Goal: Task Accomplishment & Management: Manage account settings

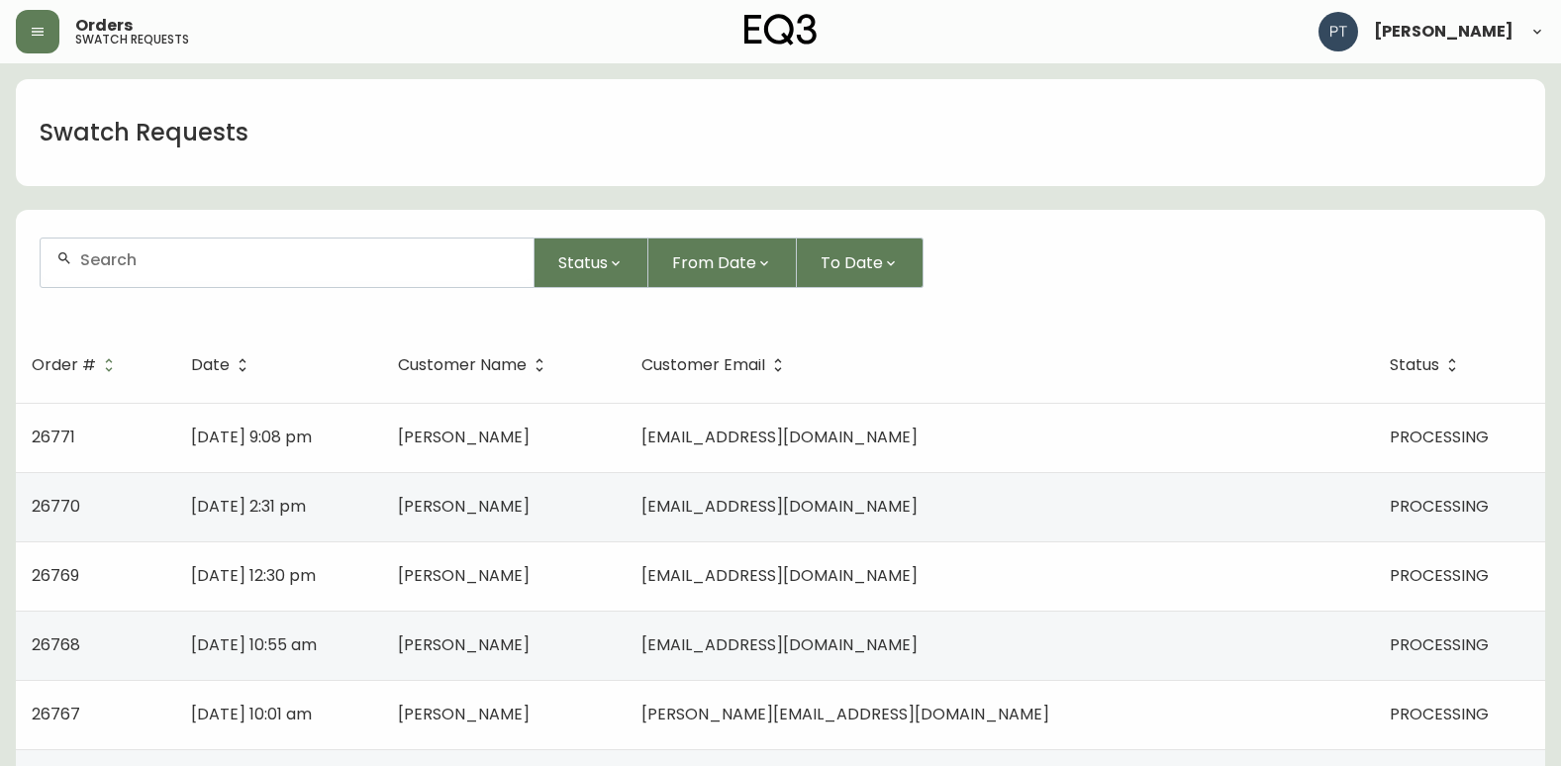
click at [11, 38] on header "Orders swatch requests [PERSON_NAME]" at bounding box center [780, 31] width 1561 height 63
click at [31, 32] on icon "button" at bounding box center [38, 32] width 16 height 16
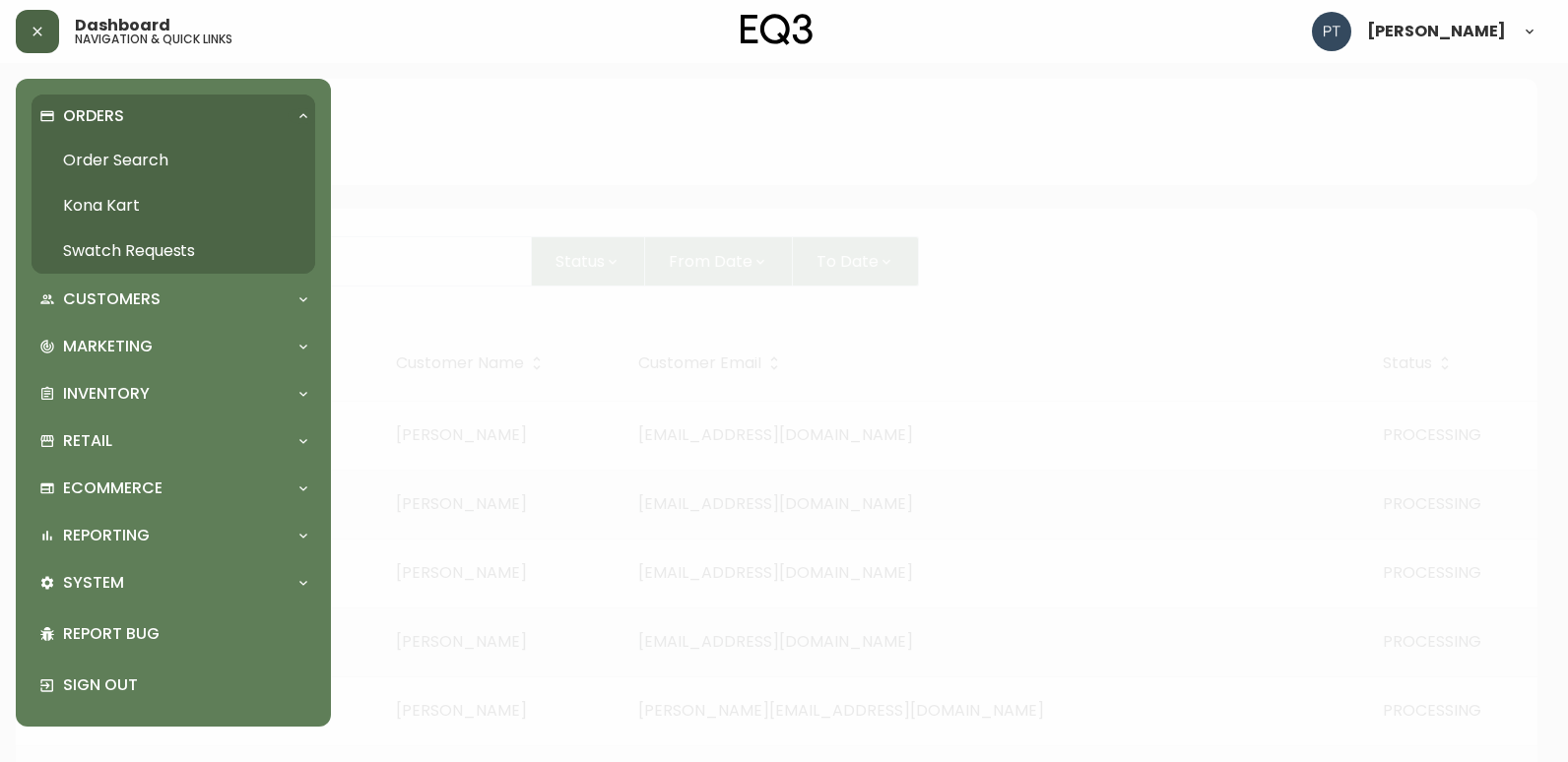
click at [116, 146] on link "Order Search" at bounding box center [173, 161] width 284 height 46
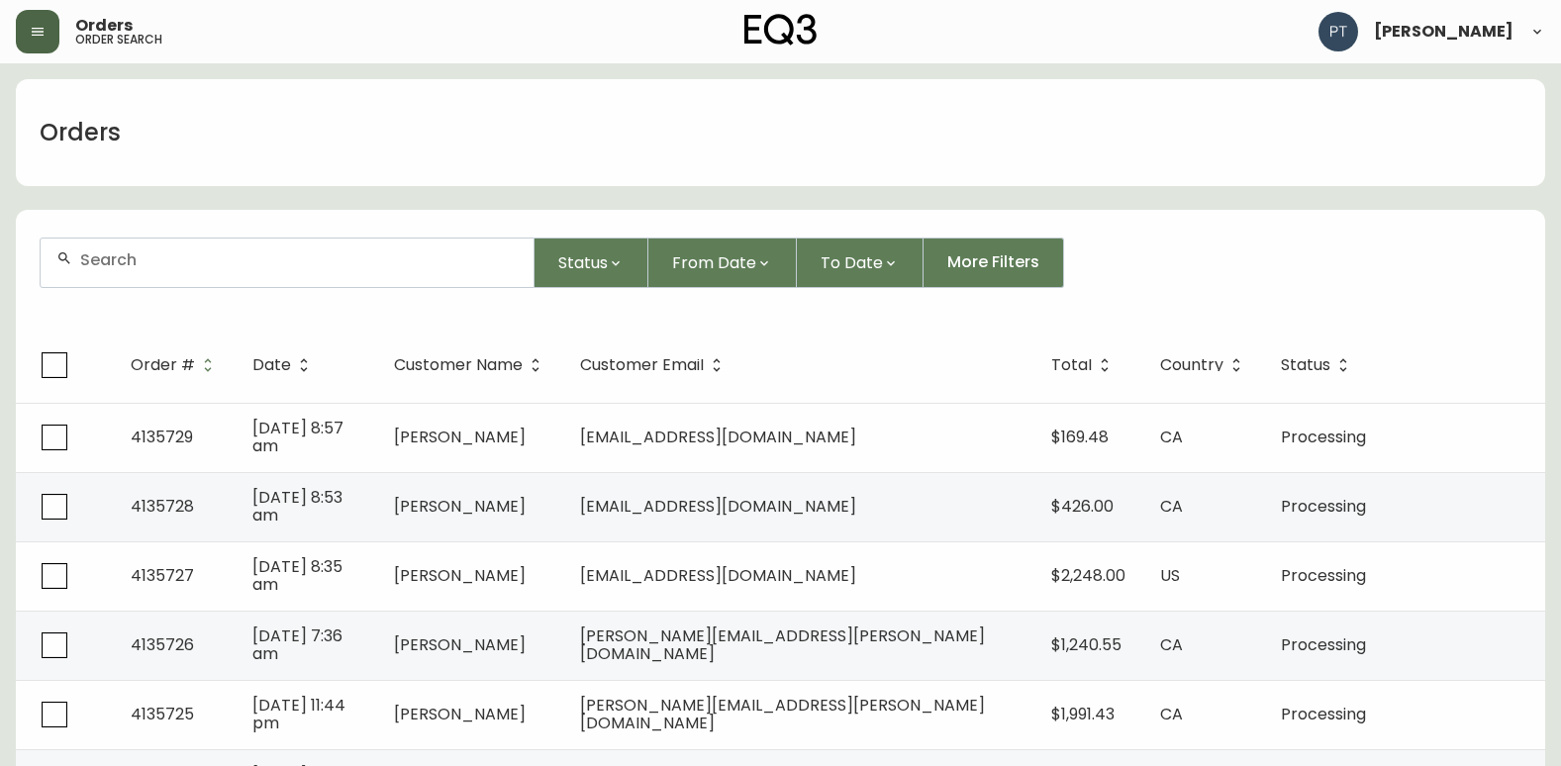
click at [285, 270] on div at bounding box center [287, 263] width 493 height 49
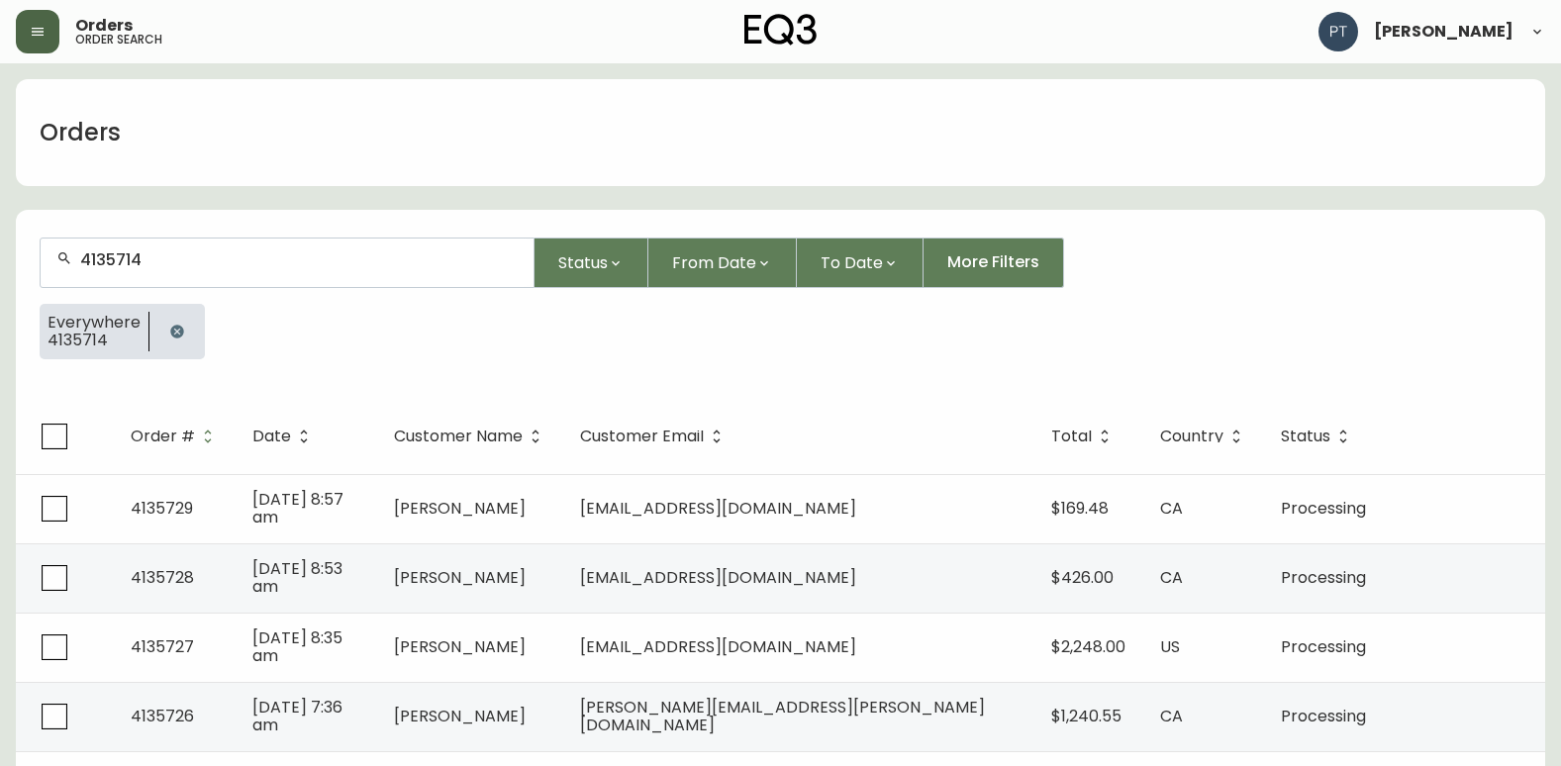
type input "4135714"
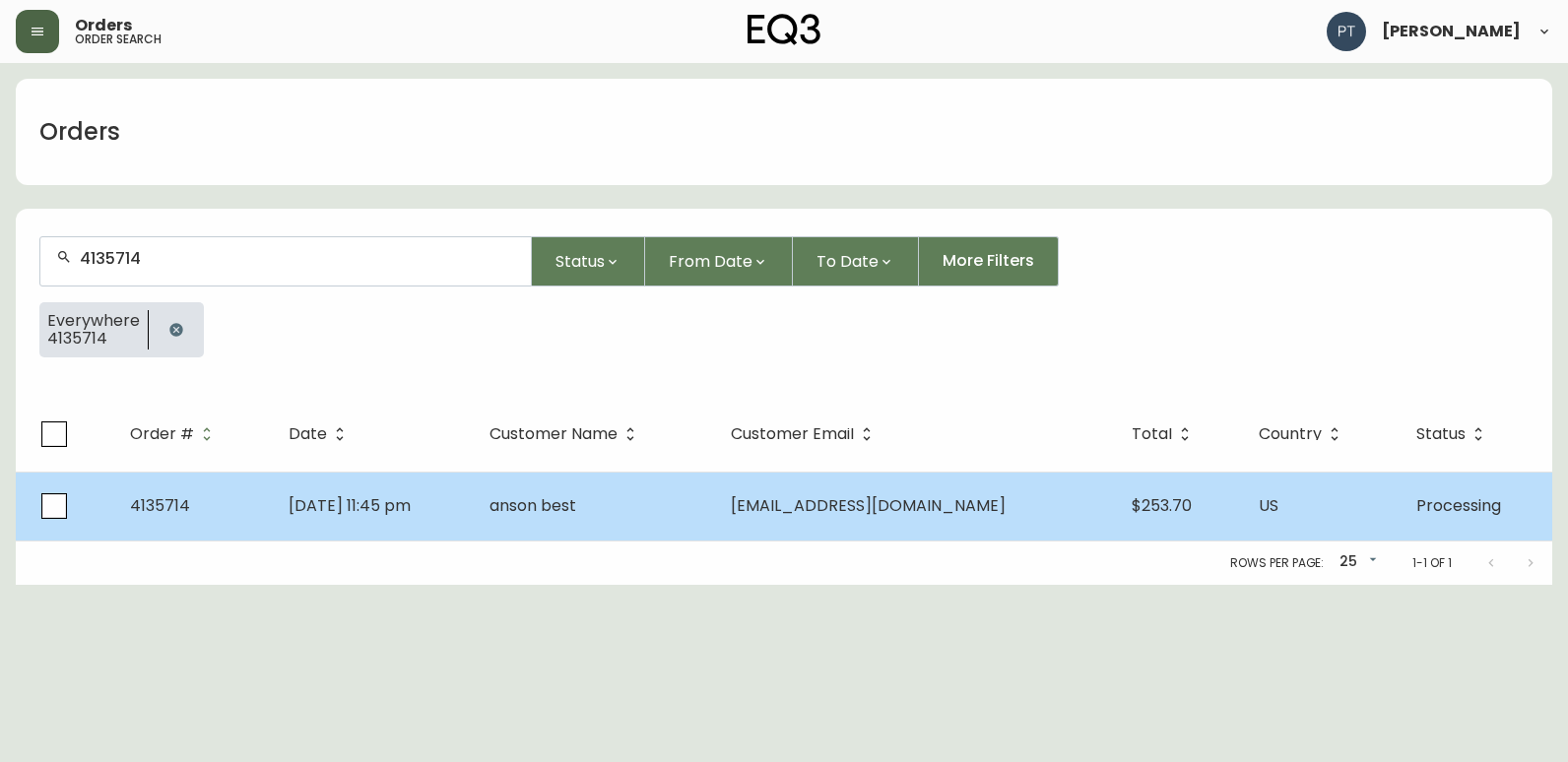
click at [583, 520] on td "anson best" at bounding box center [594, 505] width 242 height 69
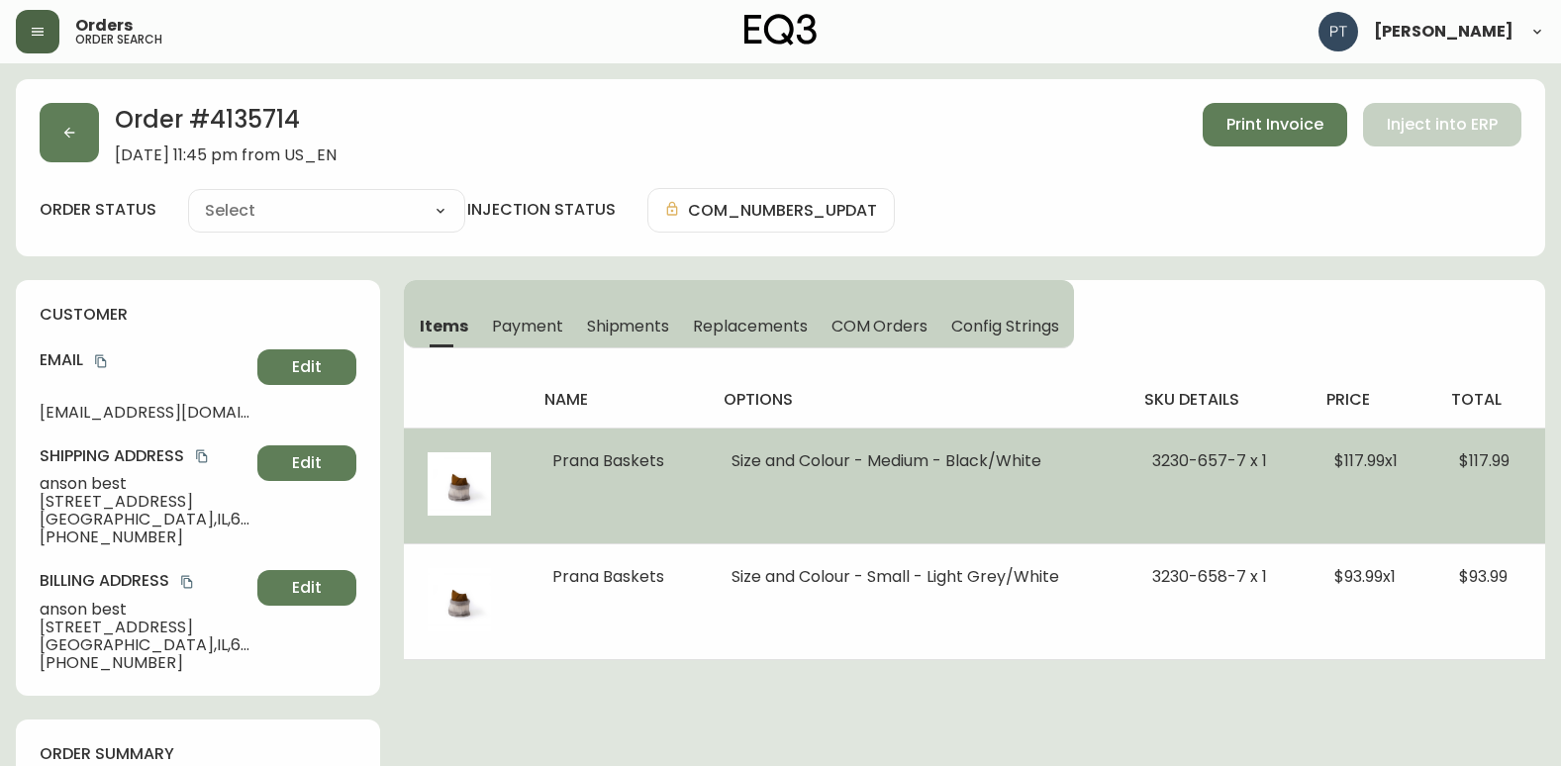
type input "Processing"
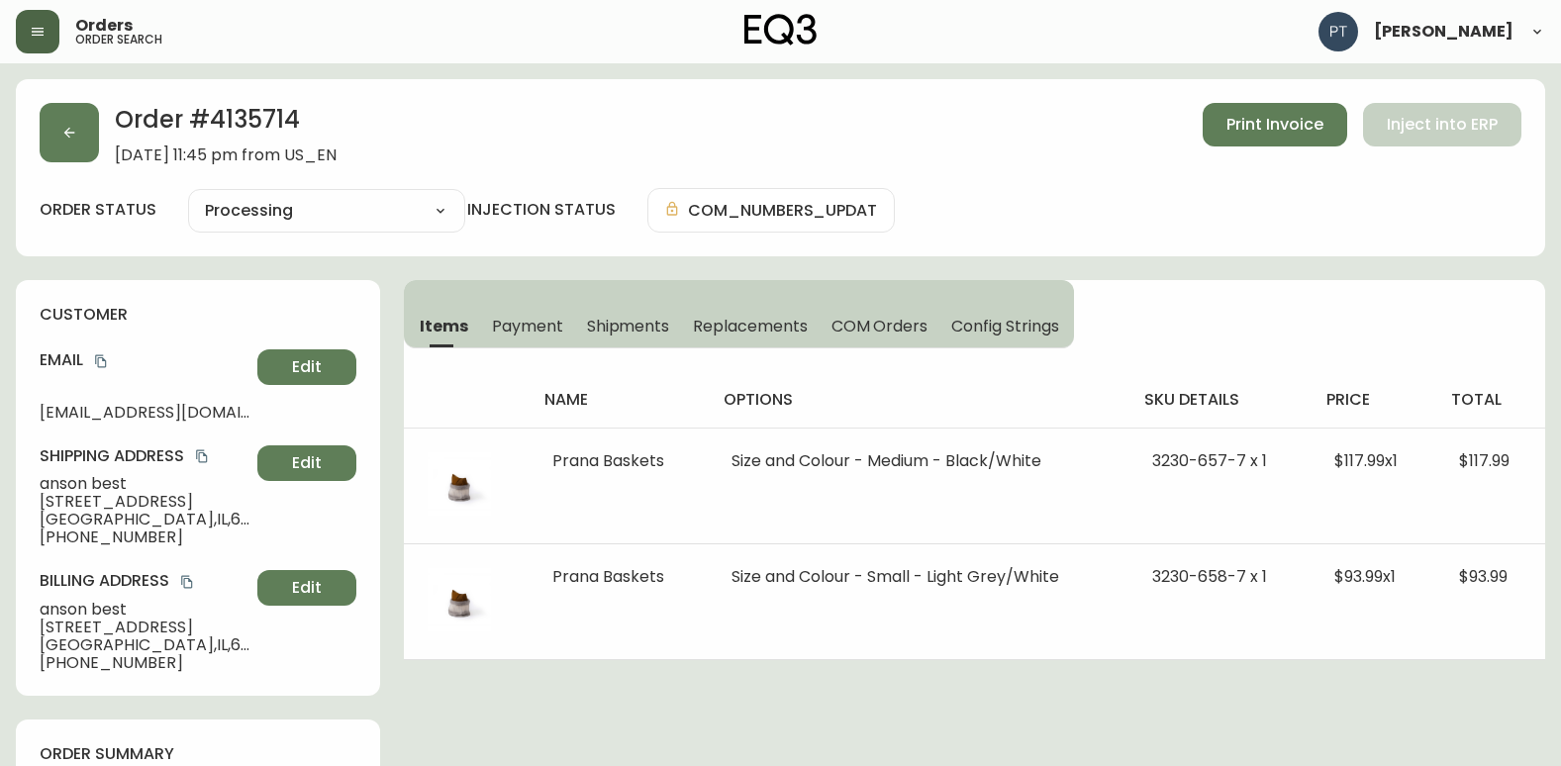
select select "PROCESSING"
click at [624, 333] on span "Shipments" at bounding box center [628, 326] width 83 height 21
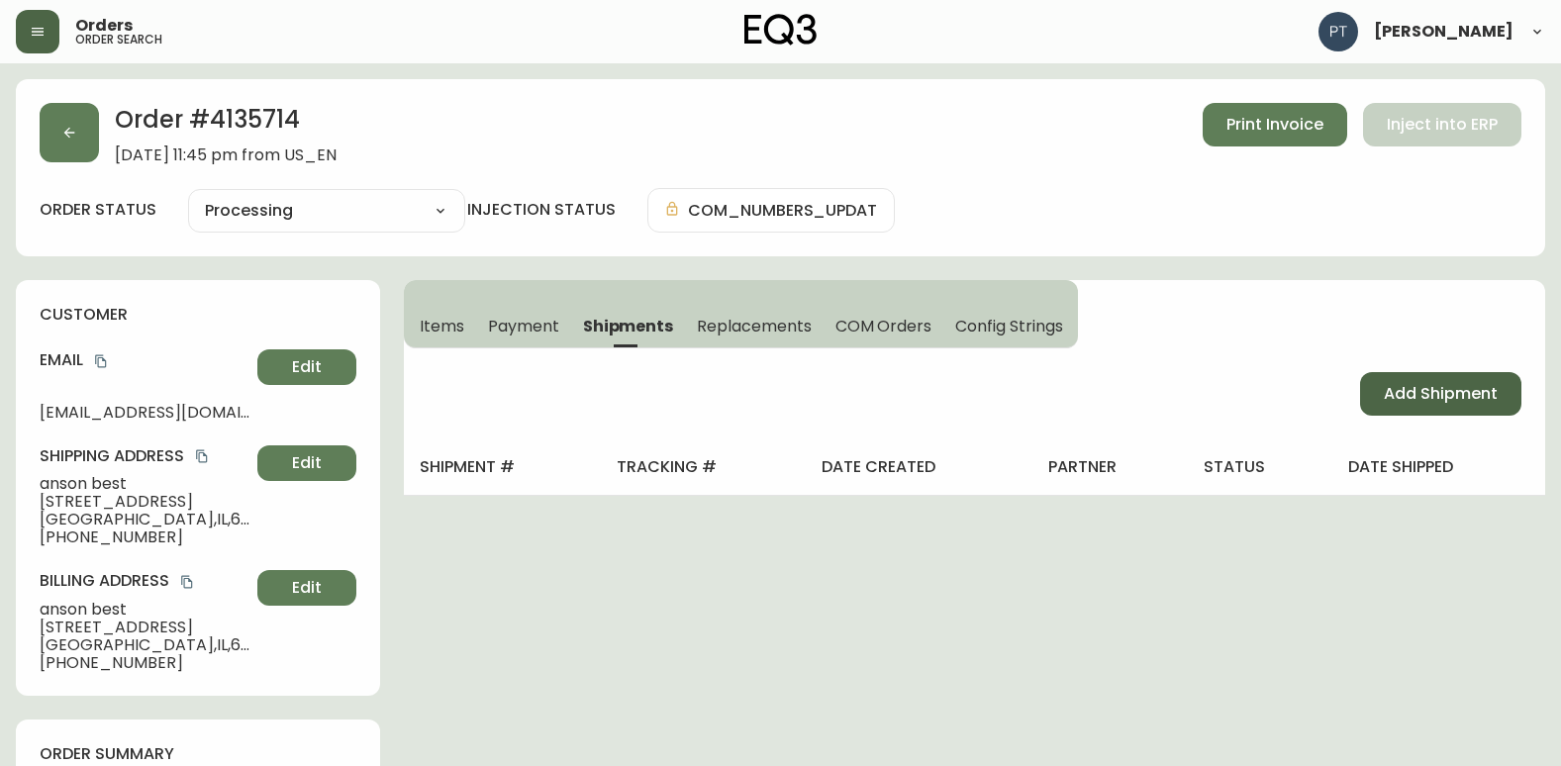
click at [1371, 376] on button "Add Shipment" at bounding box center [1440, 394] width 161 height 44
select select "PENDING"
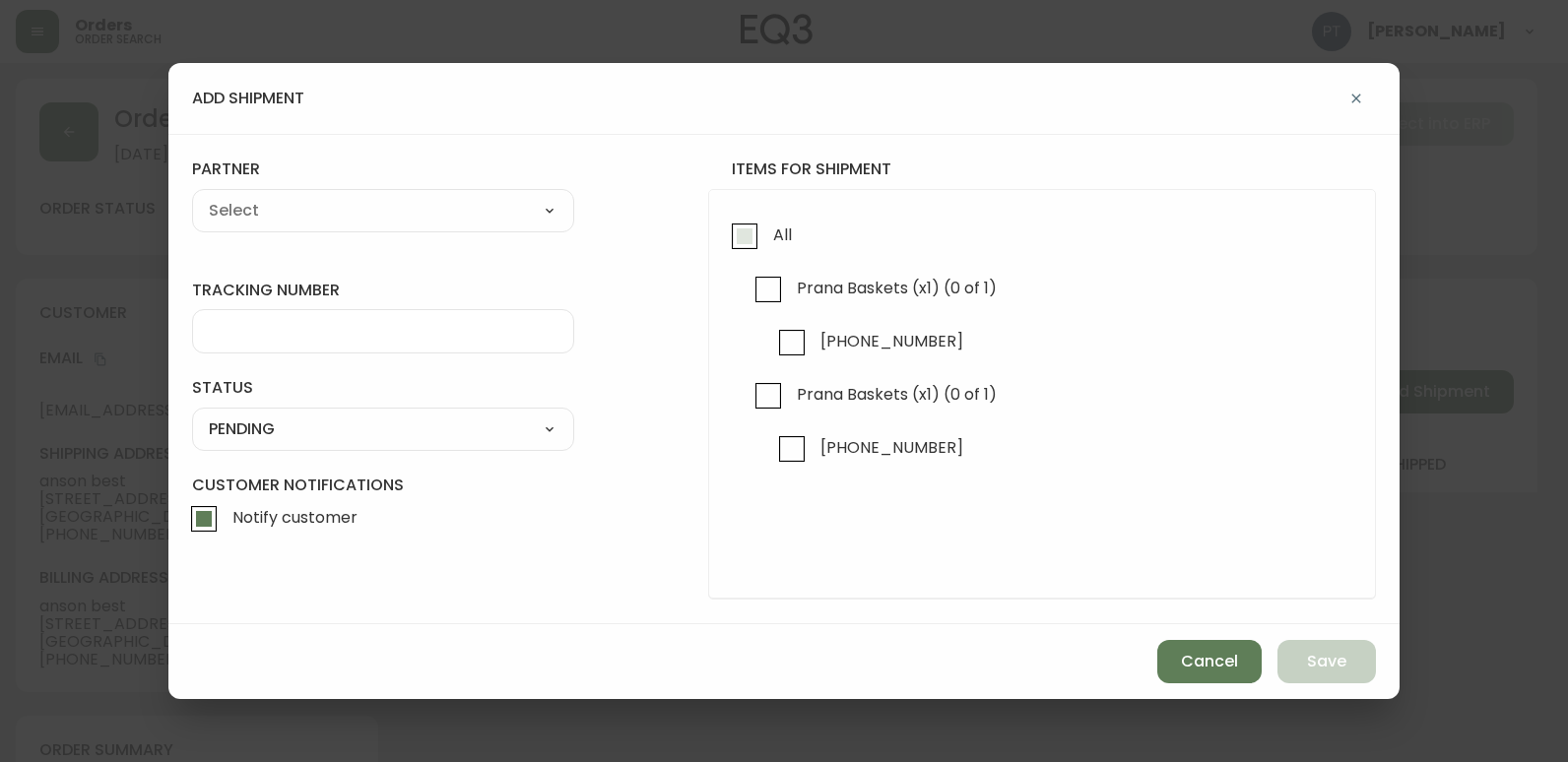
click at [766, 246] on input "All" at bounding box center [745, 237] width 46 height 46
checkbox input "true"
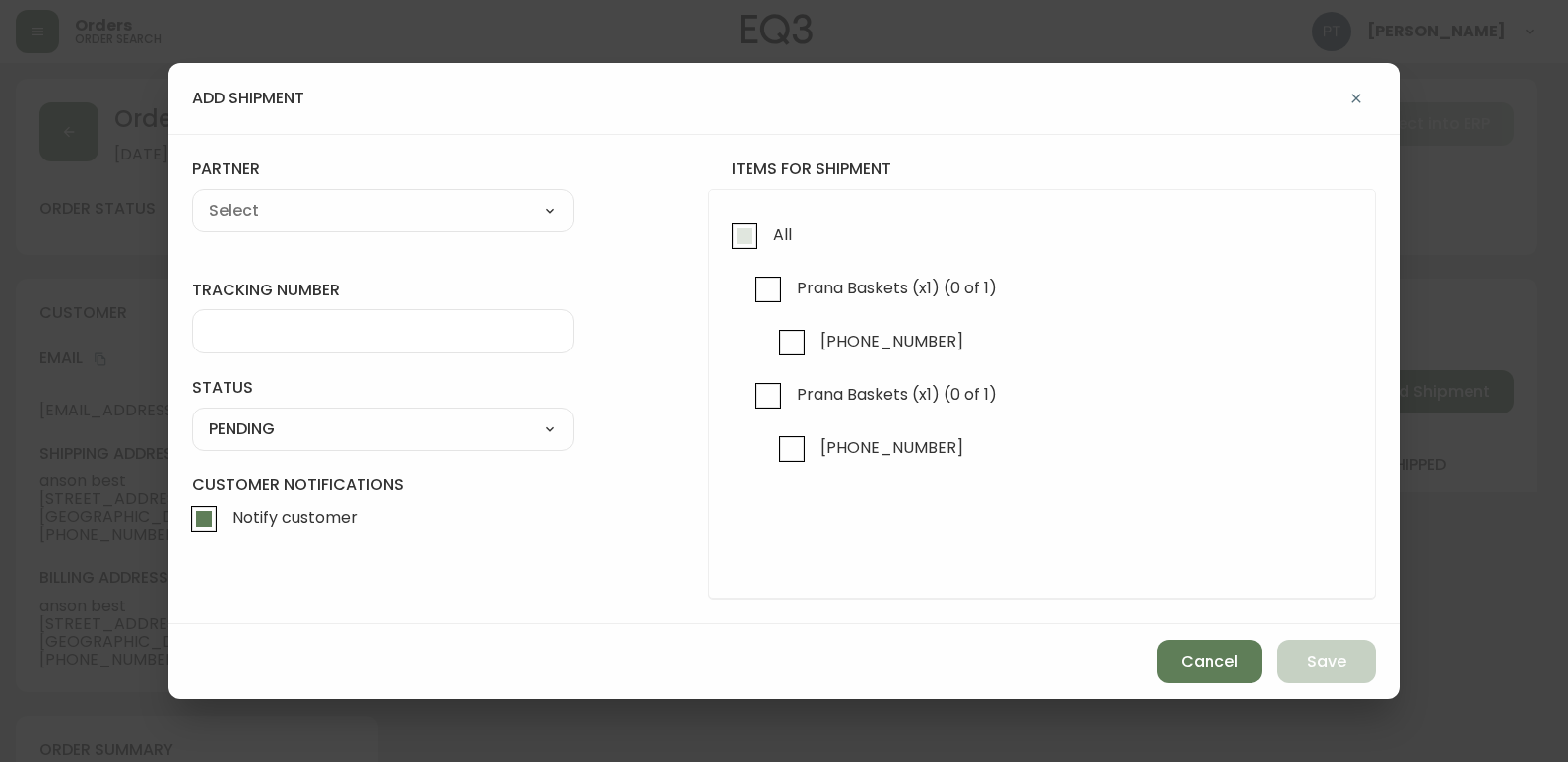
checkbox input "true"
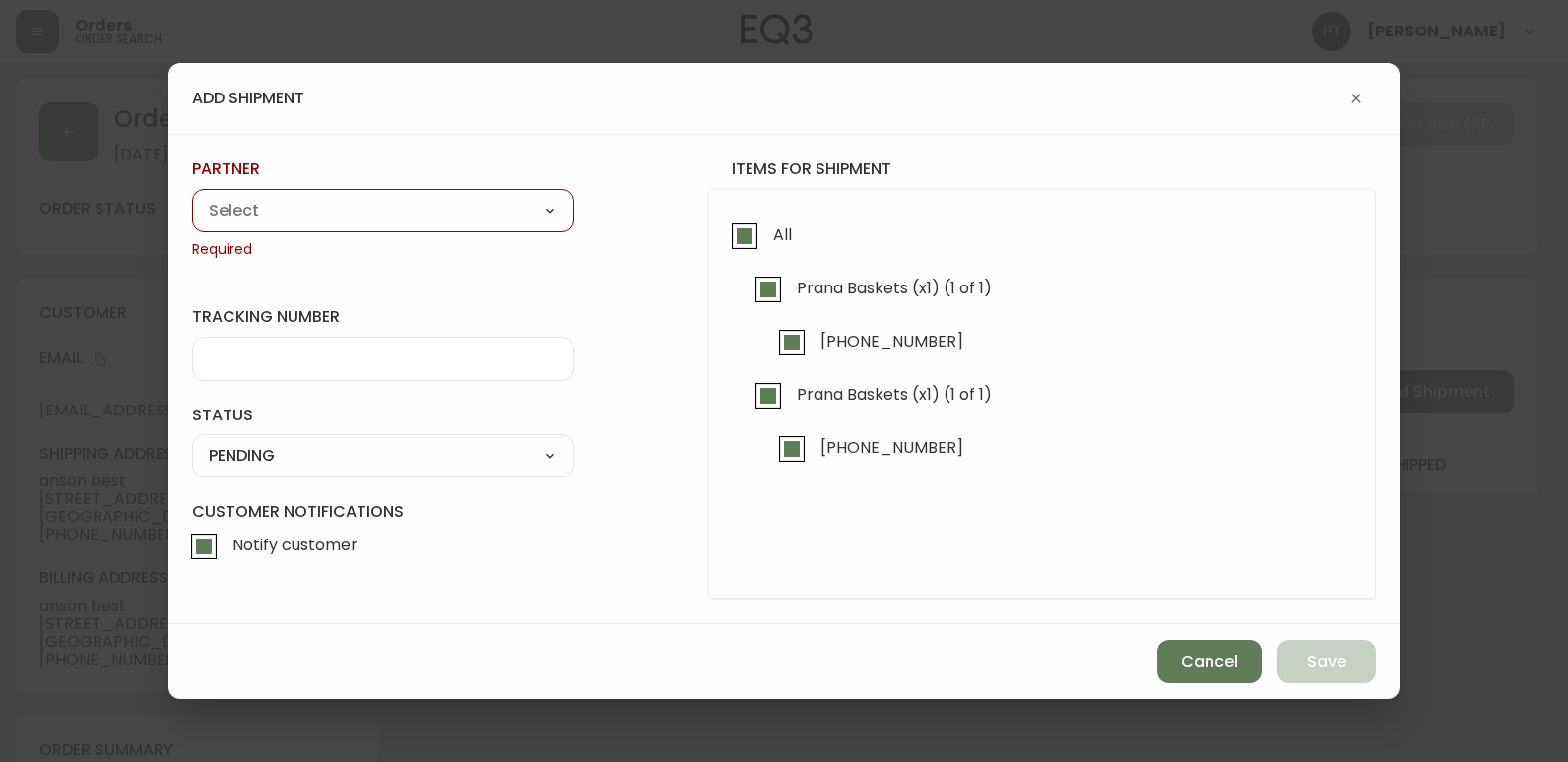
click at [513, 204] on select "A Move to Remember LLC ABF Freight Alero [PERSON_NAME] Canada Post Canpar Expre…" at bounding box center [383, 211] width 382 height 30
select select "cjy0a9taa01x001669l98m63c"
click at [192, 196] on select "A Move to Remember LLC ABF Freight Alero [PERSON_NAME] Canada Post Canpar Expre…" at bounding box center [383, 211] width 382 height 30
type input "FedEx"
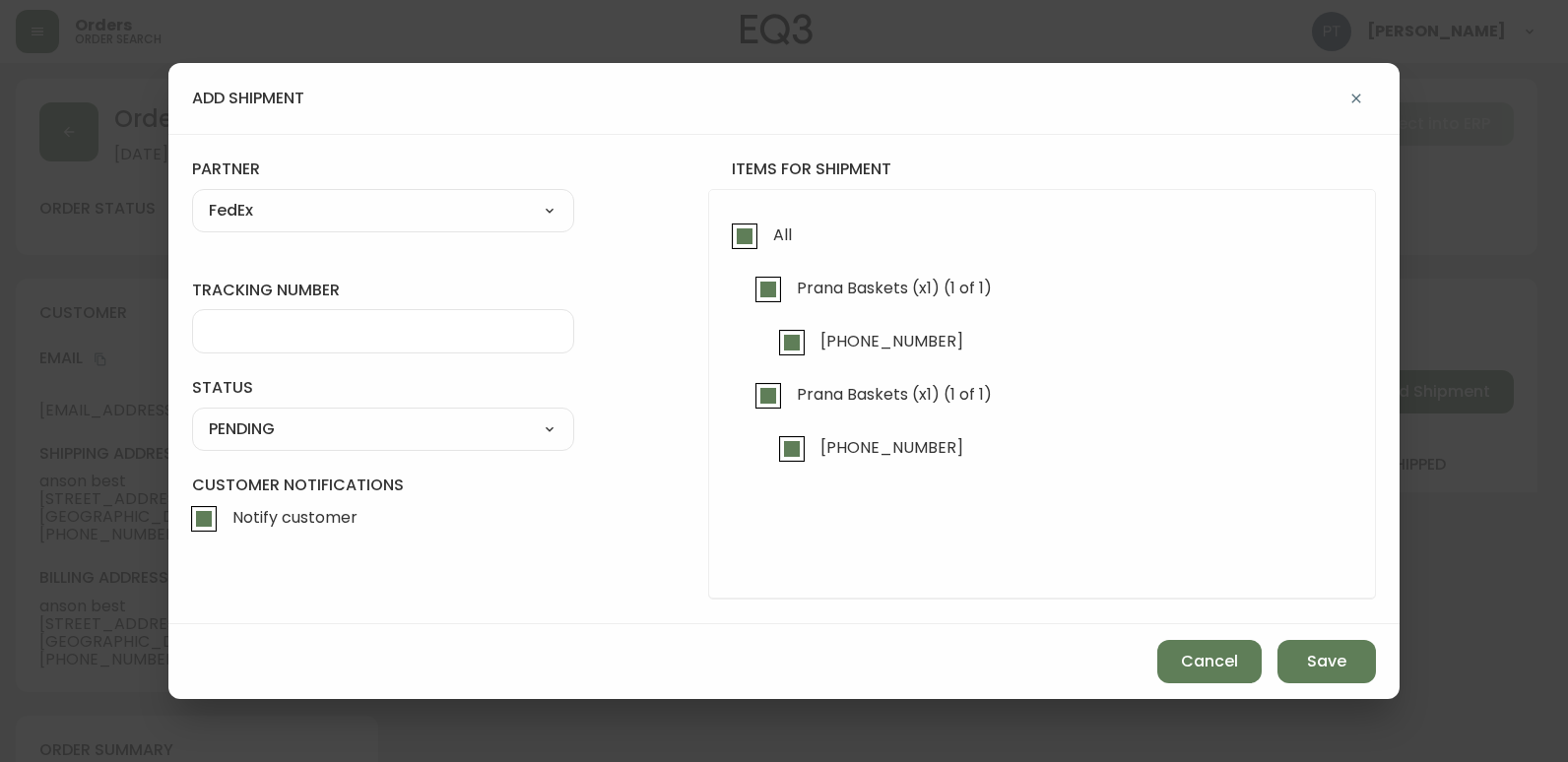
click at [349, 323] on input "tracking number" at bounding box center [383, 331] width 348 height 19
type input "902216337280"
drag, startPoint x: 355, startPoint y: 427, endPoint x: 358, endPoint y: 445, distance: 18.2
click at [355, 427] on select "SHIPPED PENDING CANCELLED" at bounding box center [383, 430] width 382 height 30
click at [192, 415] on select "SHIPPED PENDING CANCELLED" at bounding box center [383, 430] width 382 height 30
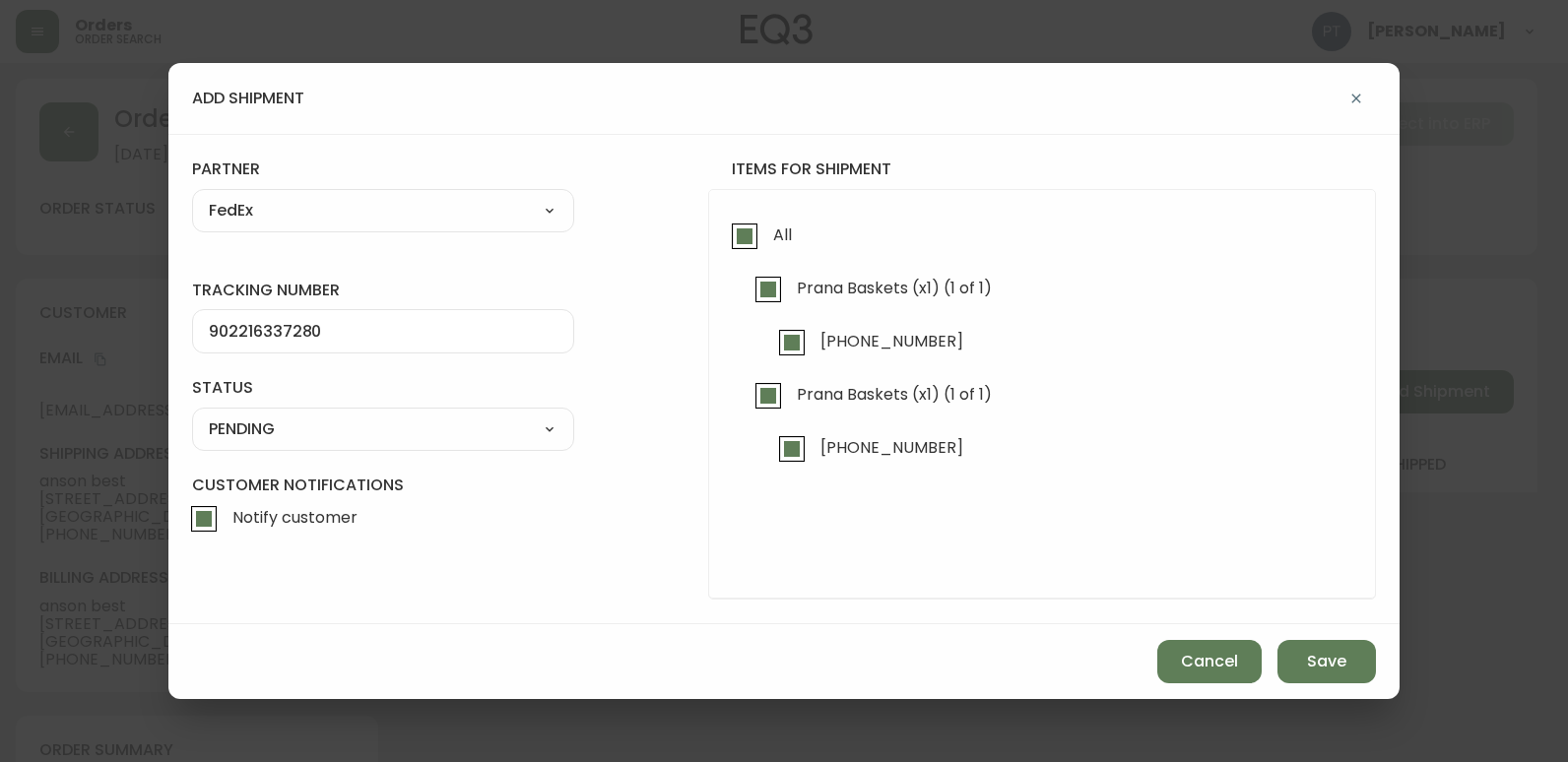
select select "PENDING"
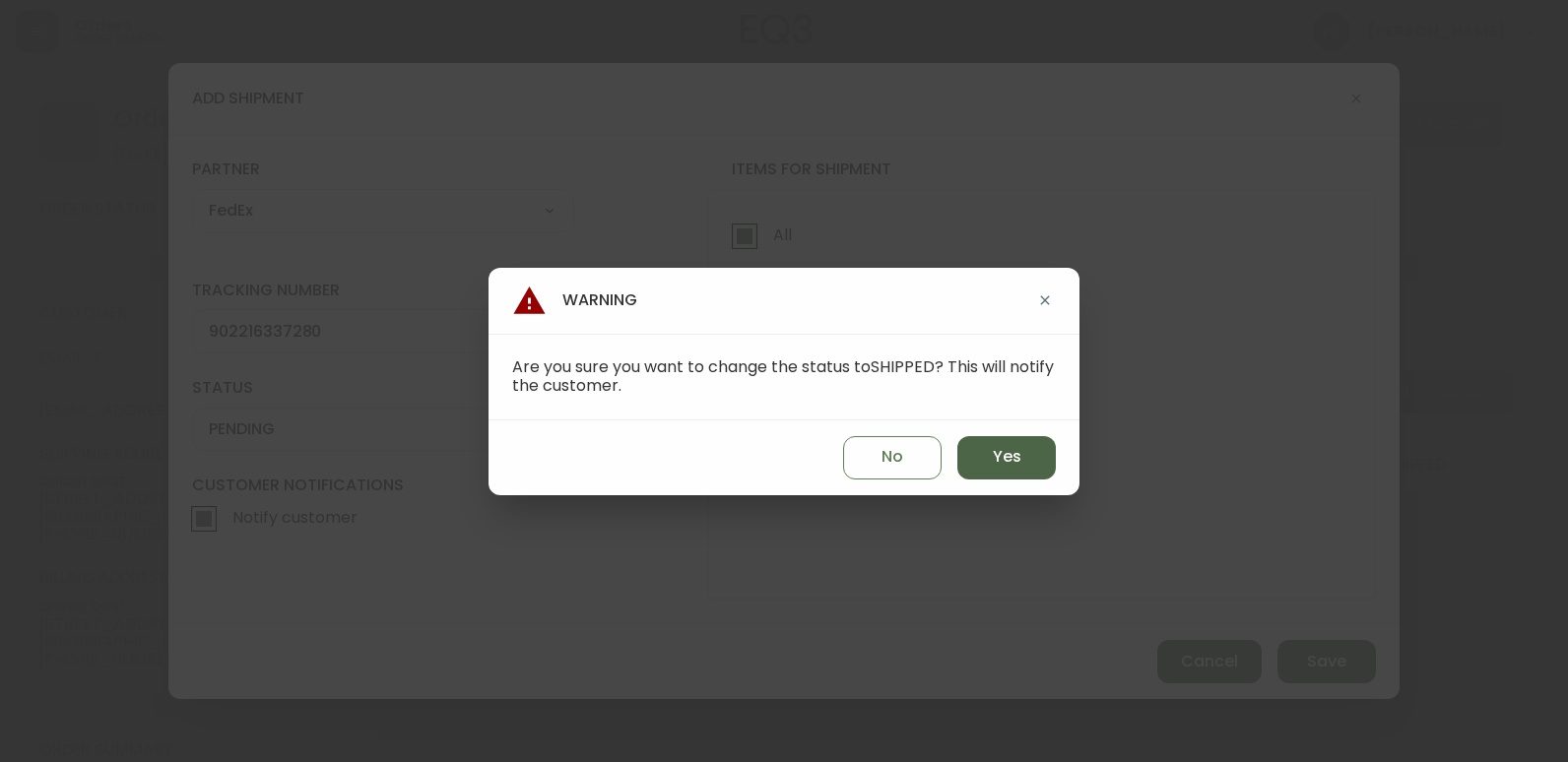
click at [1012, 456] on span "Yes" at bounding box center [1007, 457] width 29 height 22
type input "SHIPPED"
select select "SHIPPED"
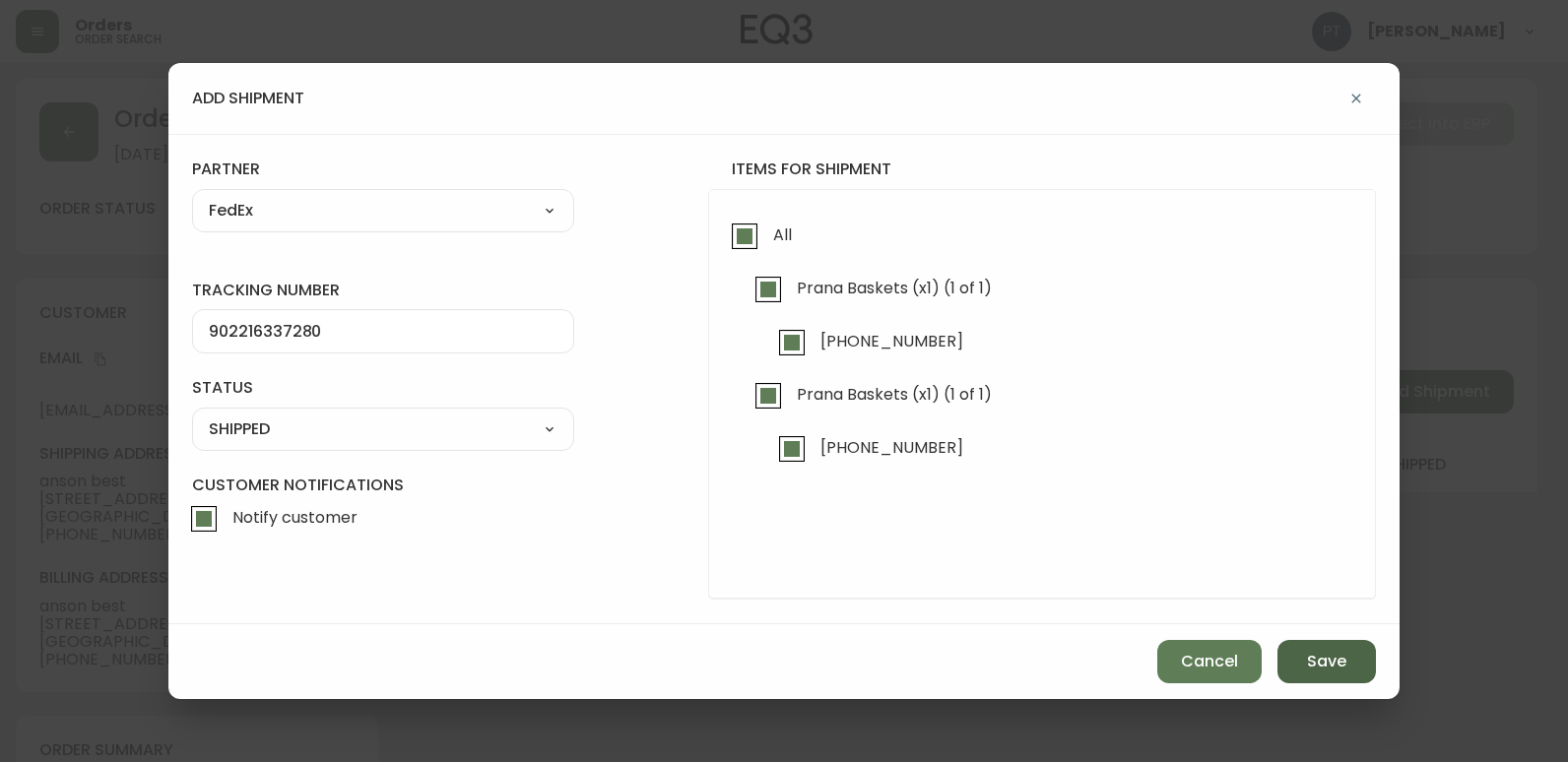
click at [1321, 657] on span "Save" at bounding box center [1326, 662] width 40 height 22
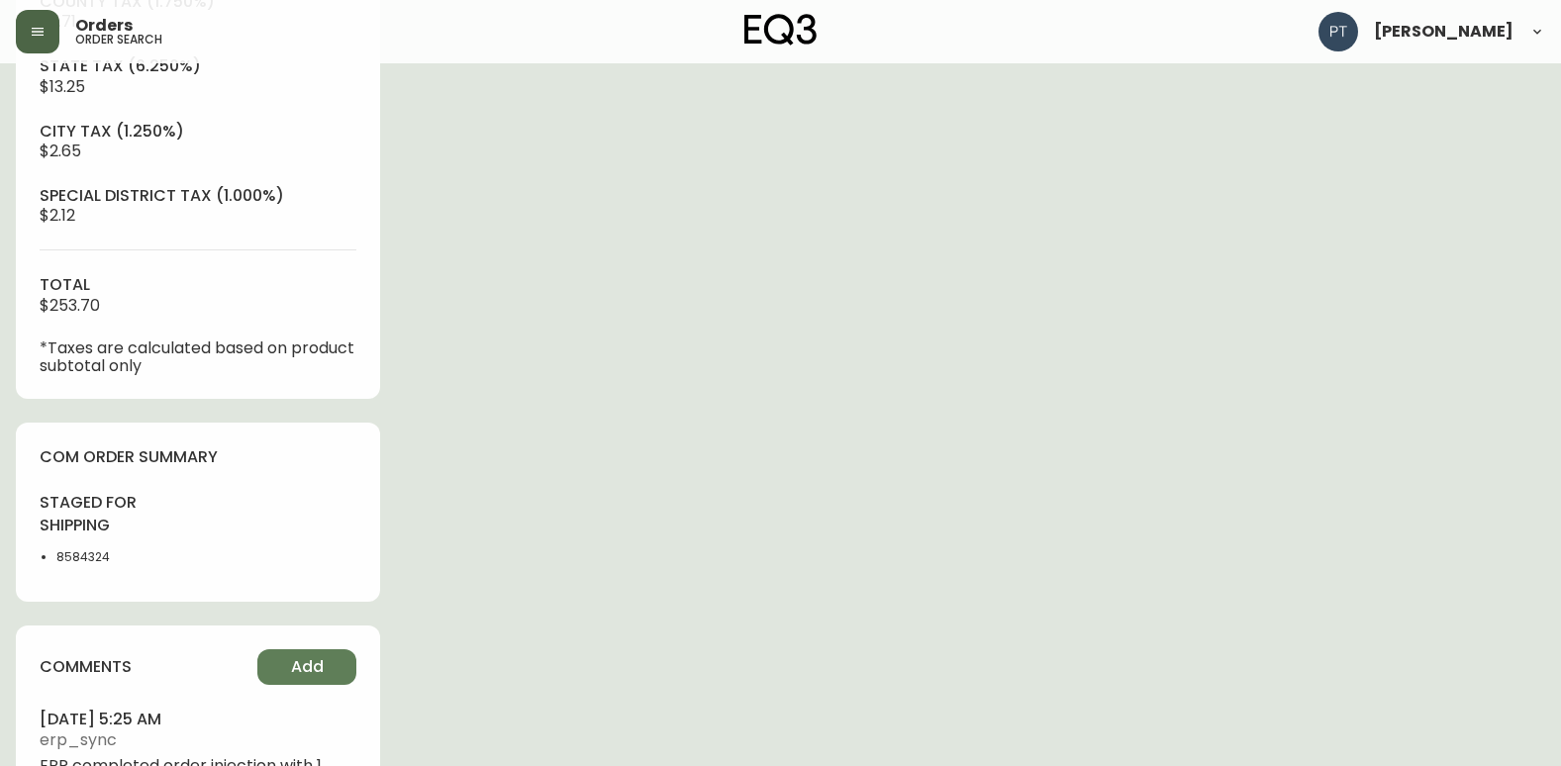
scroll to position [1031, 0]
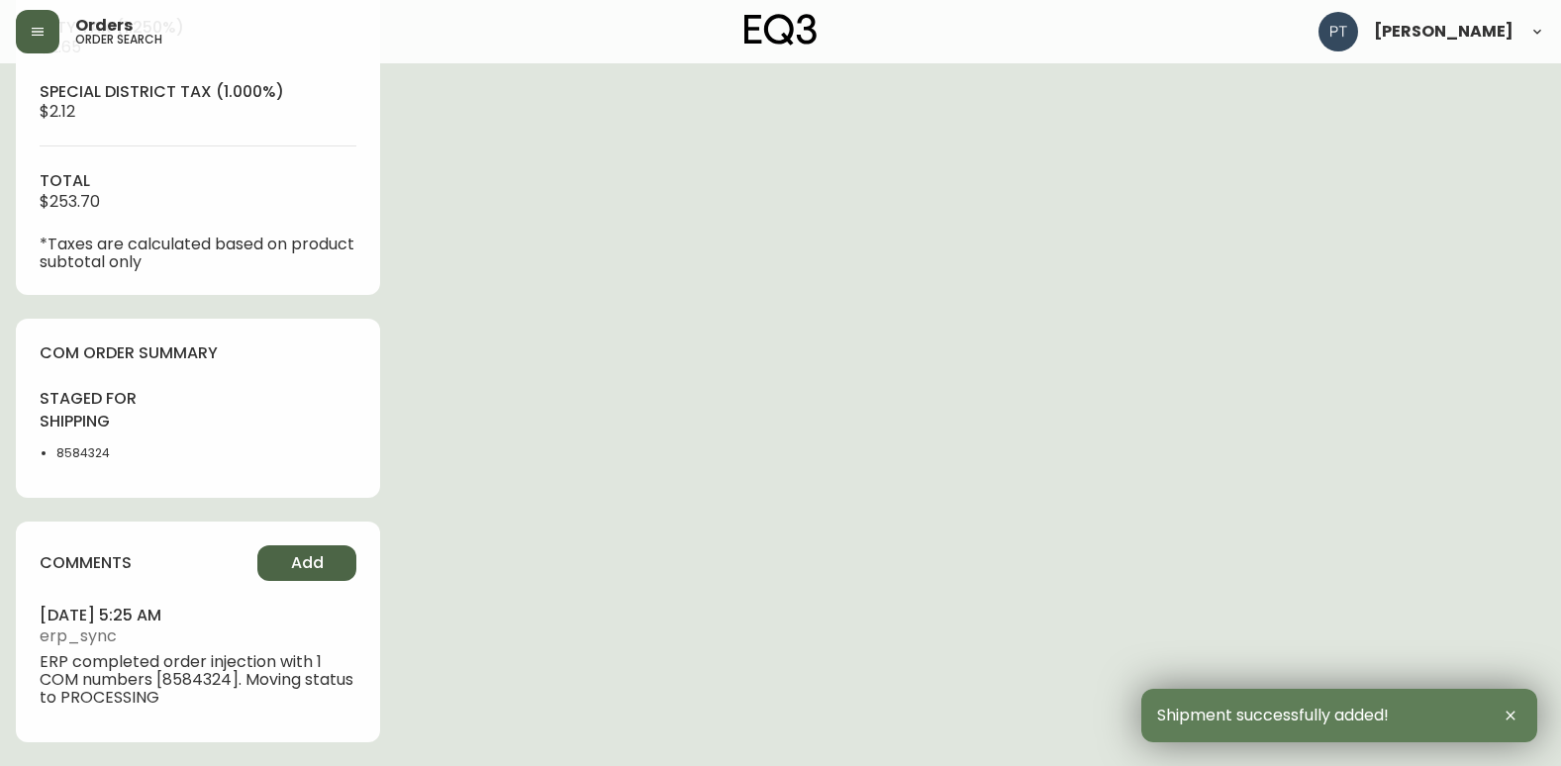
type input "Fully Shipped"
select select "FULLY_SHIPPED"
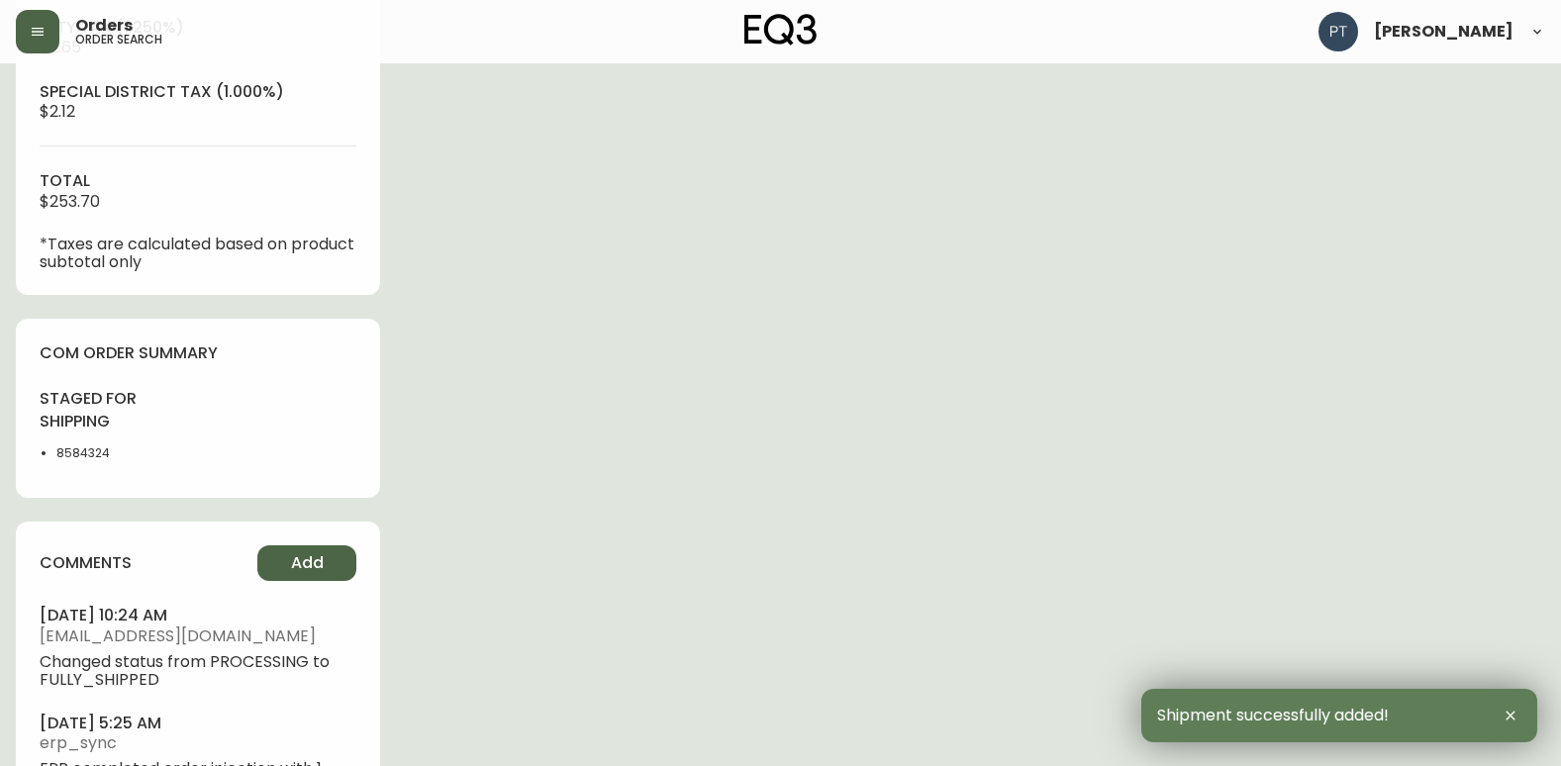
click at [290, 562] on button "Add" at bounding box center [306, 563] width 99 height 36
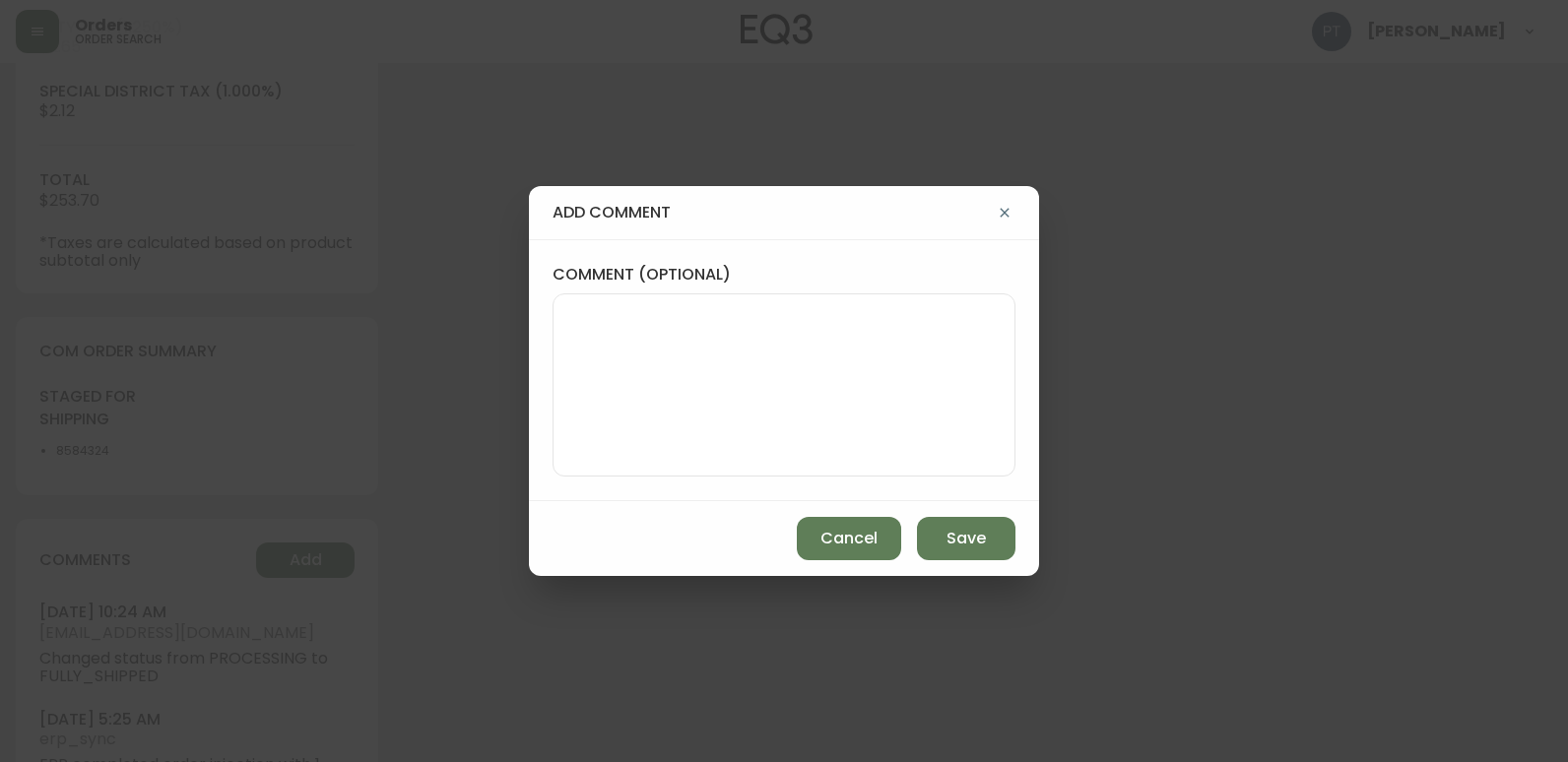
click at [658, 414] on textarea "comment (optional)" at bounding box center [784, 385] width 430 height 157
type textarea "PT"
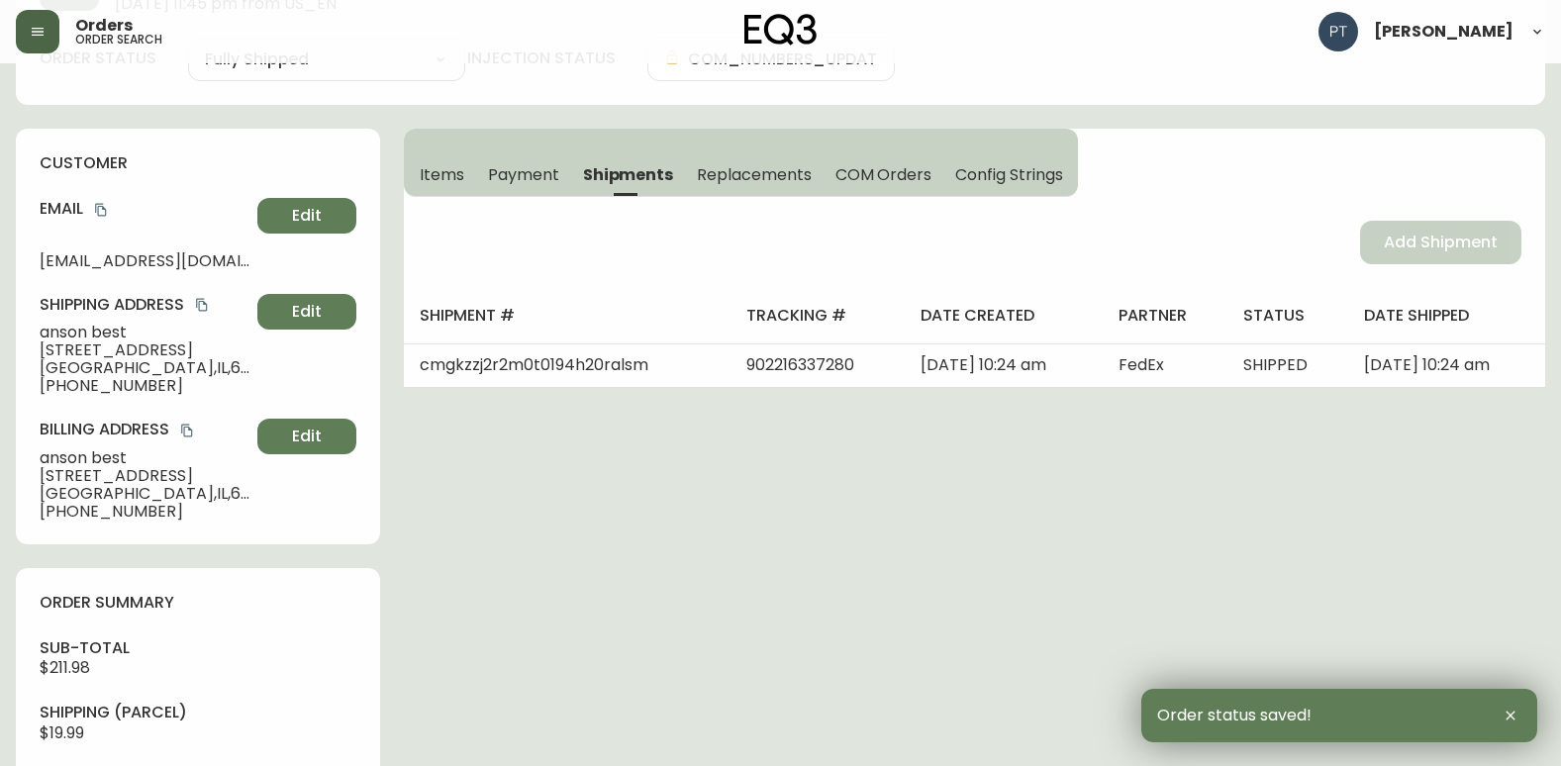
scroll to position [0, 0]
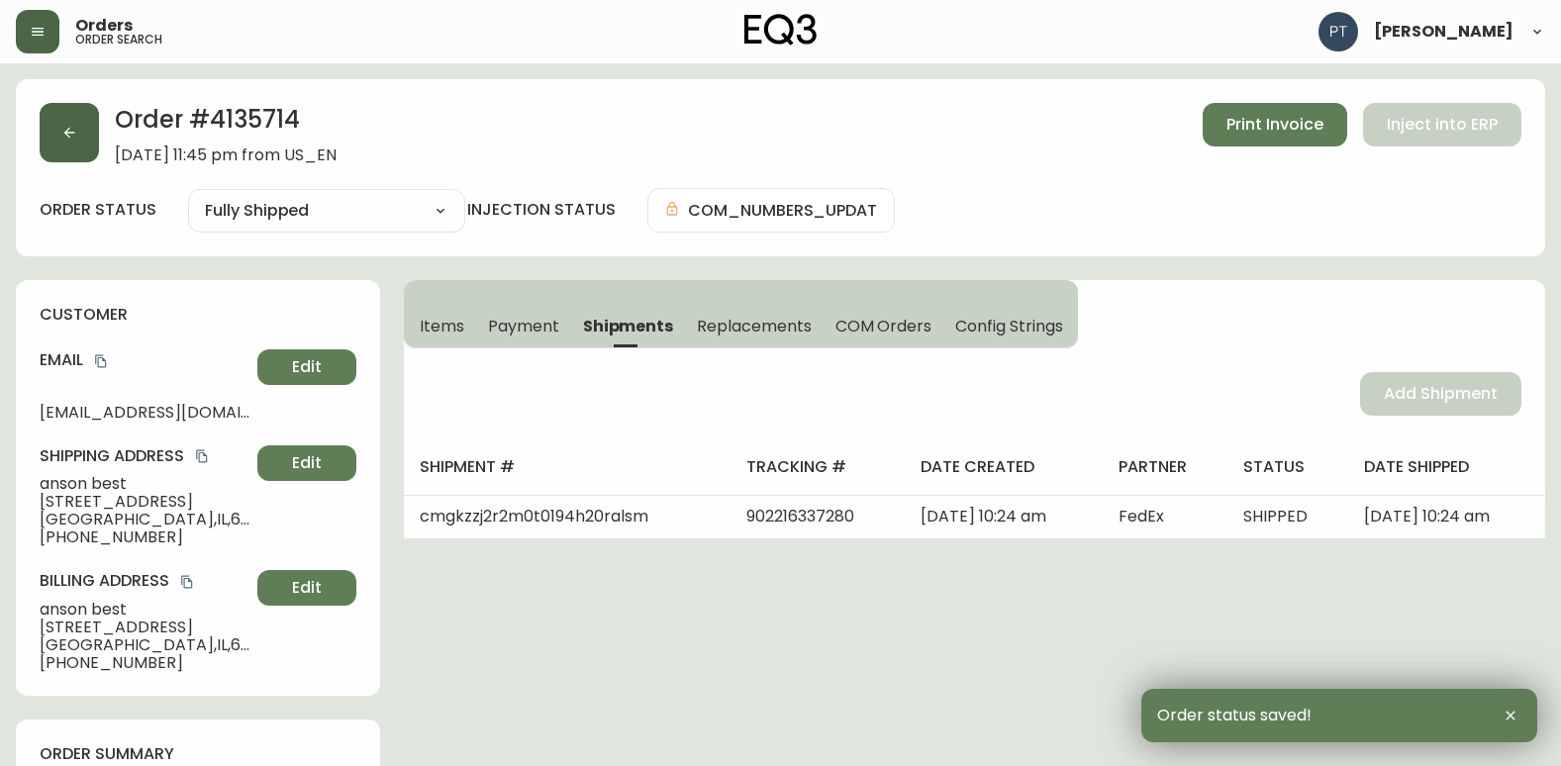
click at [46, 137] on button "button" at bounding box center [69, 132] width 59 height 59
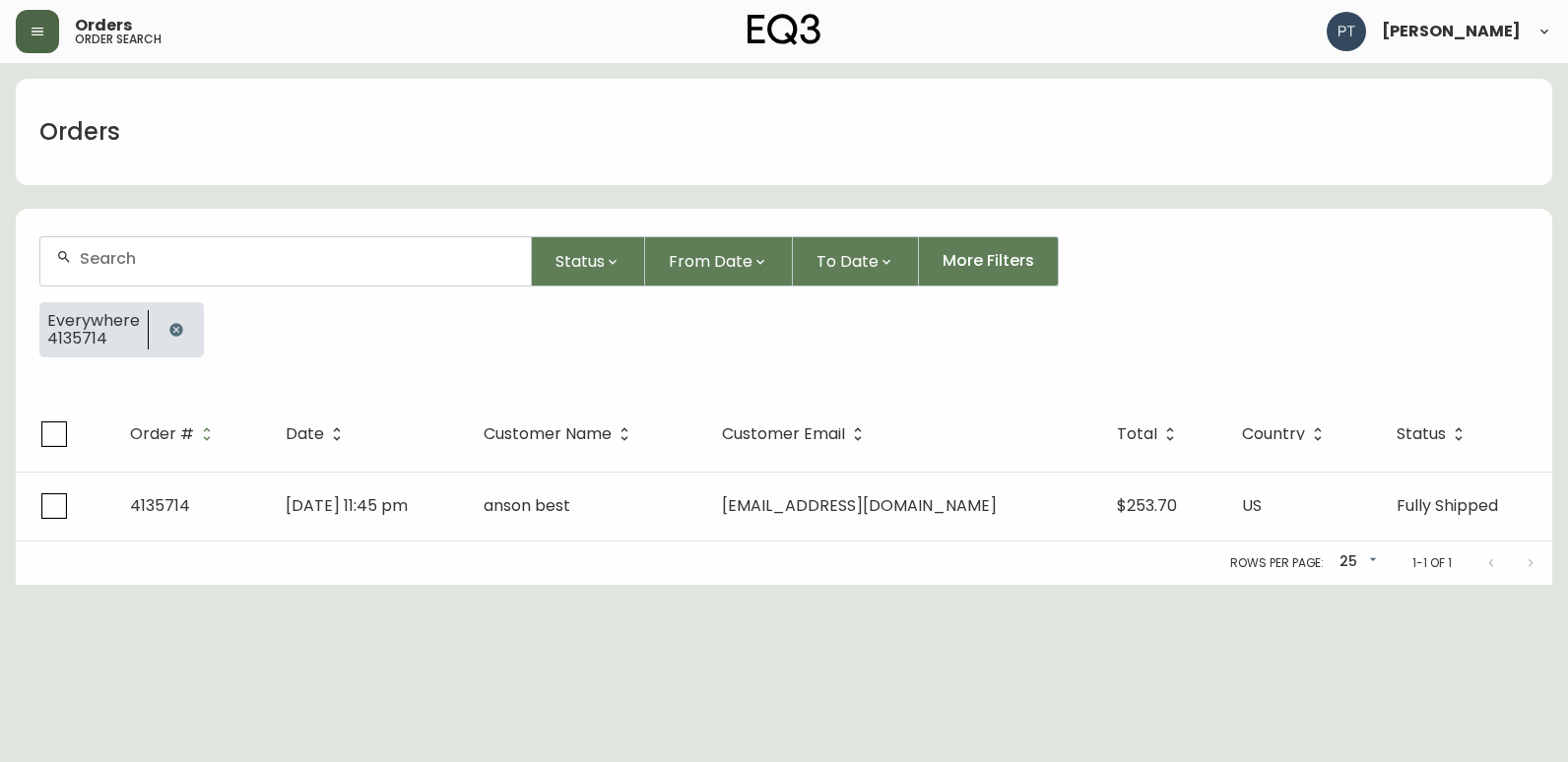
click at [188, 254] on input "text" at bounding box center [296, 258] width 435 height 19
type input "4135716"
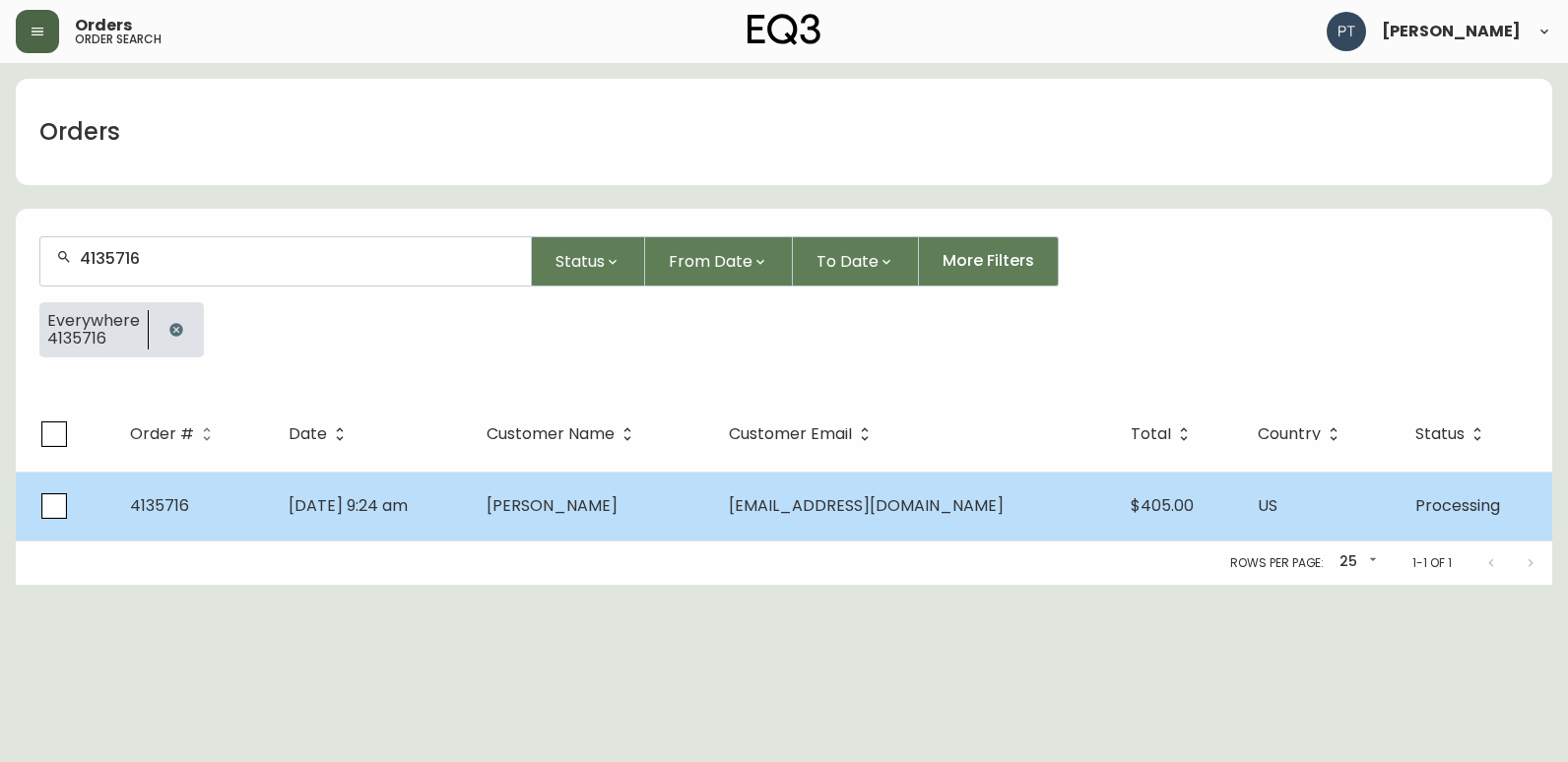
click at [702, 522] on td "[PERSON_NAME]" at bounding box center [591, 505] width 242 height 69
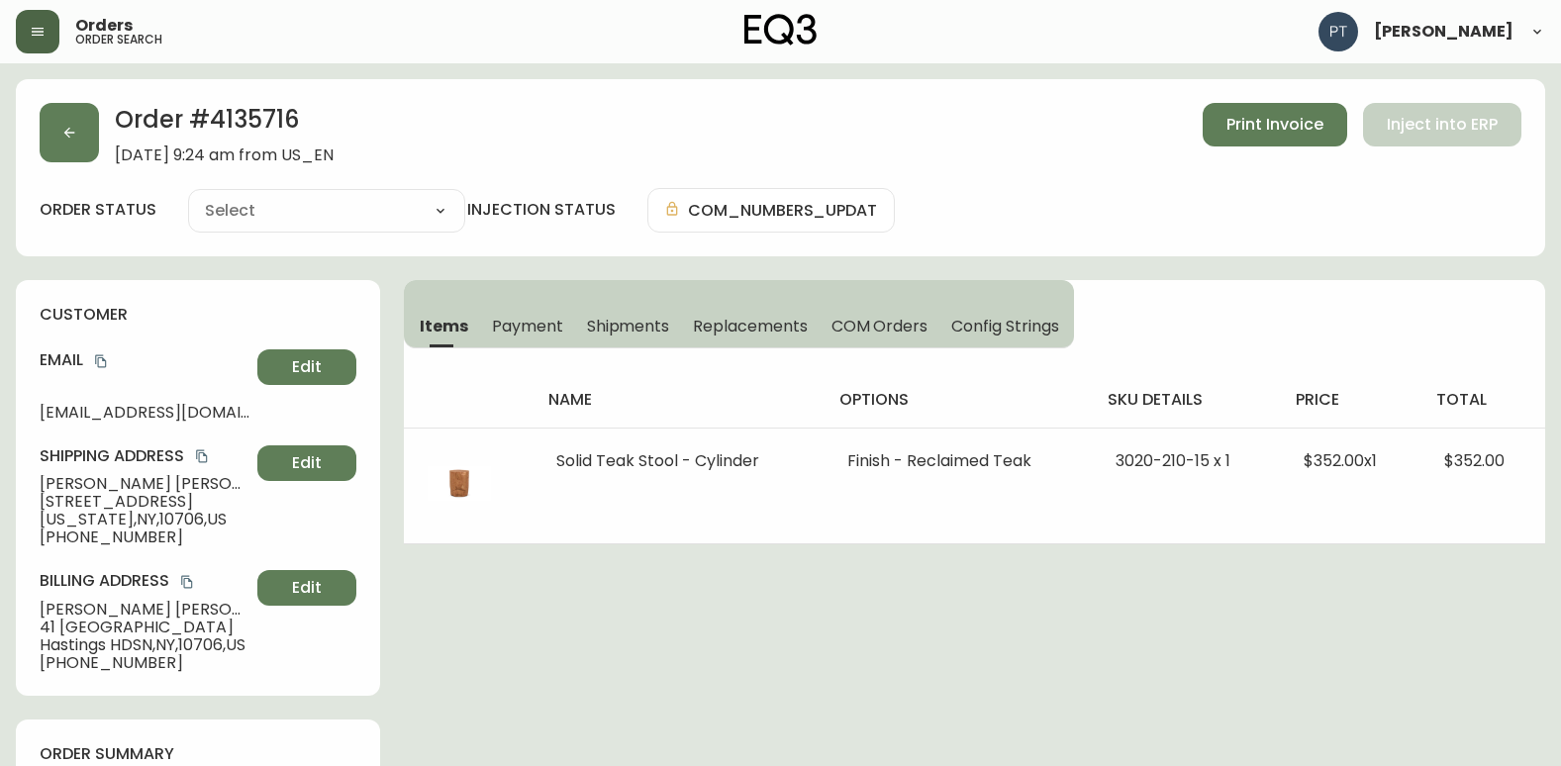
type input "Processing"
select select "PROCESSING"
click at [617, 322] on span "Shipments" at bounding box center [628, 326] width 83 height 21
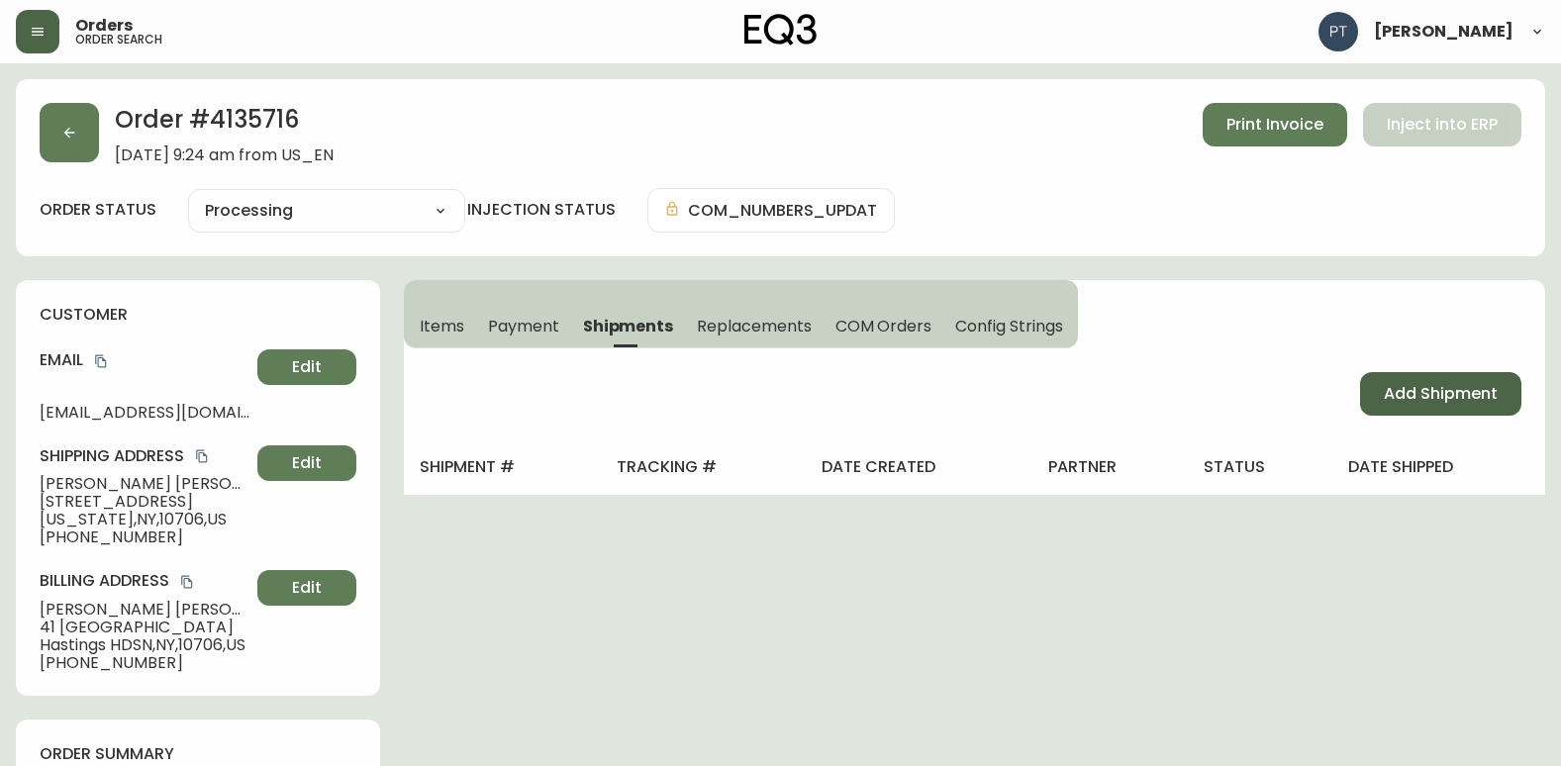
click at [1378, 381] on button "Add Shipment" at bounding box center [1440, 394] width 161 height 44
select select "PENDING"
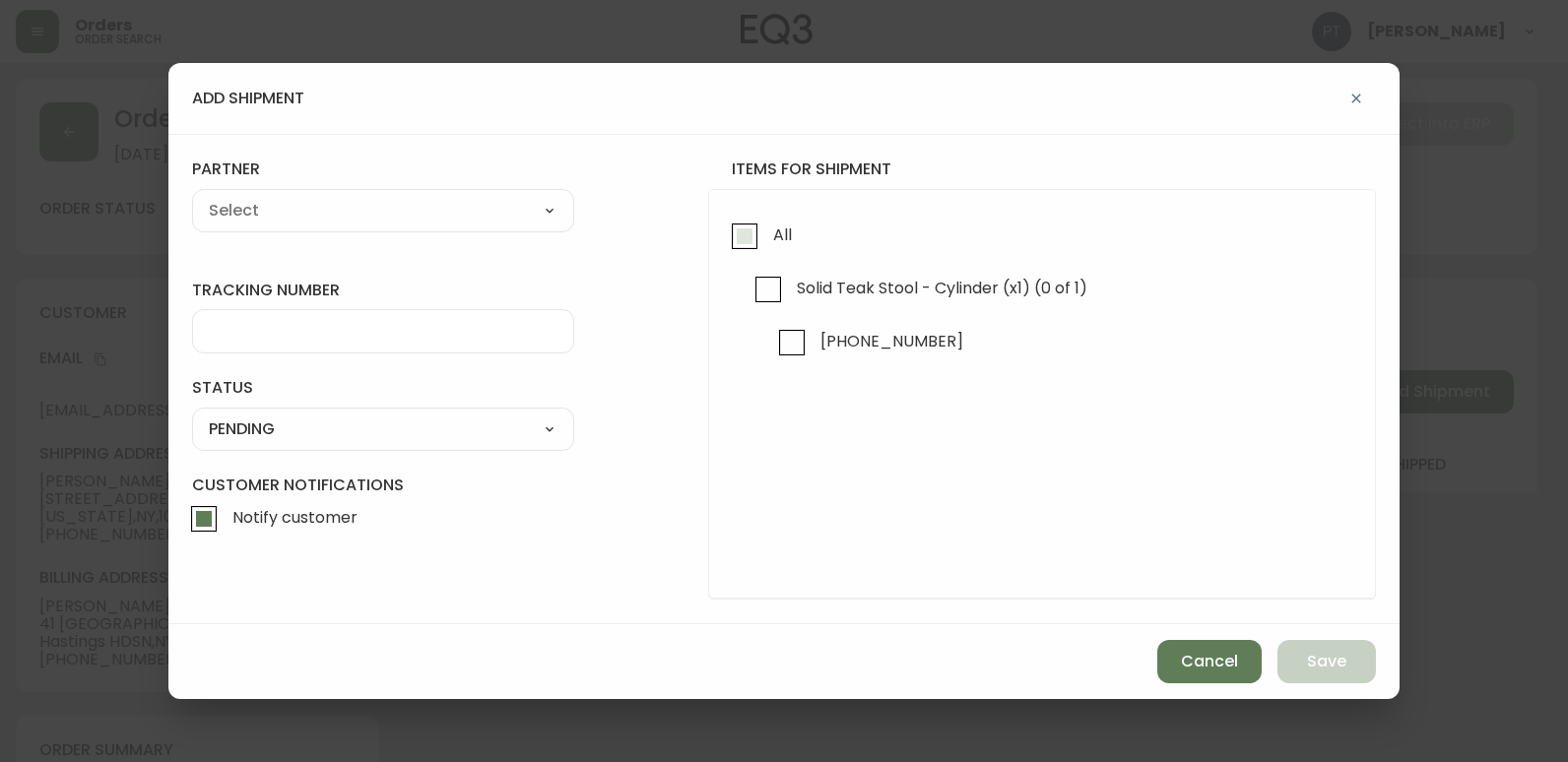
click at [767, 233] on span "All" at bounding box center [779, 236] width 25 height 44
click at [767, 233] on input "All" at bounding box center [745, 237] width 46 height 46
checkbox input "true"
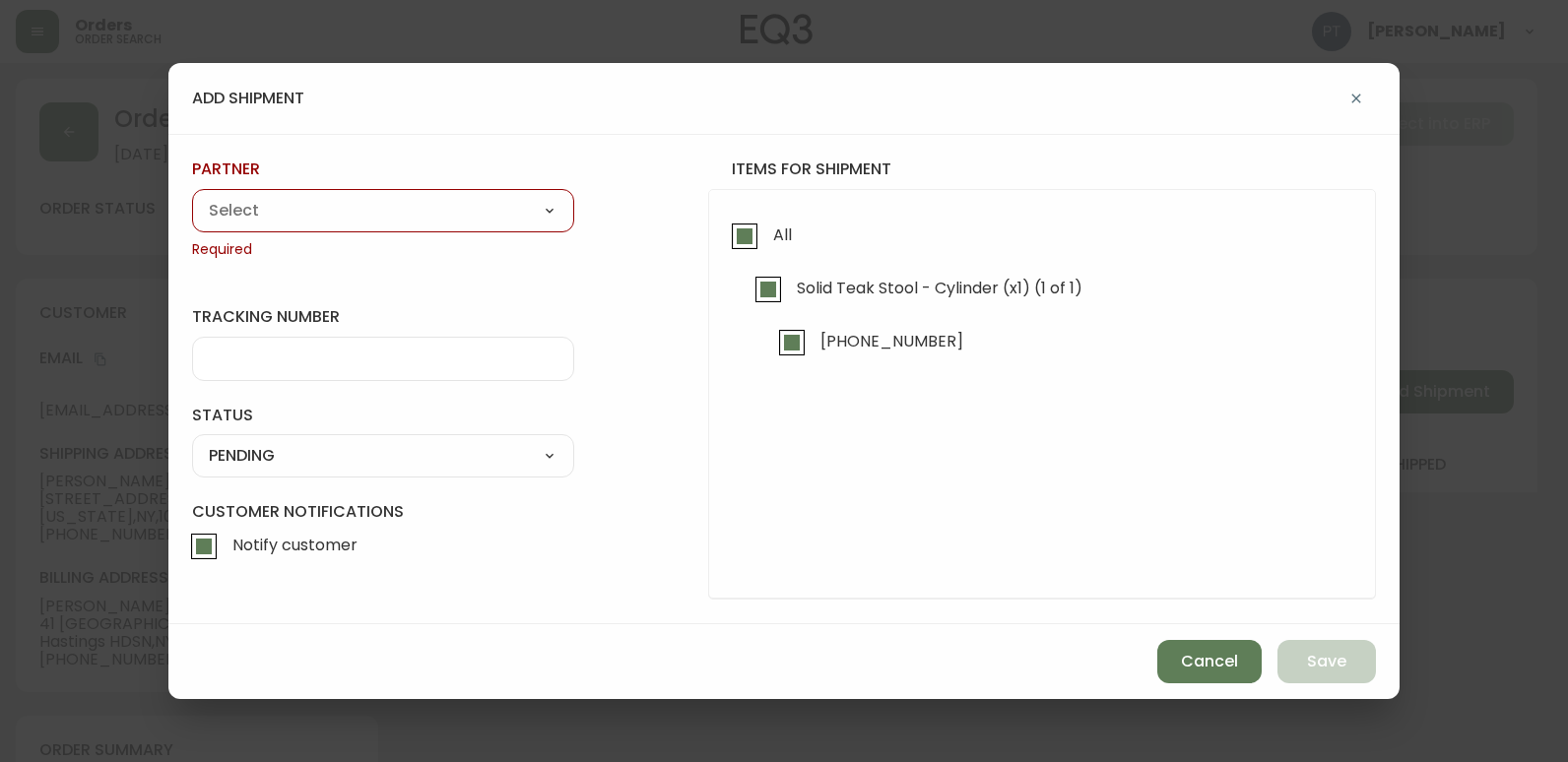
click at [459, 213] on select "A Move to Remember LLC ABF Freight Alero [PERSON_NAME] Canada Post Canpar Expre…" at bounding box center [383, 211] width 382 height 30
select select "cke4cr6aifkm00134atgpxasx"
click at [192, 196] on select "A Move to Remember LLC ABF Freight Alero [PERSON_NAME] Canada Post Canpar Expre…" at bounding box center [383, 211] width 382 height 30
type input "EXPRESS INSTALLATION SERVICES"
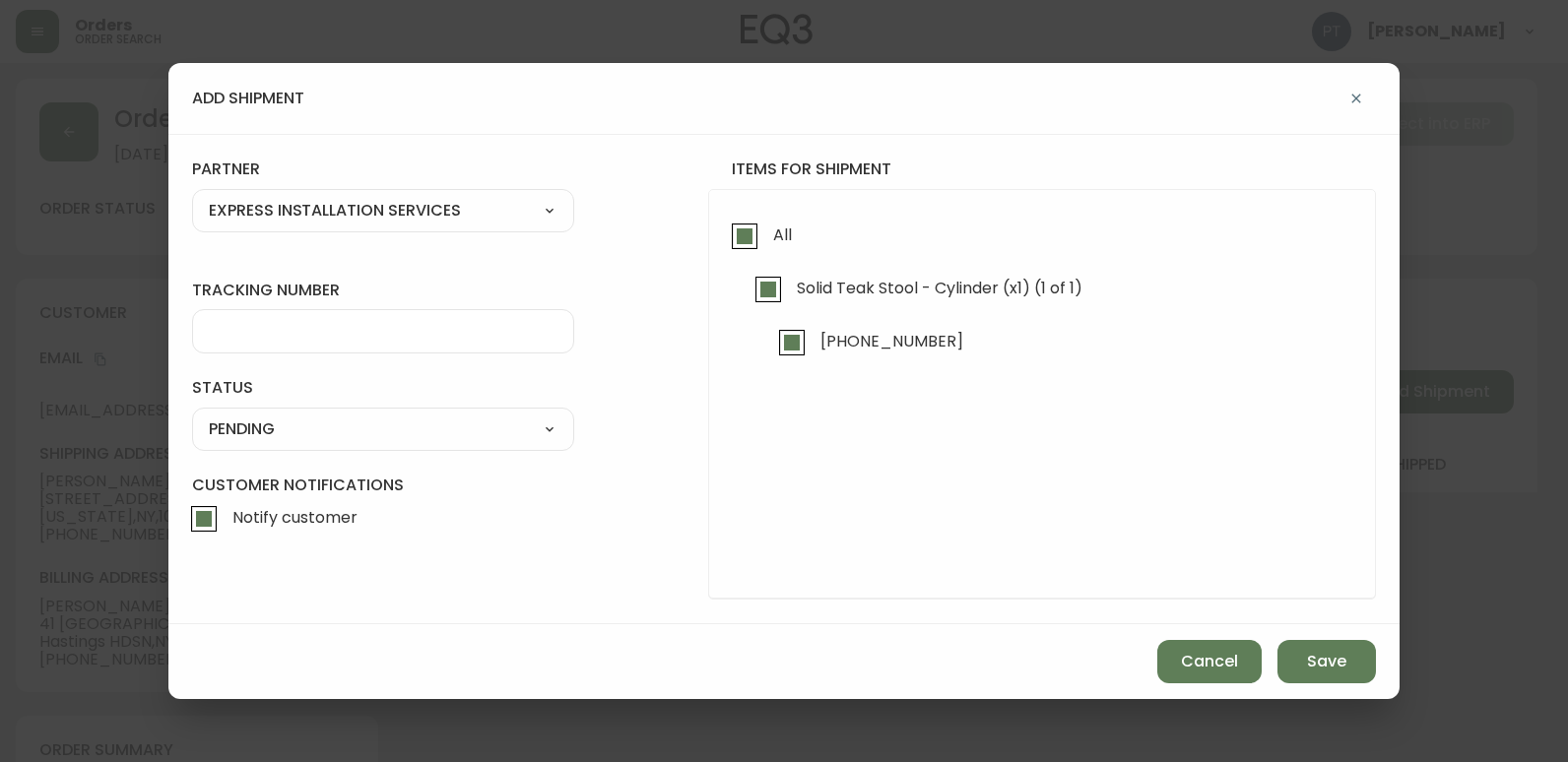
click at [369, 204] on select "A Move to Remember LLC ABF Freight Alero [PERSON_NAME] Canada Post Canpar Expre…" at bounding box center [383, 211] width 382 height 30
select select "cjy0a9taa01x001669l98m63c"
click at [192, 196] on select "A Move to Remember LLC ABF Freight Alero [PERSON_NAME] Canada Post Canpar Expre…" at bounding box center [383, 211] width 382 height 30
type input "FedEx"
click at [367, 319] on div at bounding box center [383, 331] width 382 height 45
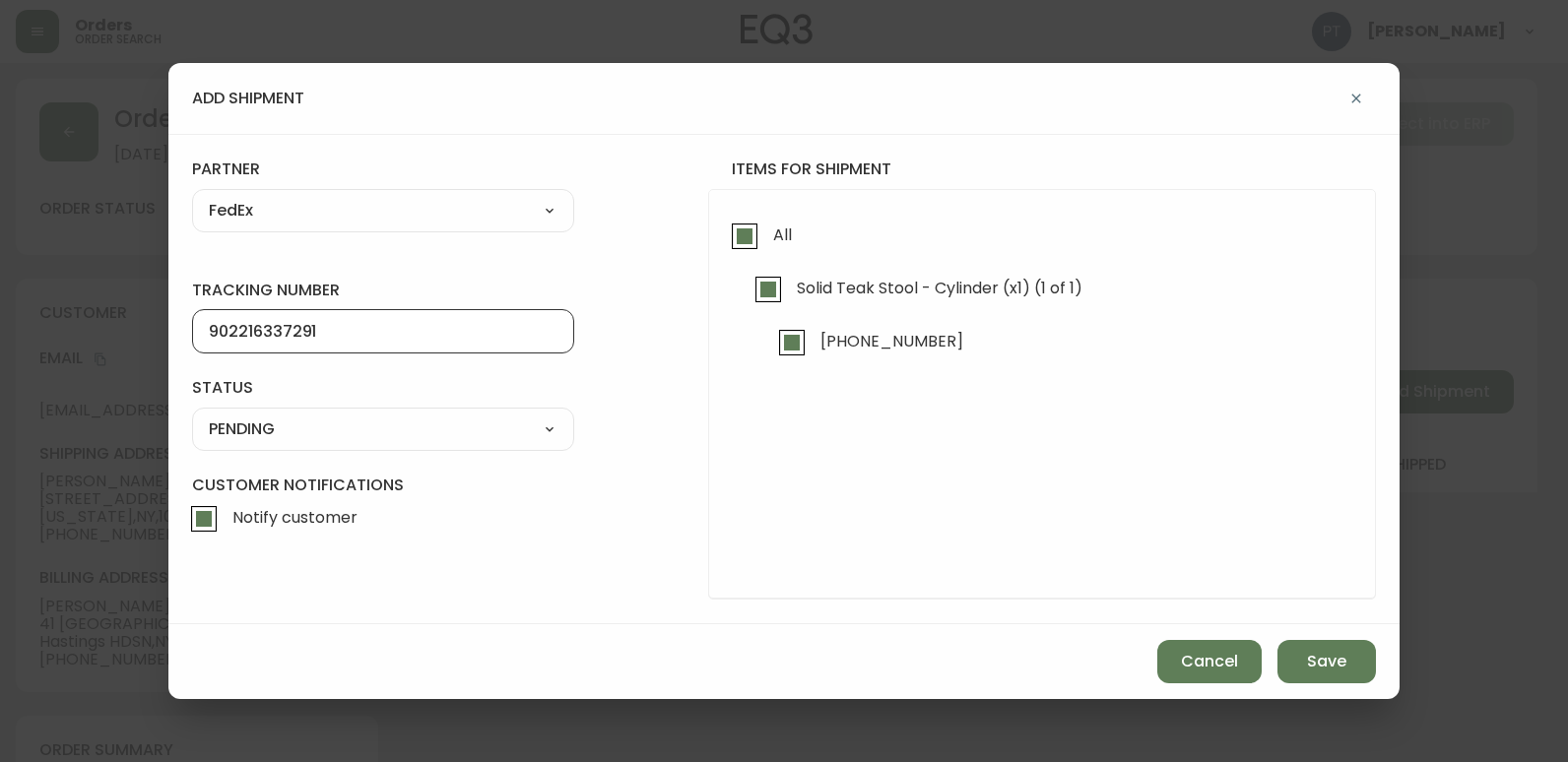
type input "902216337291"
click at [390, 430] on select "SHIPPED PENDING CANCELLED" at bounding box center [383, 430] width 382 height 30
click at [192, 415] on select "SHIPPED PENDING CANCELLED" at bounding box center [383, 430] width 382 height 30
select select "PENDING"
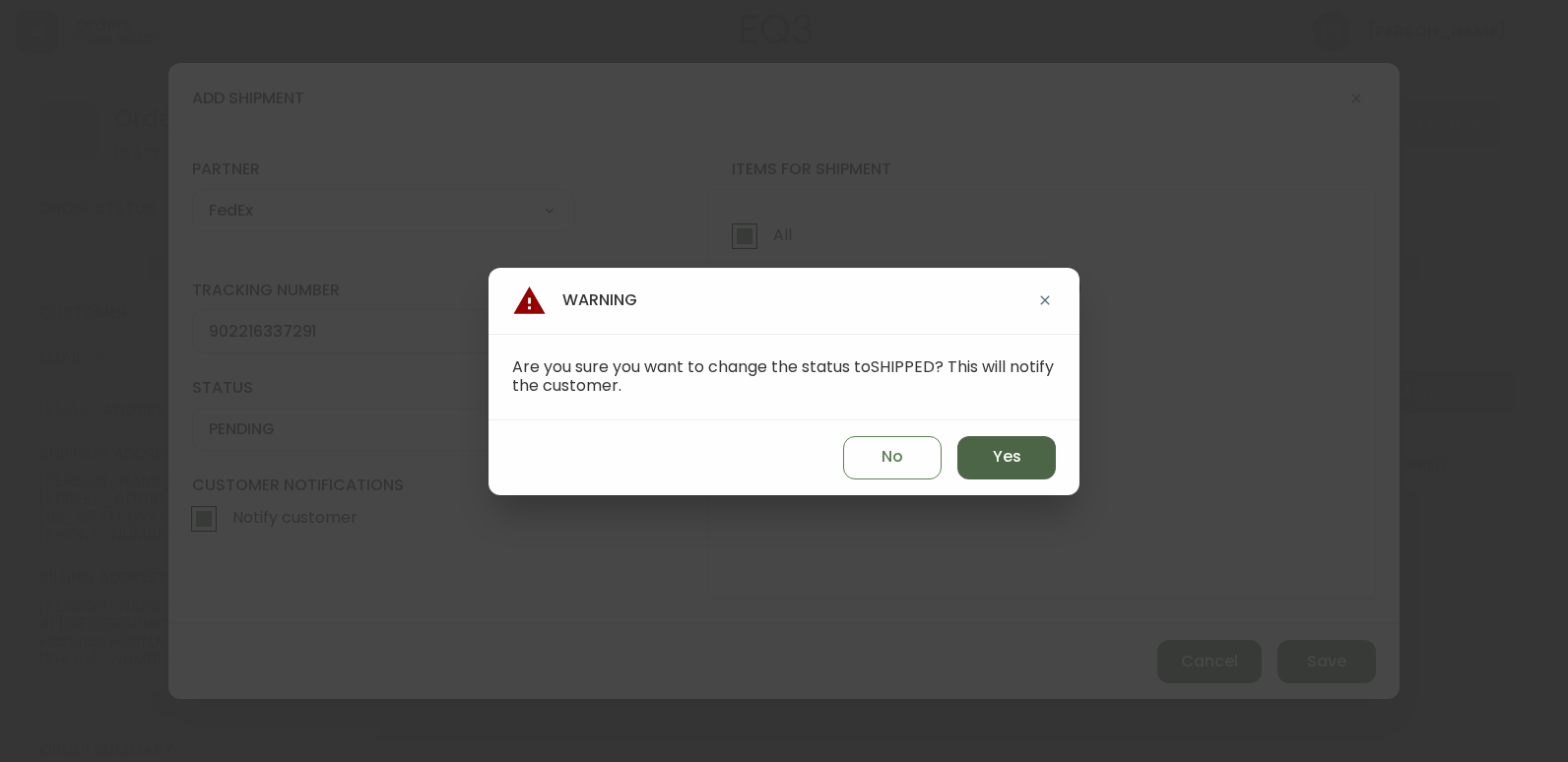
click at [1001, 454] on span "Yes" at bounding box center [1007, 457] width 29 height 22
type input "SHIPPED"
select select "SHIPPED"
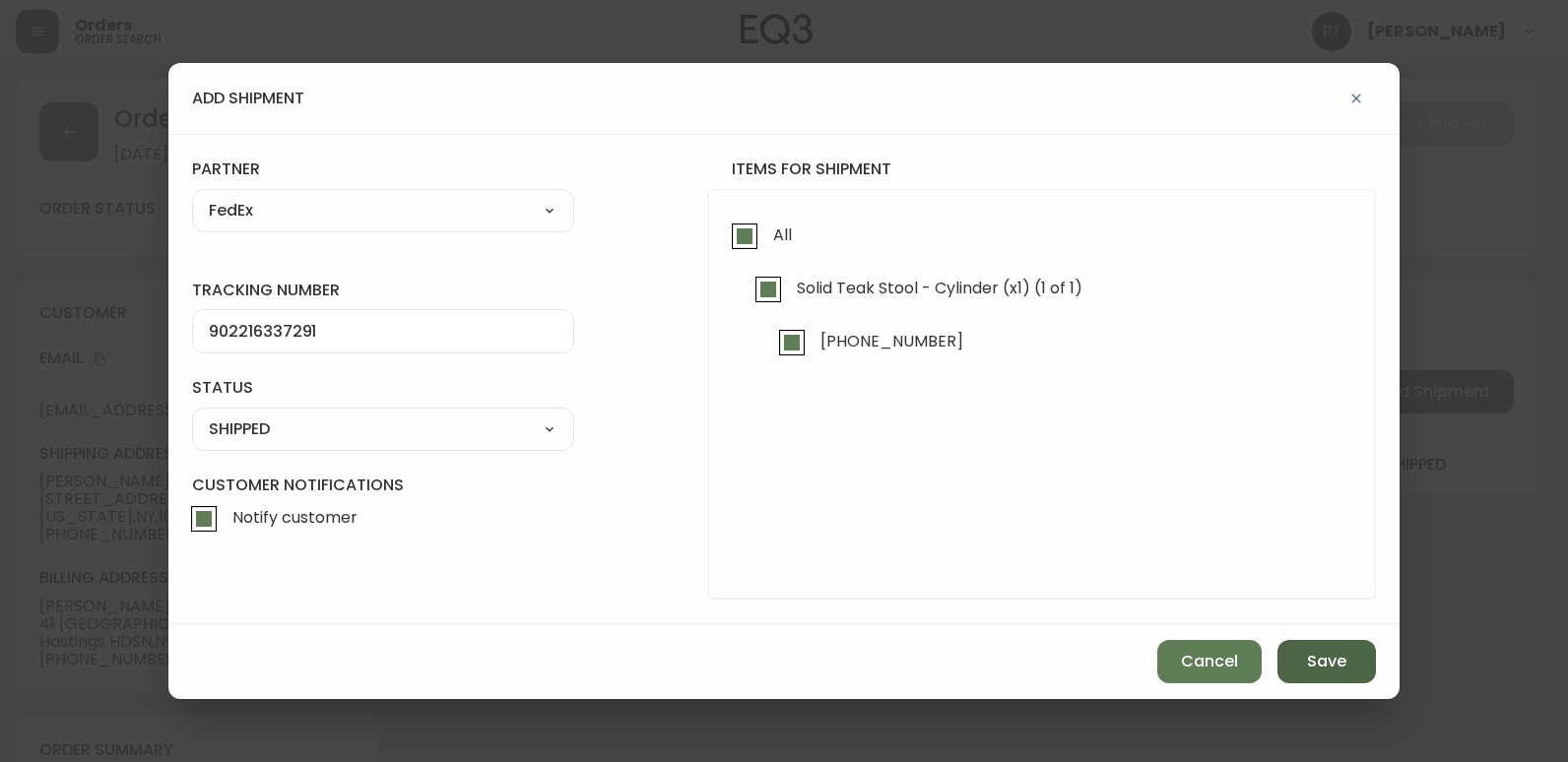
click at [1288, 651] on button "Save" at bounding box center [1326, 662] width 98 height 44
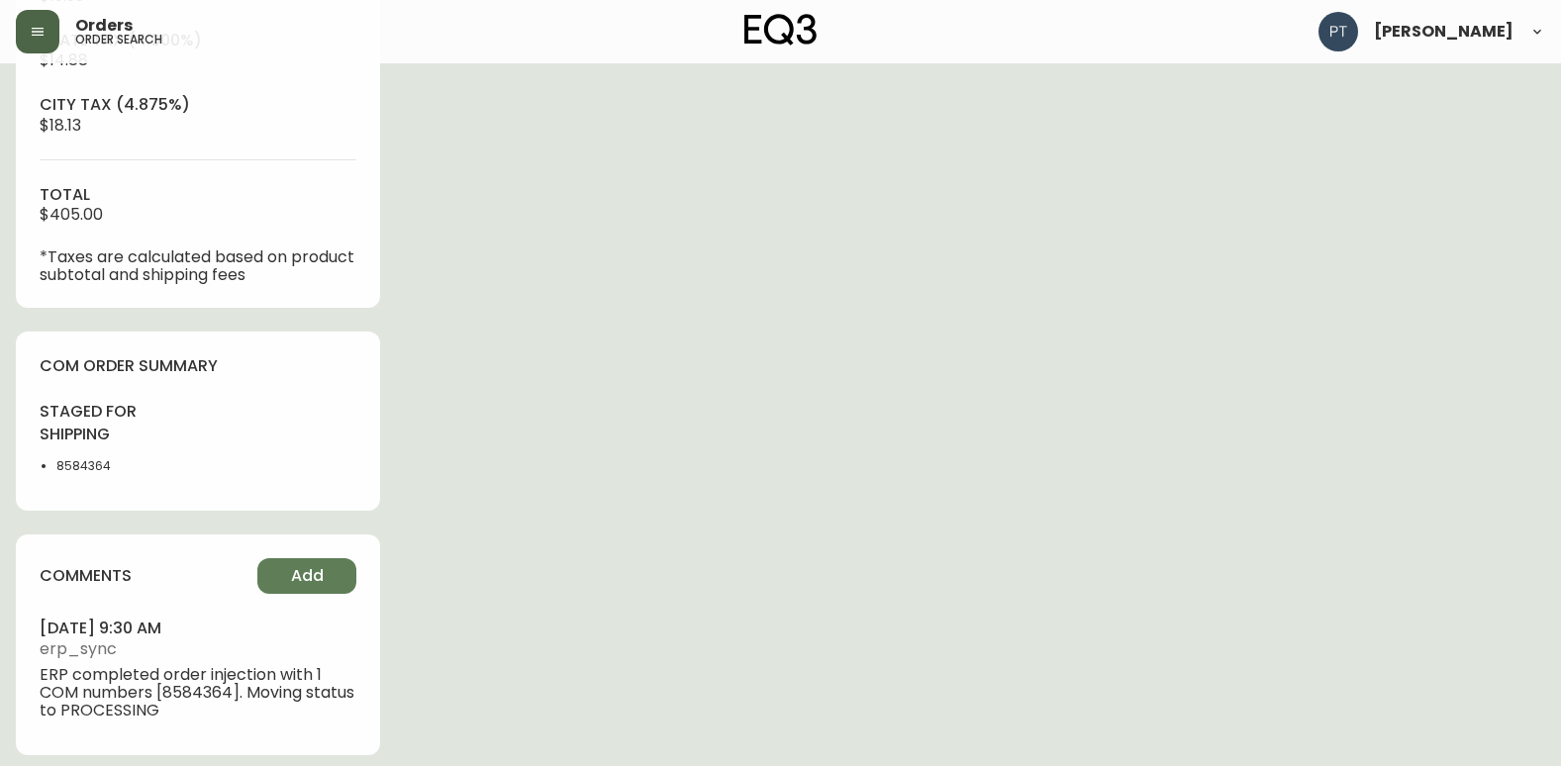
scroll to position [902, 0]
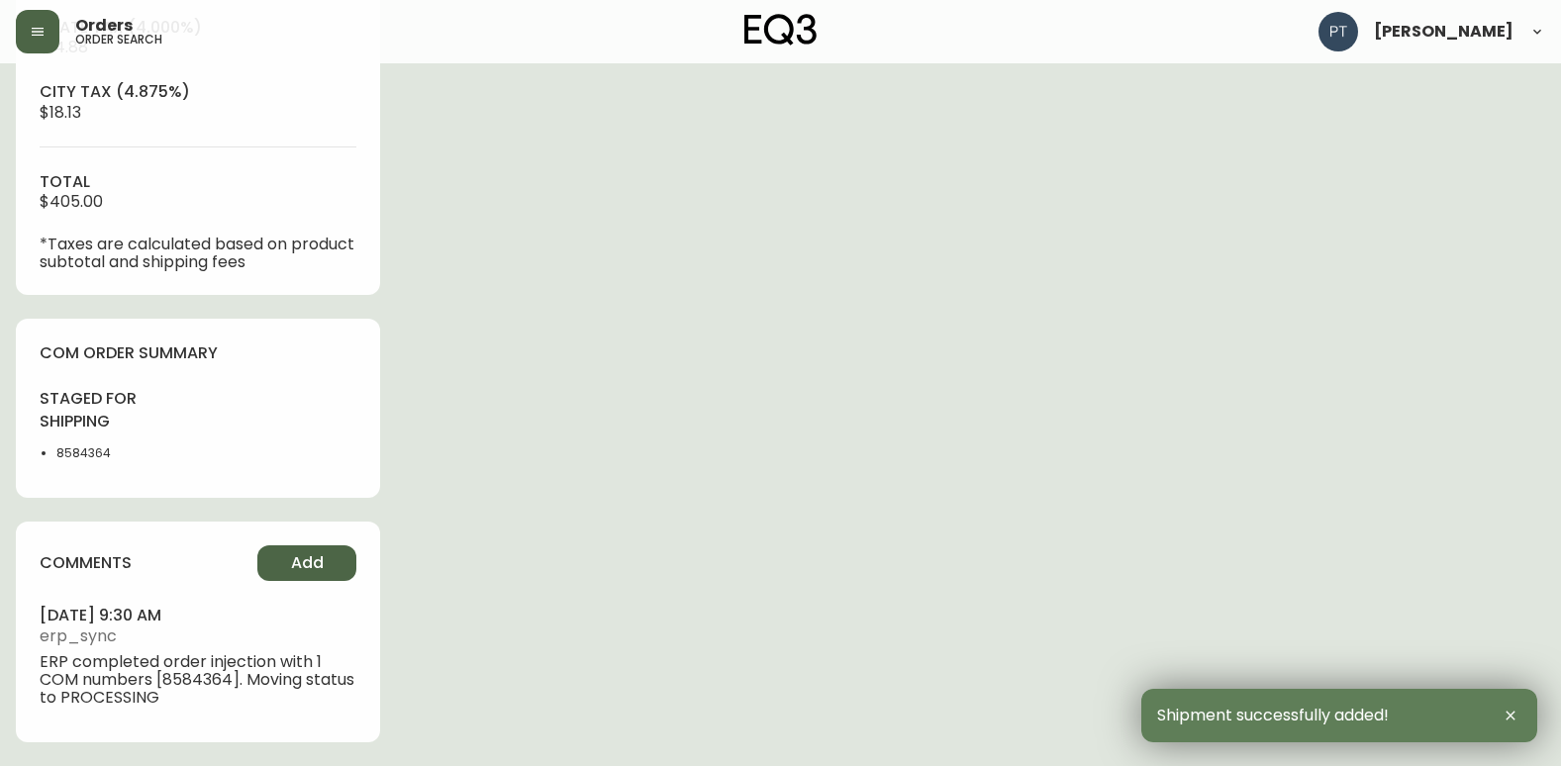
type input "Fully Shipped"
select select "FULLY_SHIPPED"
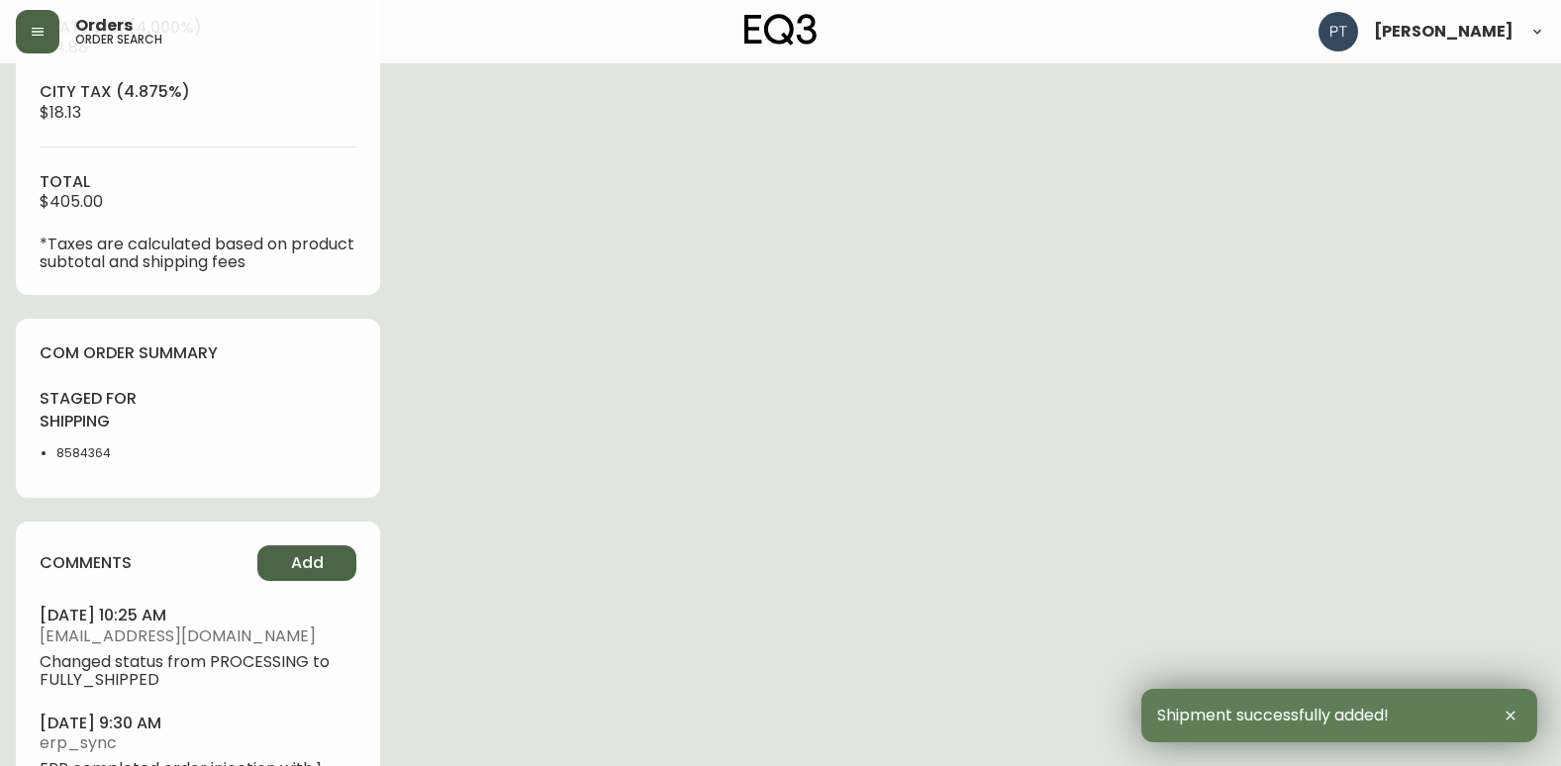
click at [318, 553] on span "Add" at bounding box center [307, 563] width 33 height 22
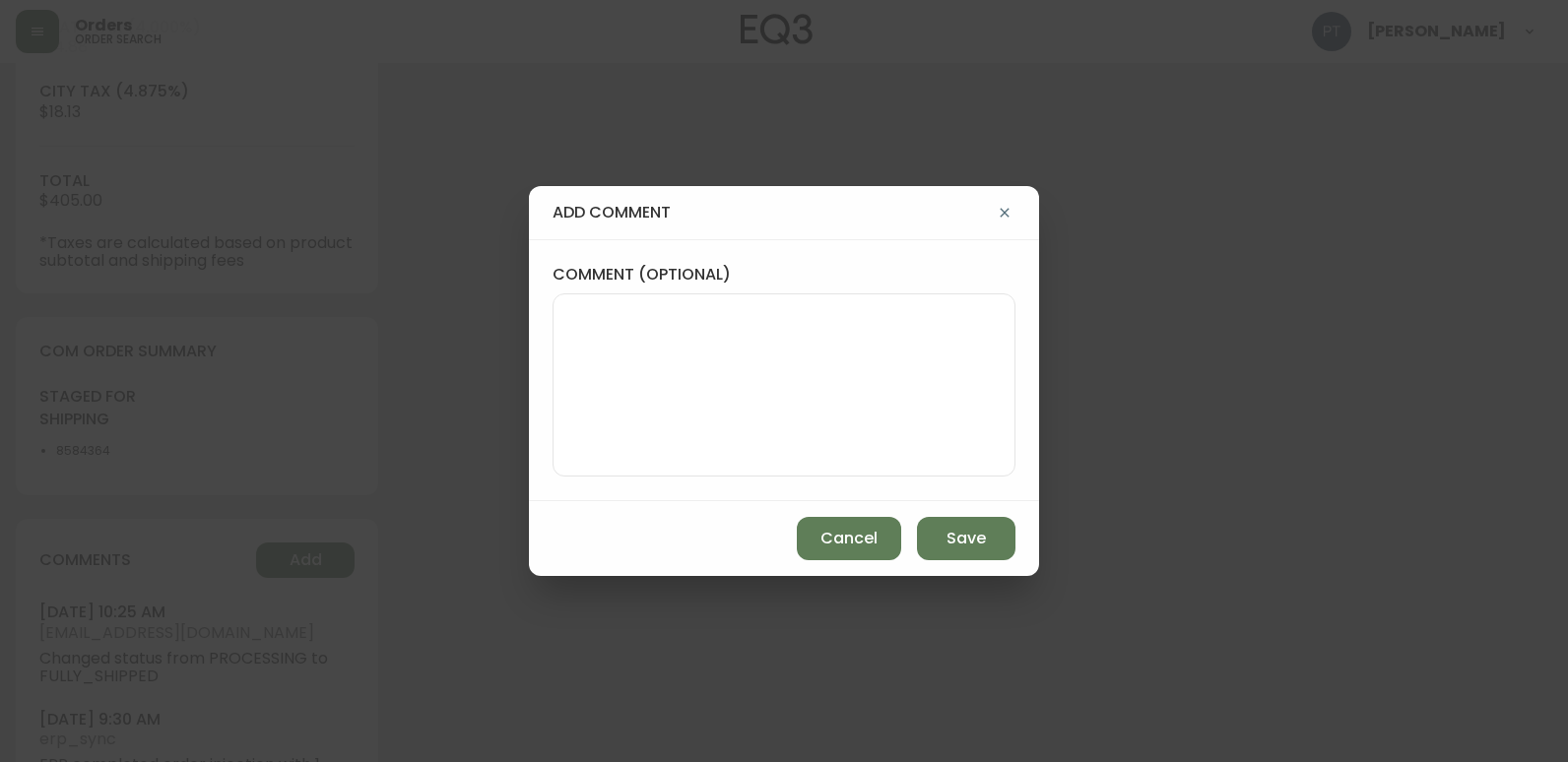
click at [687, 430] on textarea "comment (optional)" at bounding box center [784, 385] width 430 height 157
type textarea "PT"
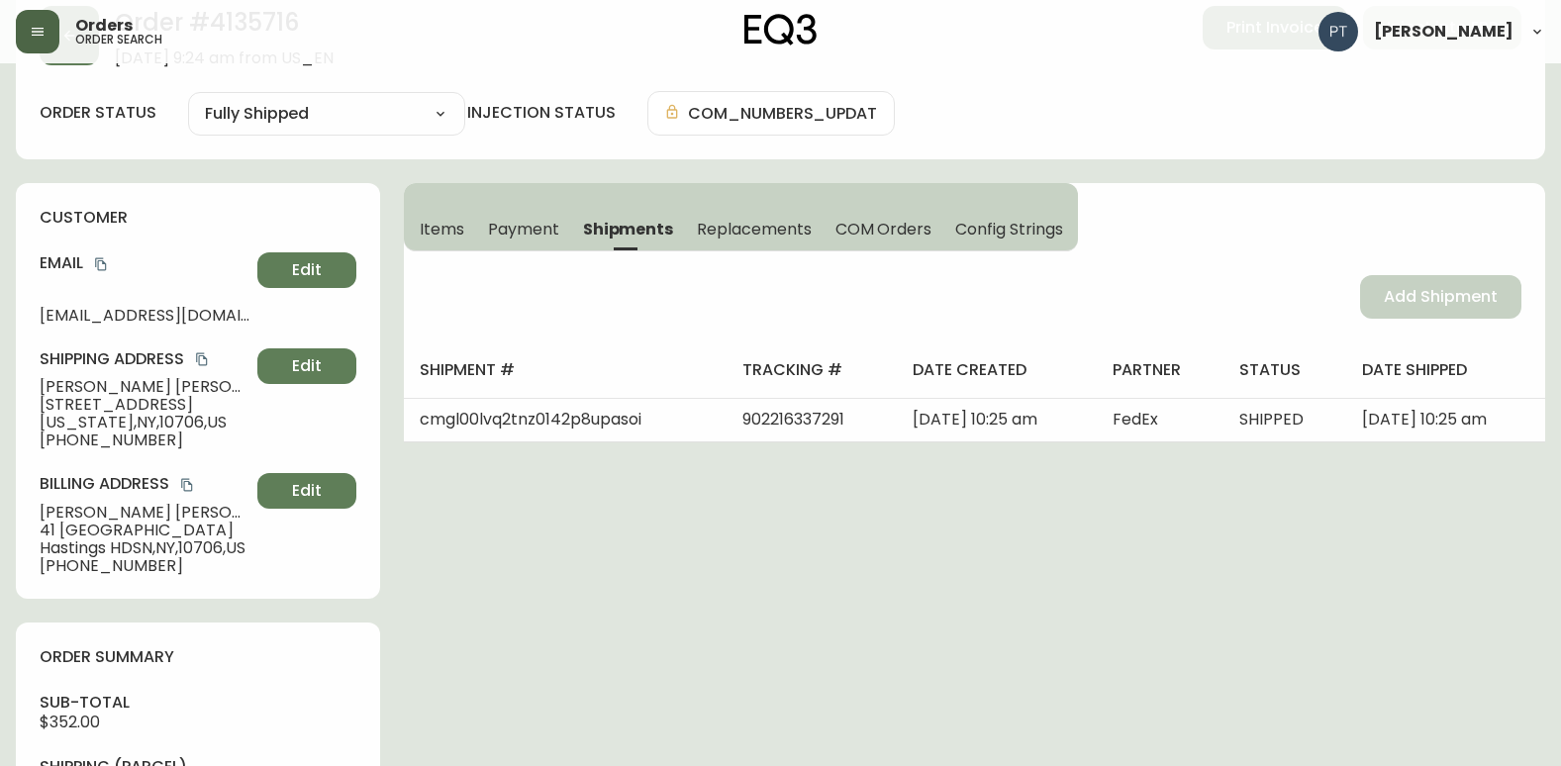
scroll to position [0, 0]
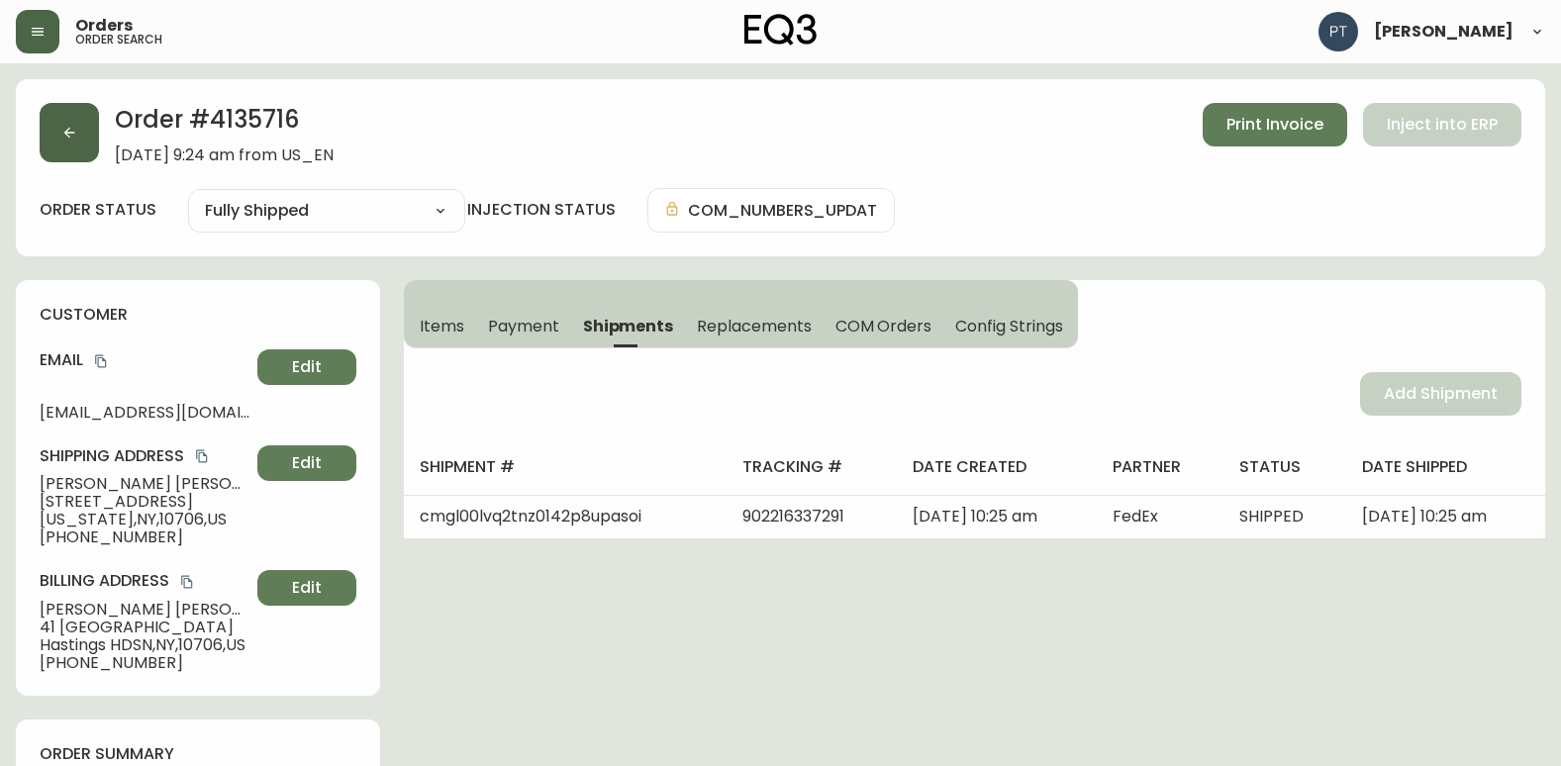
click at [59, 111] on button "button" at bounding box center [69, 132] width 59 height 59
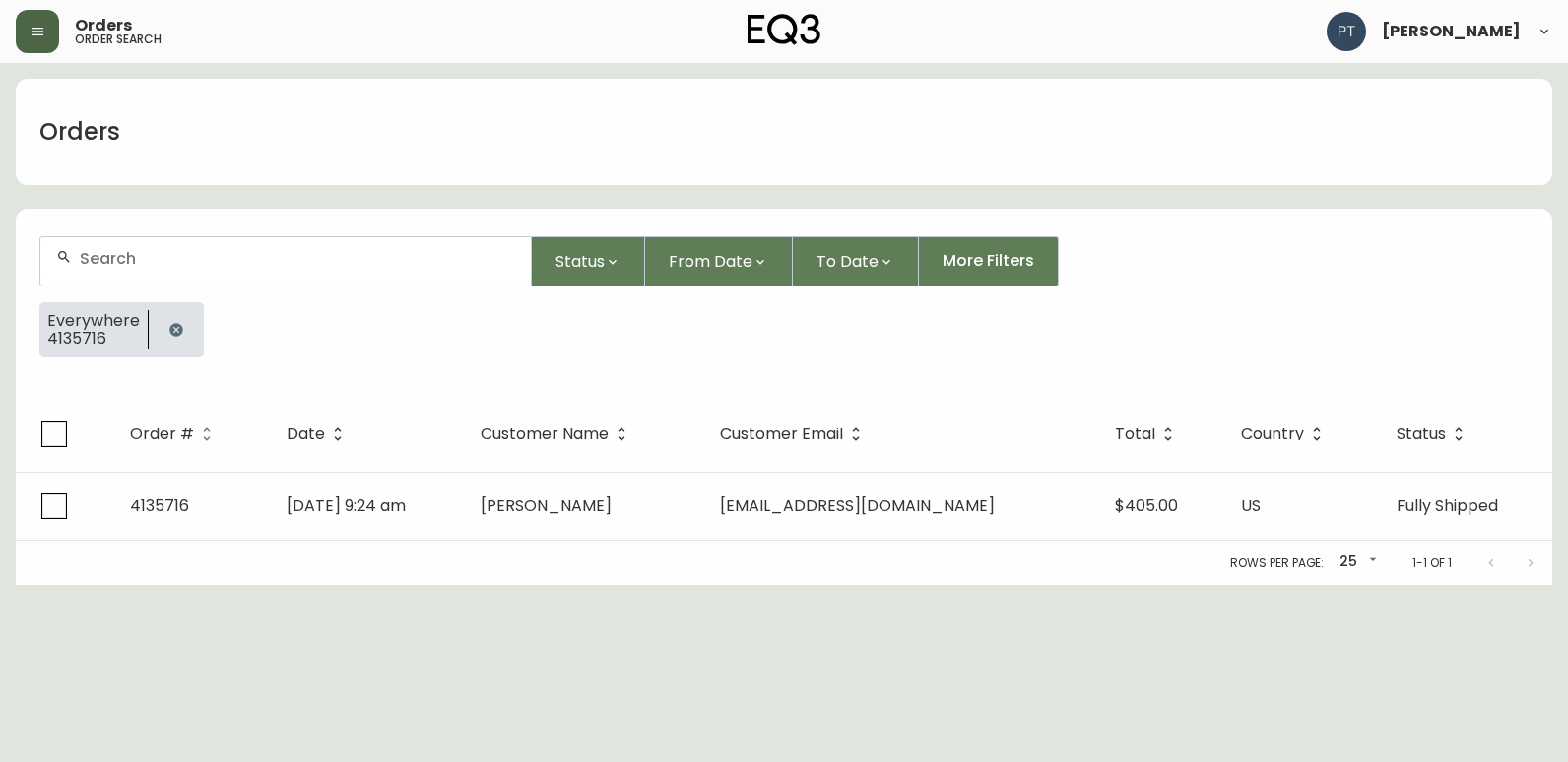
click at [480, 275] on div at bounding box center [286, 262] width 490 height 49
type input "4135719"
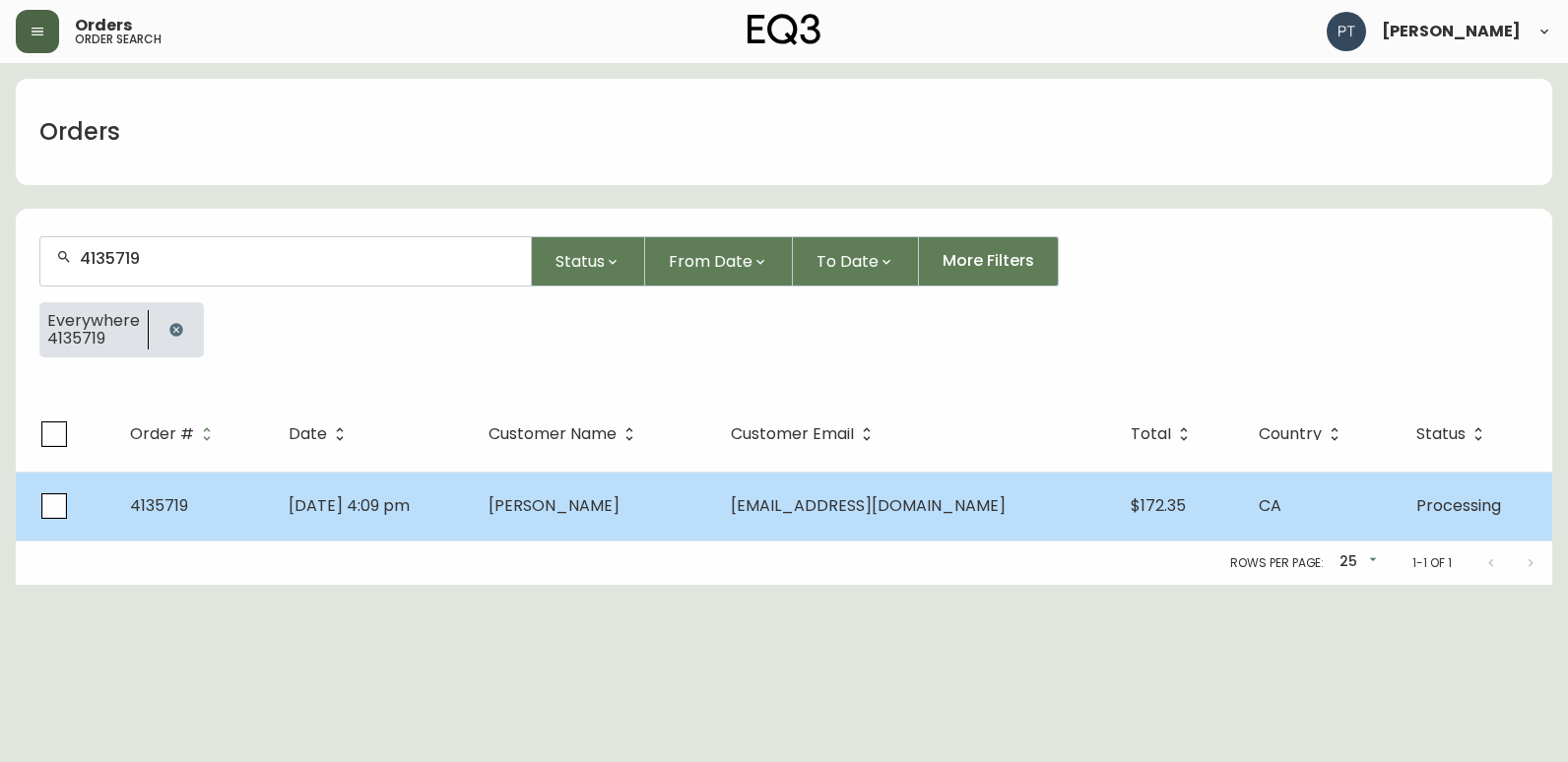
click at [399, 495] on span "[DATE] 4:09 pm" at bounding box center [349, 505] width 121 height 23
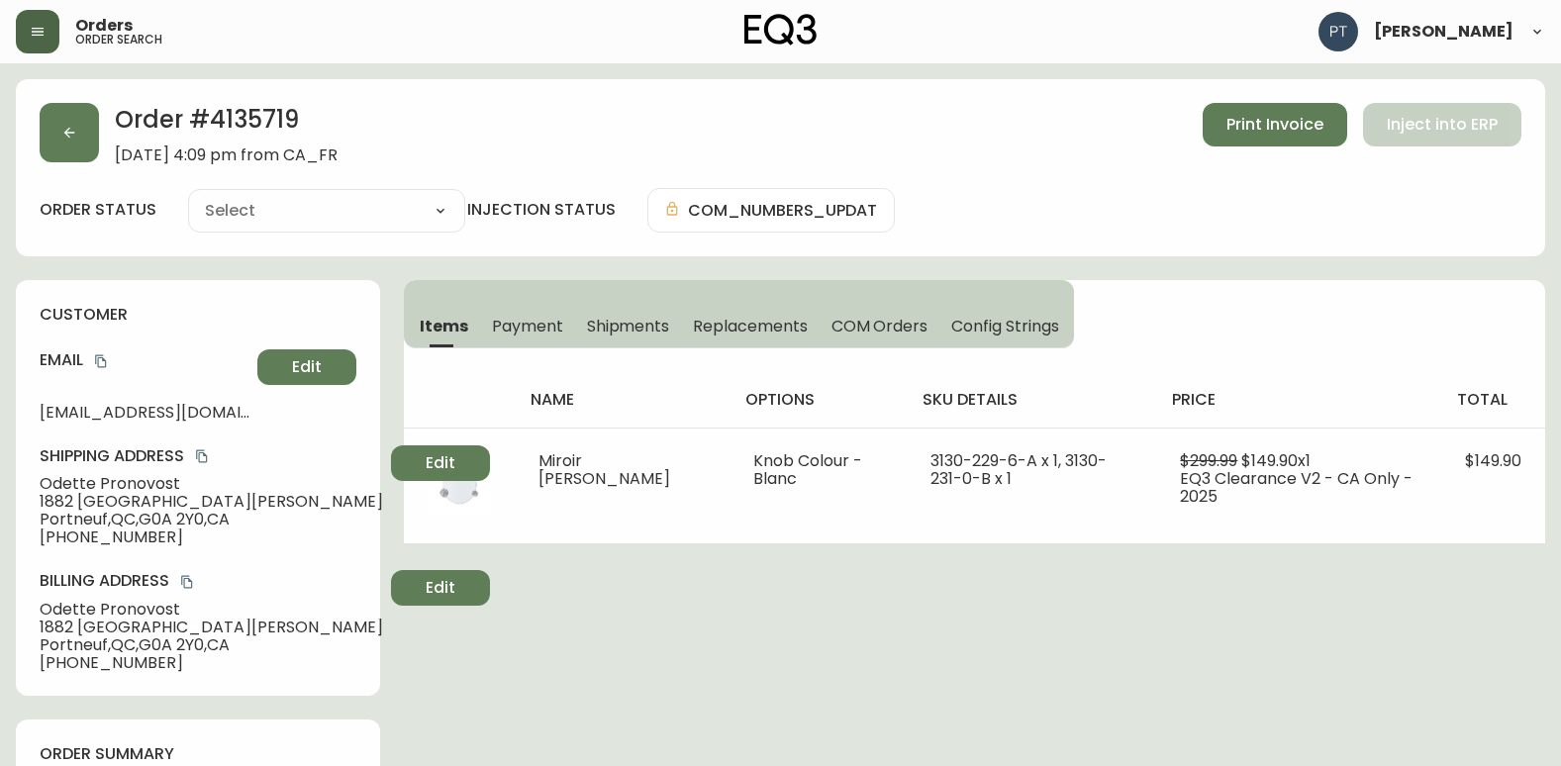
type input "Processing"
select select "PROCESSING"
click at [629, 326] on span "Shipments" at bounding box center [628, 326] width 83 height 21
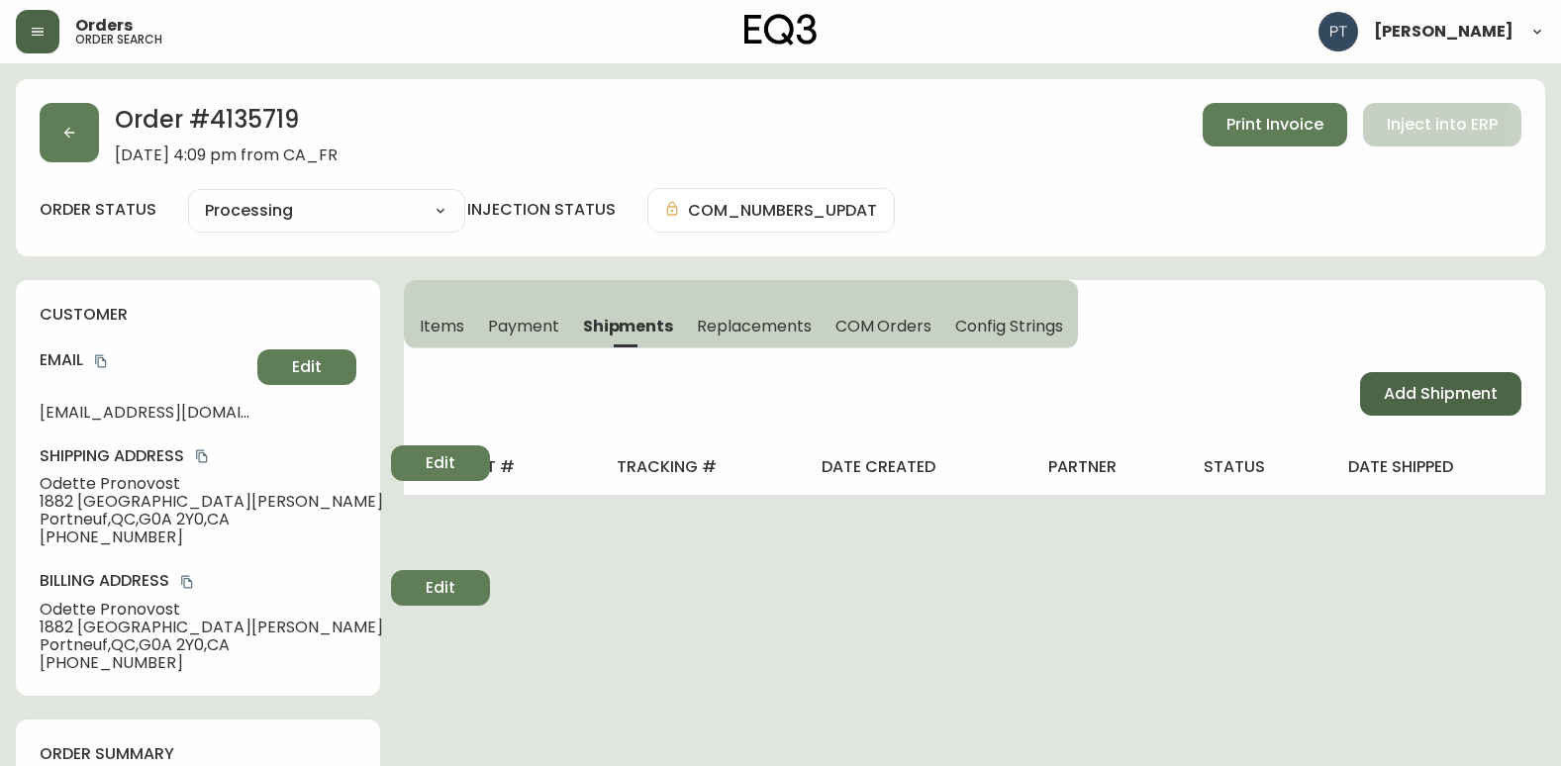
click at [1496, 385] on span "Add Shipment" at bounding box center [1441, 394] width 114 height 22
select select "PENDING"
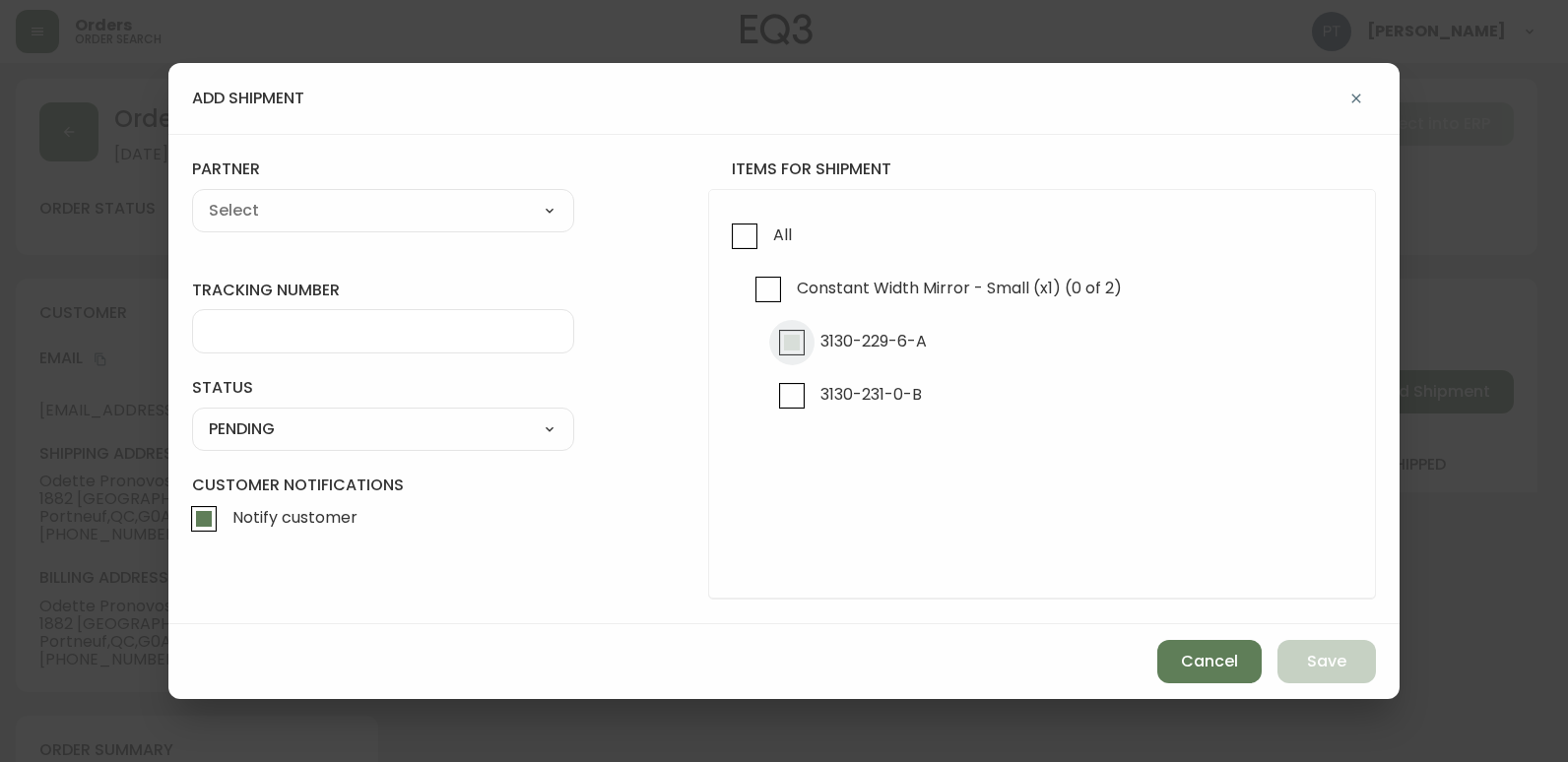
click at [787, 352] on input "3130-229-6-A" at bounding box center [792, 343] width 46 height 46
checkbox input "true"
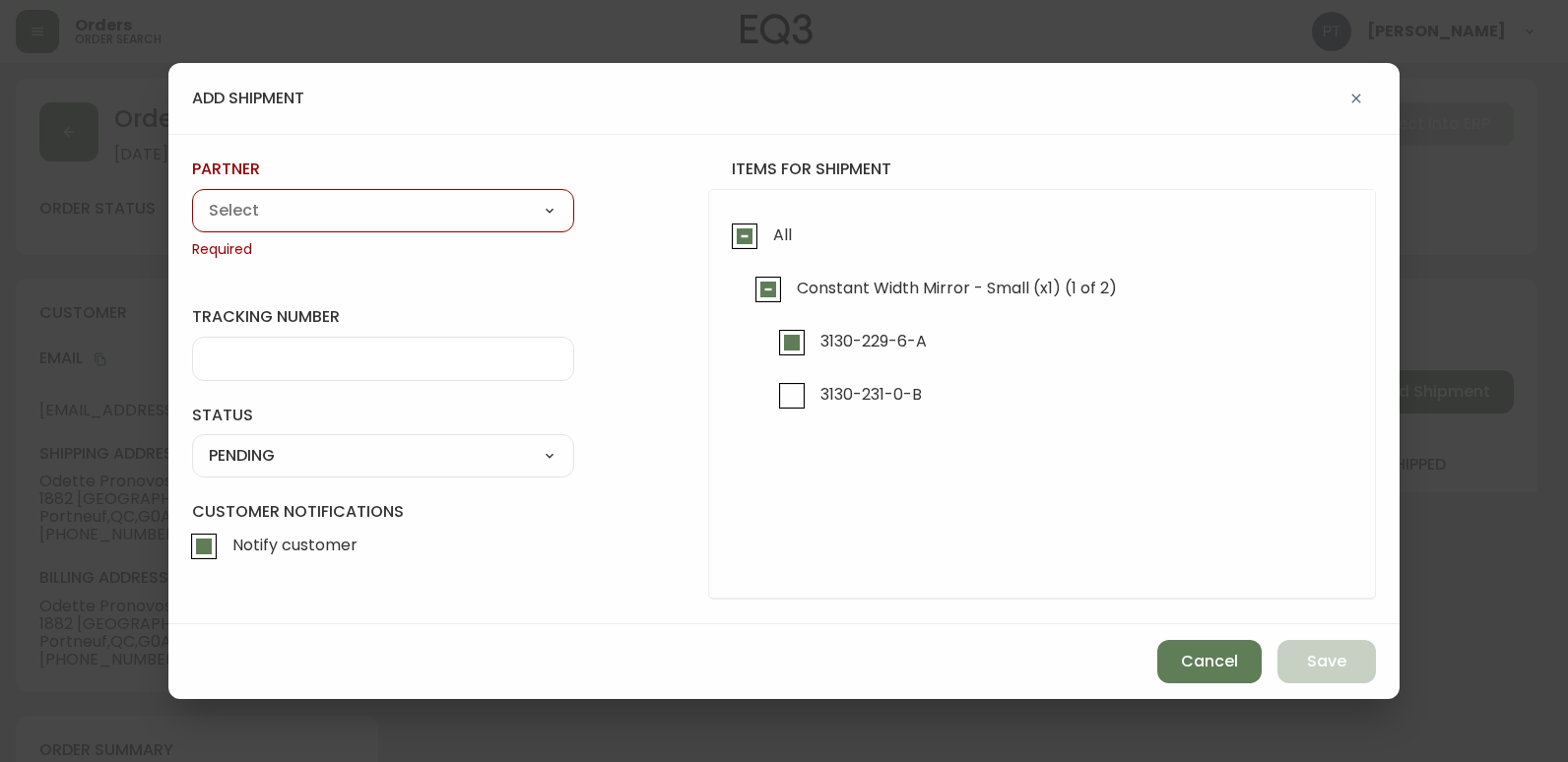
click at [535, 223] on select "A Move to Remember LLC ABF Freight Alero [PERSON_NAME] Canada Post Canpar Expre…" at bounding box center [383, 211] width 382 height 30
select select "cjy0a9taa01x001669l98m63c"
click at [192, 196] on select "A Move to Remember LLC ABF Freight Alero [PERSON_NAME] Canada Post Canpar Expre…" at bounding box center [383, 211] width 382 height 30
type input "FedEx"
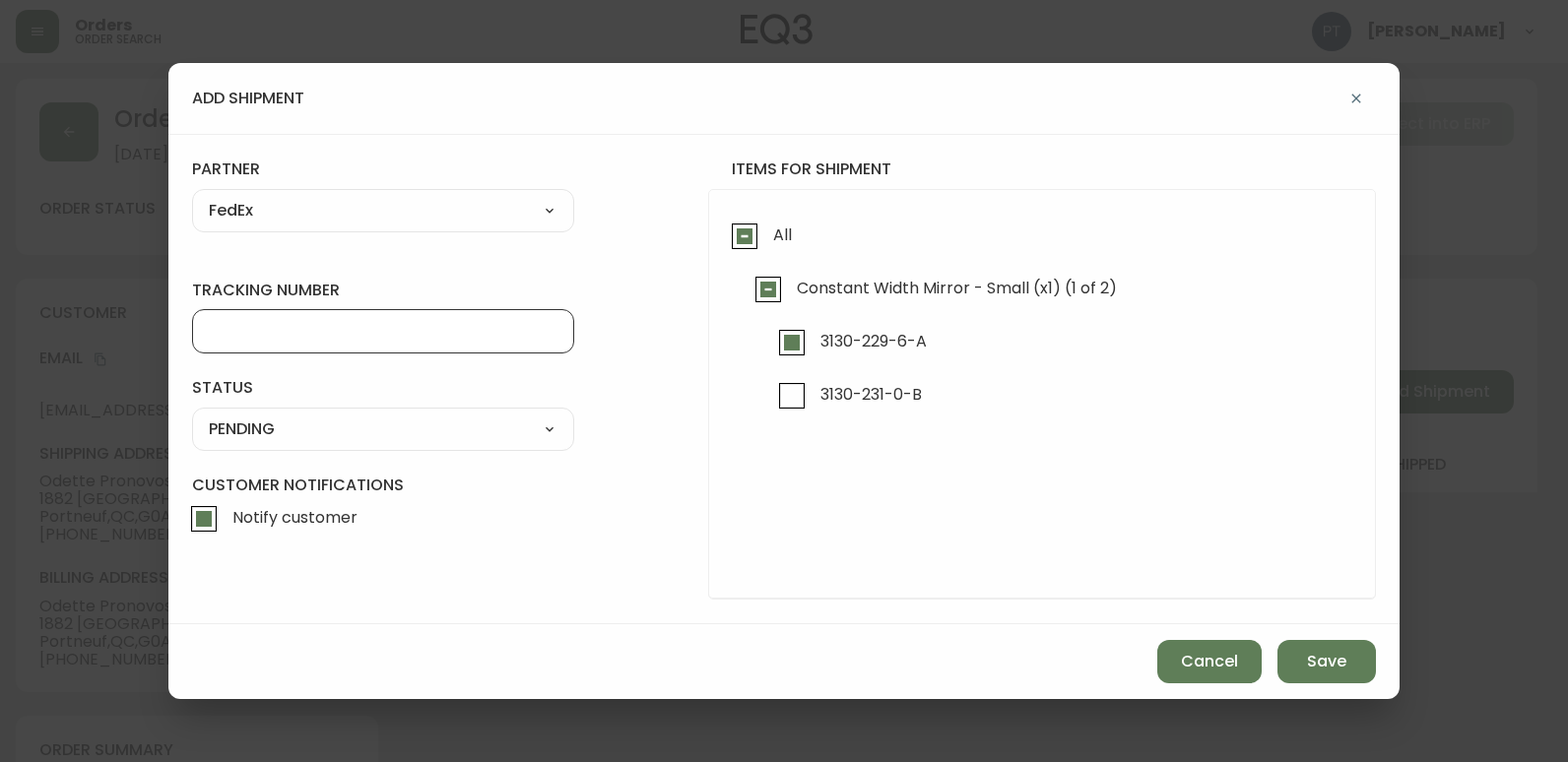
click at [431, 335] on input "tracking number" at bounding box center [383, 331] width 348 height 19
type input "902217263708"
drag, startPoint x: 442, startPoint y: 416, endPoint x: 429, endPoint y: 439, distance: 26.4
click at [441, 416] on select "SHIPPED PENDING CANCELLED" at bounding box center [383, 430] width 382 height 30
click at [429, 445] on div "SHIPPED PENDING CANCELLED" at bounding box center [383, 430] width 382 height 44
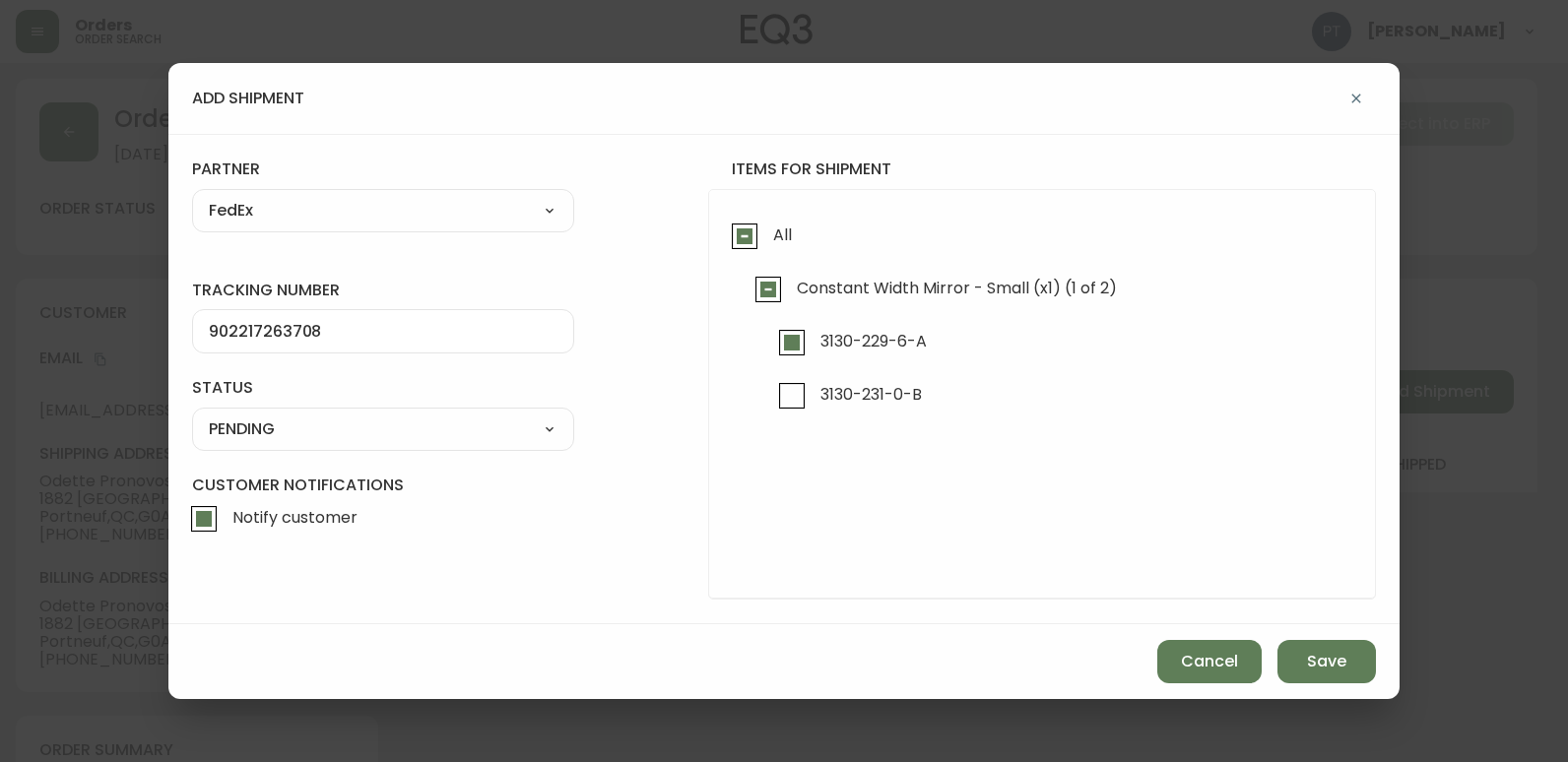
click at [439, 429] on select "SHIPPED PENDING CANCELLED" at bounding box center [383, 430] width 382 height 30
click at [192, 415] on select "SHIPPED PENDING CANCELLED" at bounding box center [383, 430] width 382 height 30
select select "PENDING"
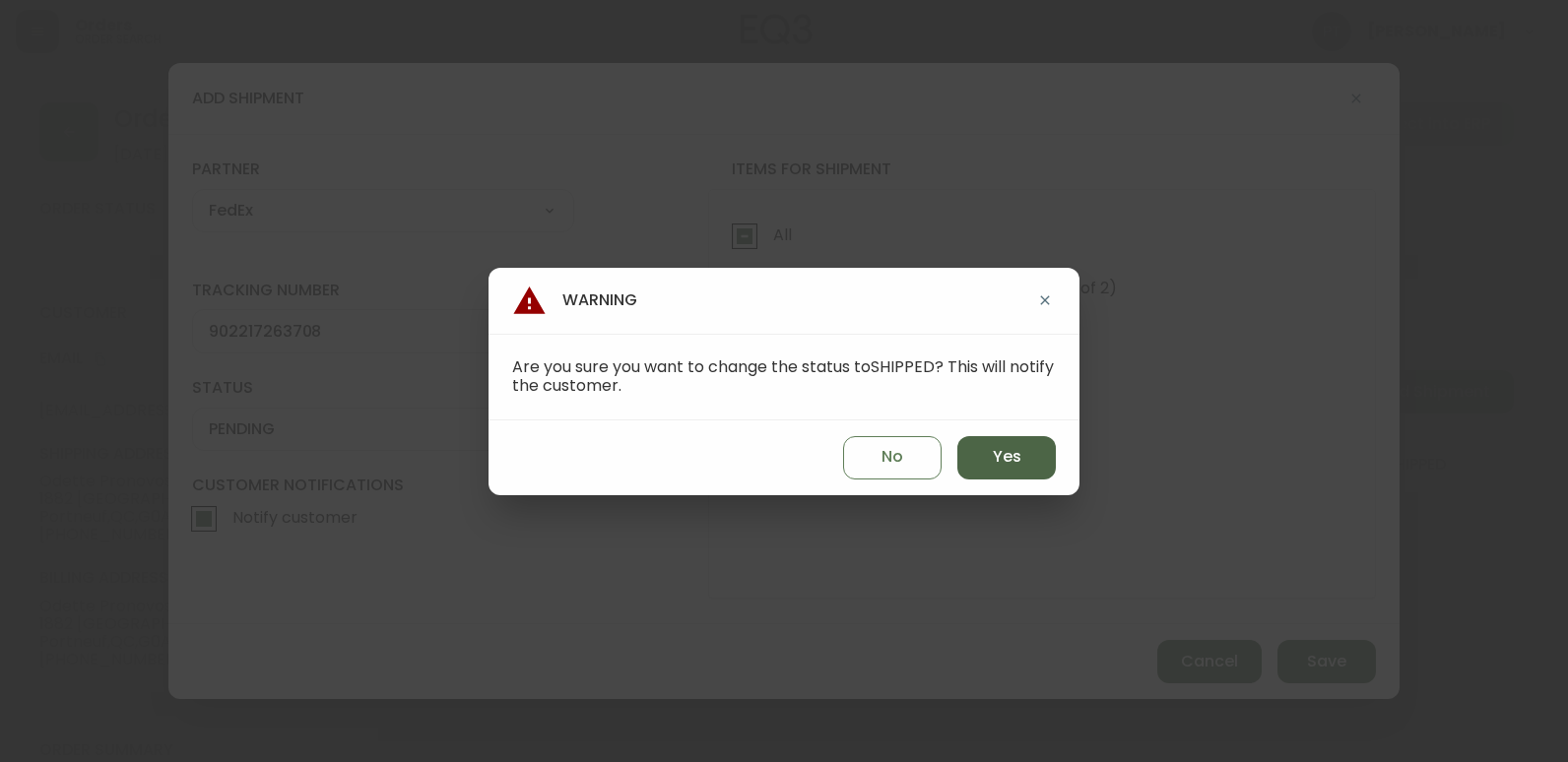
click at [1022, 462] on button "Yes" at bounding box center [1006, 458] width 98 height 44
type input "SHIPPED"
select select "SHIPPED"
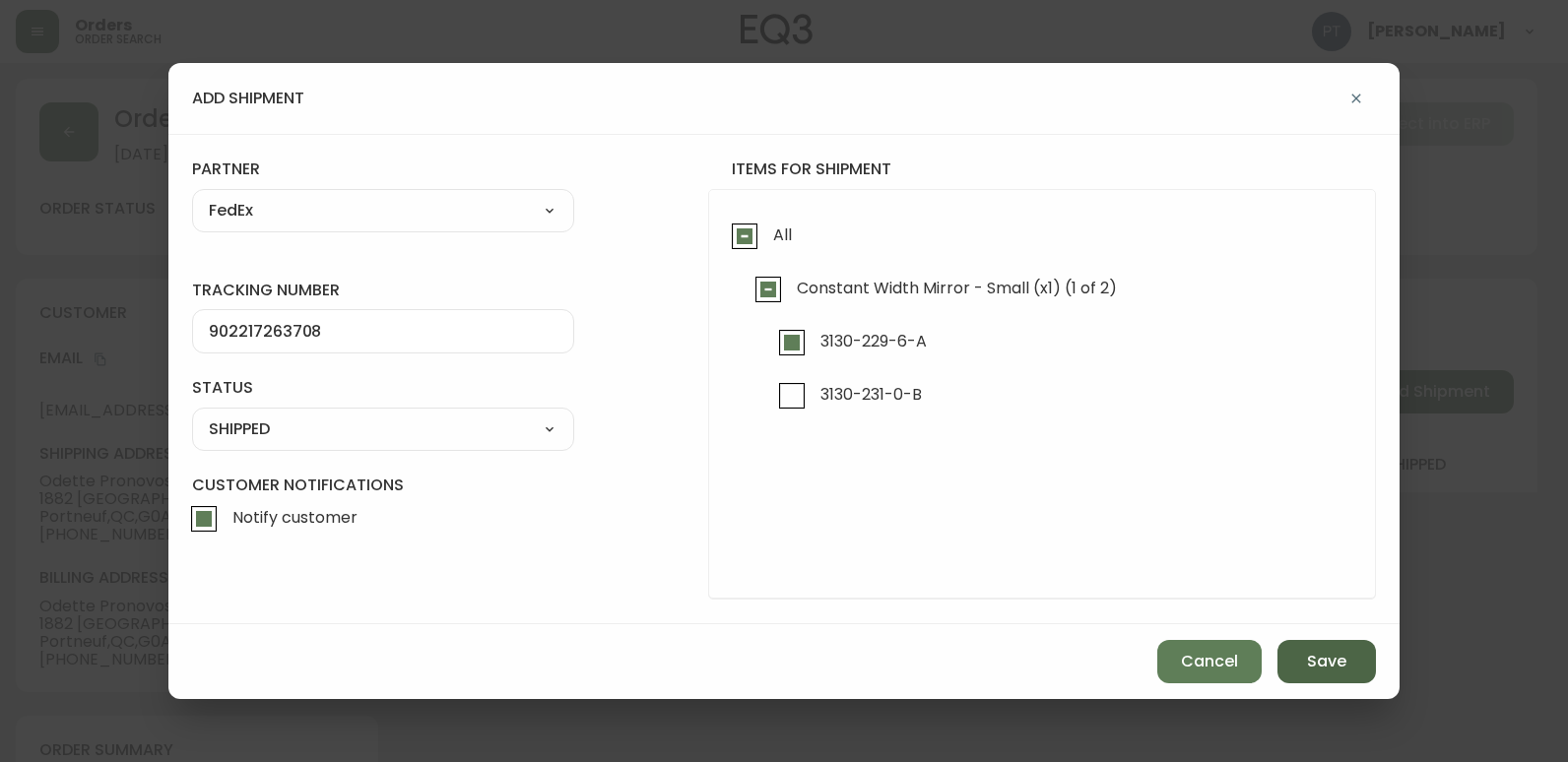
click at [1336, 674] on button "Save" at bounding box center [1326, 662] width 98 height 44
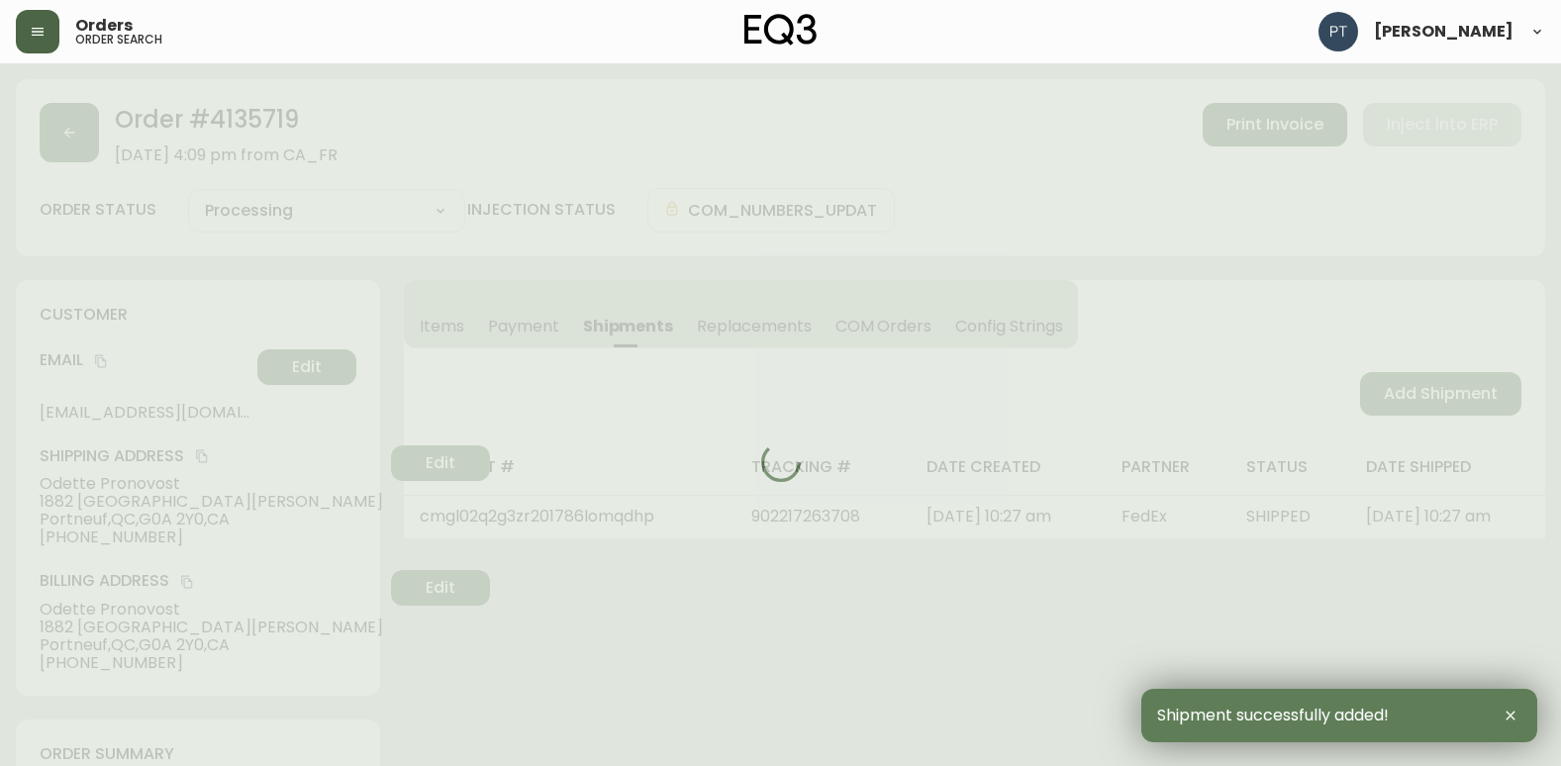
type input "Partially Shipped"
select select "PARTIALLY_SHIPPED"
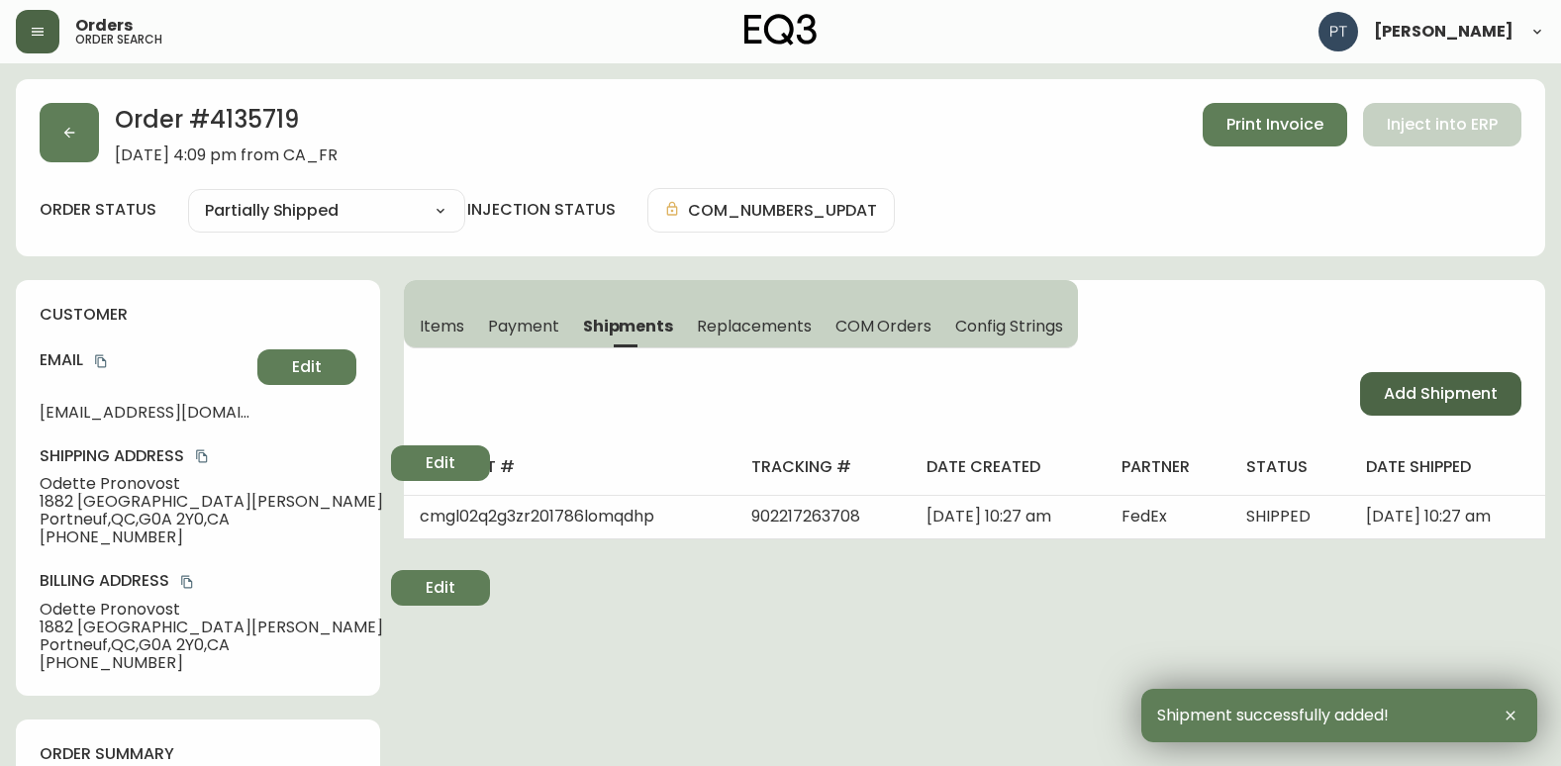
click at [1431, 385] on span "Add Shipment" at bounding box center [1441, 394] width 114 height 22
select select "PENDING"
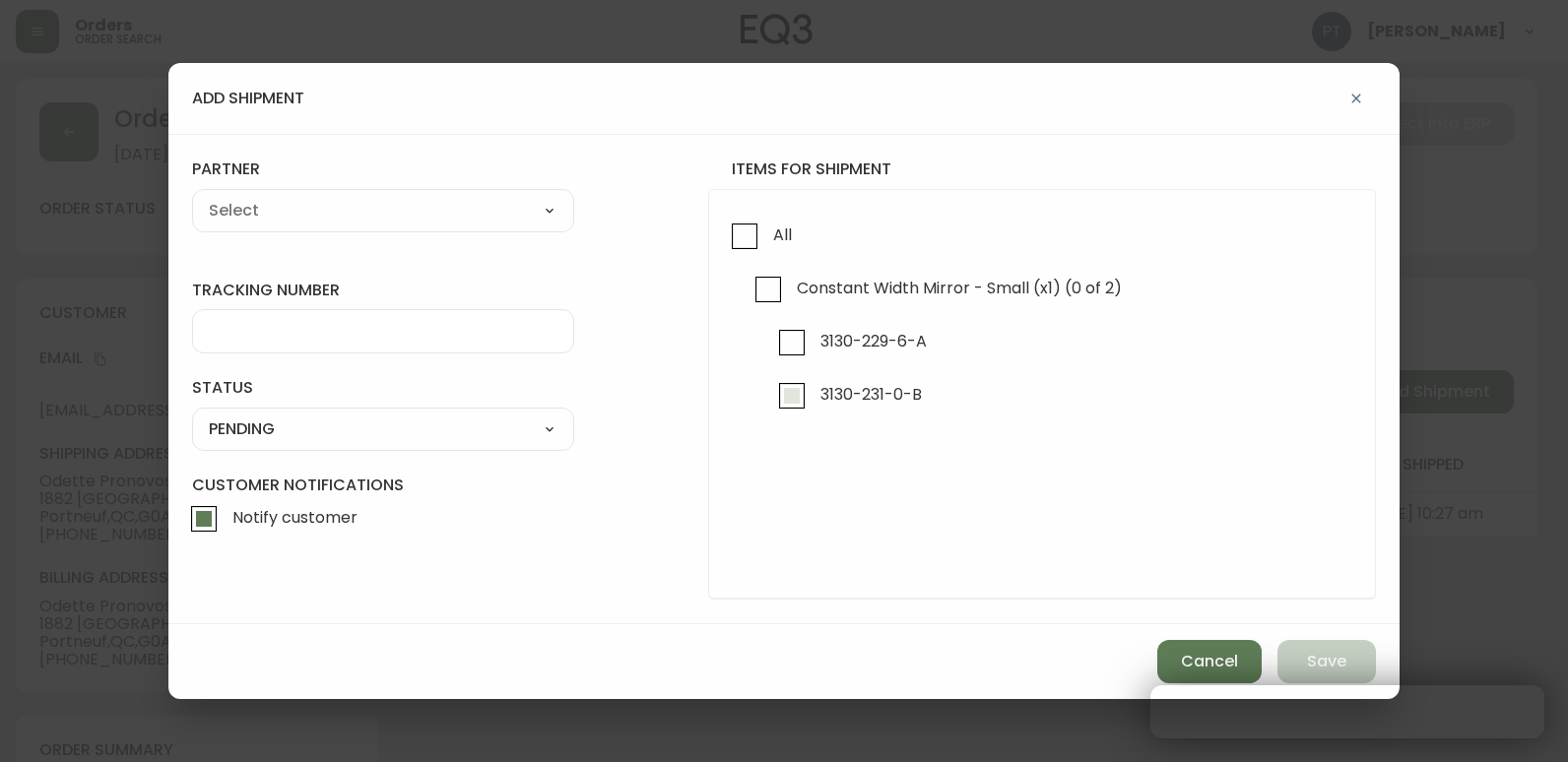
checkbox input "true"
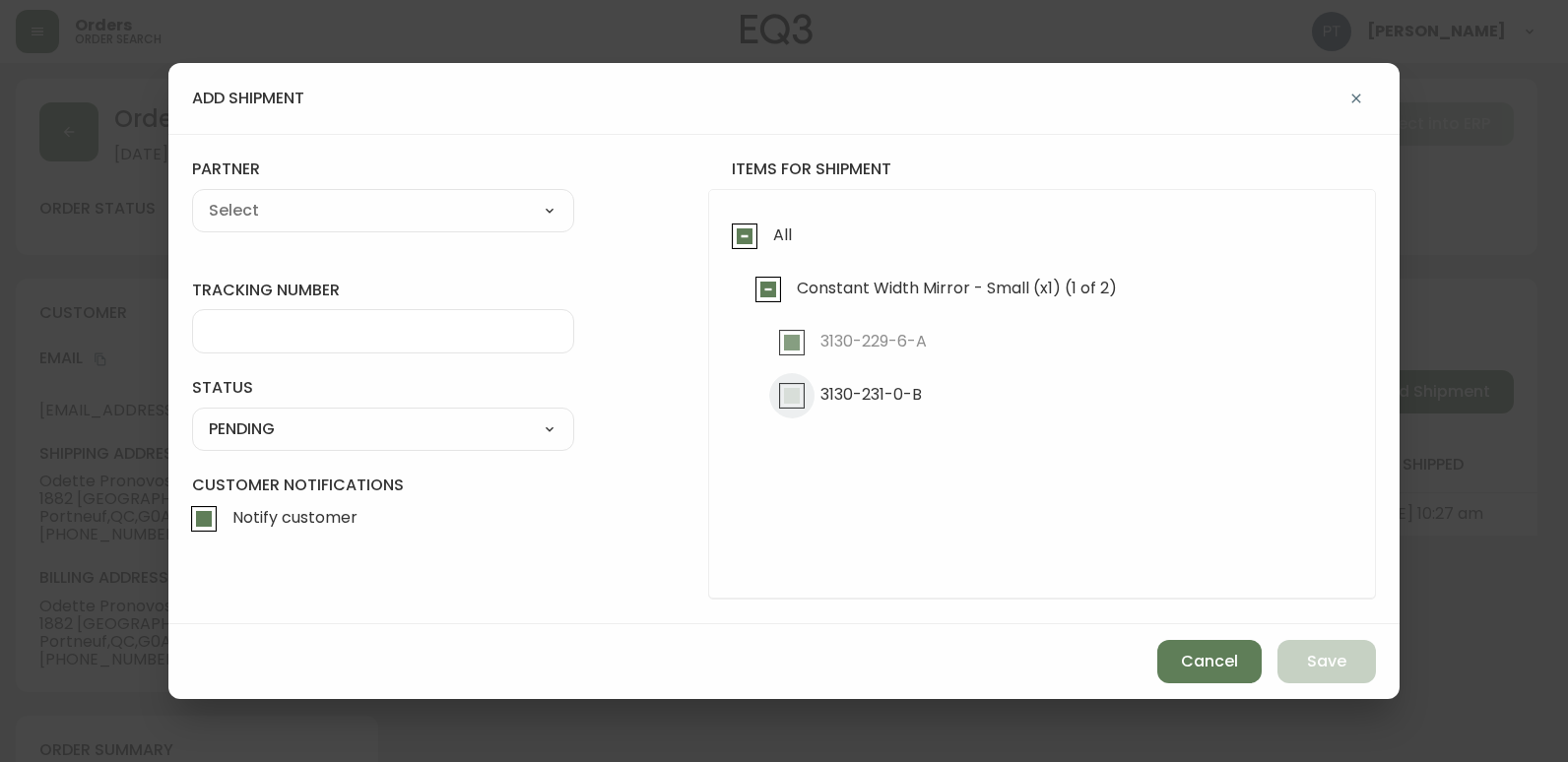
click at [813, 393] on input "3130-231-0-B" at bounding box center [792, 396] width 46 height 46
checkbox input "true"
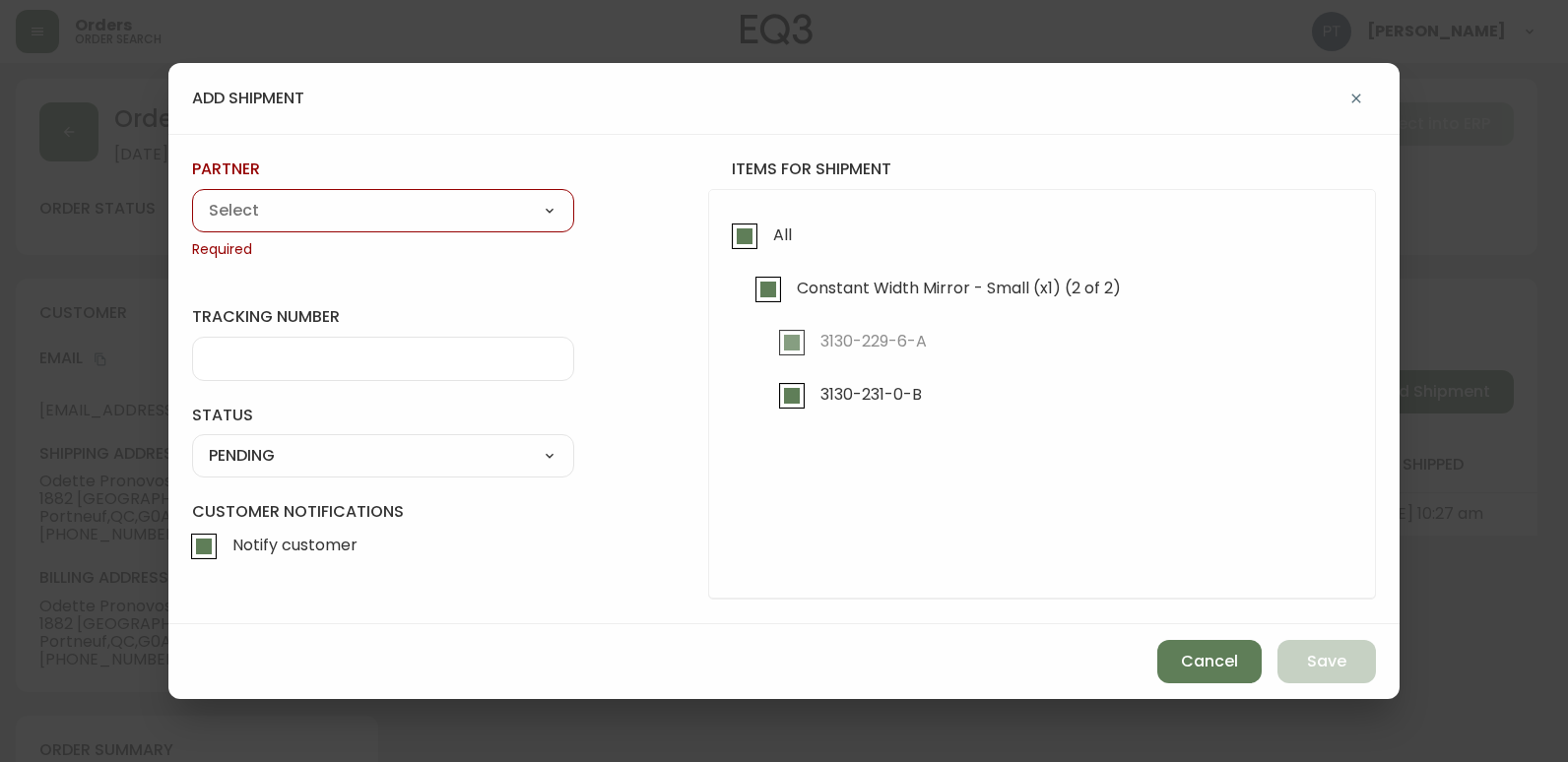
click at [507, 219] on select "A Move to Remember LLC ABF Freight Alero [PERSON_NAME] Canada Post Canpar Expre…" at bounding box center [383, 211] width 382 height 30
select select "cjy0a9taa01x001669l98m63c"
click at [192, 196] on select "A Move to Remember LLC ABF Freight Alero [PERSON_NAME] Canada Post Canpar Expre…" at bounding box center [383, 211] width 382 height 30
type input "FedEx"
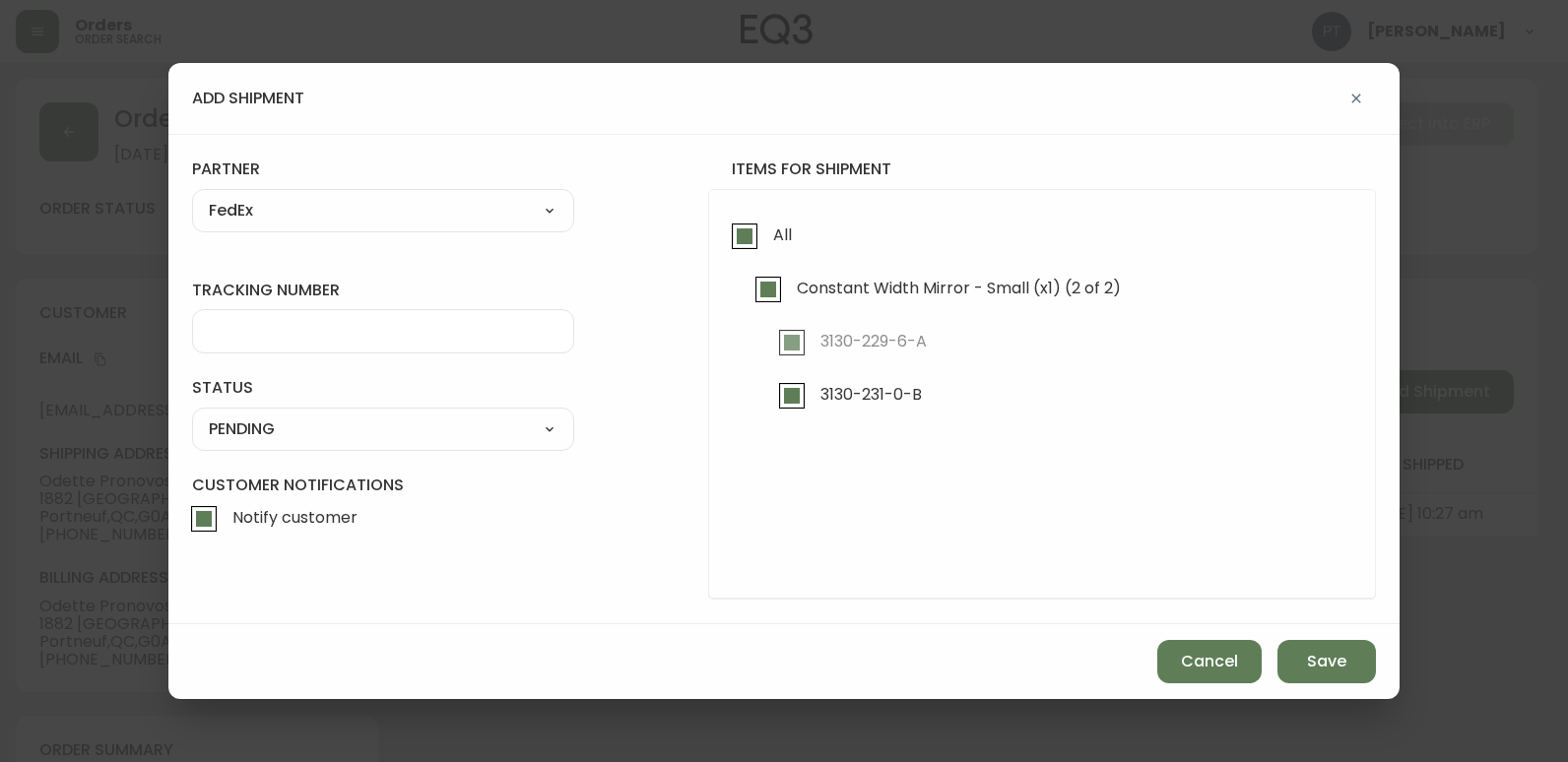
click at [406, 333] on input "tracking number" at bounding box center [383, 331] width 348 height 19
type input "902217263719"
drag, startPoint x: 412, startPoint y: 431, endPoint x: 410, endPoint y: 445, distance: 14.1
click at [412, 431] on select "SHIPPED PENDING CANCELLED" at bounding box center [383, 430] width 382 height 30
click at [192, 415] on select "SHIPPED PENDING CANCELLED" at bounding box center [383, 430] width 382 height 30
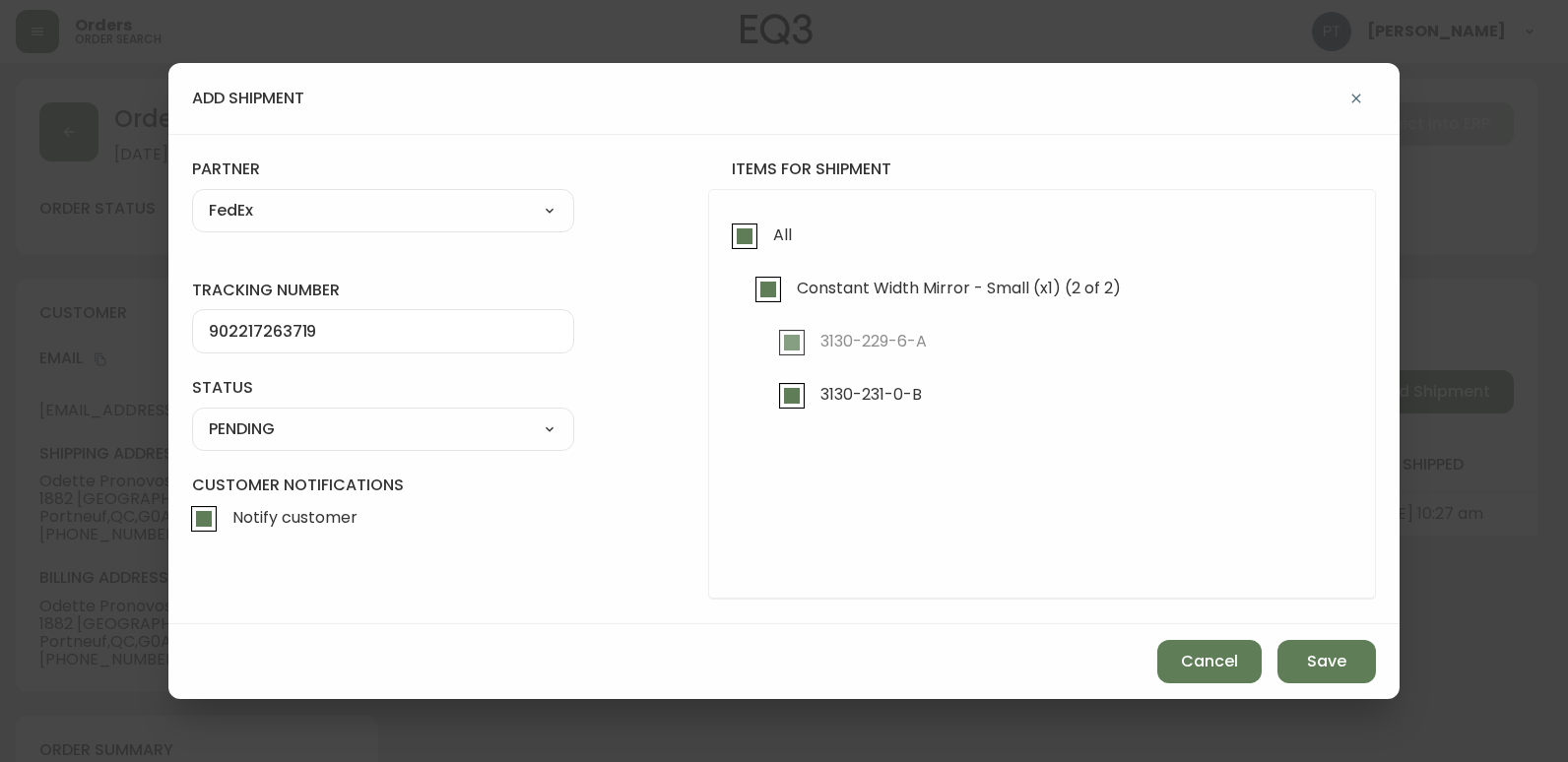
select select "PENDING"
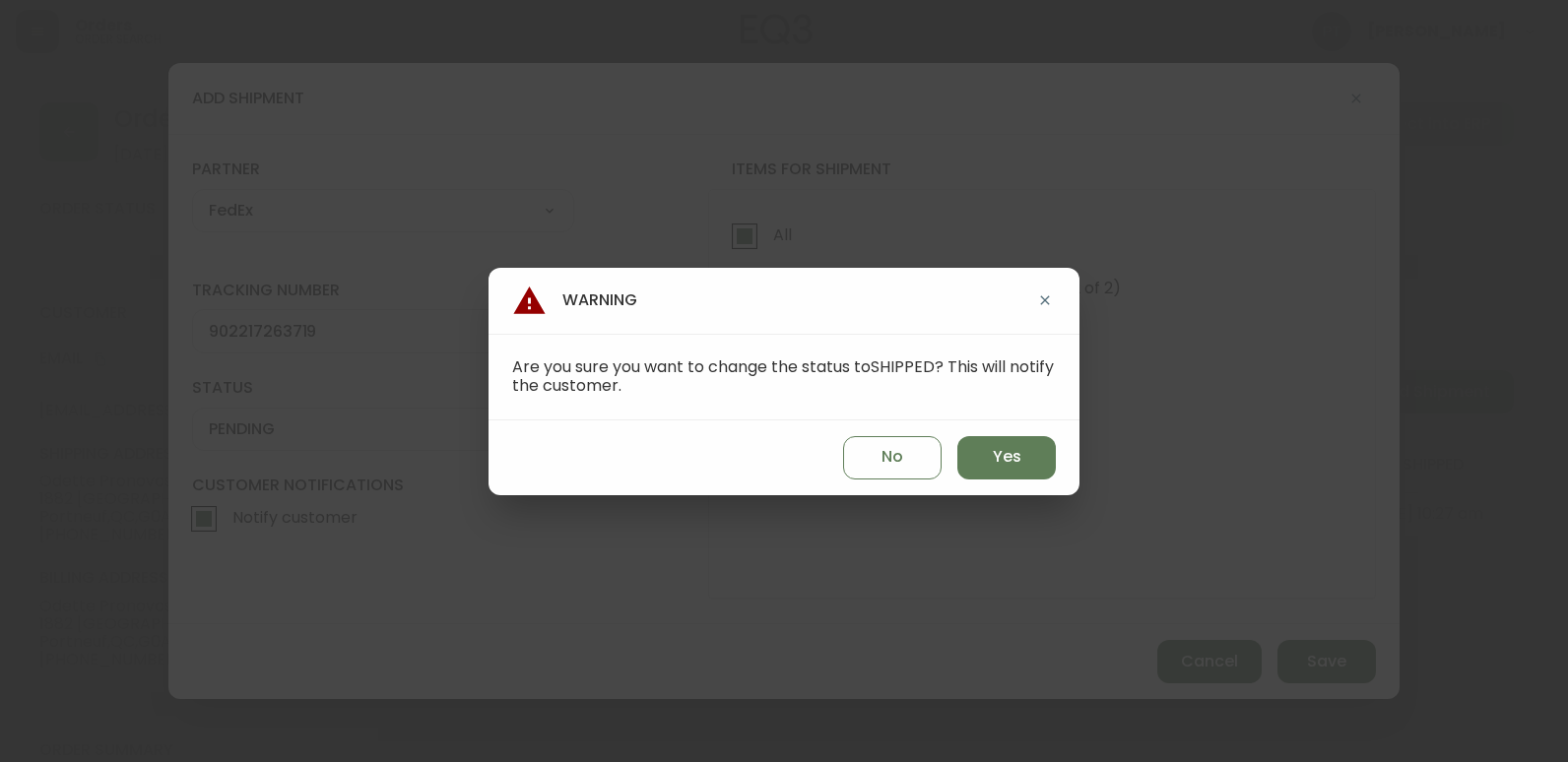
click at [992, 428] on div "No Yes" at bounding box center [784, 458] width 591 height 75
click at [1012, 449] on span "Yes" at bounding box center [1007, 457] width 29 height 22
type input "SHIPPED"
select select "SHIPPED"
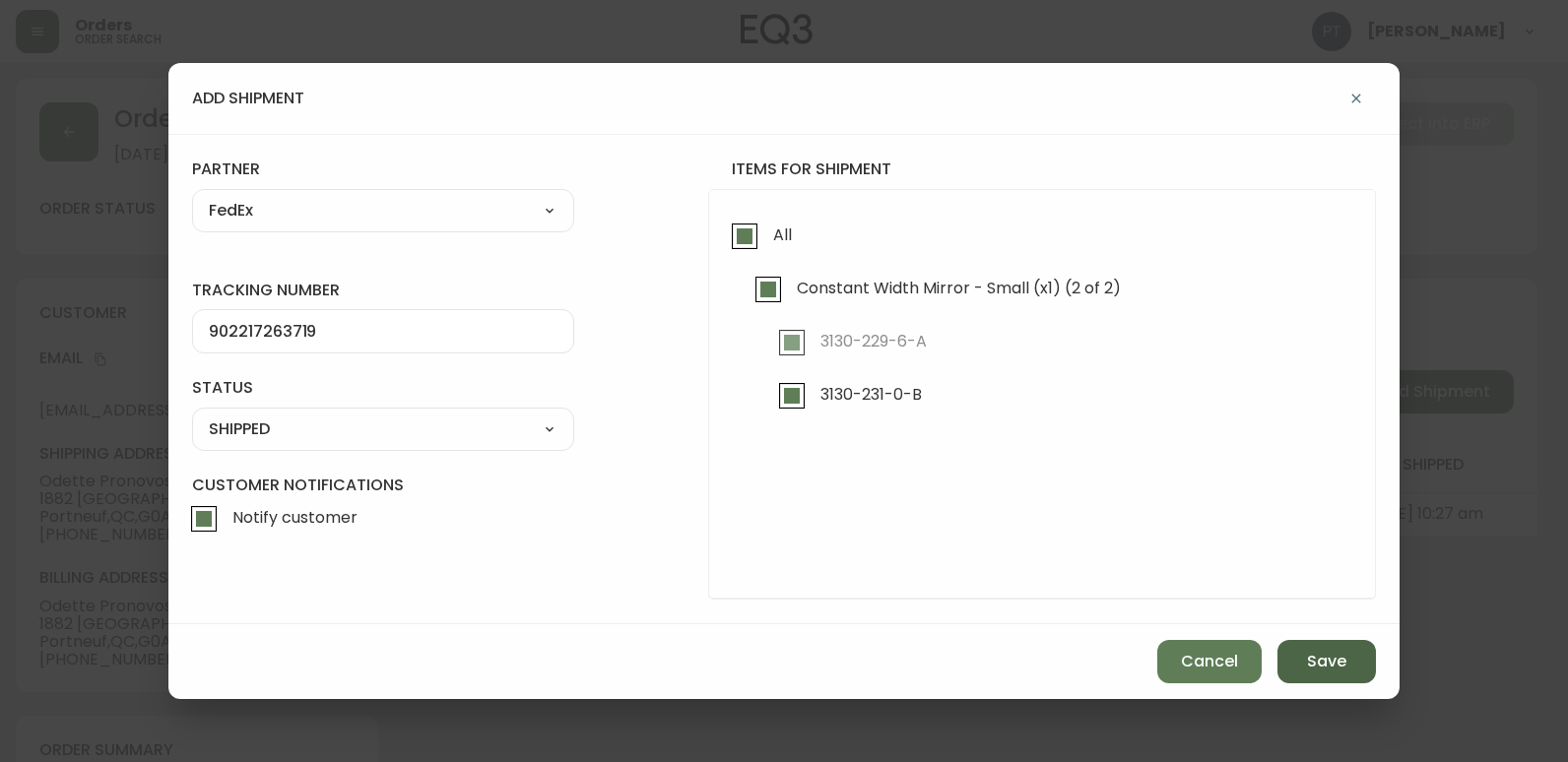
click at [1342, 659] on span "Save" at bounding box center [1326, 662] width 40 height 22
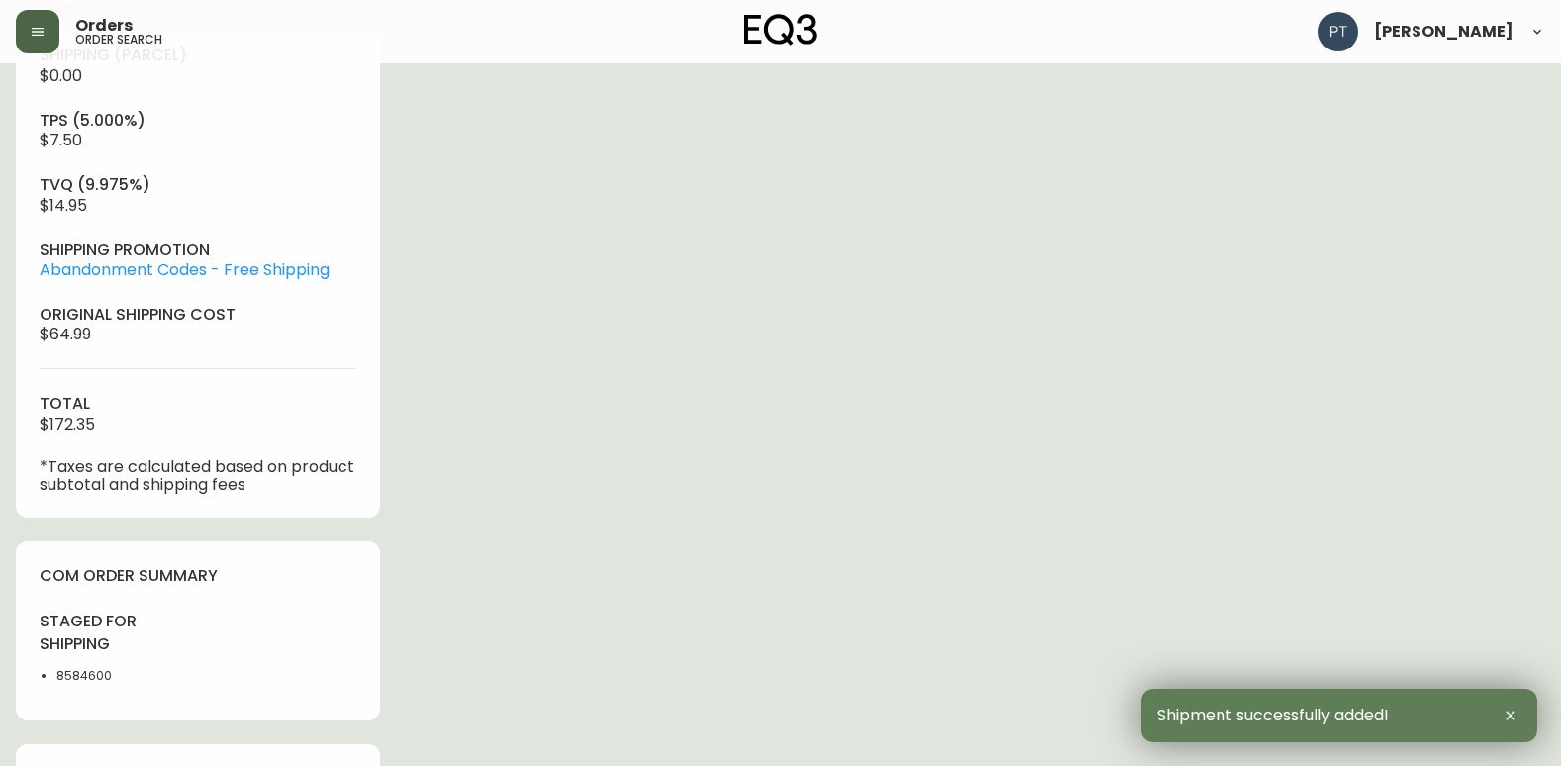
scroll to position [990, 0]
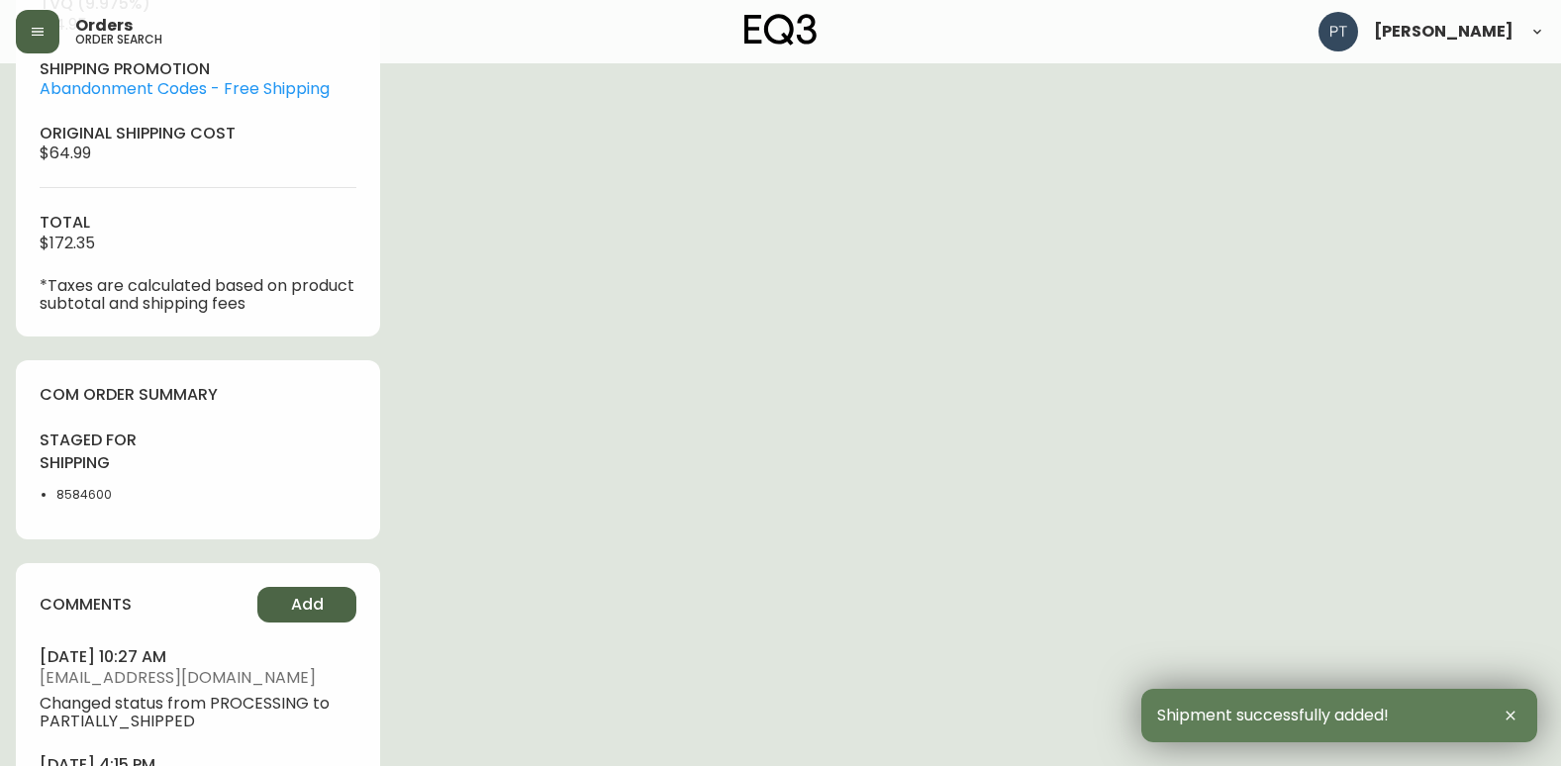
type input "Fully Shipped"
select select "FULLY_SHIPPED"
click at [333, 585] on div "comments Add [DATE] 10:27 am [EMAIL_ADDRESS][DOMAIN_NAME] Changed status from P…" at bounding box center [198, 780] width 364 height 435
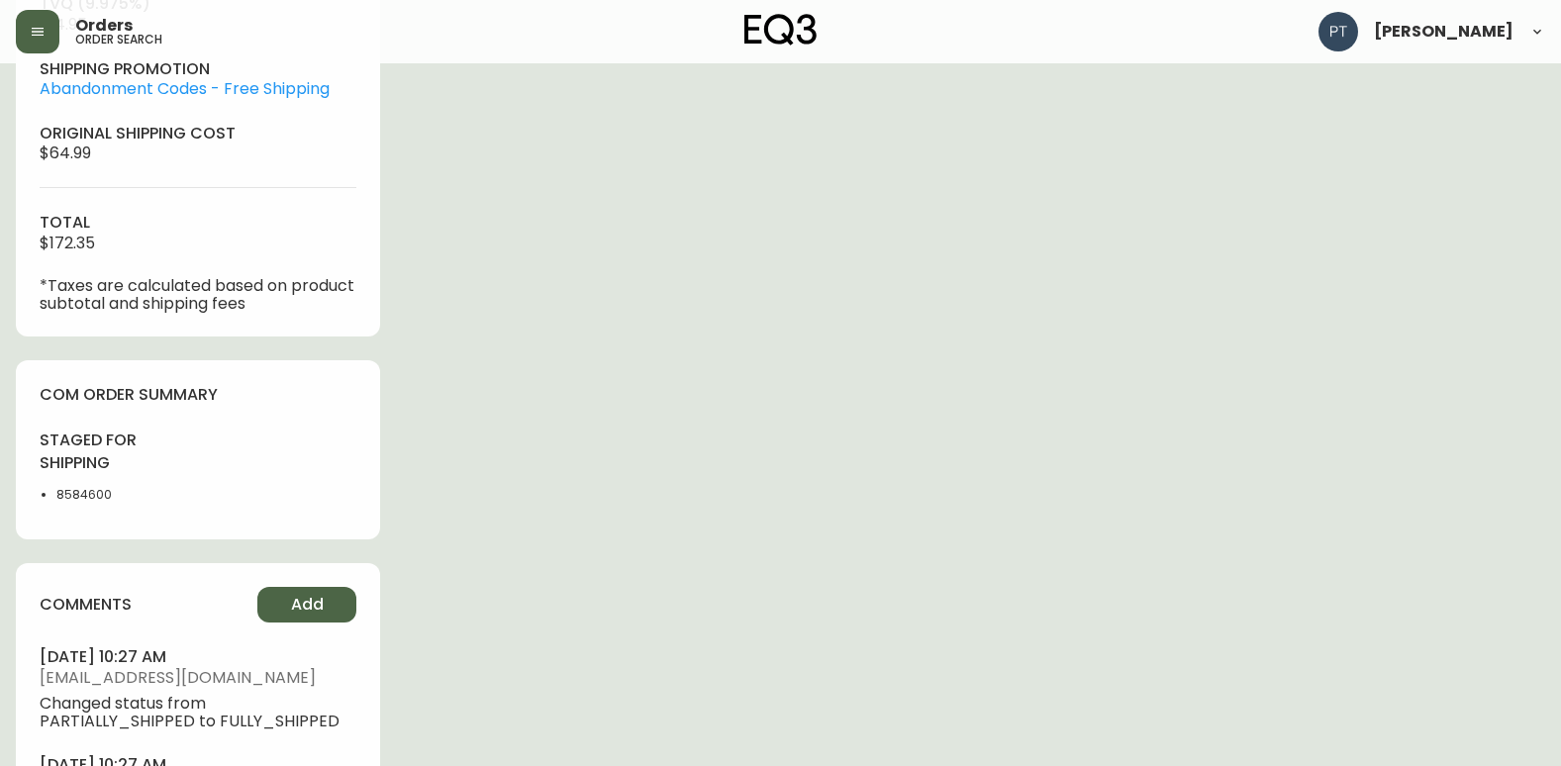
click at [329, 606] on button "Add" at bounding box center [306, 605] width 99 height 36
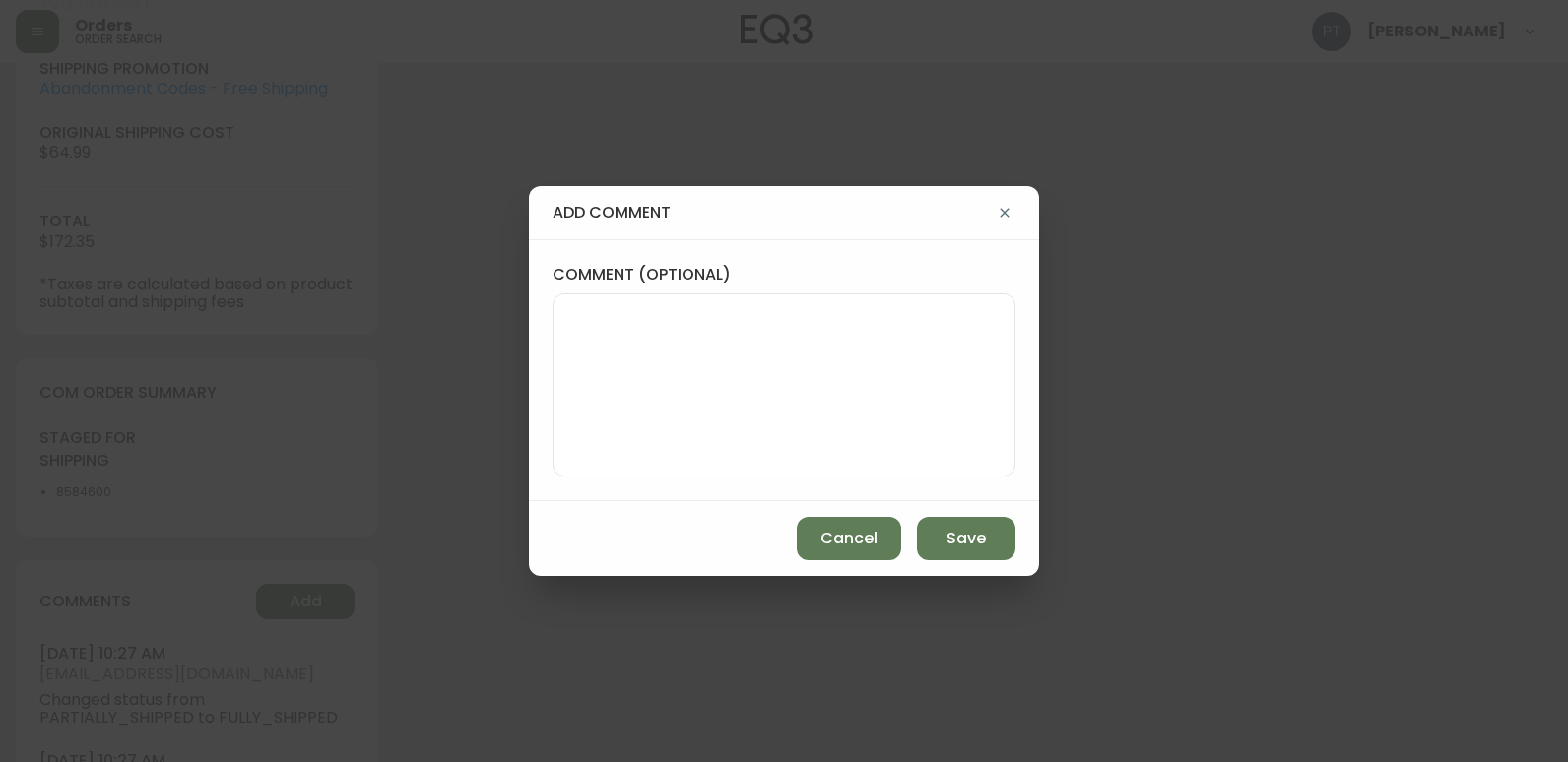
click at [640, 352] on textarea "comment (optional)" at bounding box center [784, 385] width 430 height 157
type textarea "PT"
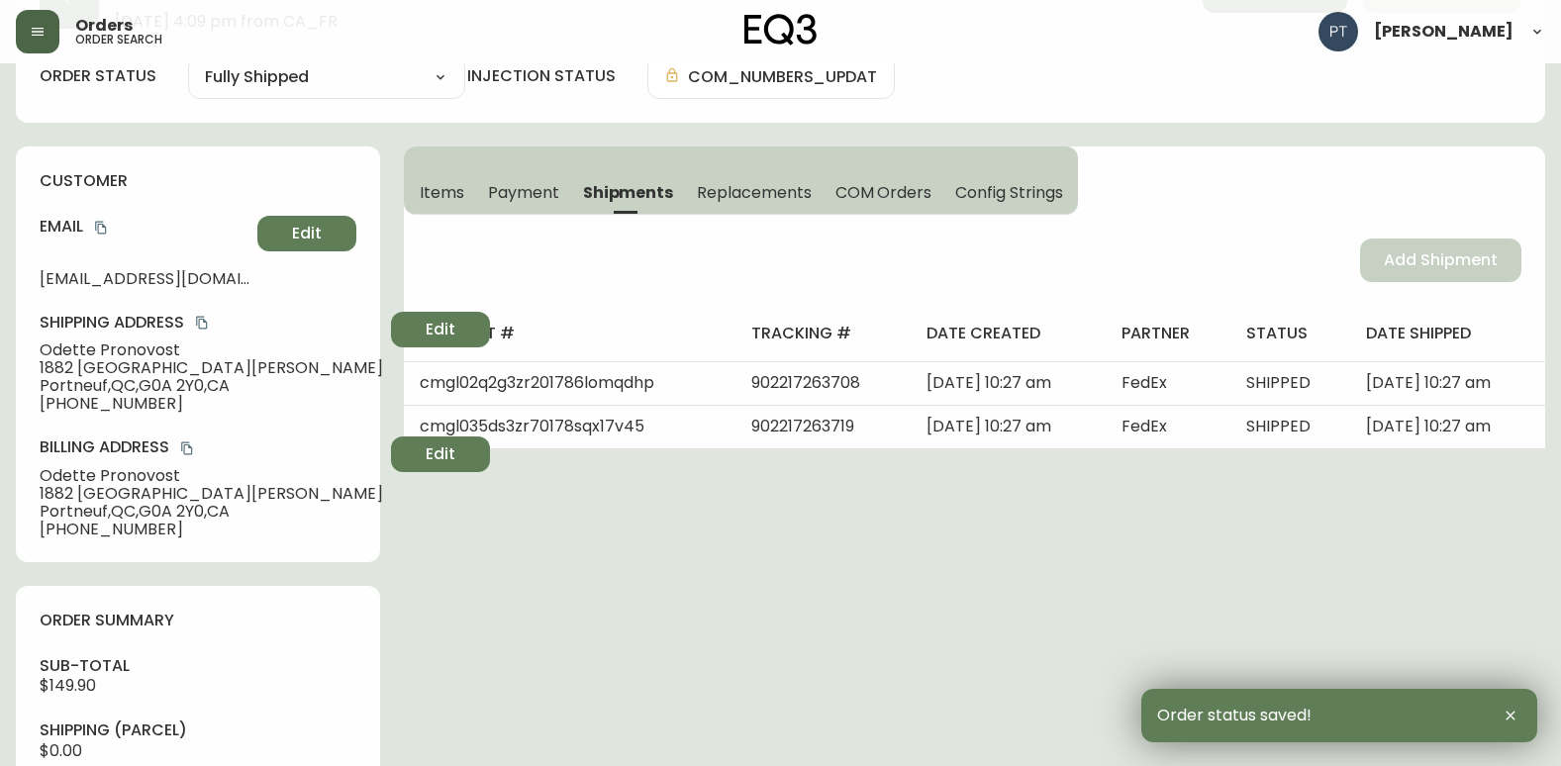
scroll to position [0, 0]
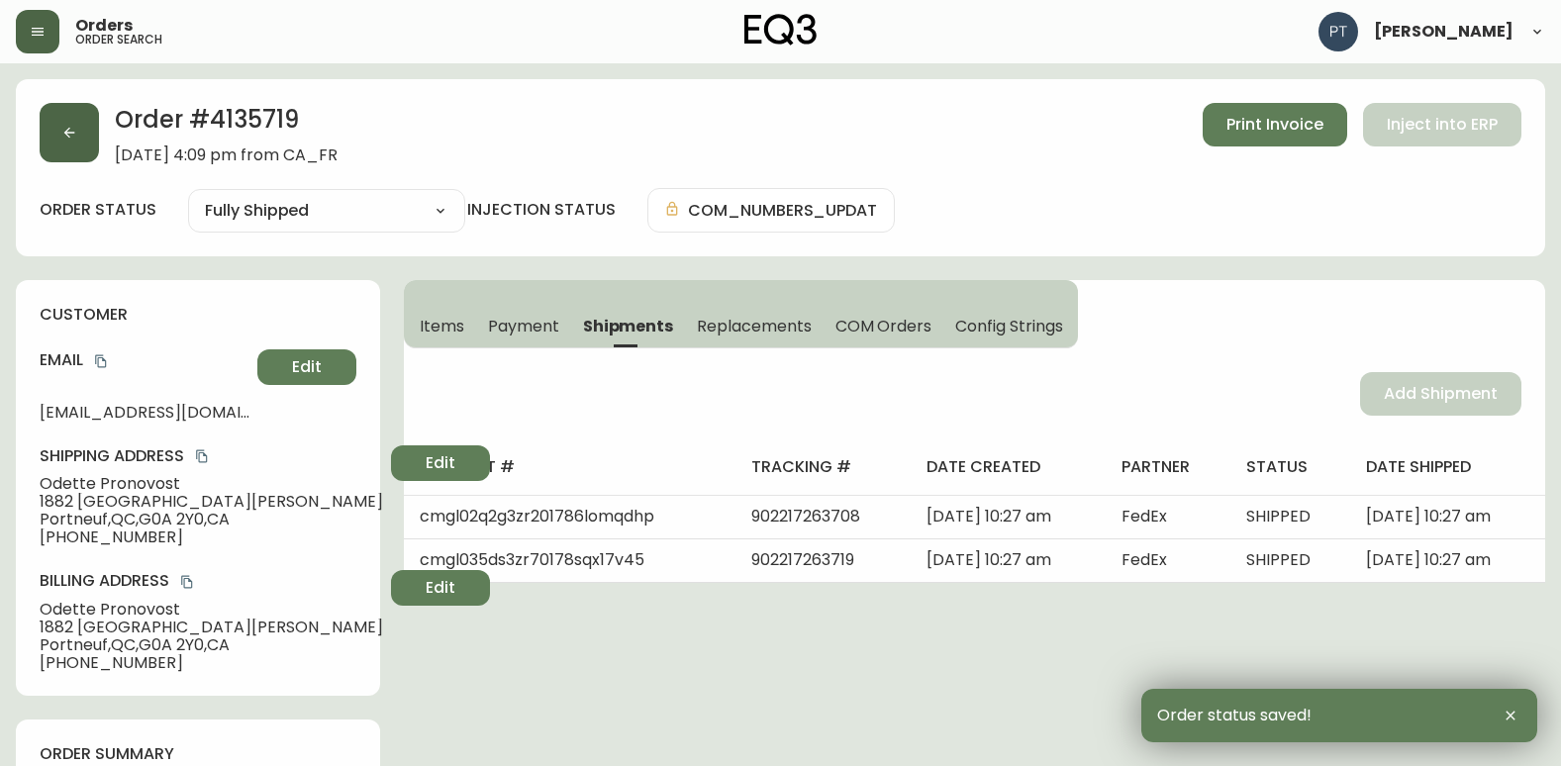
click at [80, 144] on button "button" at bounding box center [69, 132] width 59 height 59
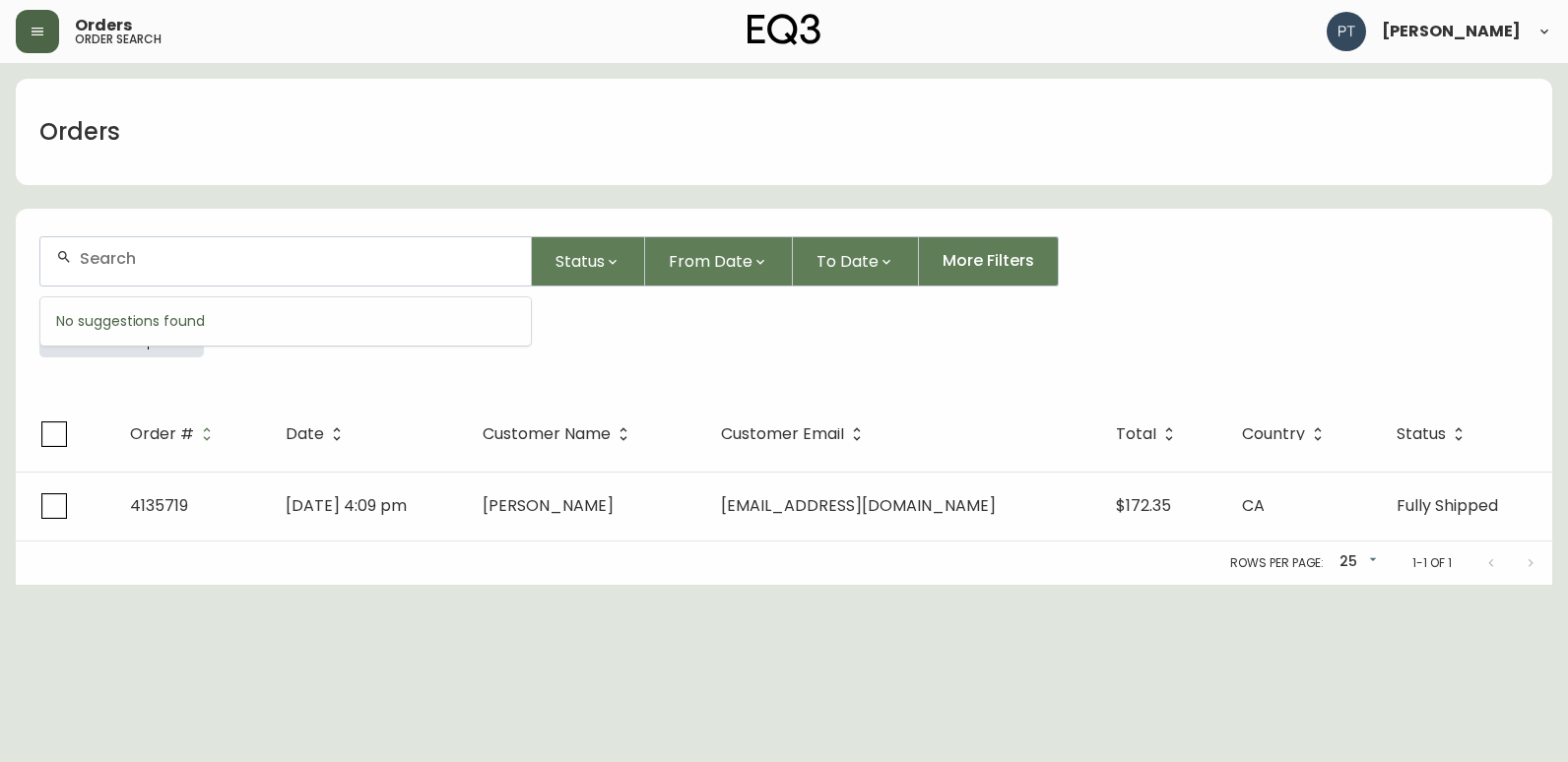
click at [223, 254] on input "text" at bounding box center [296, 258] width 435 height 19
type input "4135722"
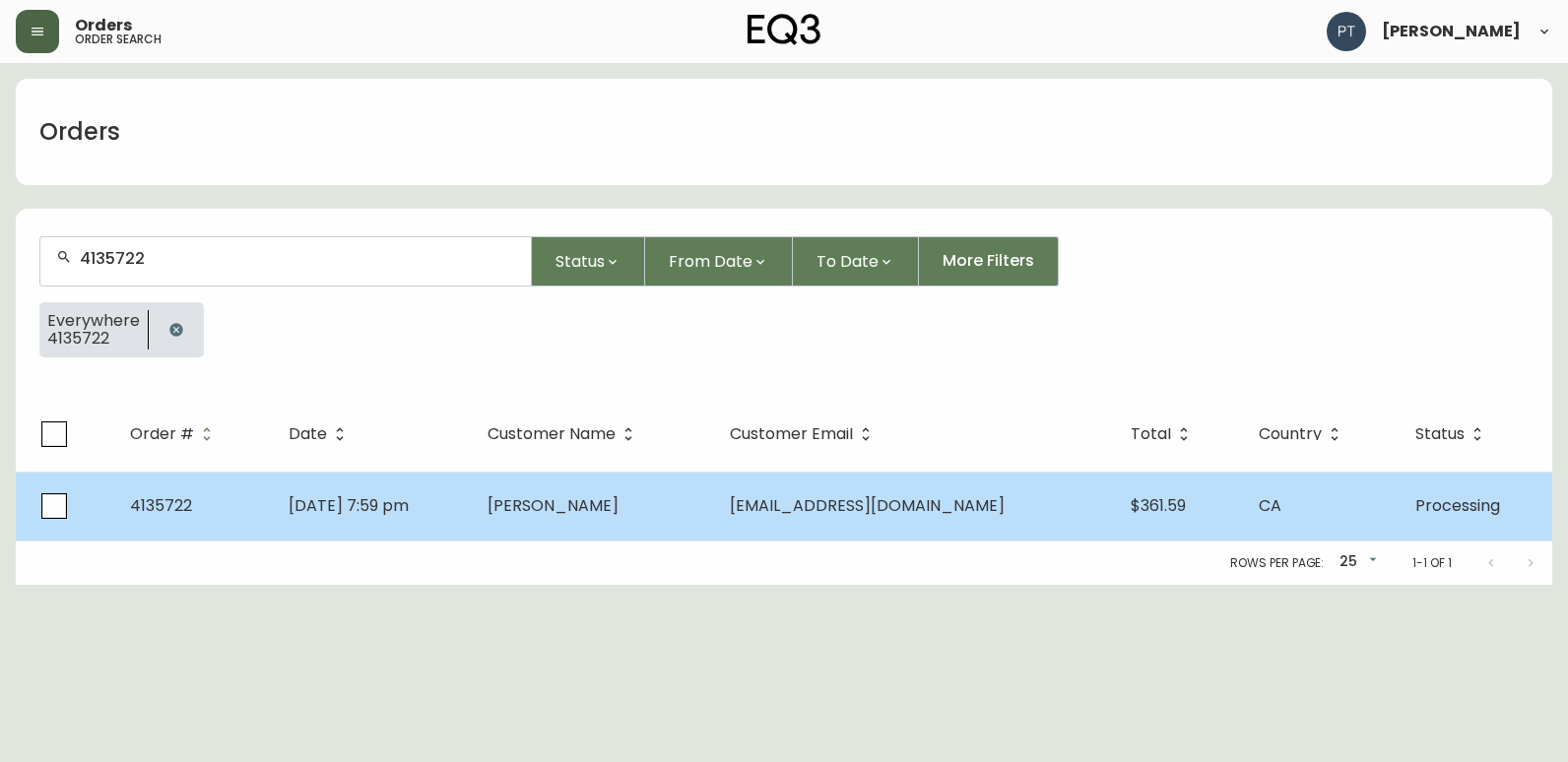
click at [472, 500] on td "[DATE] 7:59 pm" at bounding box center [372, 505] width 199 height 69
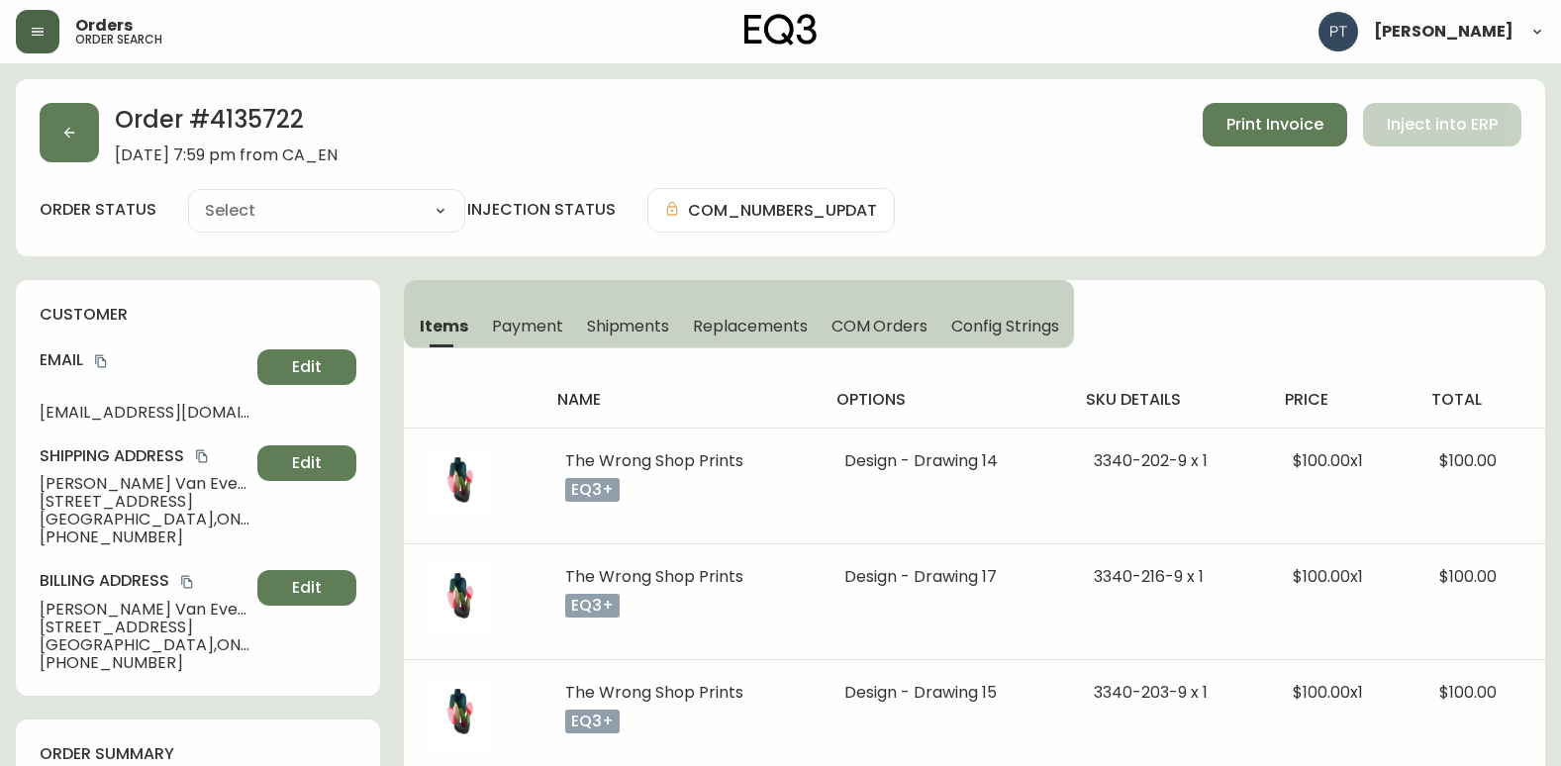
type input "Processing"
select select "PROCESSING"
click at [600, 326] on span "Shipments" at bounding box center [628, 326] width 83 height 21
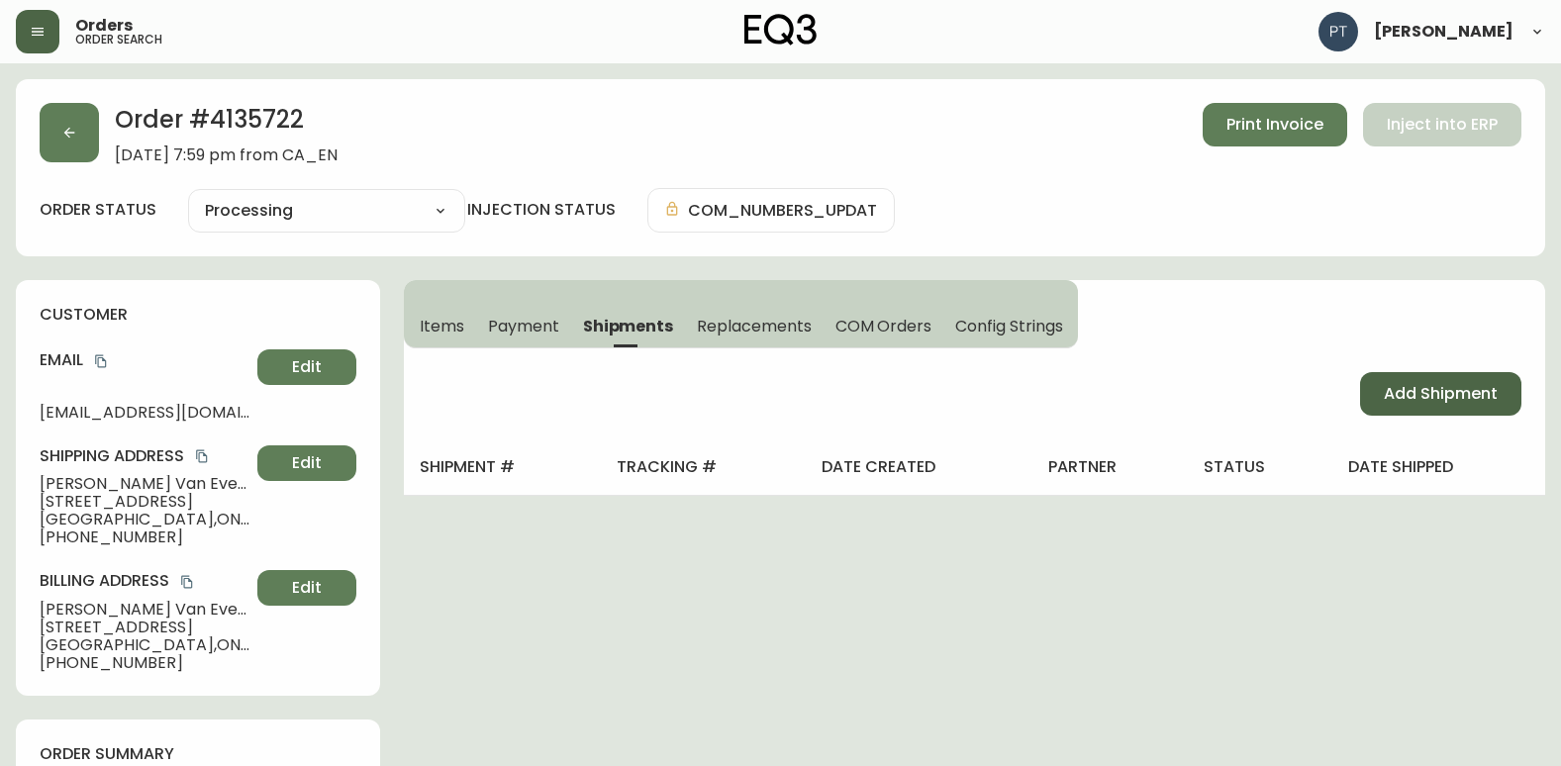
click at [1377, 388] on button "Add Shipment" at bounding box center [1440, 394] width 161 height 44
select select "PENDING"
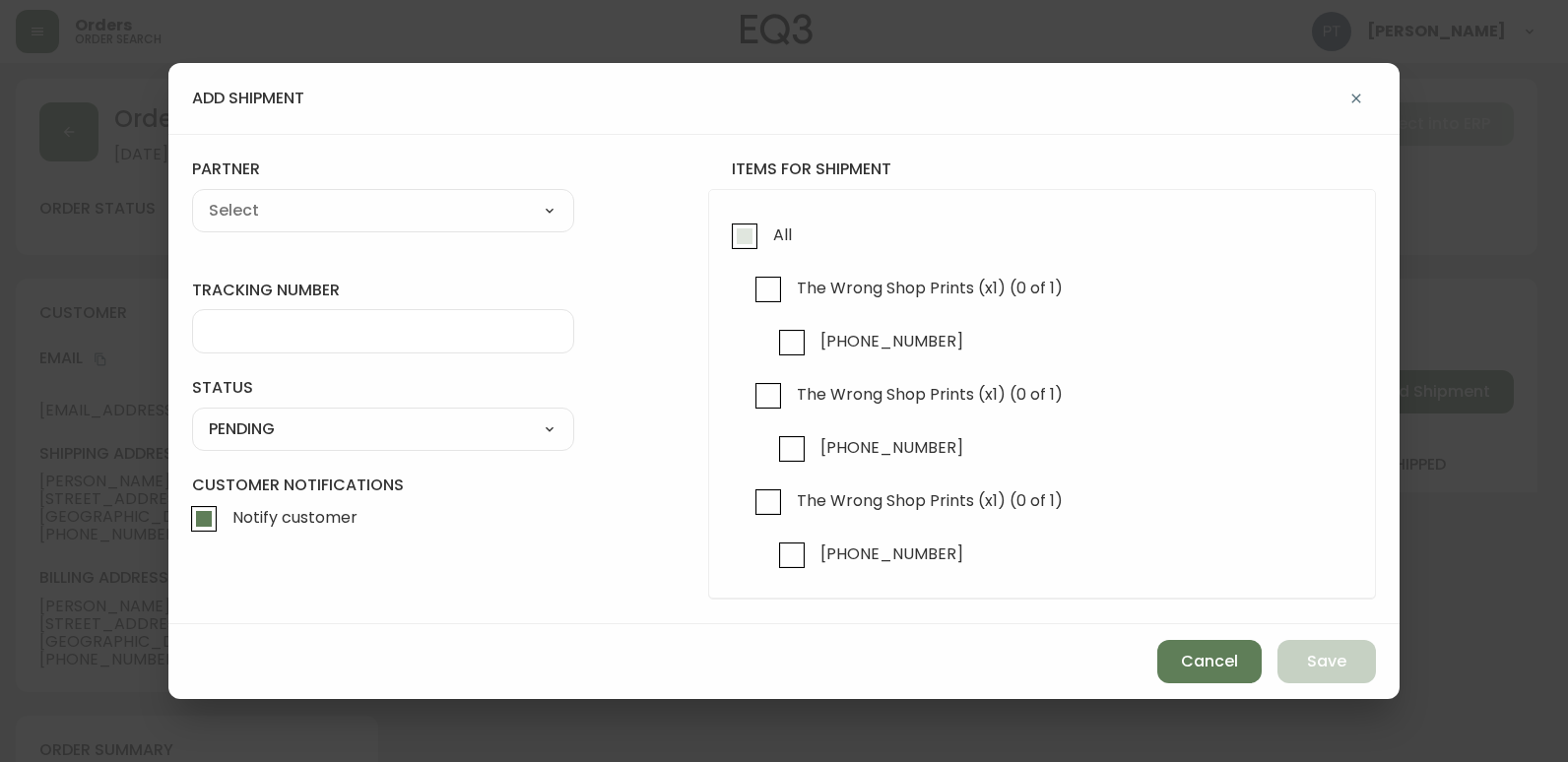
click at [772, 244] on span "All" at bounding box center [779, 236] width 25 height 44
click at [767, 244] on input "All" at bounding box center [745, 237] width 46 height 46
checkbox input "true"
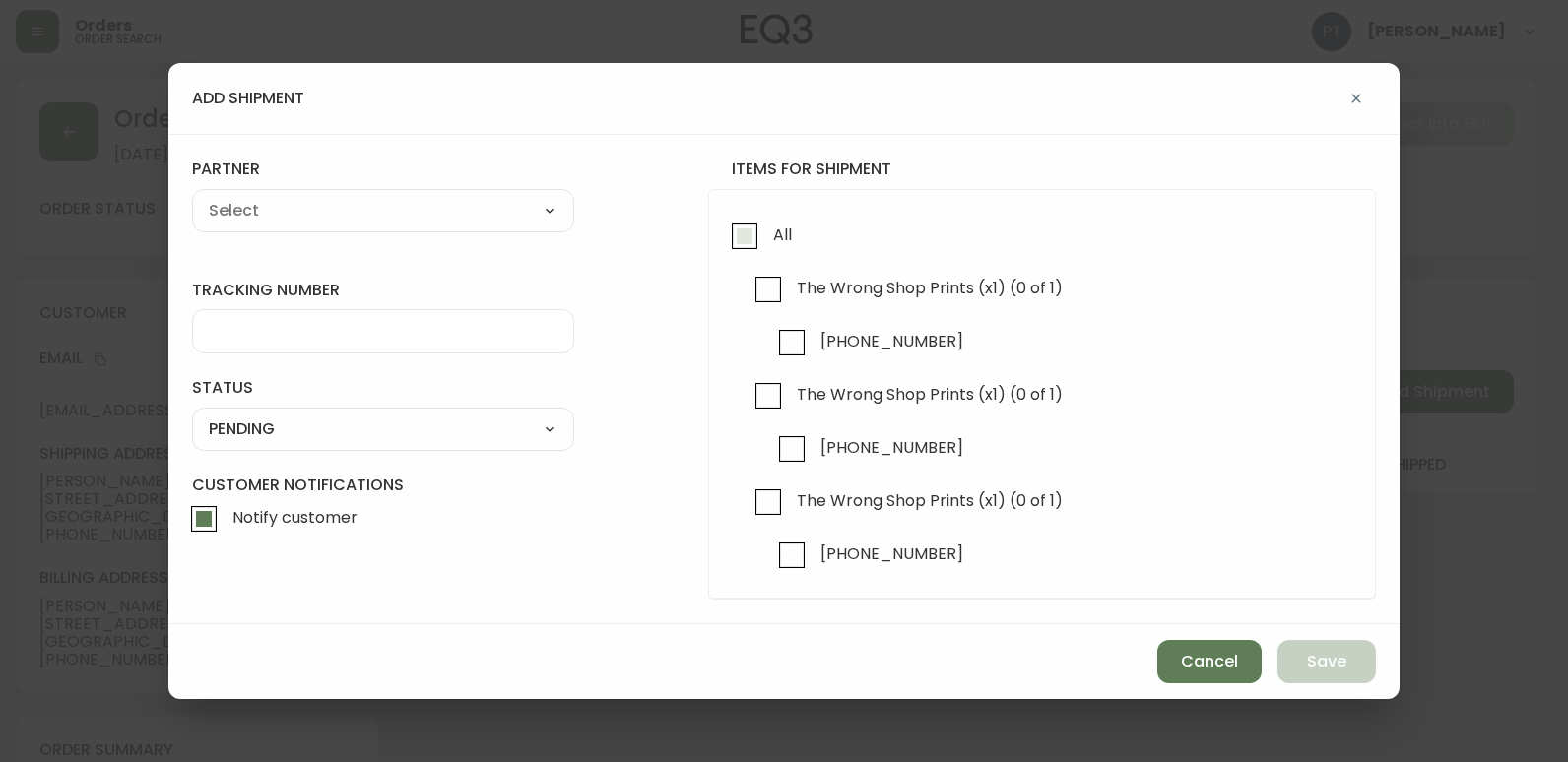
checkbox input "true"
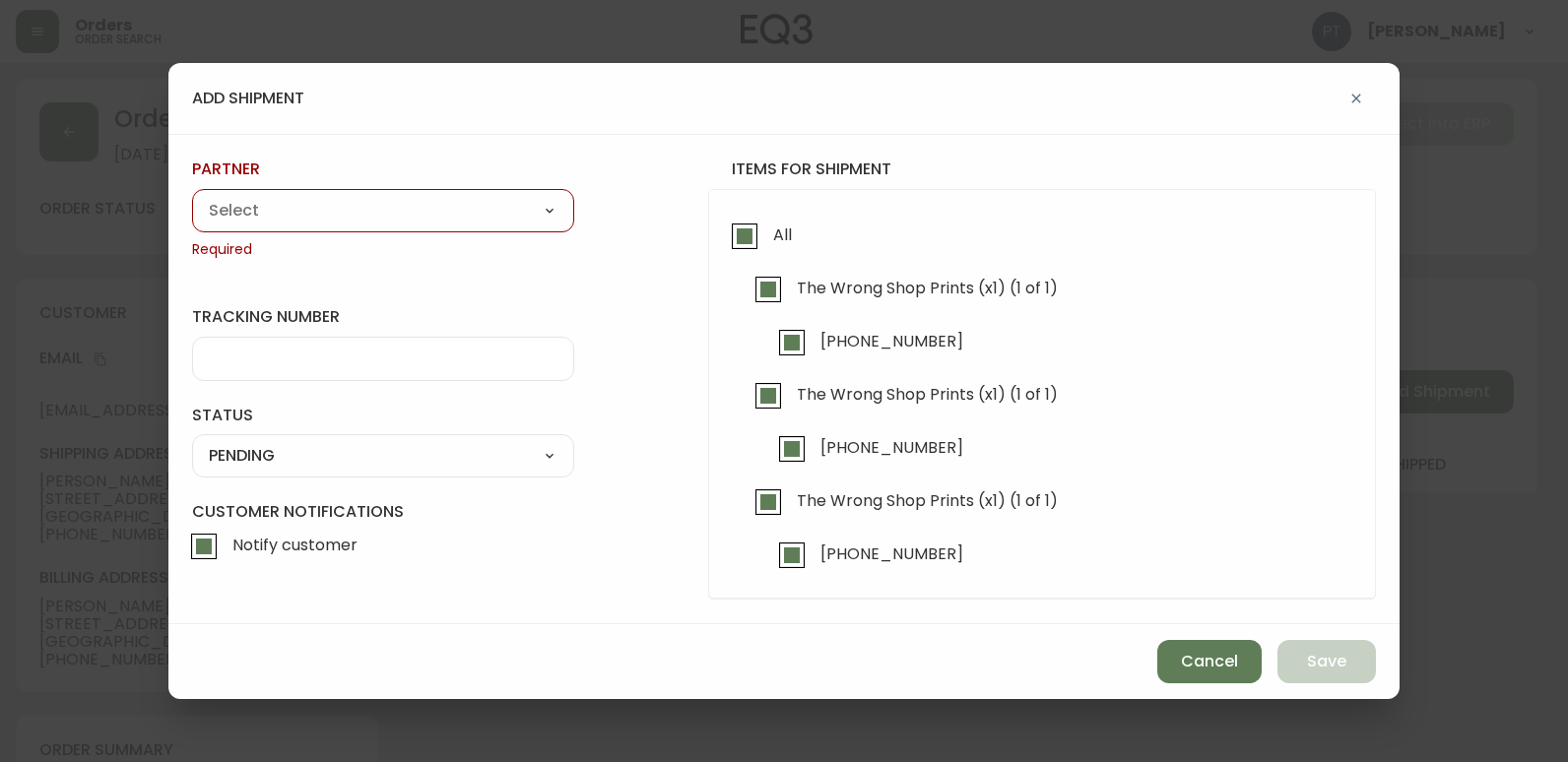
click at [452, 213] on select "A Move to Remember LLC ABF Freight Alero [PERSON_NAME] Canada Post Canpar Expre…" at bounding box center [383, 211] width 382 height 30
select select "cjy0a9taa01x001669l98m63c"
click at [192, 196] on select "A Move to Remember LLC ABF Freight Alero [PERSON_NAME] Canada Post Canpar Expre…" at bounding box center [383, 211] width 382 height 30
type input "FedEx"
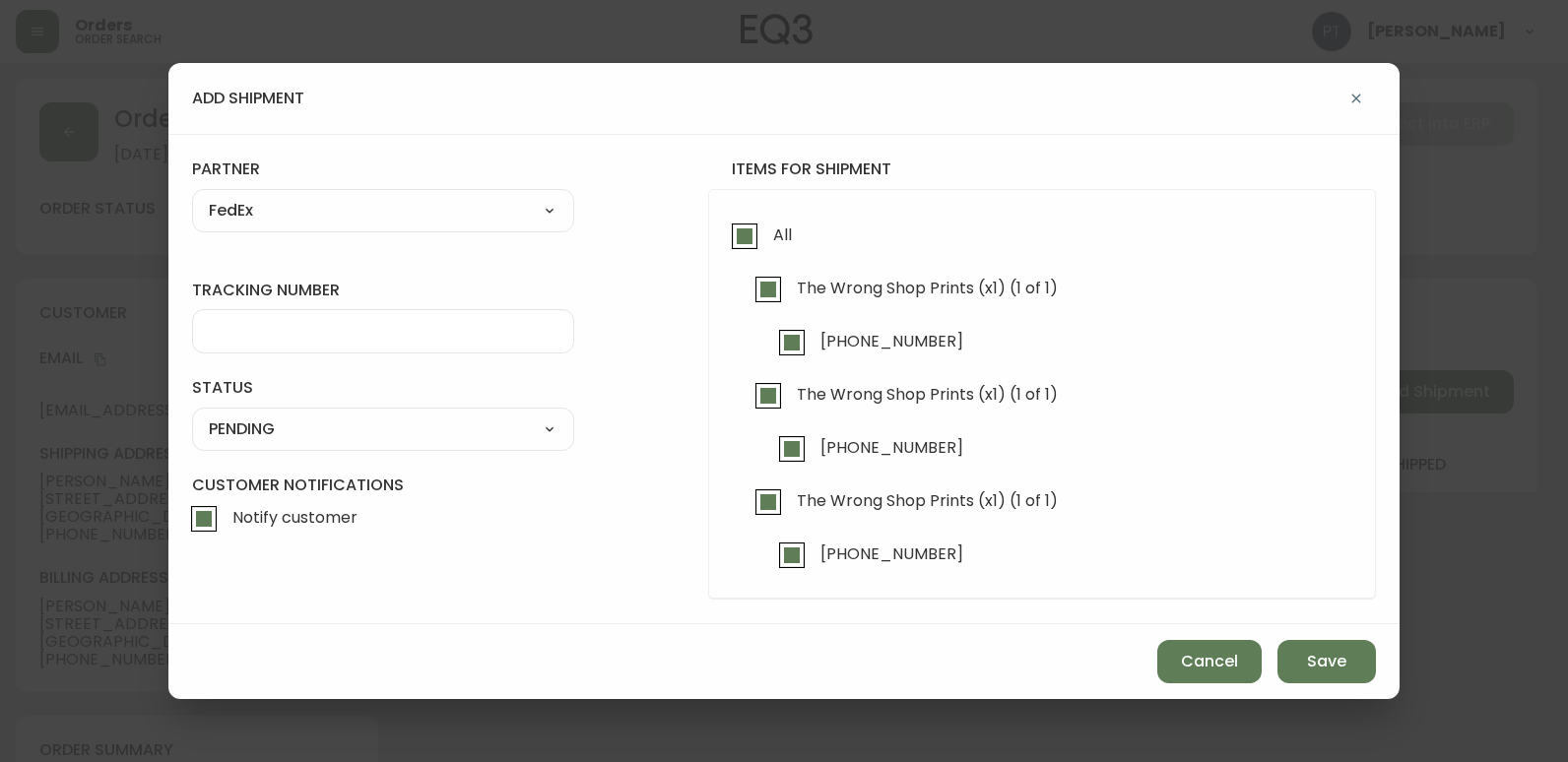
click at [365, 335] on input "tracking number" at bounding box center [383, 331] width 348 height 19
click at [292, 337] on input "9022172663720" at bounding box center [383, 331] width 348 height 19
type input "902217263720"
click at [399, 424] on select "SHIPPED PENDING CANCELLED" at bounding box center [383, 430] width 382 height 30
click at [192, 415] on select "SHIPPED PENDING CANCELLED" at bounding box center [383, 430] width 382 height 30
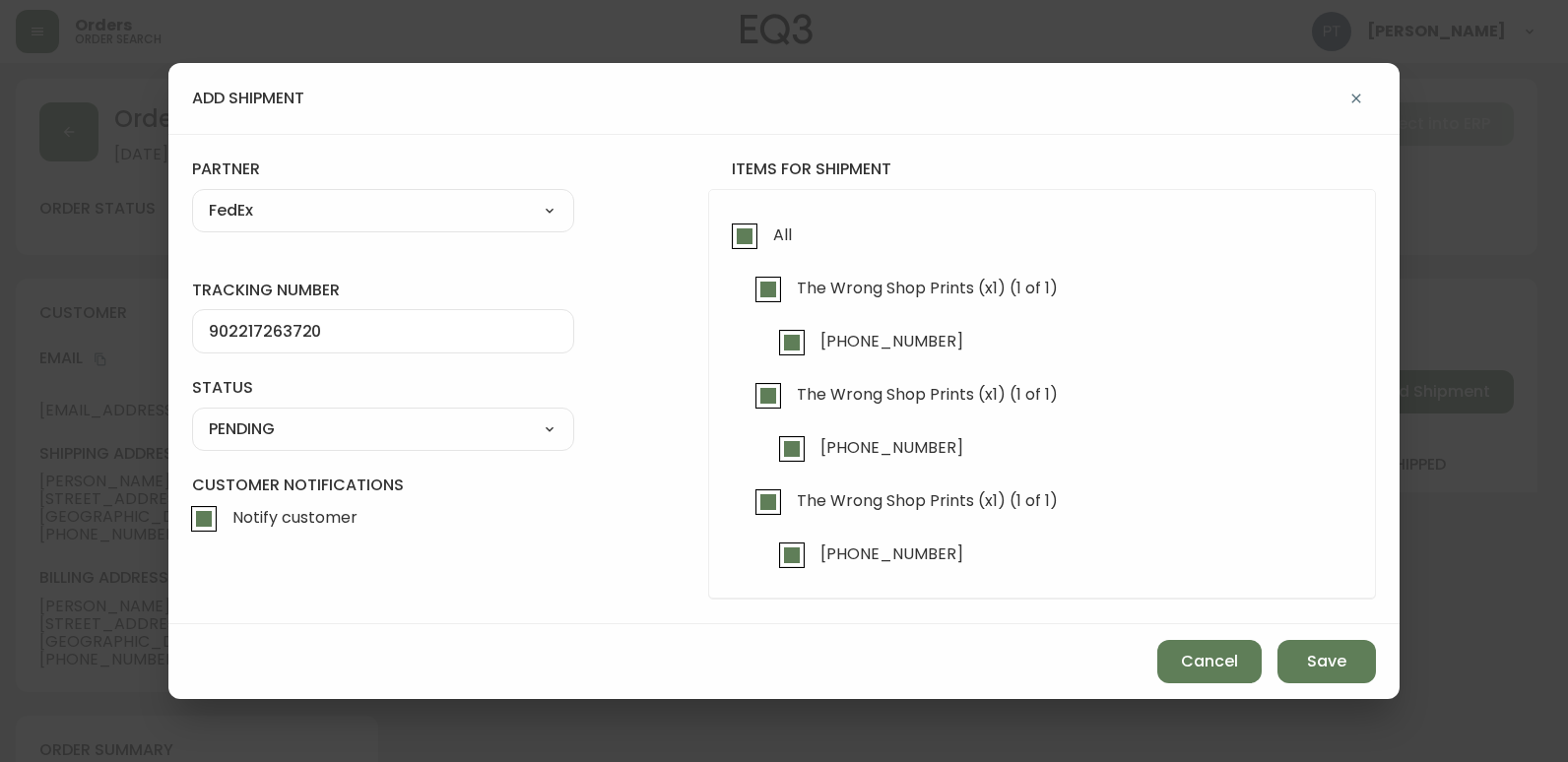
select select "PENDING"
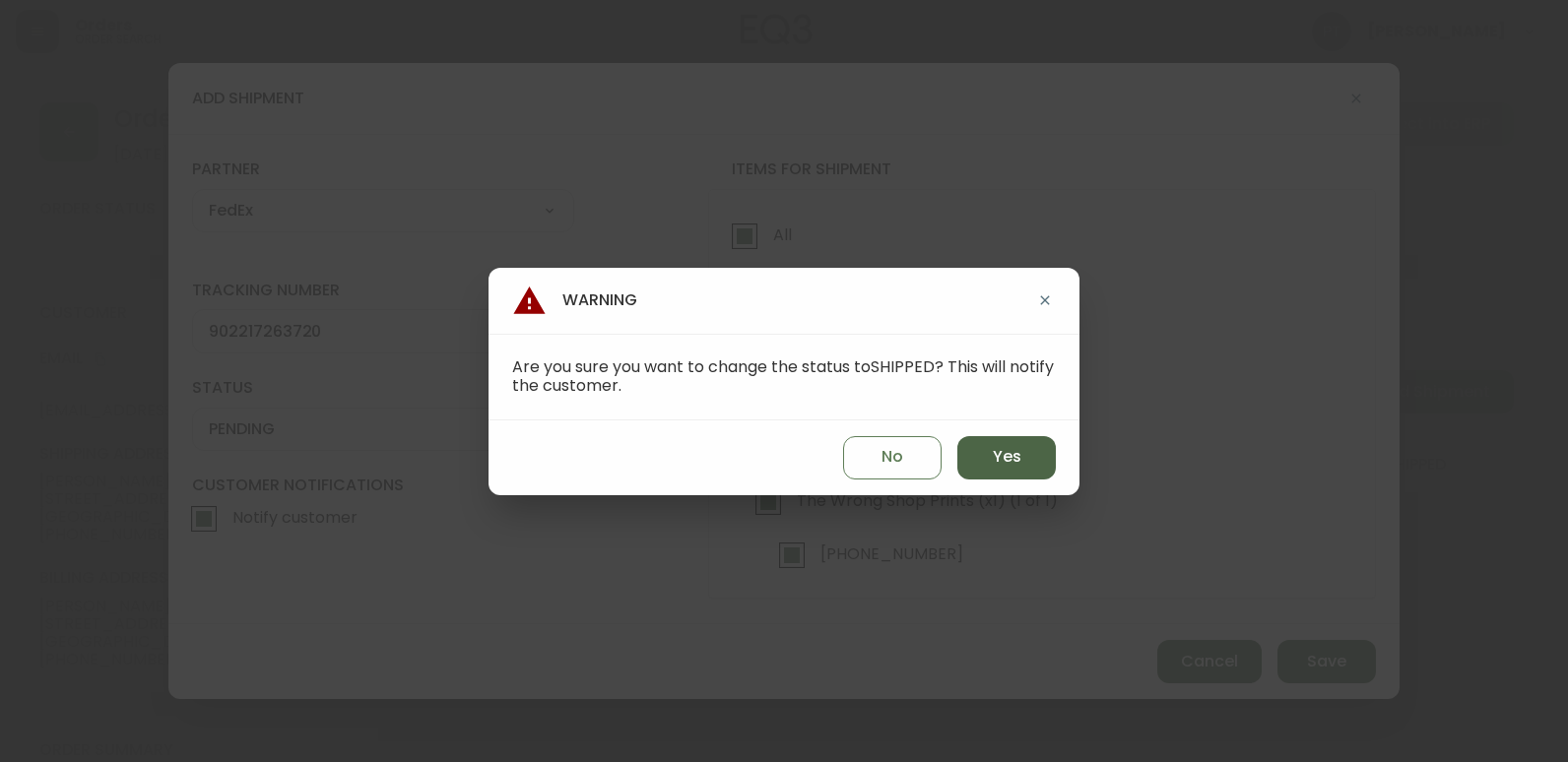
click at [1018, 459] on span "Yes" at bounding box center [1007, 457] width 29 height 22
type input "SHIPPED"
select select "SHIPPED"
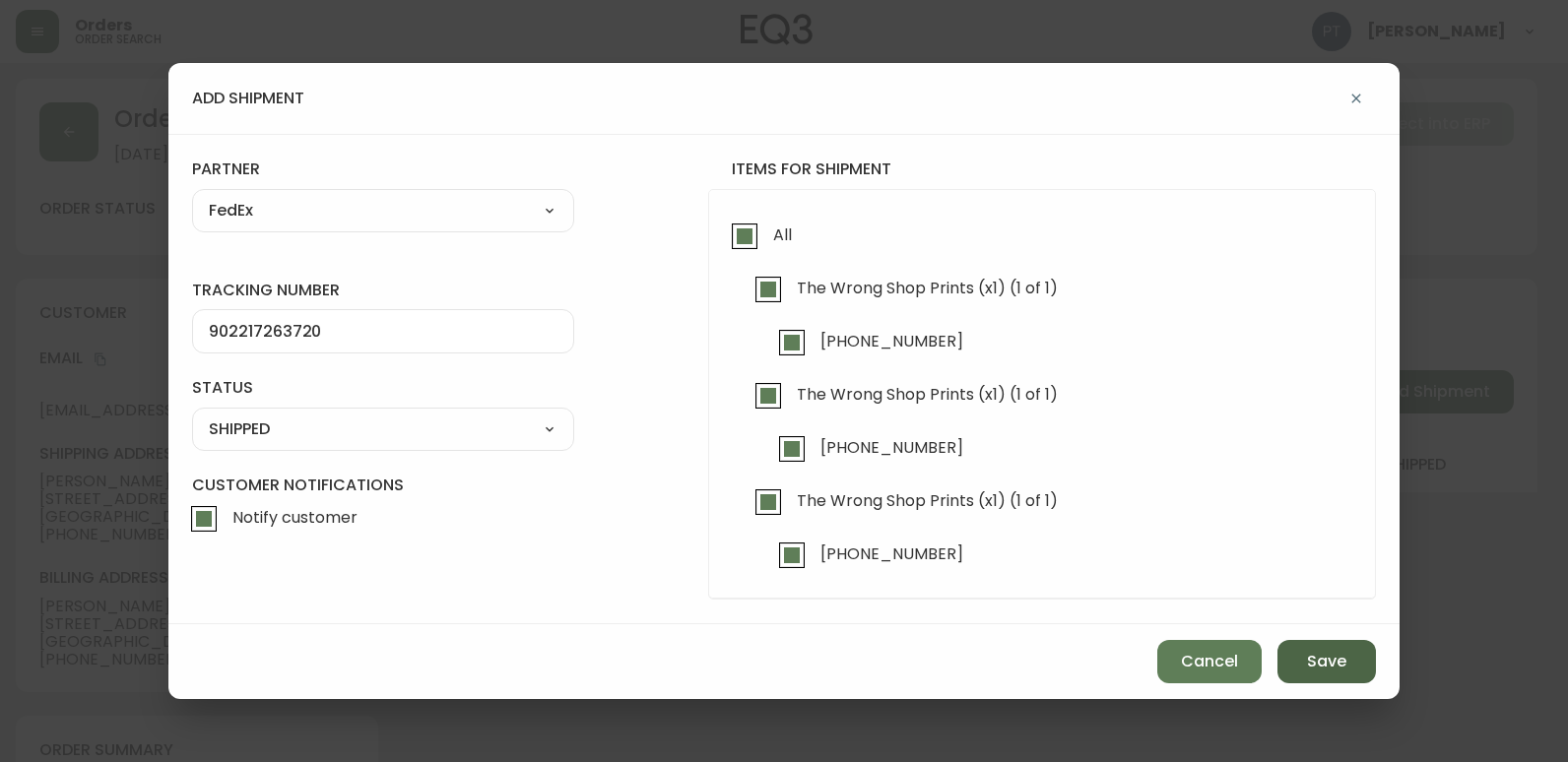
click at [1334, 649] on button "Save" at bounding box center [1326, 662] width 98 height 44
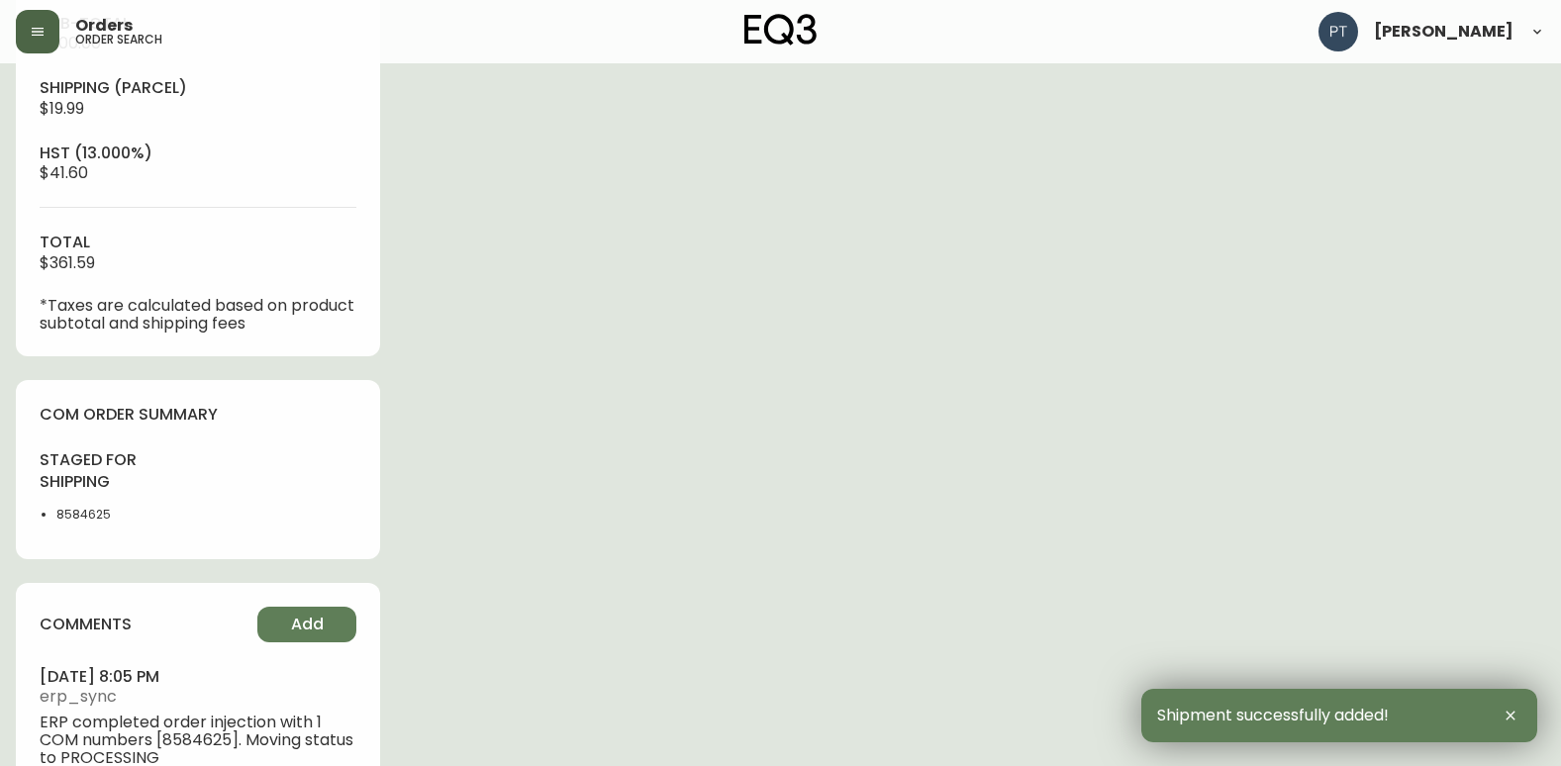
scroll to position [836, 0]
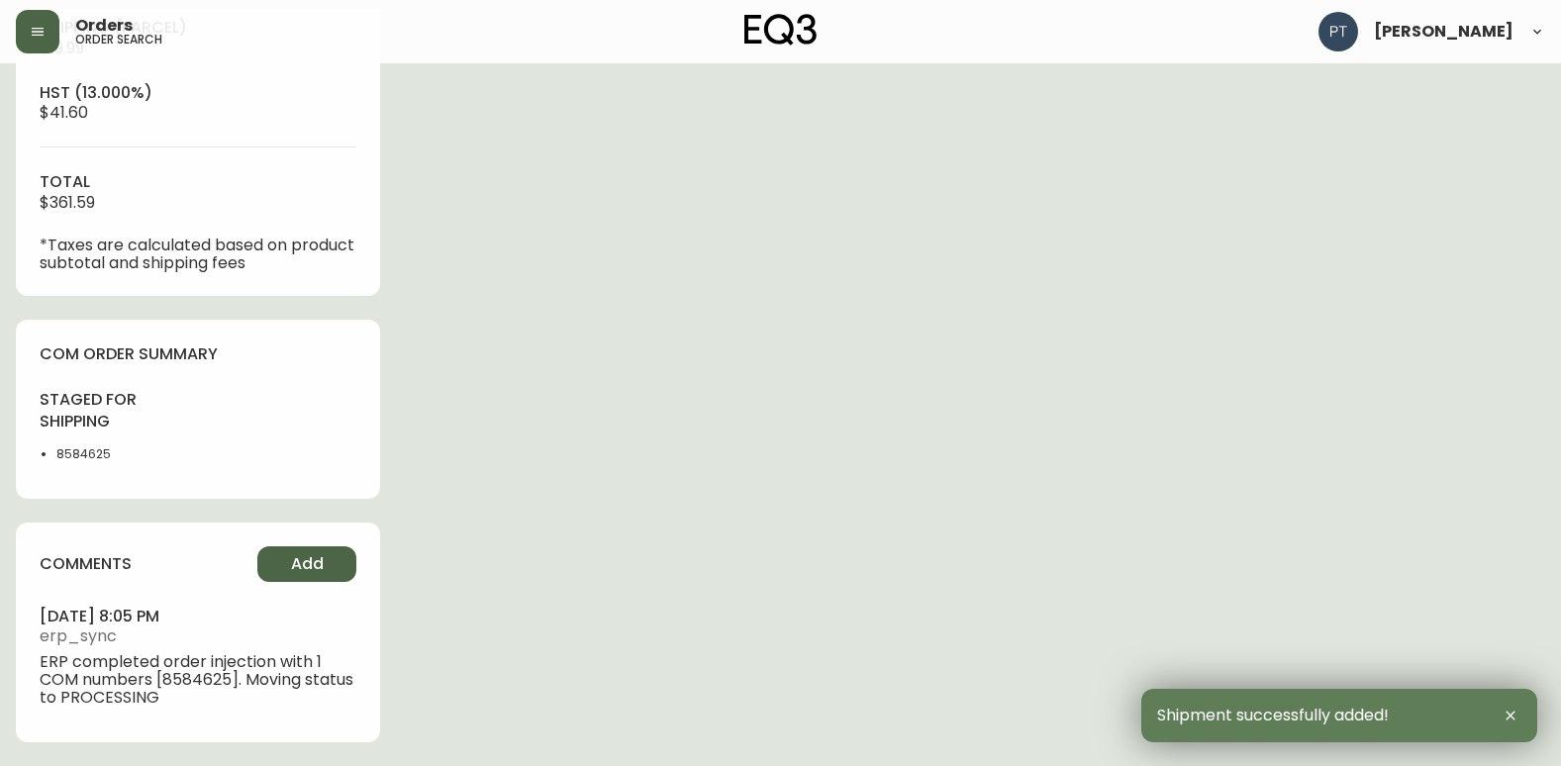
type input "Fully Shipped"
select select "FULLY_SHIPPED"
click at [316, 573] on button "Add" at bounding box center [306, 564] width 99 height 36
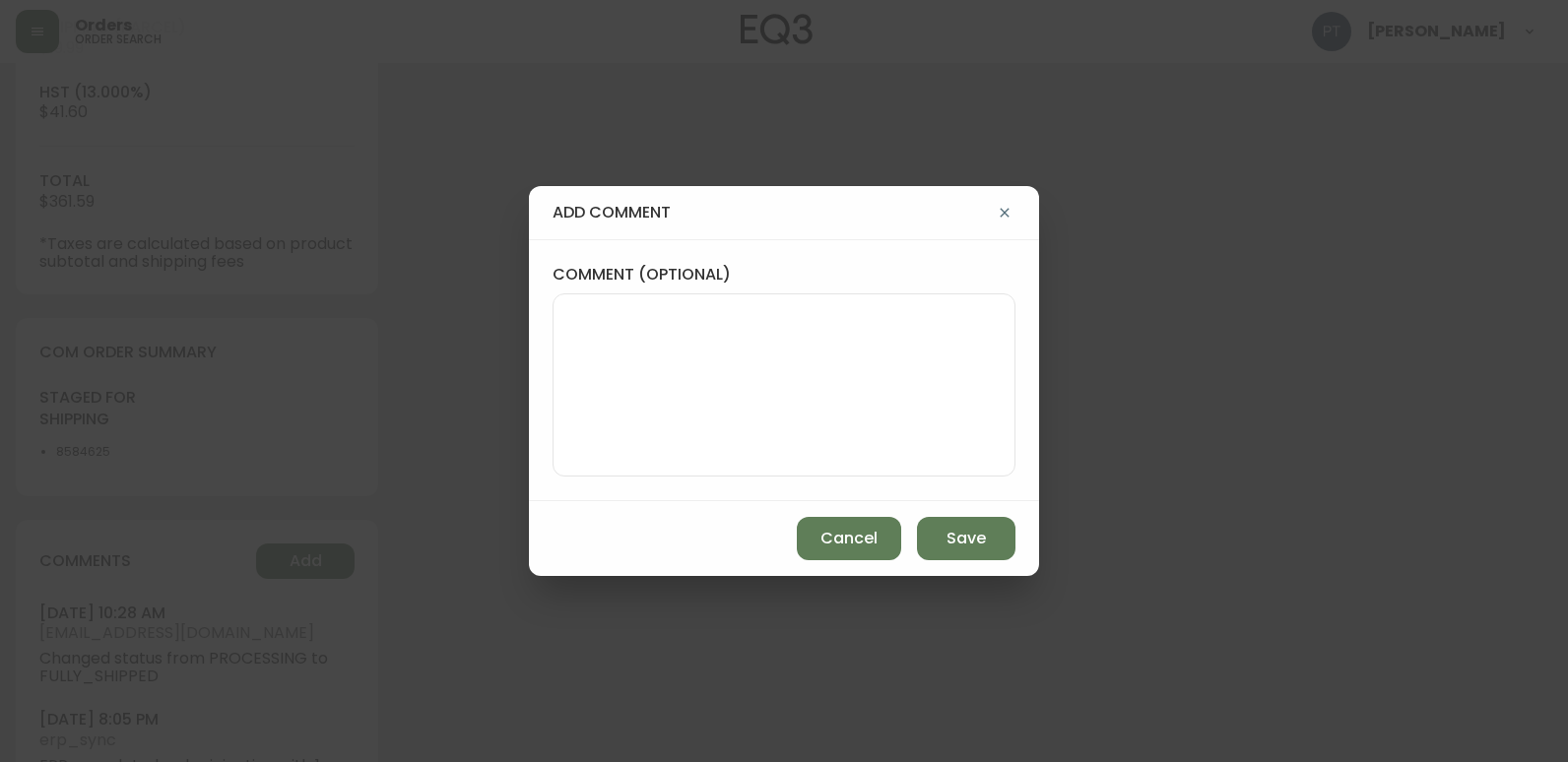
click at [848, 365] on textarea "comment (optional)" at bounding box center [784, 385] width 430 height 157
type textarea "PT"
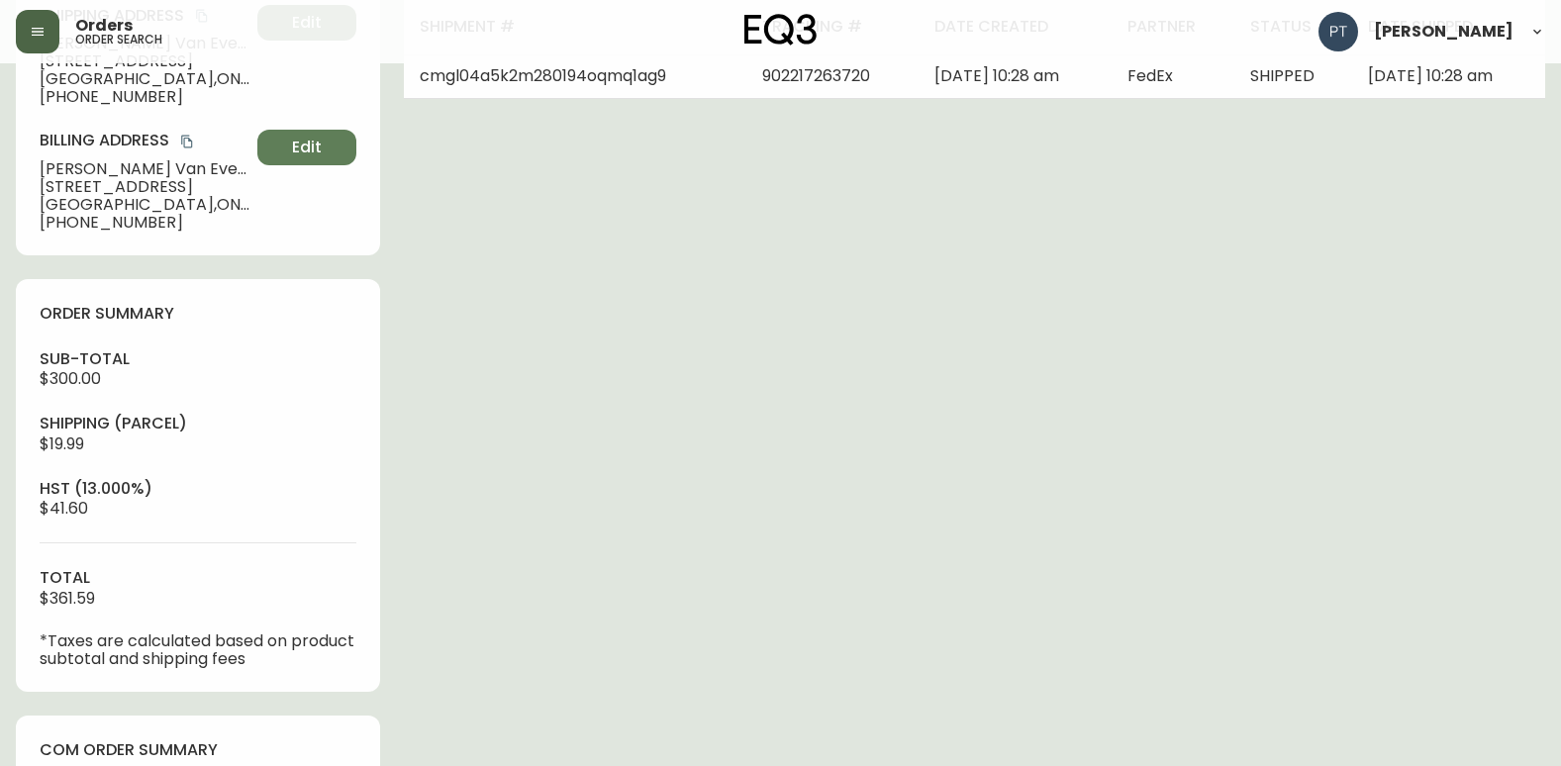
scroll to position [0, 0]
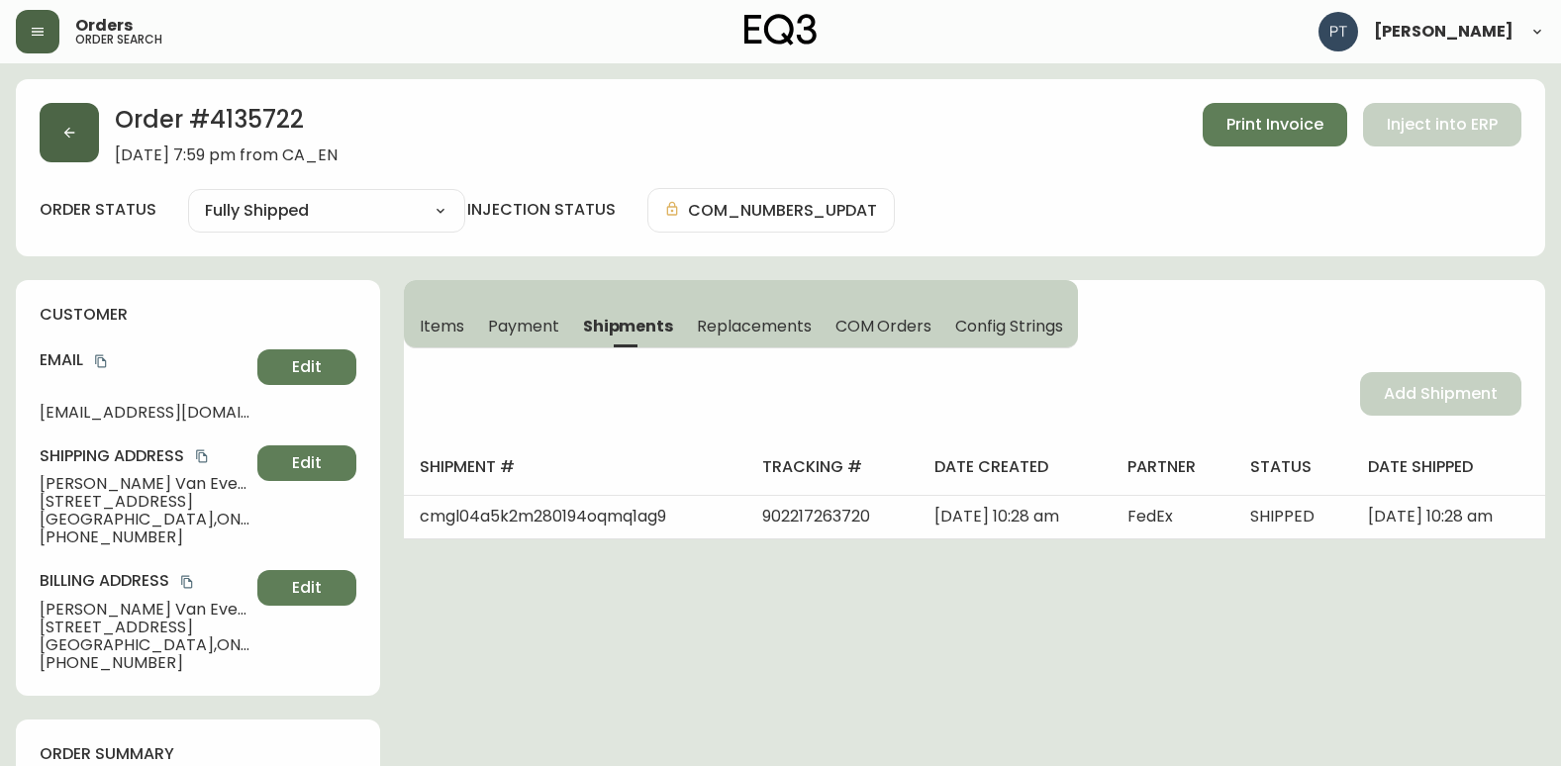
click at [70, 136] on icon "button" at bounding box center [69, 133] width 16 height 16
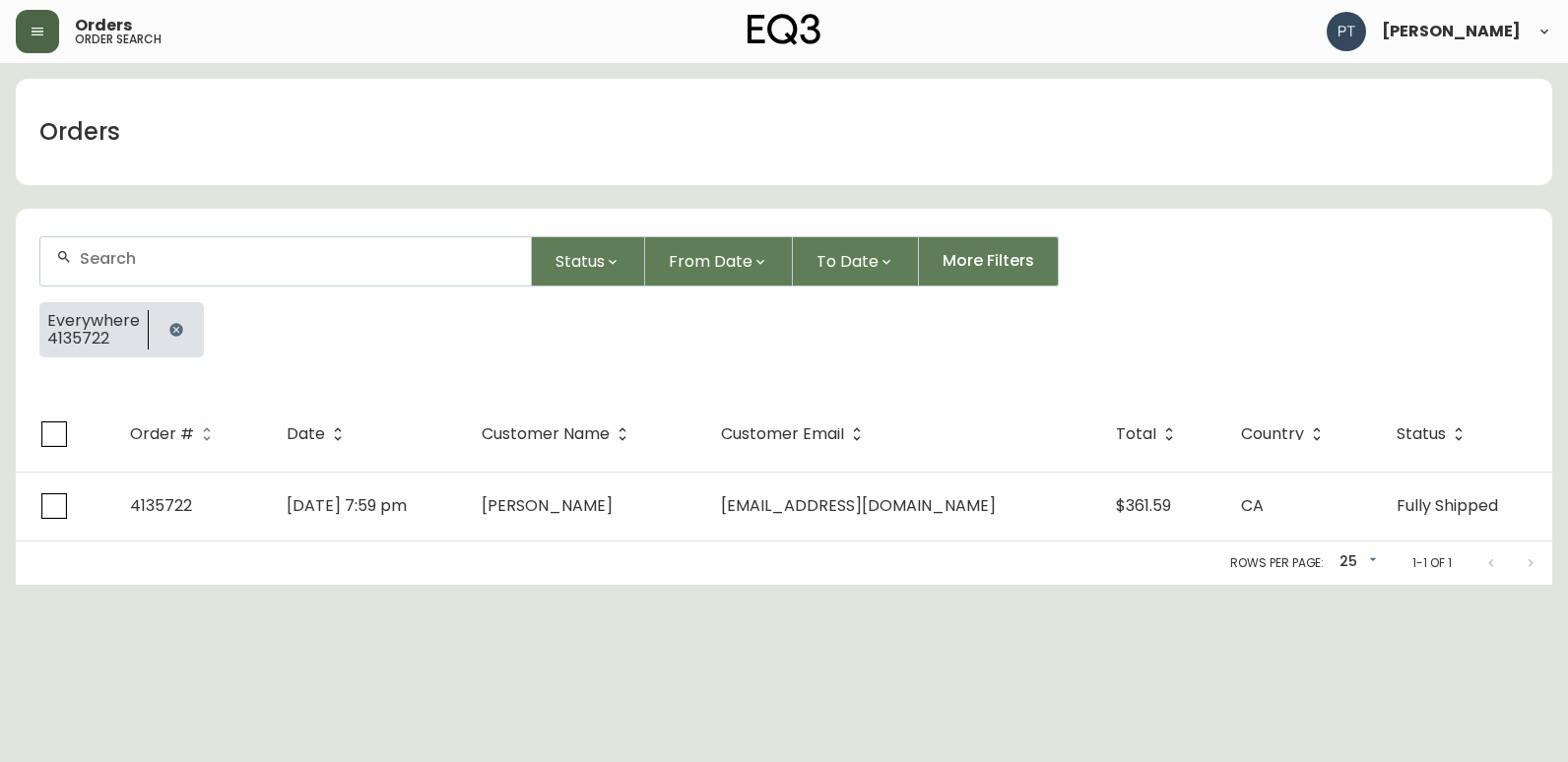
click at [281, 268] on div at bounding box center [286, 262] width 490 height 49
type input "4135720"
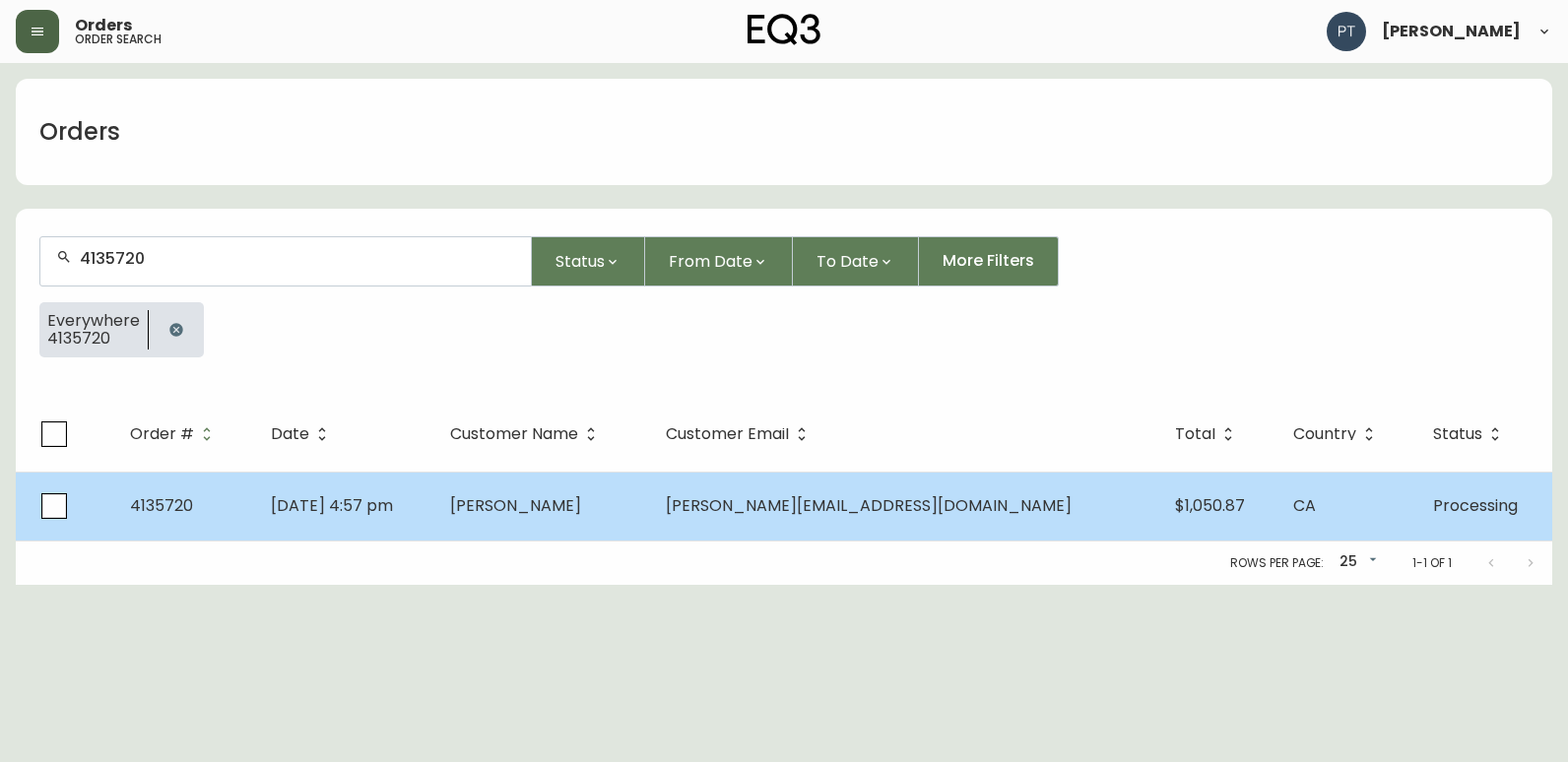
click at [650, 495] on td "[PERSON_NAME]" at bounding box center [542, 505] width 216 height 69
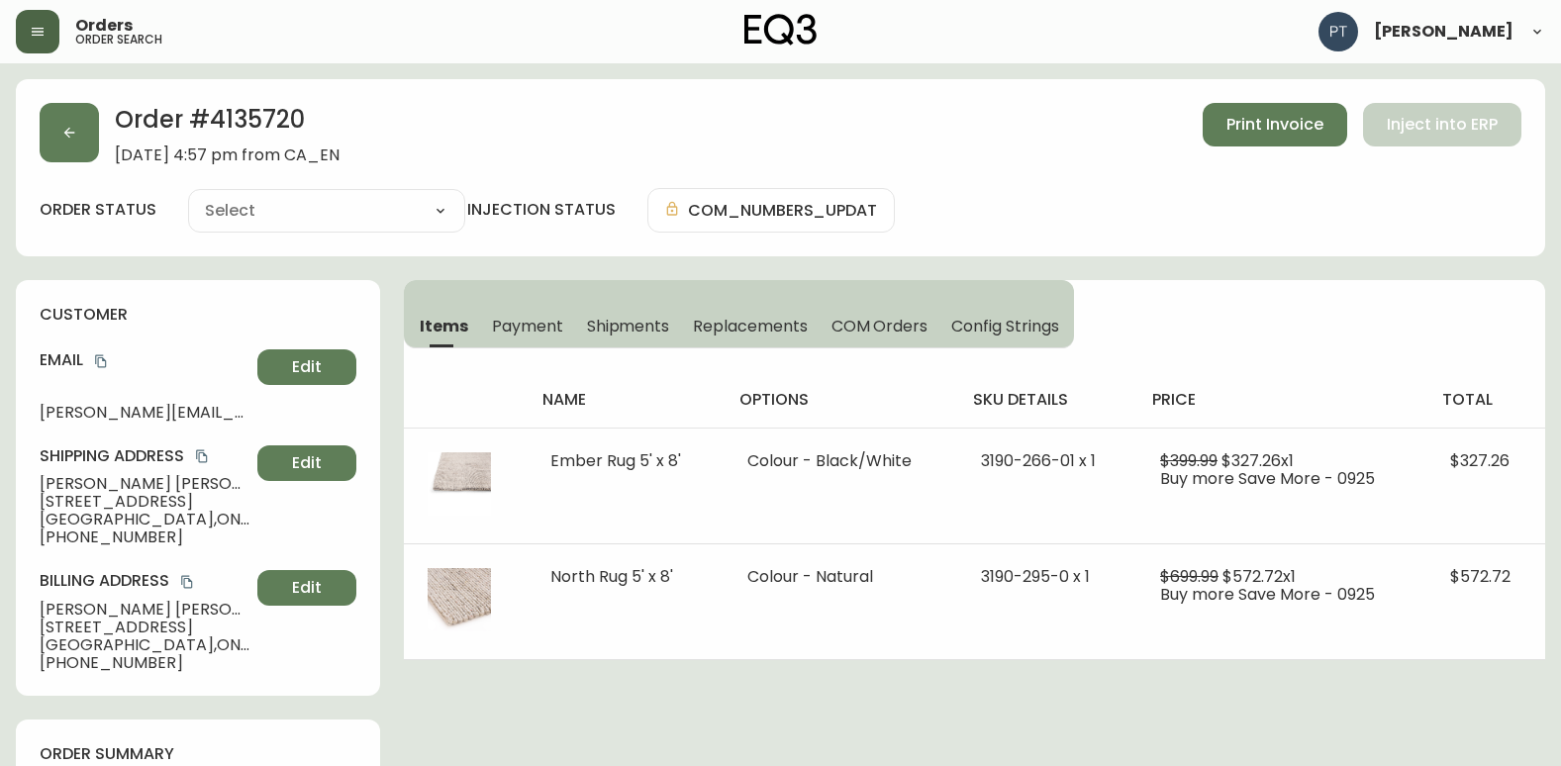
type input "Processing"
select select "PROCESSING"
click at [634, 329] on span "Shipments" at bounding box center [628, 326] width 83 height 21
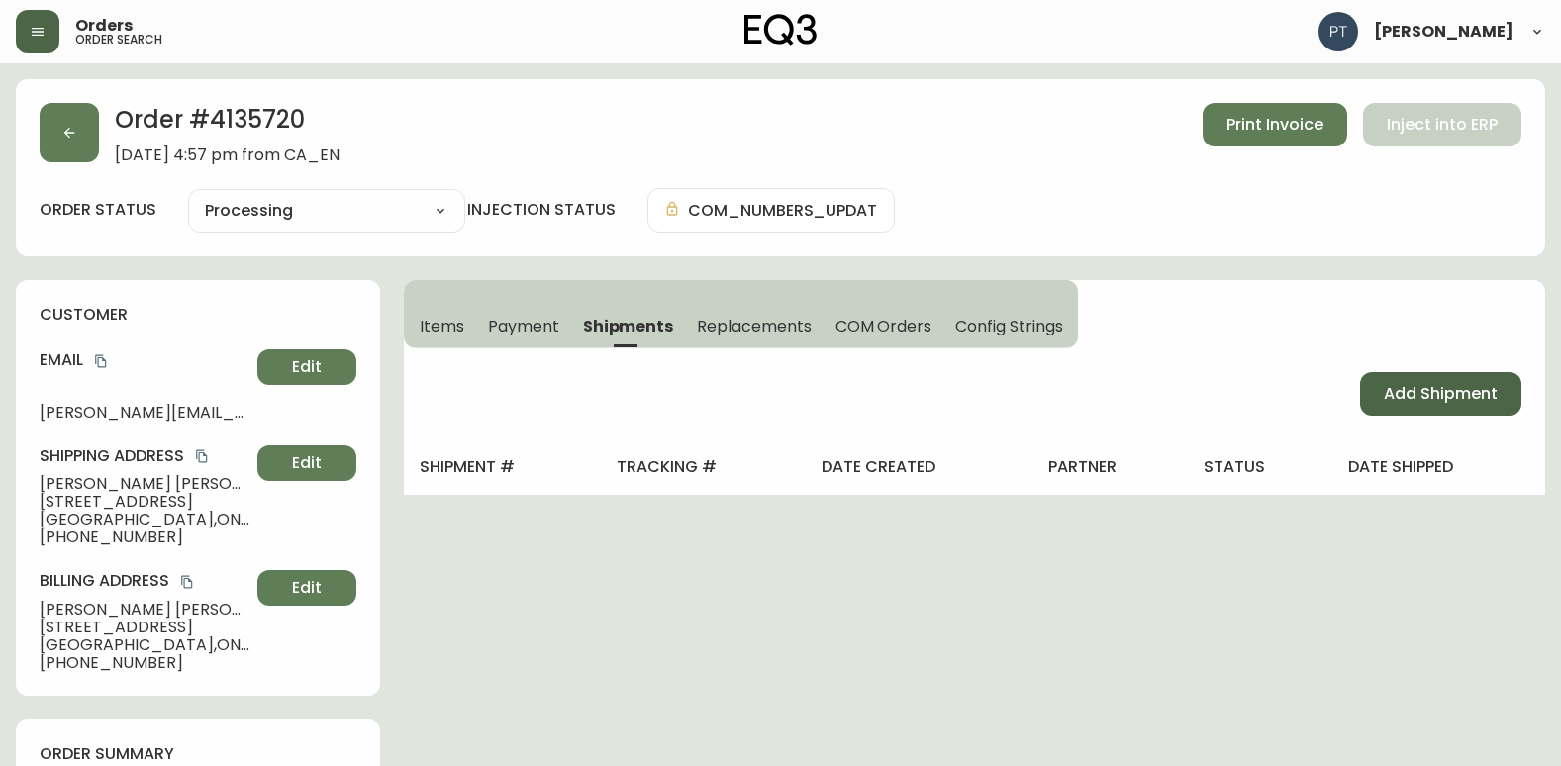
click at [1375, 389] on button "Add Shipment" at bounding box center [1440, 394] width 161 height 44
select select "PENDING"
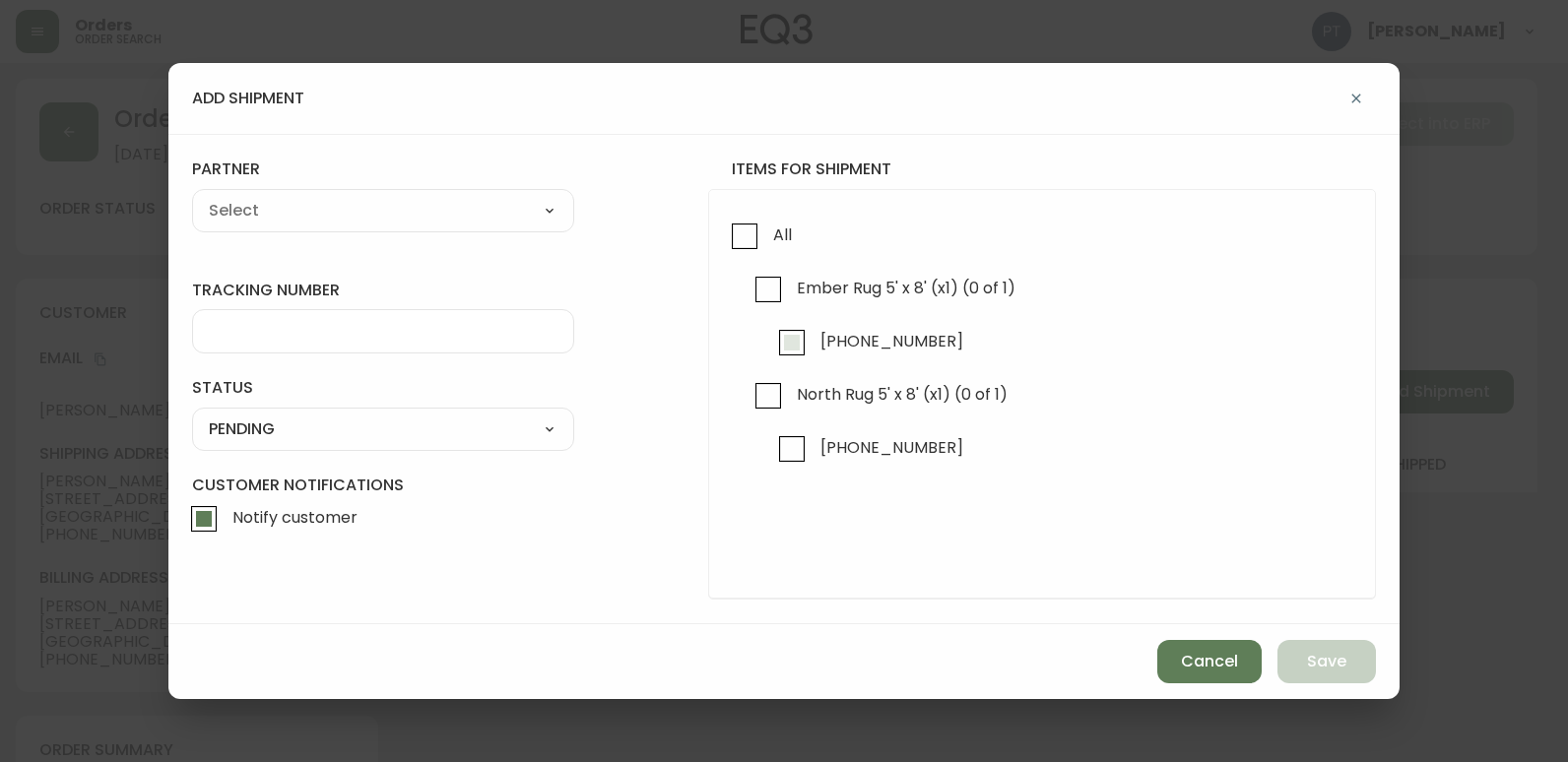
click at [793, 334] on input "[PHONE_NUMBER]" at bounding box center [792, 343] width 46 height 46
checkbox input "true"
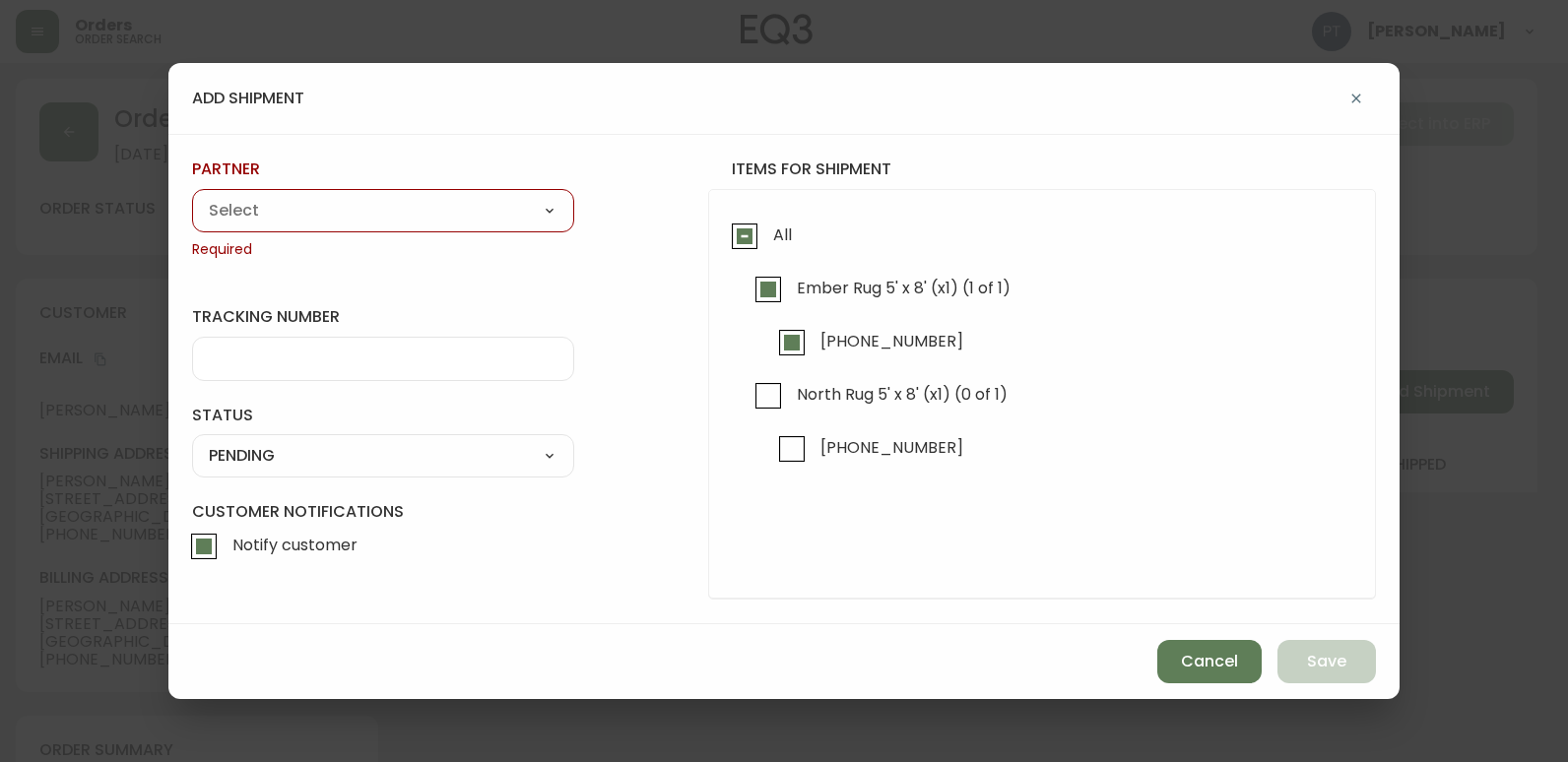
click at [521, 199] on select "A Move to Remember LLC ABF Freight Alero [PERSON_NAME] Canada Post Canpar Expre…" at bounding box center [383, 211] width 382 height 30
select select "cjy0a9taa01x001669l98m63c"
click at [192, 196] on select "A Move to Remember LLC ABF Freight Alero [PERSON_NAME] Canada Post Canpar Expre…" at bounding box center [383, 211] width 382 height 30
type input "FedEx"
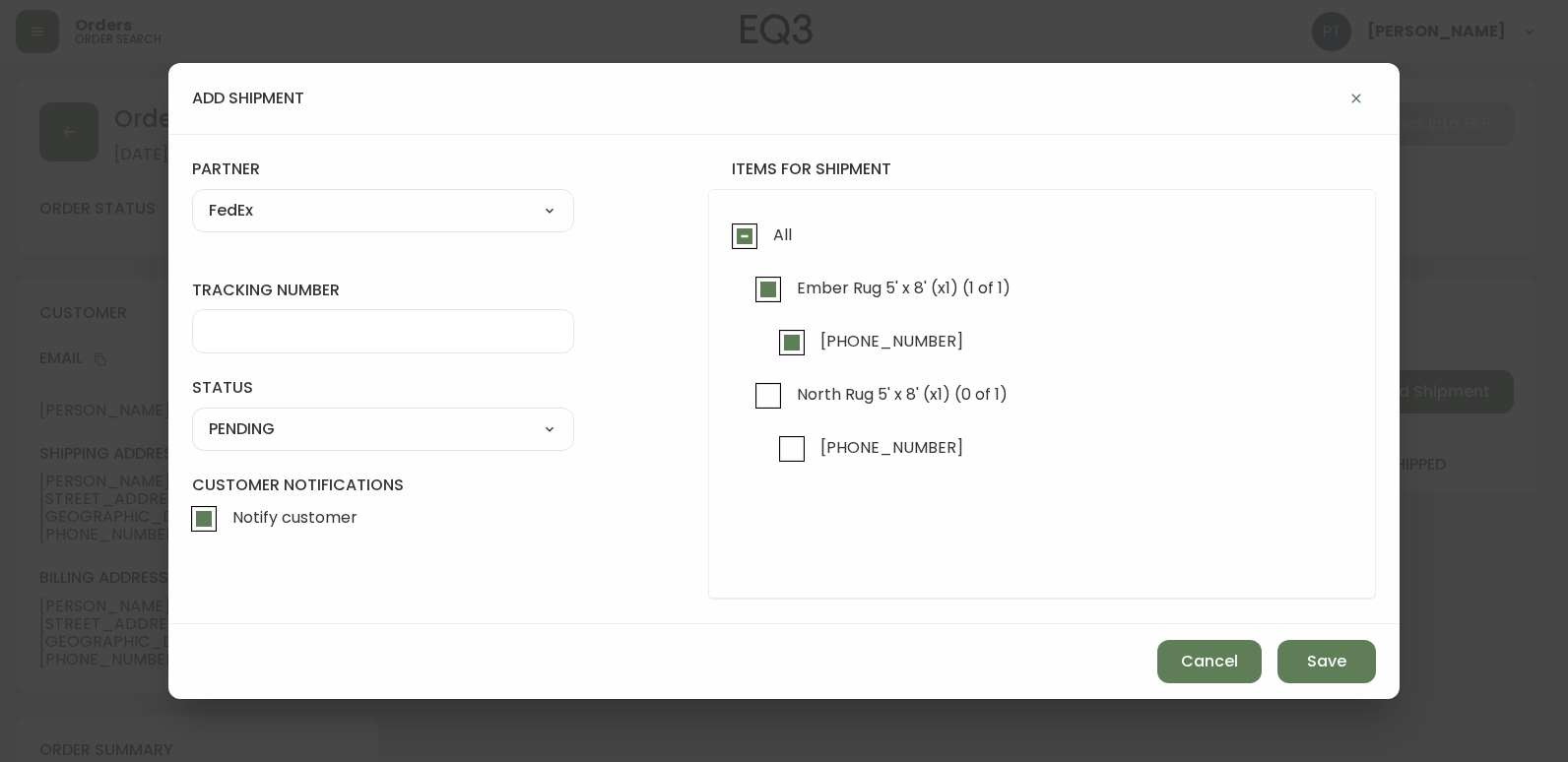
click at [408, 320] on div at bounding box center [383, 331] width 382 height 45
type input "902217263730"
click at [366, 424] on select "SHIPPED PENDING CANCELLED" at bounding box center [383, 430] width 382 height 30
click at [192, 415] on select "SHIPPED PENDING CANCELLED" at bounding box center [383, 430] width 382 height 30
select select "PENDING"
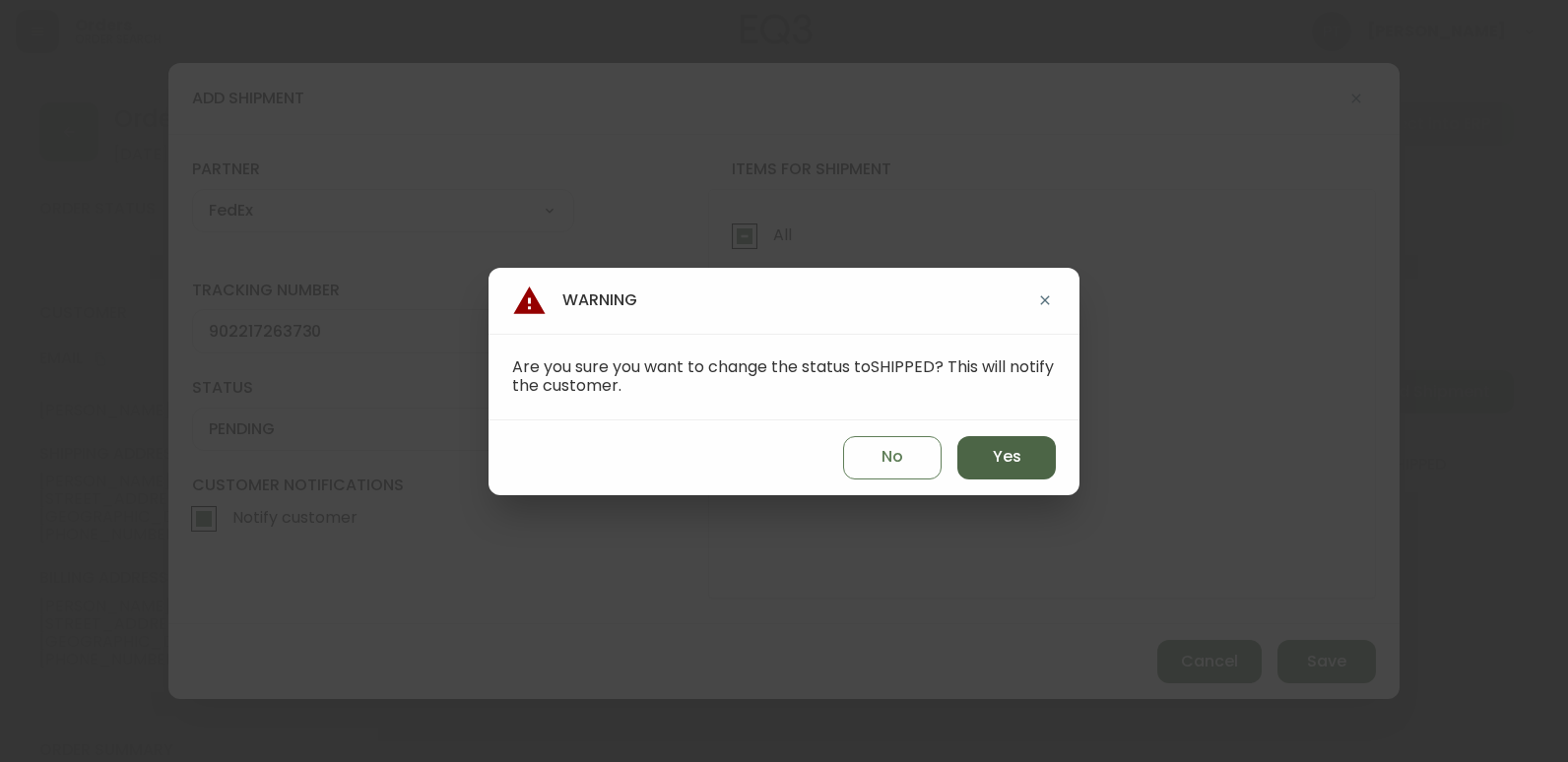
click at [1007, 460] on span "Yes" at bounding box center [1007, 457] width 29 height 22
type input "SHIPPED"
select select "SHIPPED"
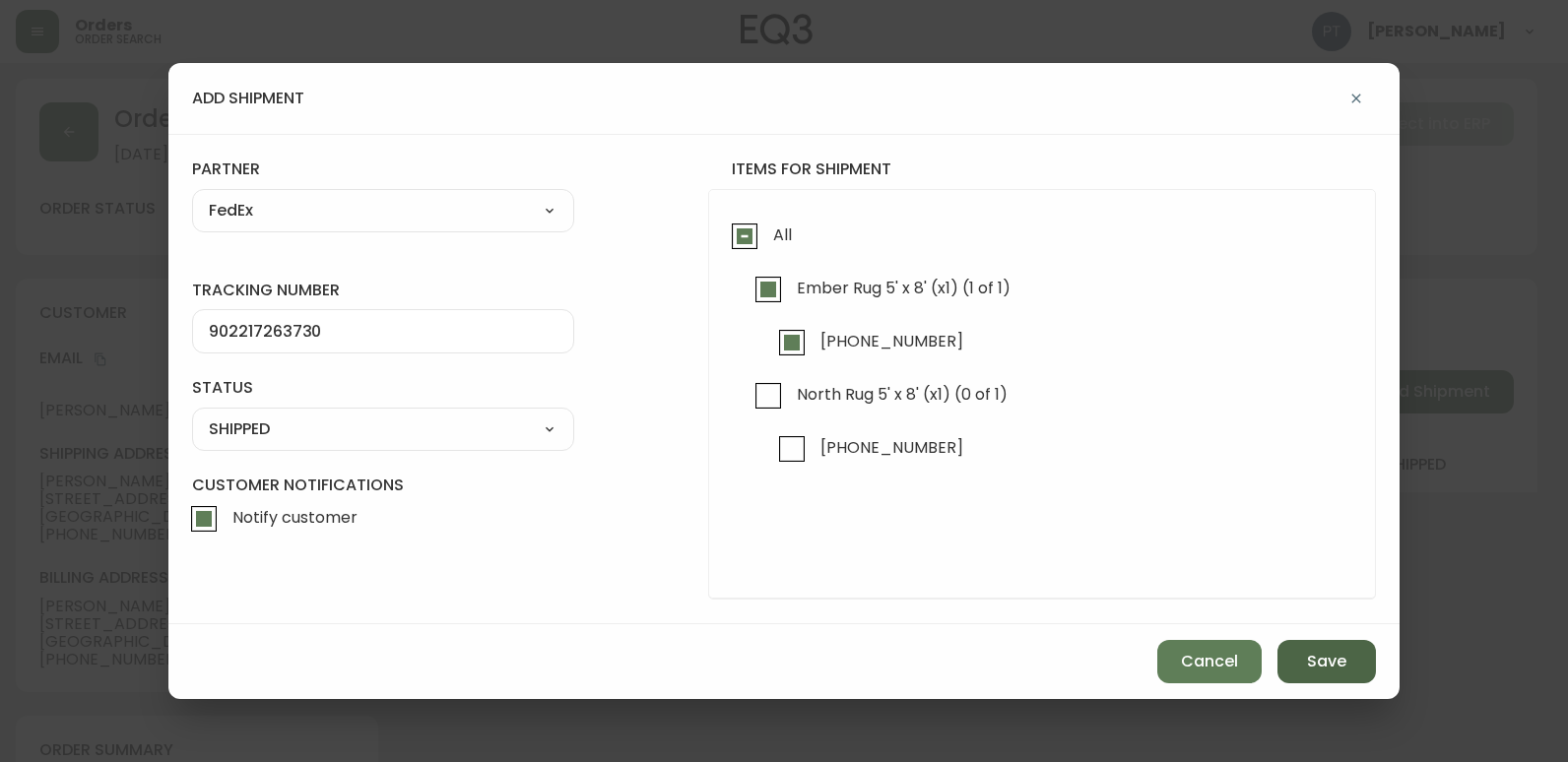
click at [1334, 667] on span "Save" at bounding box center [1326, 662] width 40 height 22
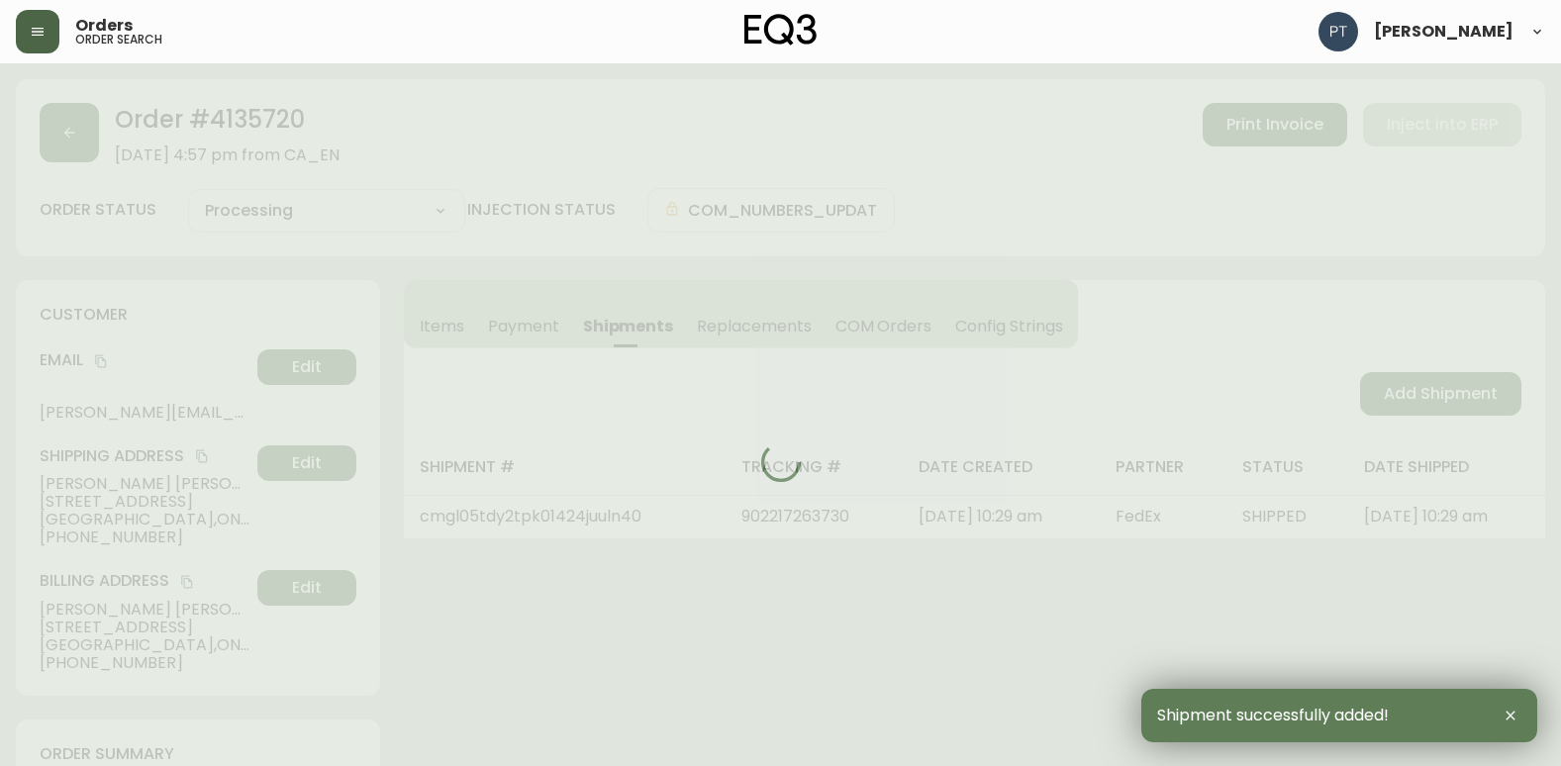
type input "Partially Shipped"
select select "PARTIALLY_SHIPPED"
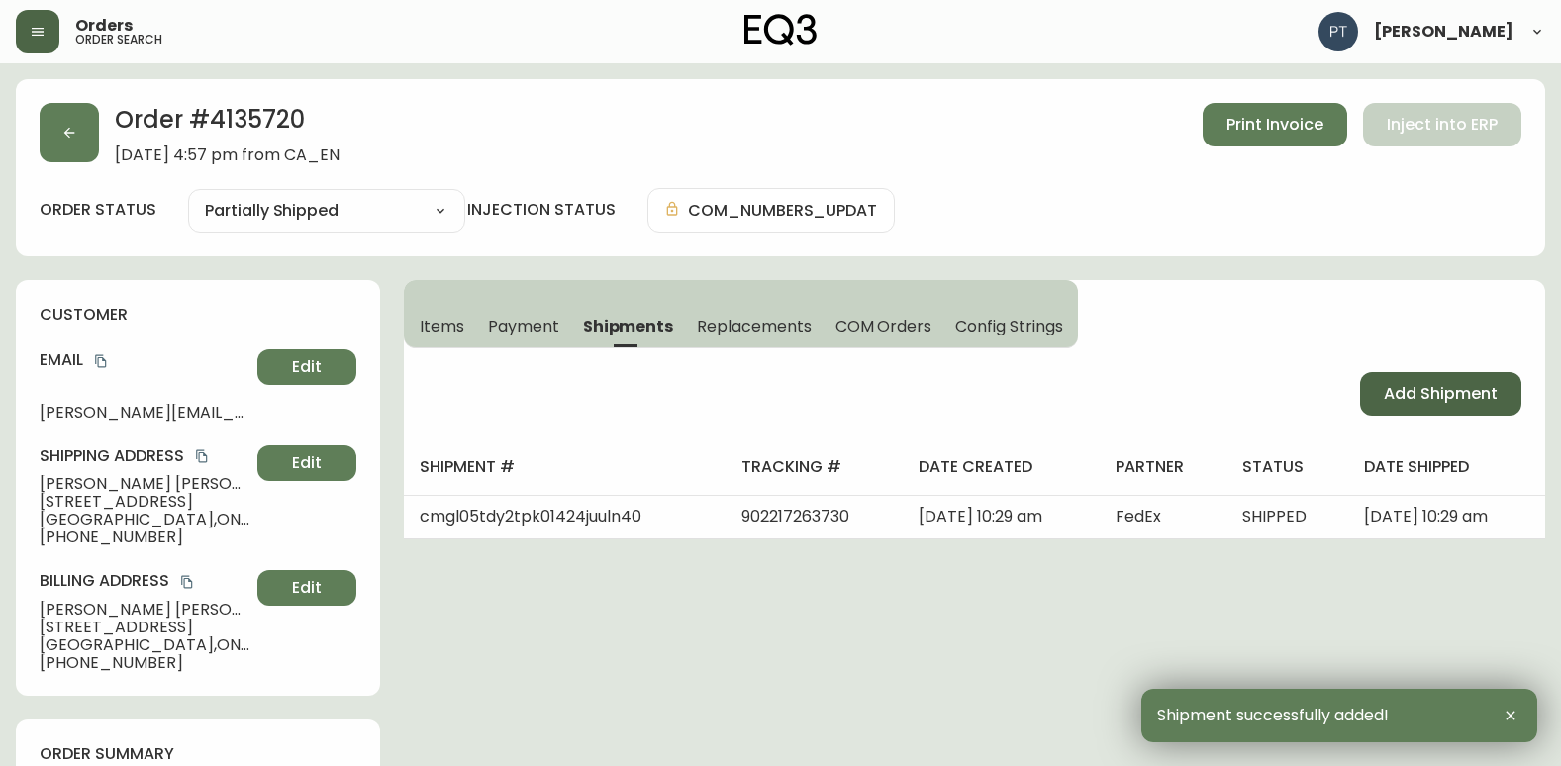
click at [1396, 392] on span "Add Shipment" at bounding box center [1441, 394] width 114 height 22
select select "PENDING"
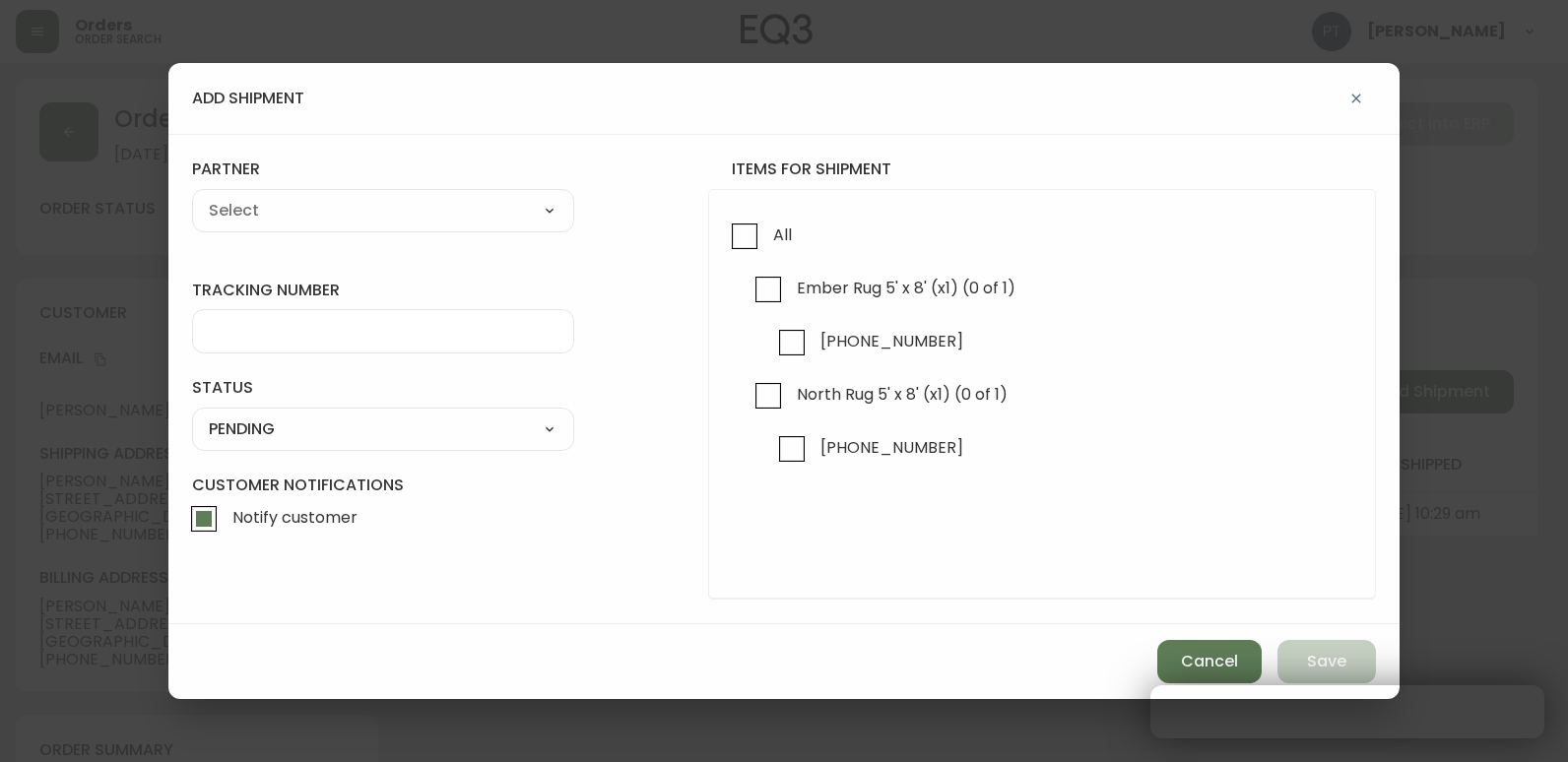
checkbox input "true"
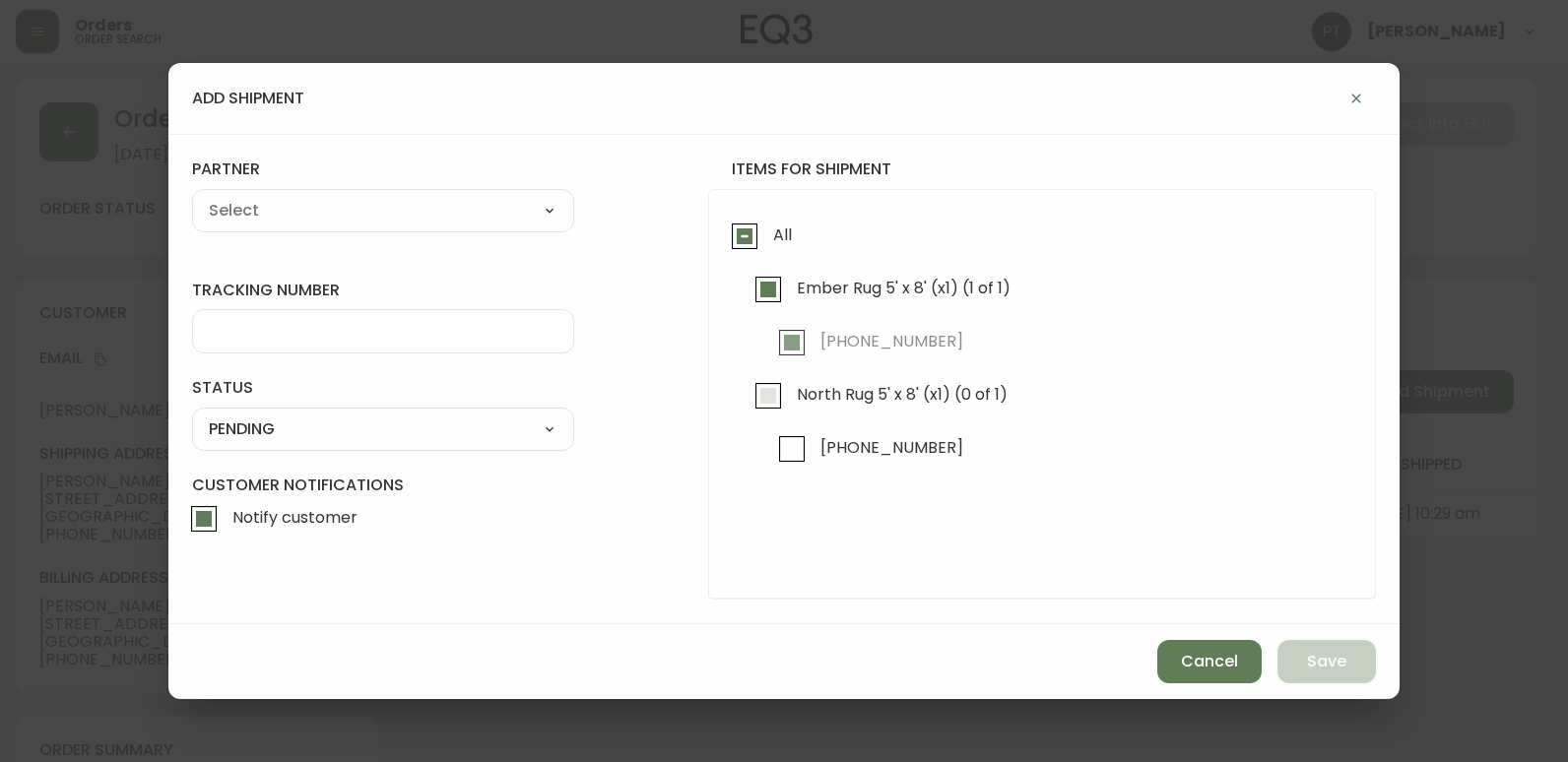
click at [792, 408] on span "North Rug 5' x 8' (x1) (0 of 1)" at bounding box center [899, 395] width 217 height 44
click at [791, 408] on input "North Rug 5' x 8' (x1) (0 of 1)" at bounding box center [768, 396] width 46 height 46
checkbox input "true"
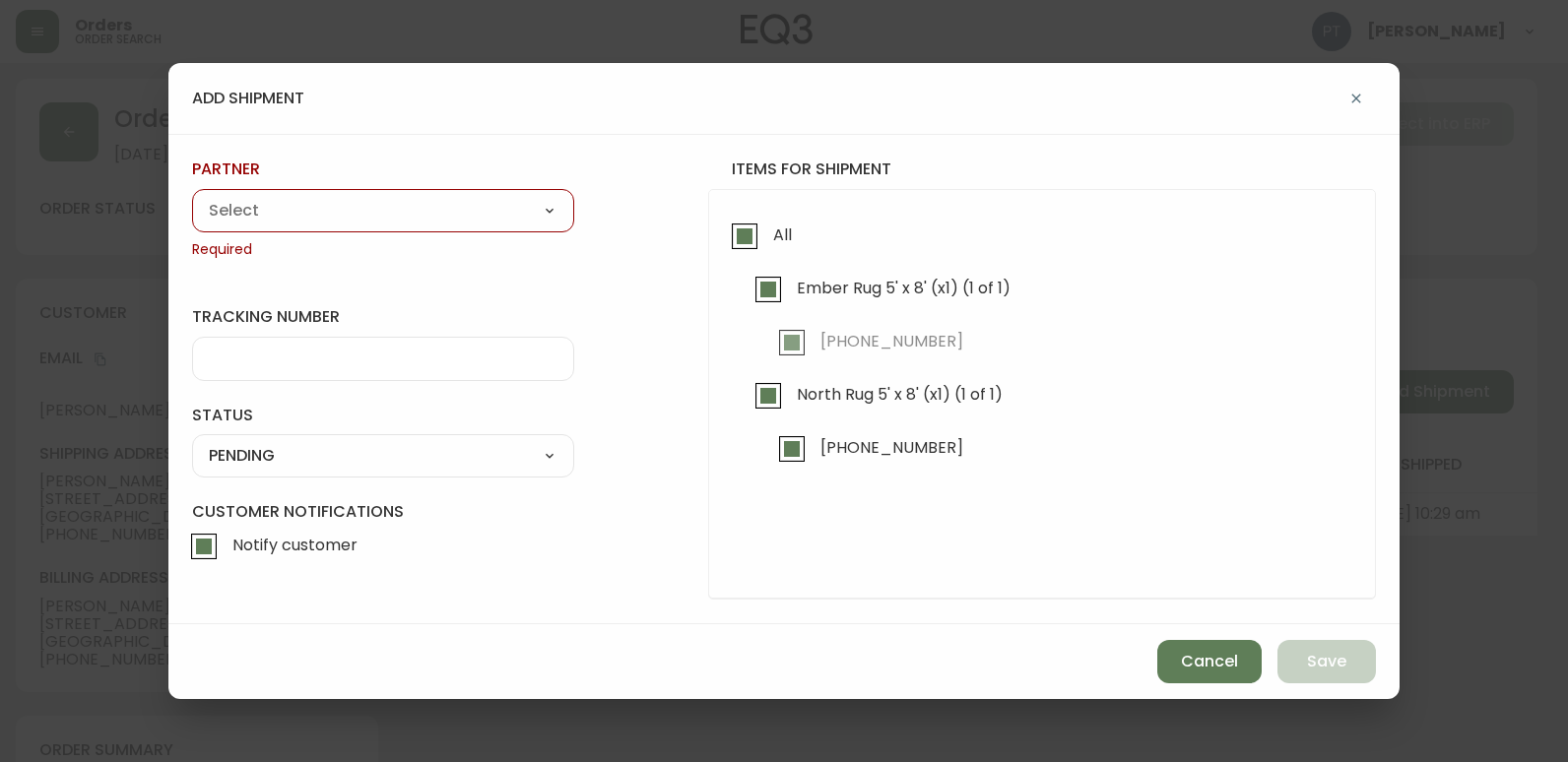
click at [510, 219] on select "A Move to Remember LLC ABF Freight Alero [PERSON_NAME] Canada Post Canpar Expre…" at bounding box center [383, 211] width 382 height 30
select select "cjy0a9taa01x001669l98m63c"
click at [192, 196] on select "A Move to Remember LLC ABF Freight Alero [PERSON_NAME] Canada Post Canpar Expre…" at bounding box center [383, 211] width 382 height 30
type input "FedEx"
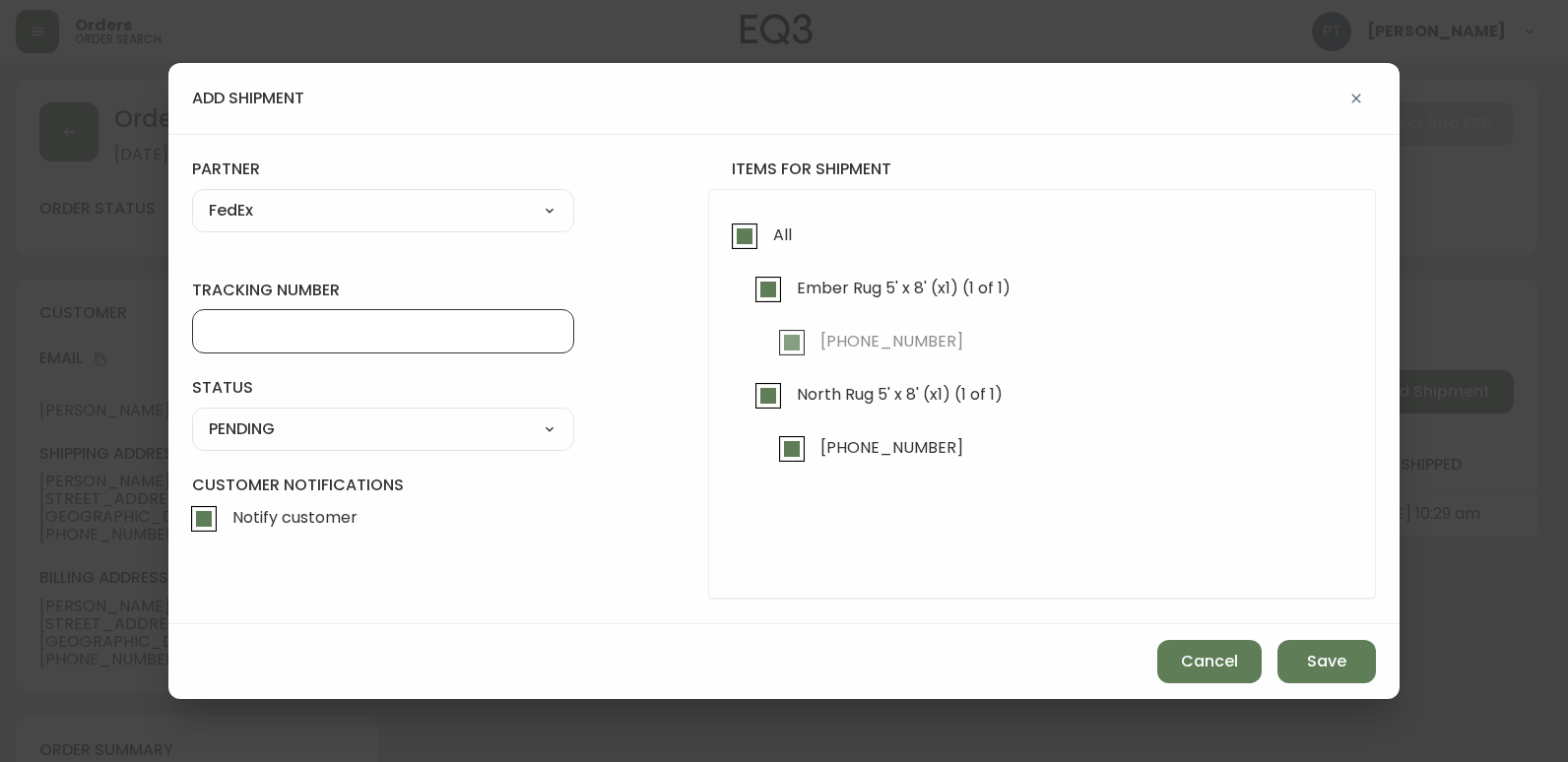
click at [357, 330] on input "tracking number" at bounding box center [383, 331] width 348 height 19
type input "902217263741"
click at [356, 433] on select "SHIPPED PENDING CANCELLED" at bounding box center [383, 430] width 382 height 30
click at [192, 415] on select "SHIPPED PENDING CANCELLED" at bounding box center [383, 430] width 382 height 30
select select "PENDING"
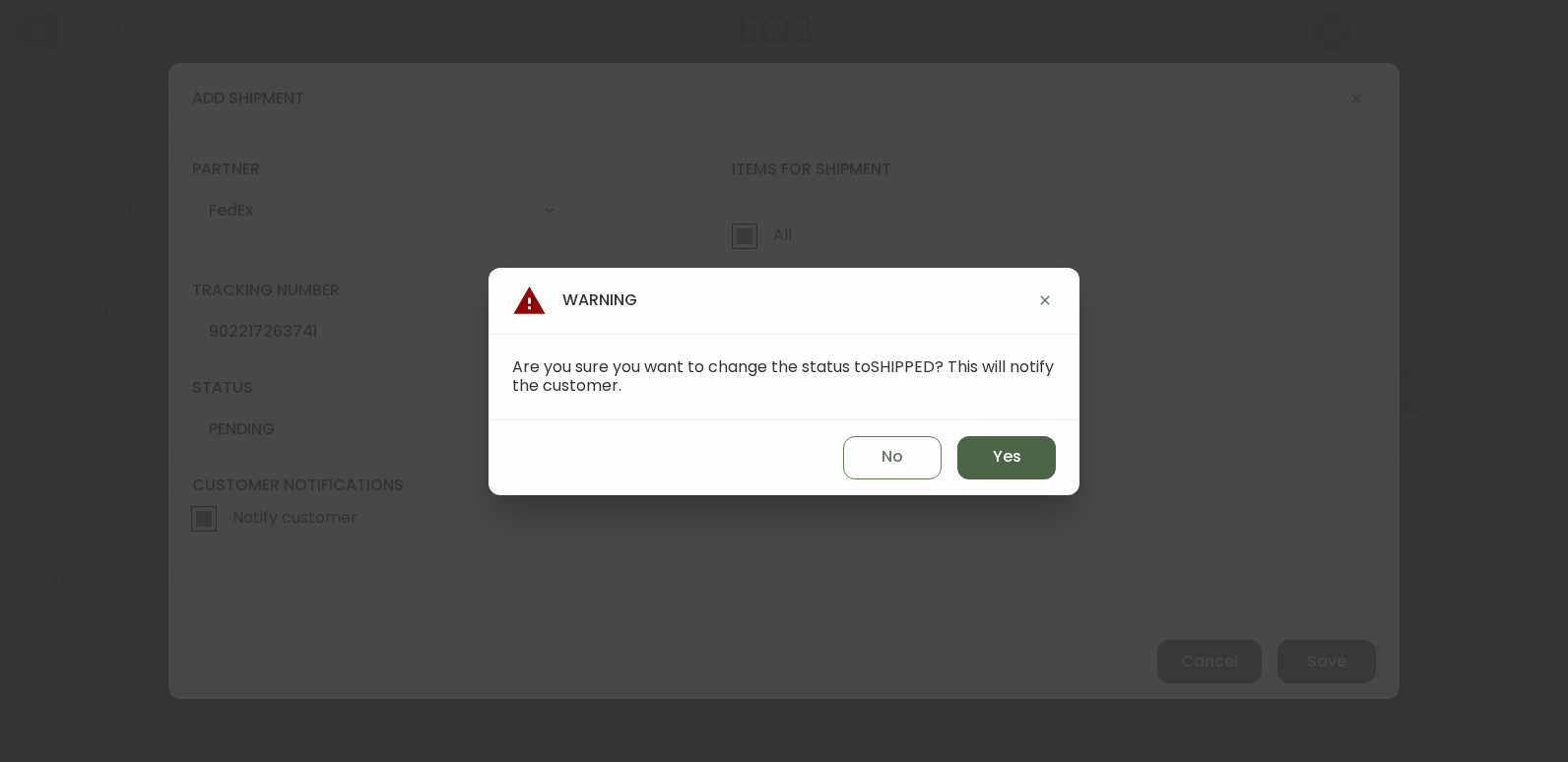
click at [1029, 449] on button "Yes" at bounding box center [1006, 458] width 98 height 44
type input "SHIPPED"
select select "SHIPPED"
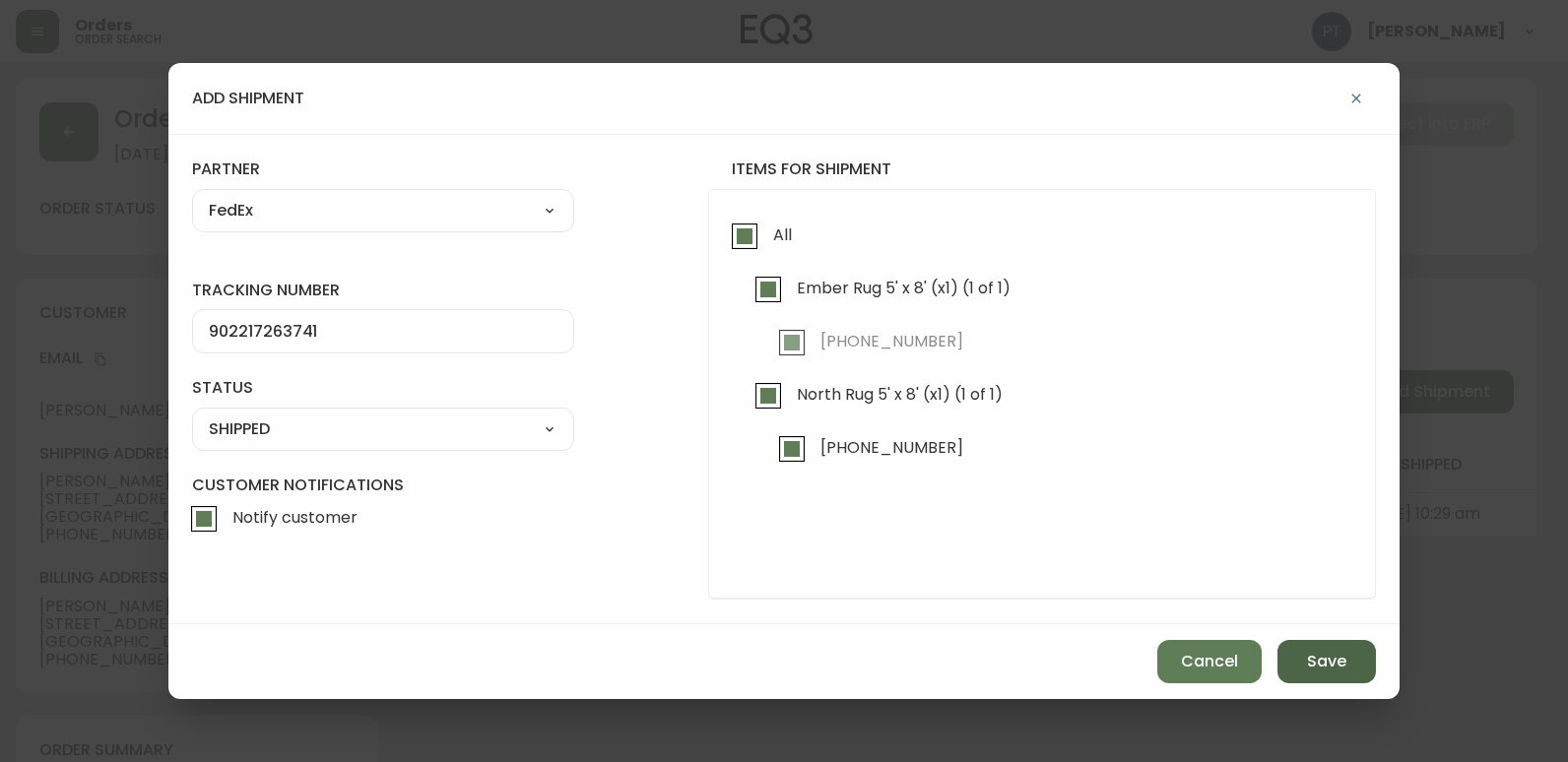
click at [1321, 663] on span "Save" at bounding box center [1326, 662] width 40 height 22
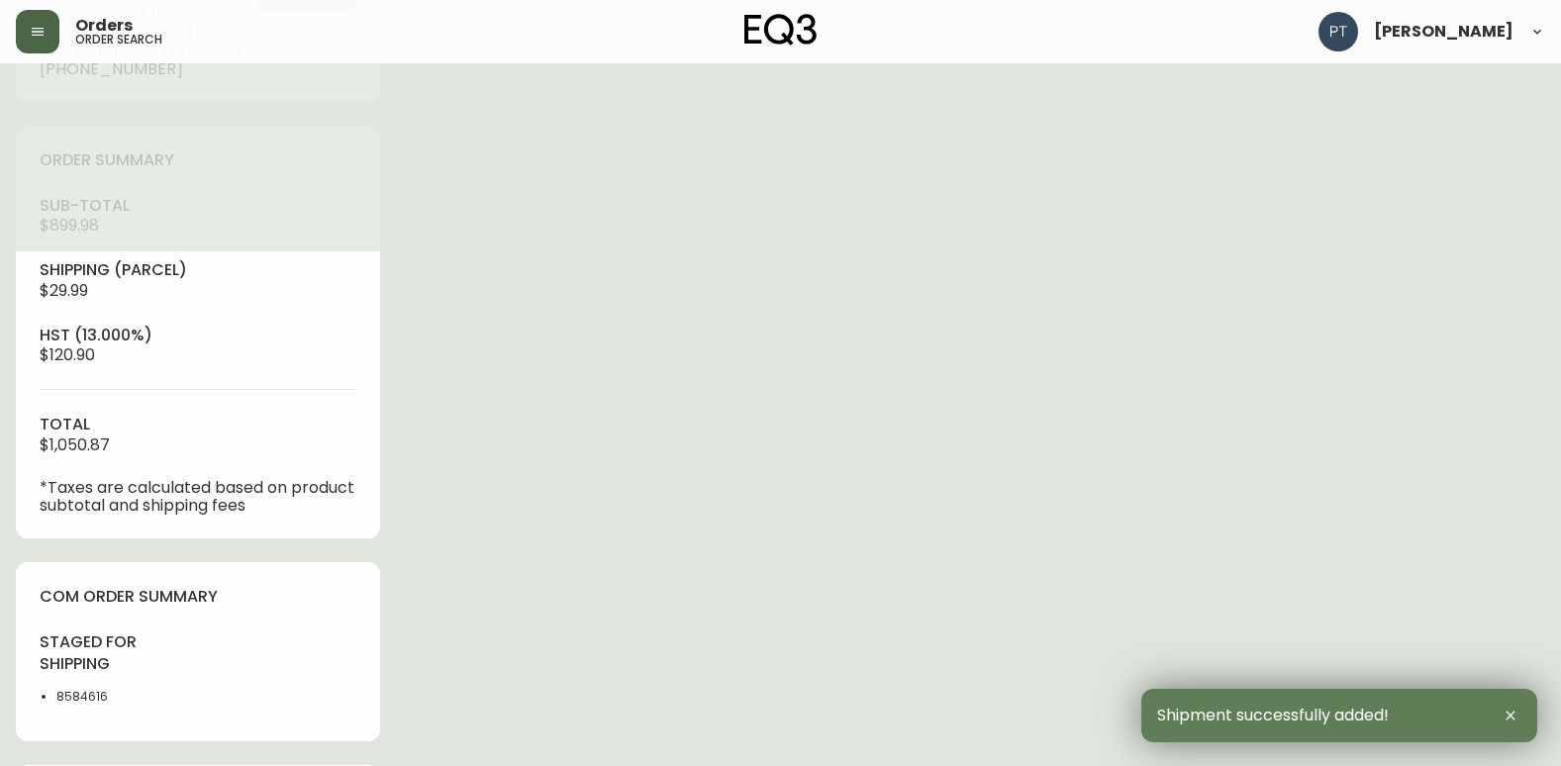
type input "Fully Shipped"
select select "FULLY_SHIPPED"
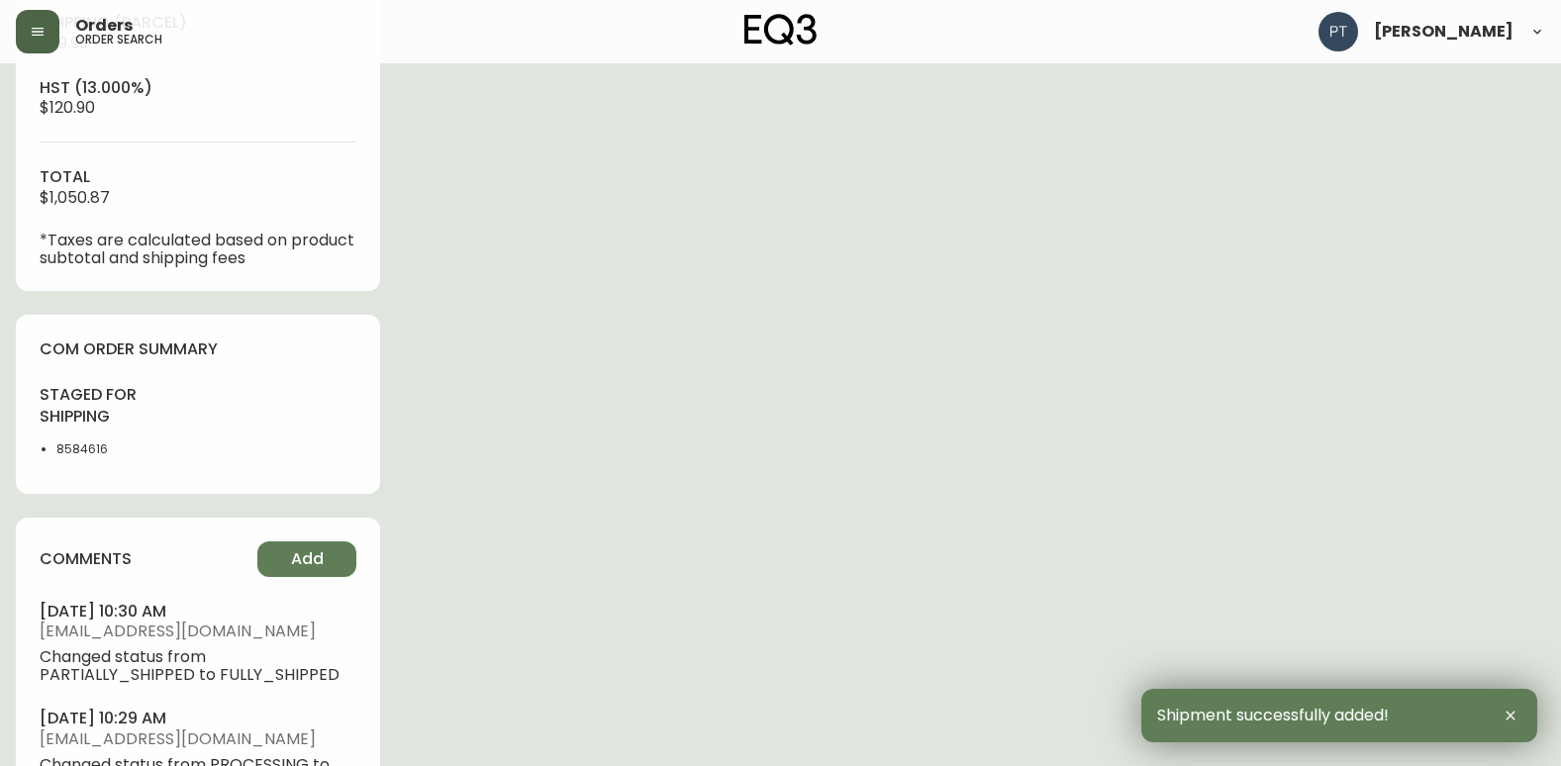
scroll to position [990, 0]
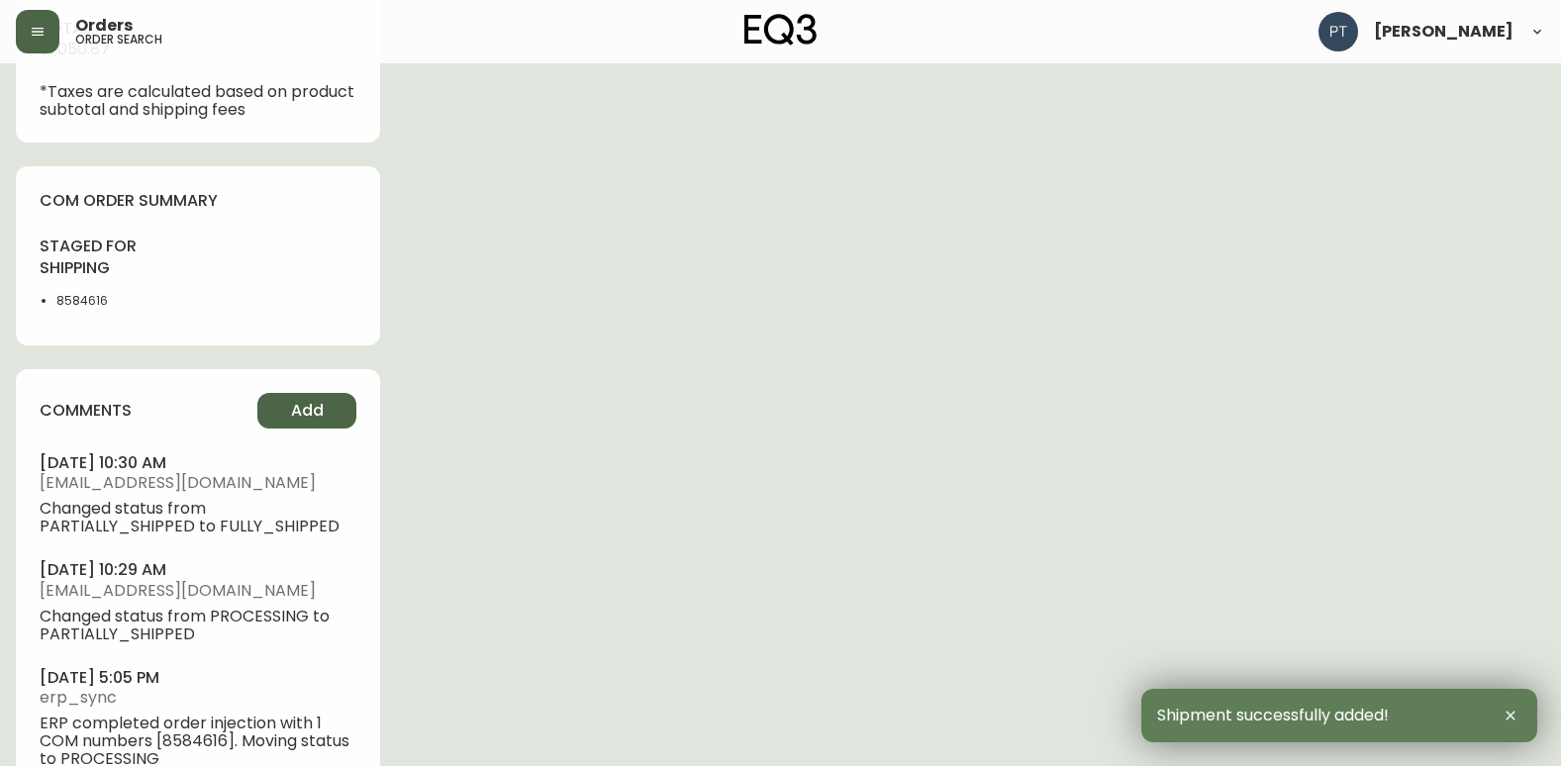
click at [278, 431] on div "comments Add [DATE] 10:30 am [EMAIL_ADDRESS][DOMAIN_NAME] Changed status from P…" at bounding box center [198, 586] width 364 height 435
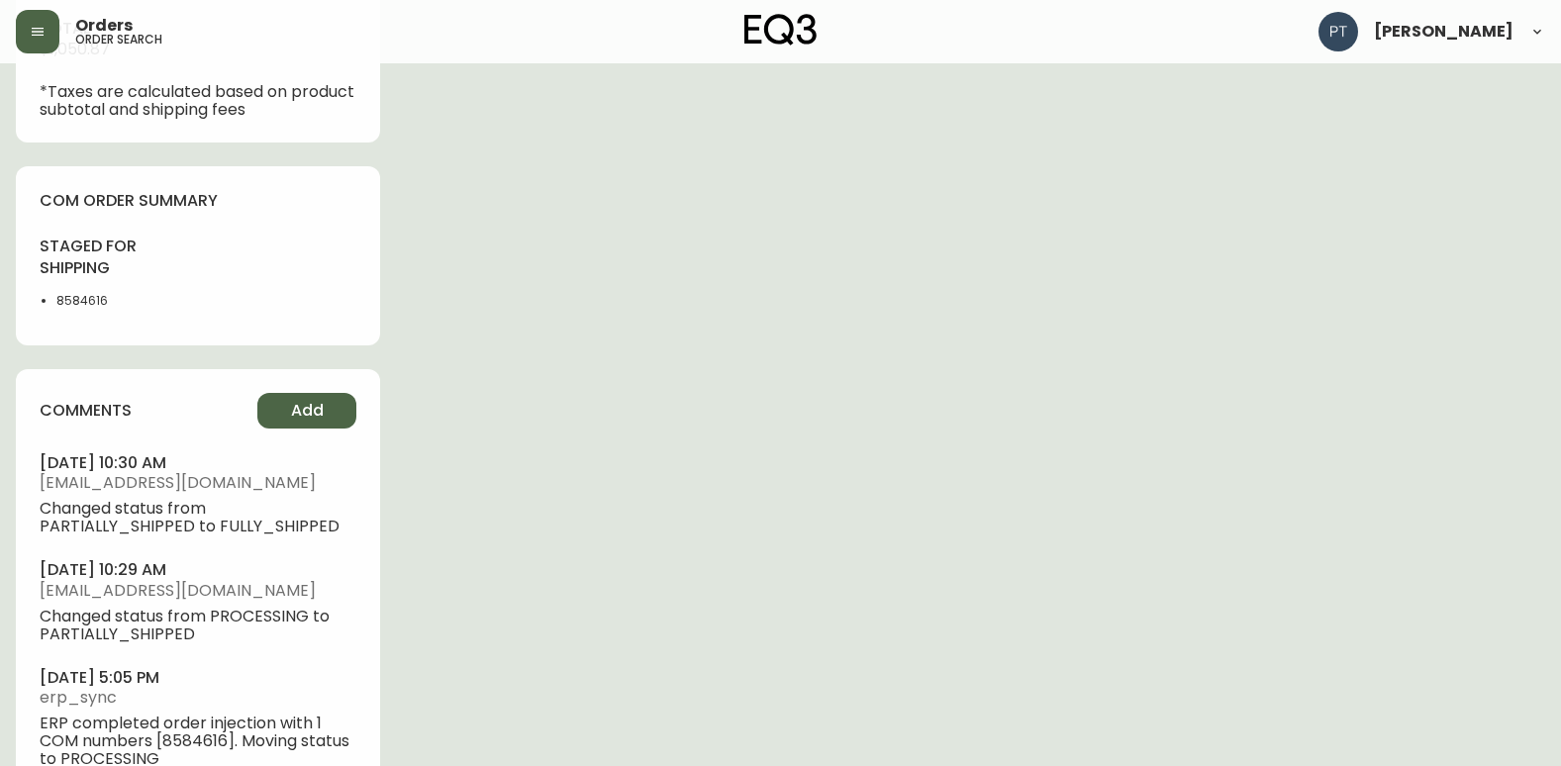
click at [287, 421] on button "Add" at bounding box center [306, 411] width 99 height 36
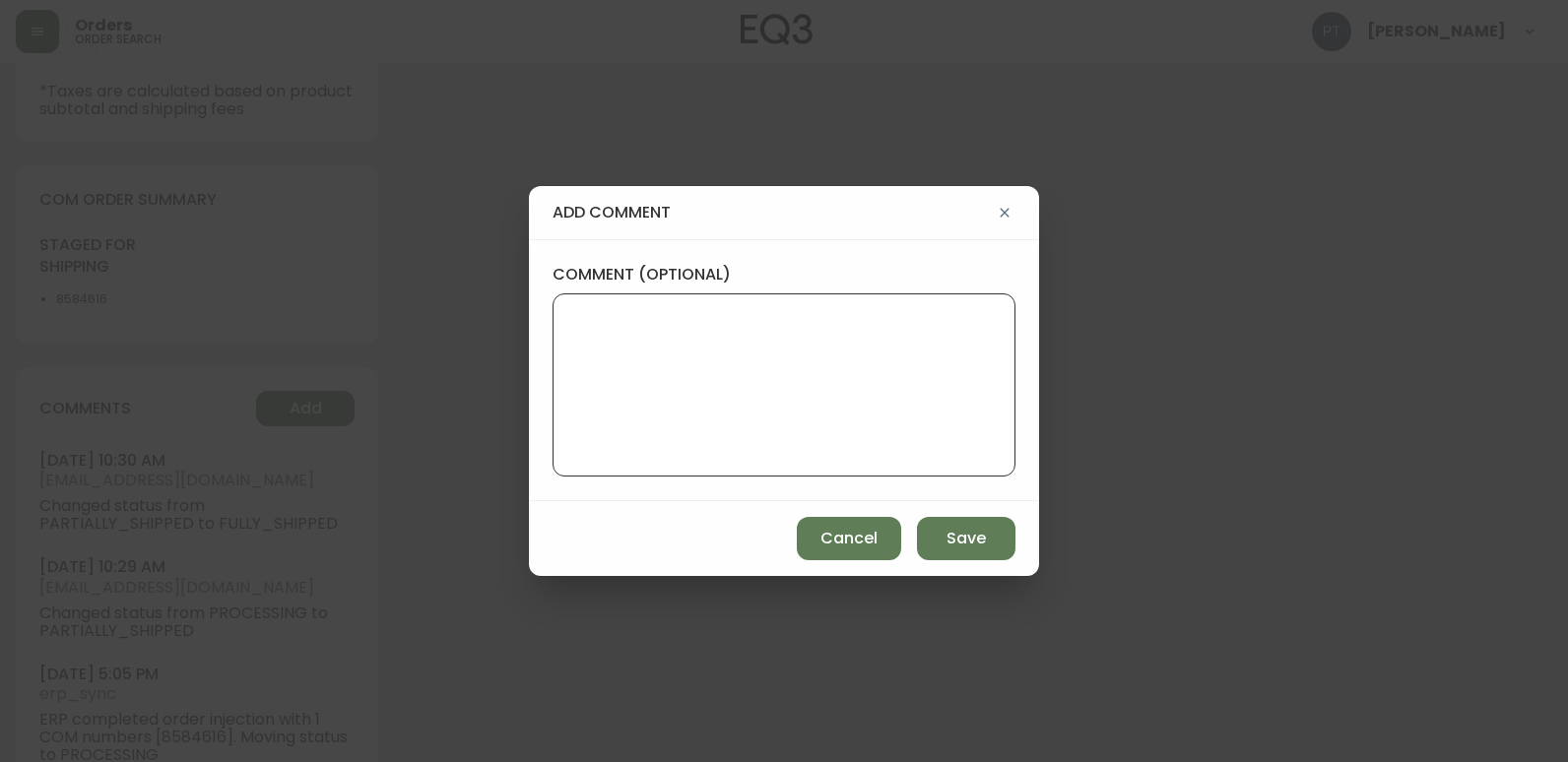
click at [794, 320] on textarea "comment (optional)" at bounding box center [784, 385] width 430 height 157
type textarea "PT"
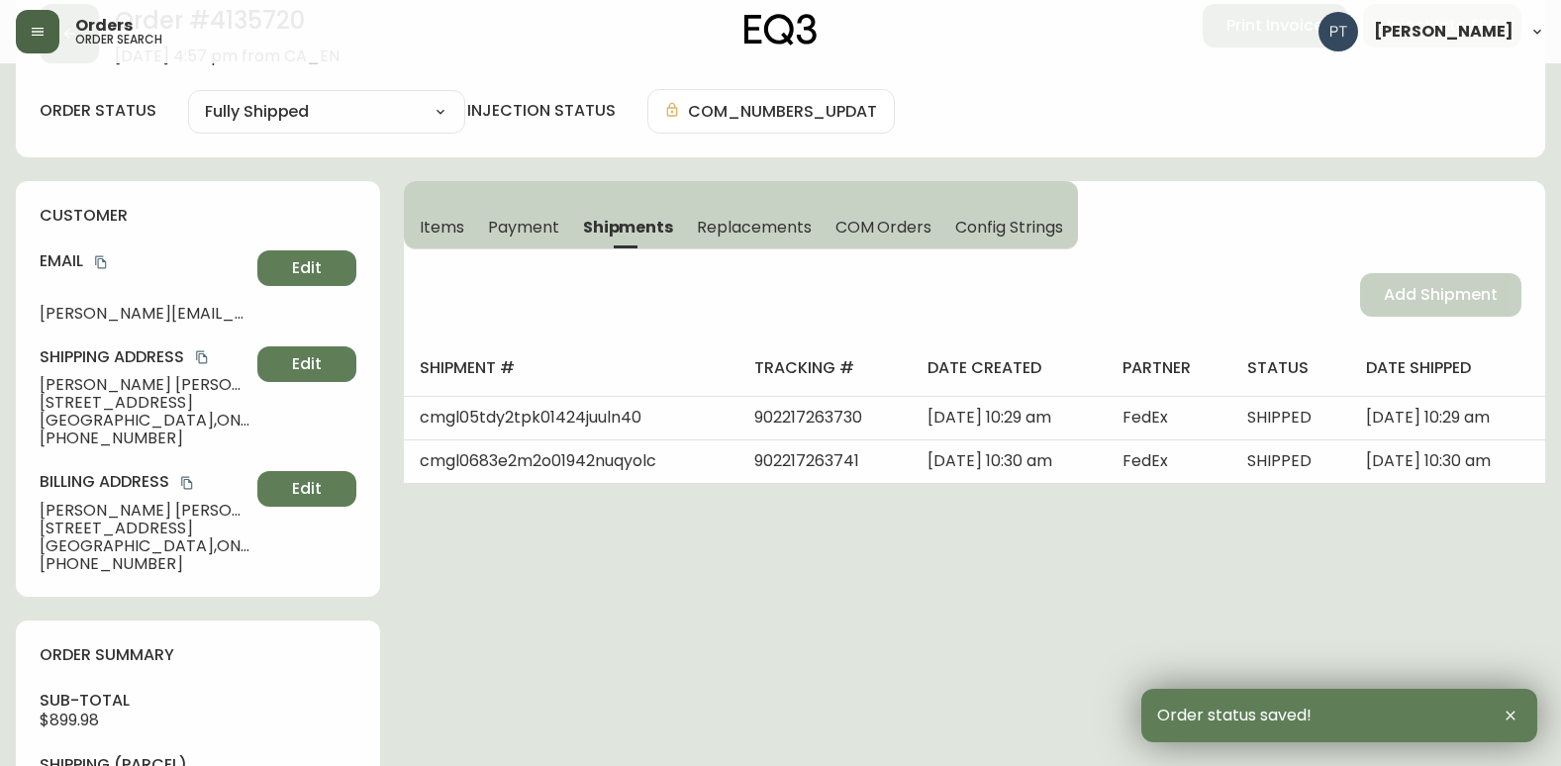
scroll to position [0, 0]
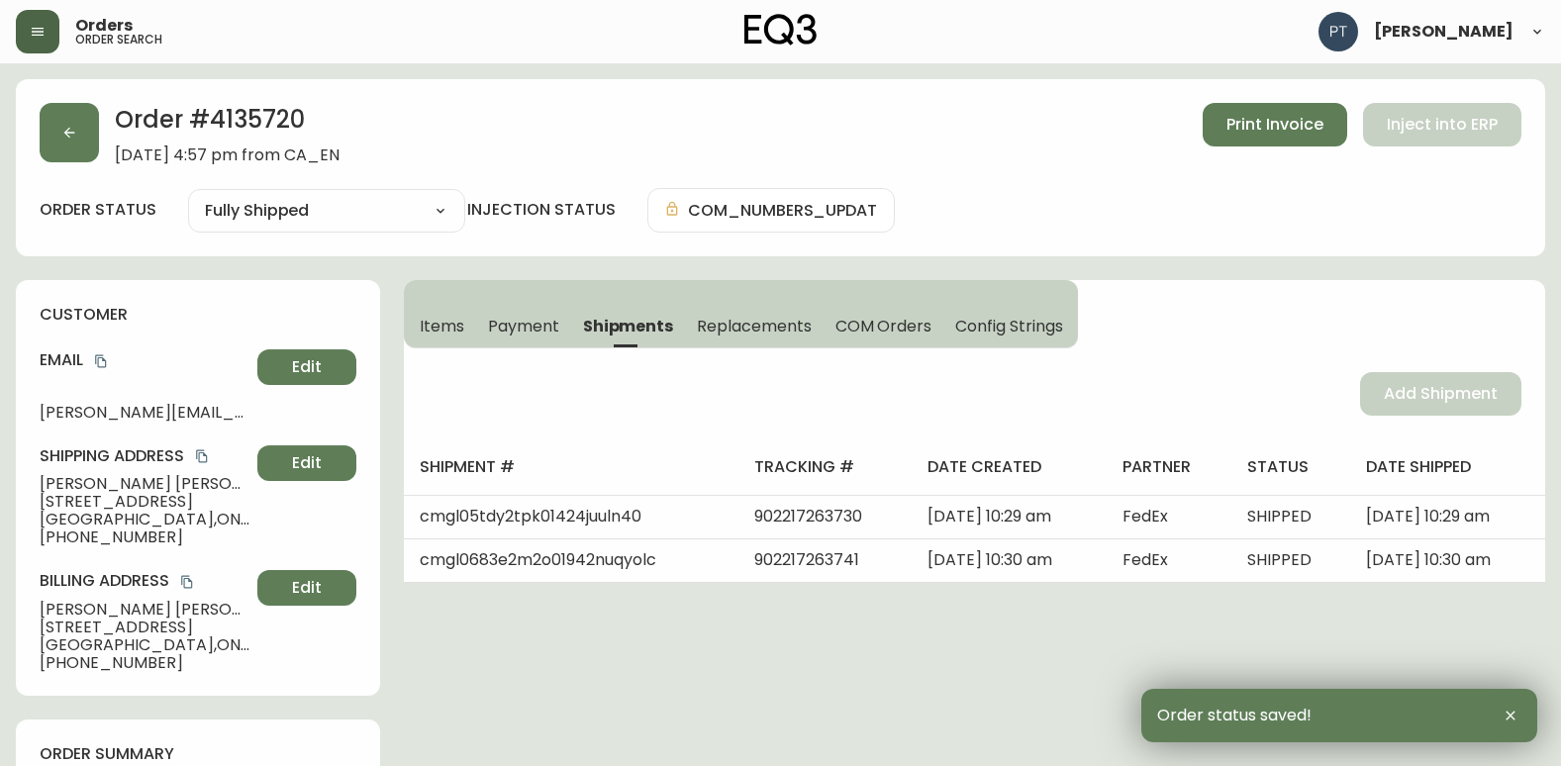
click at [92, 181] on div "Order # 4135720 [DATE] 4:57 pm from CA_EN Print Invoice Inject into ERP order s…" at bounding box center [780, 167] width 1529 height 177
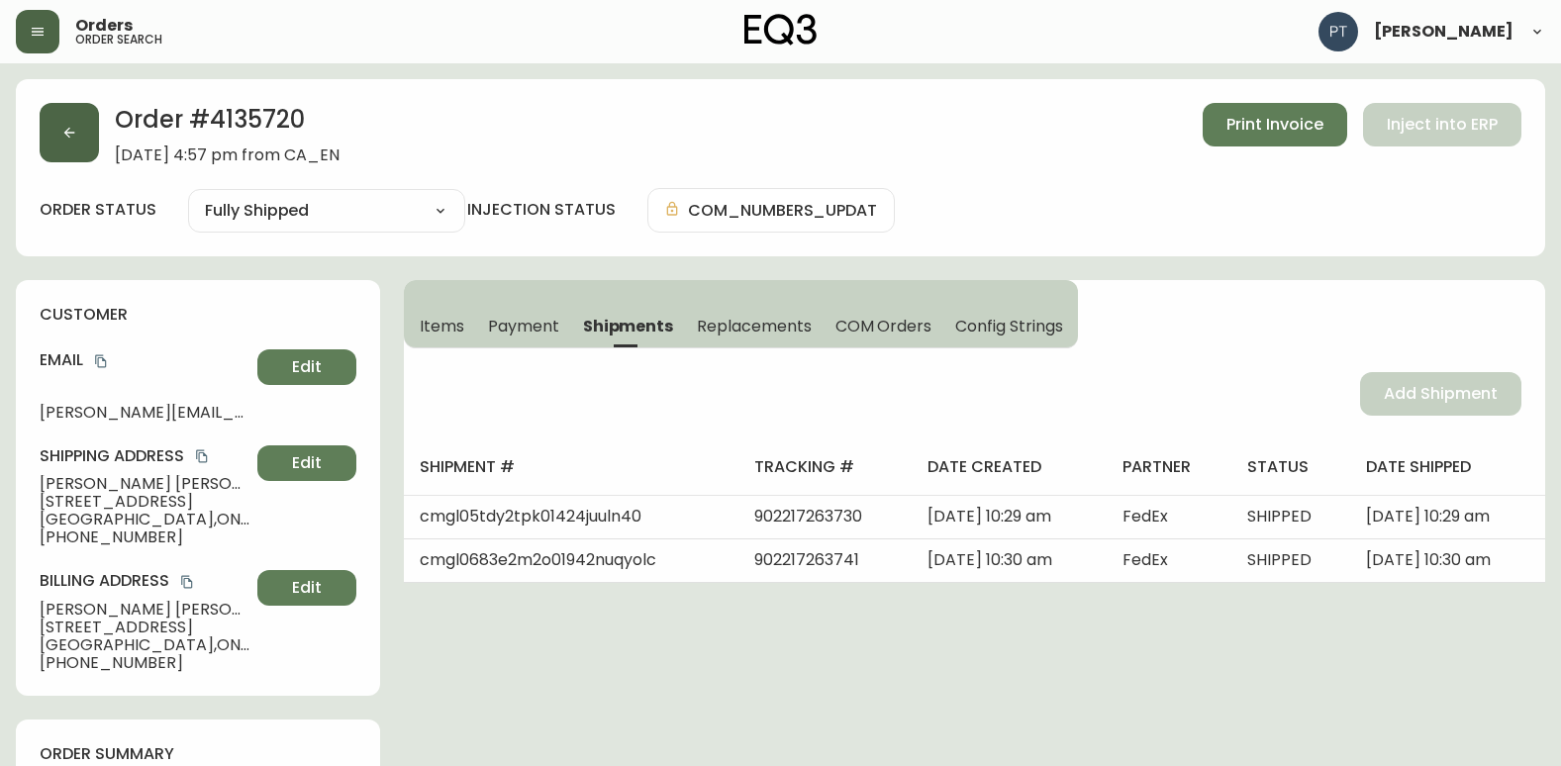
click at [77, 114] on button "button" at bounding box center [69, 132] width 59 height 59
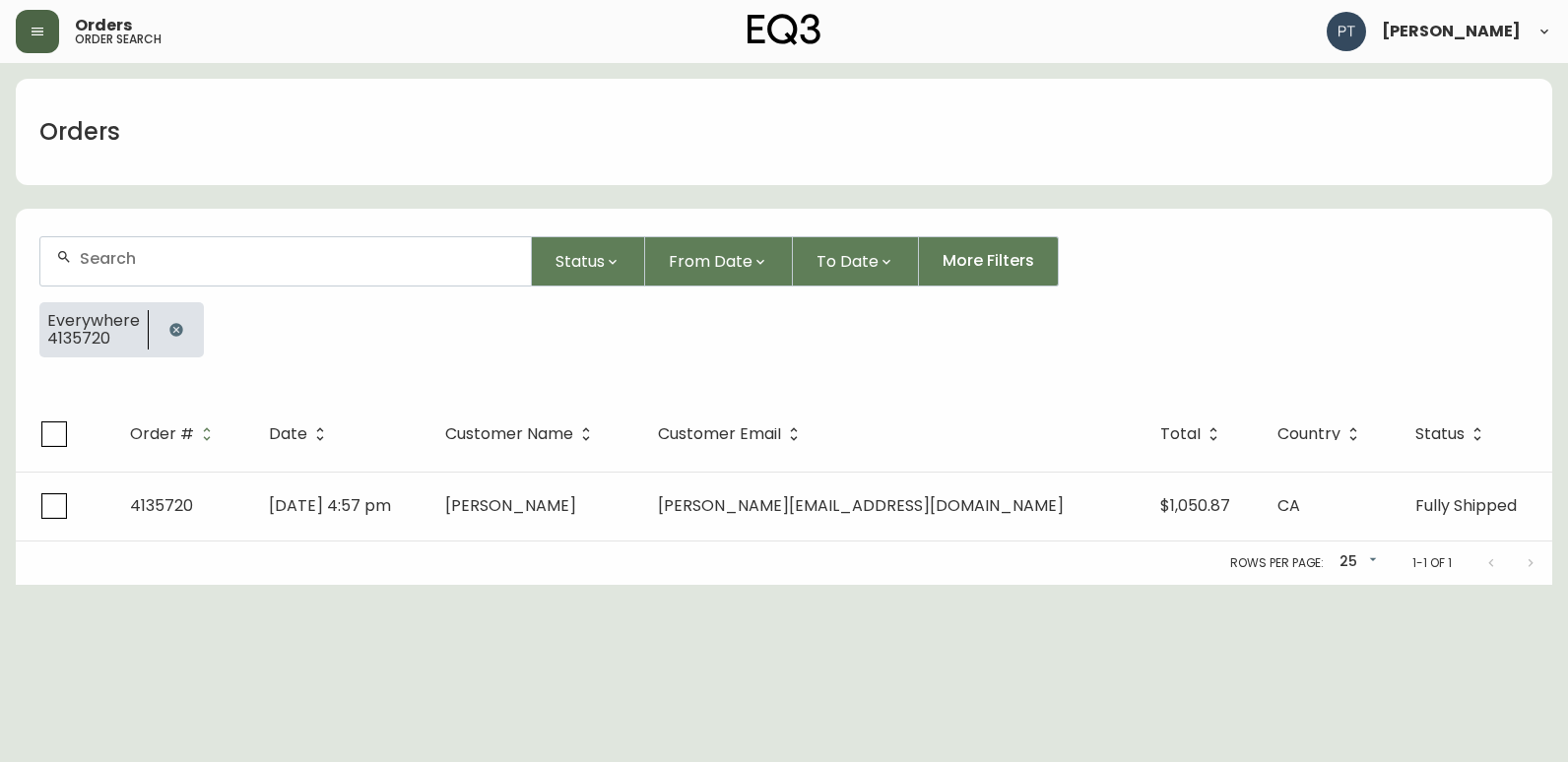
click at [295, 243] on div at bounding box center [286, 262] width 490 height 49
type input "4135718"
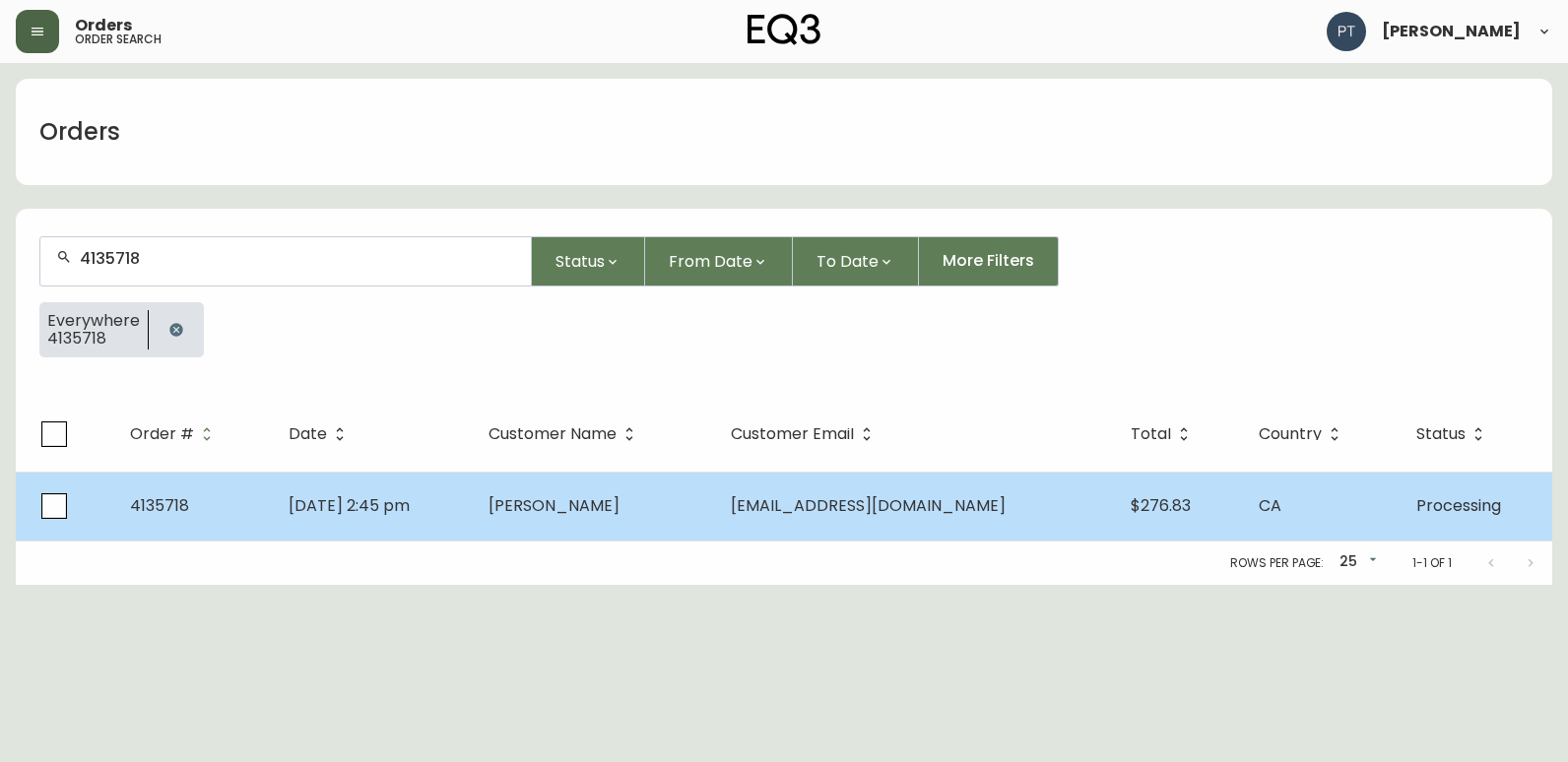
click at [620, 502] on span "[PERSON_NAME]" at bounding box center [554, 505] width 131 height 23
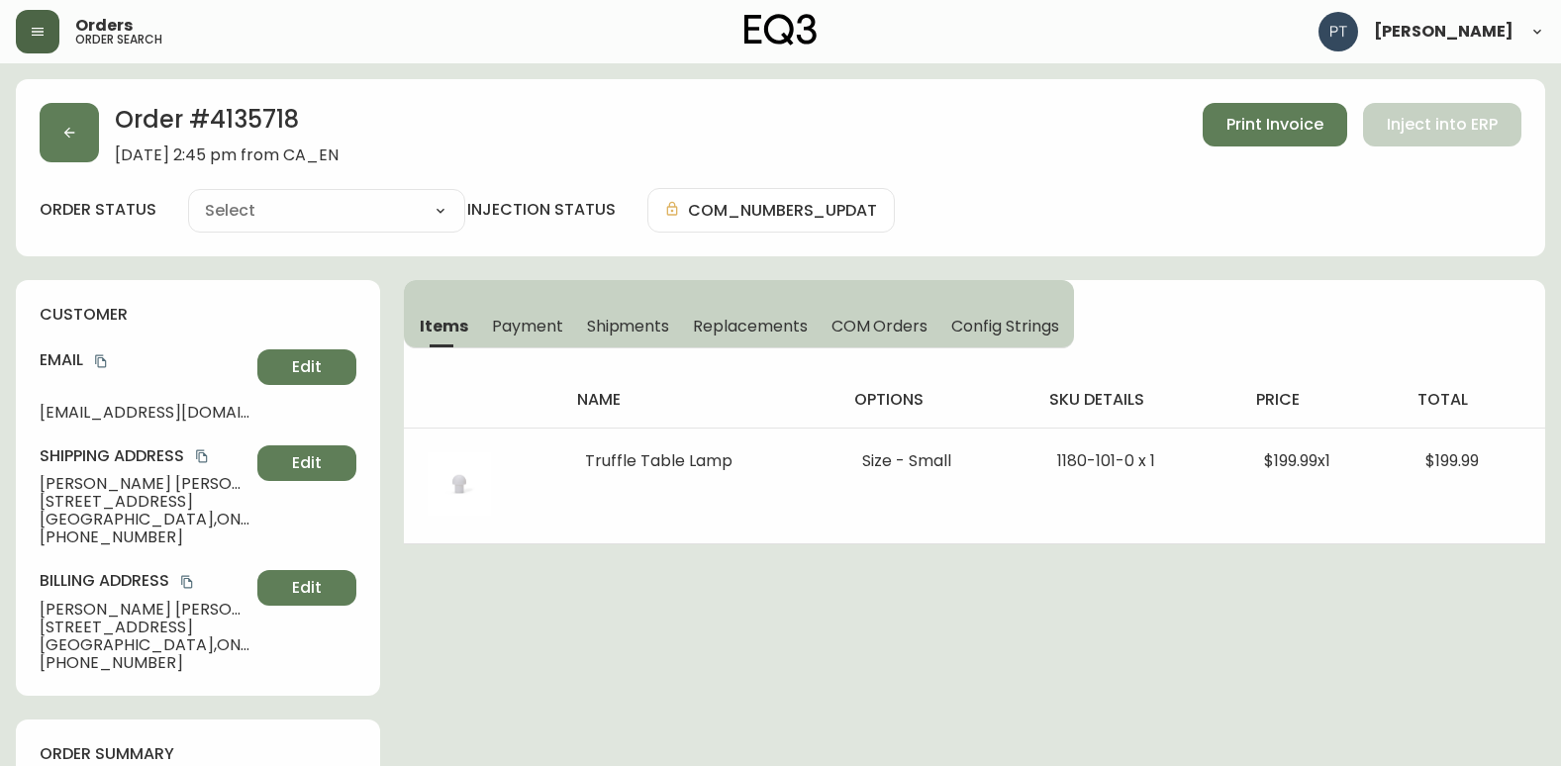
type input "Processing"
select select "PROCESSING"
click at [614, 338] on button "Shipments" at bounding box center [628, 326] width 107 height 44
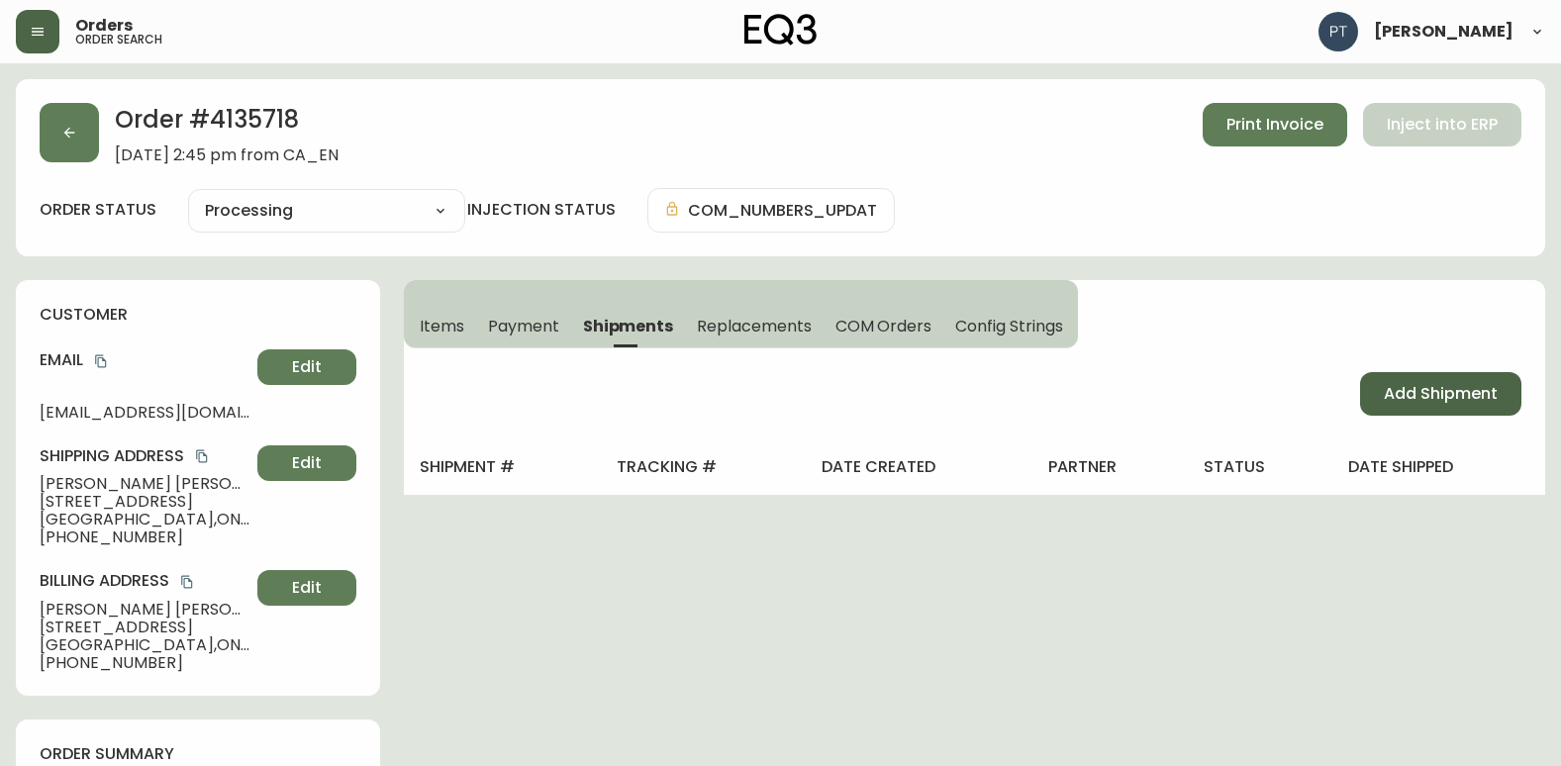
click at [1421, 409] on button "Add Shipment" at bounding box center [1440, 394] width 161 height 44
select select "PENDING"
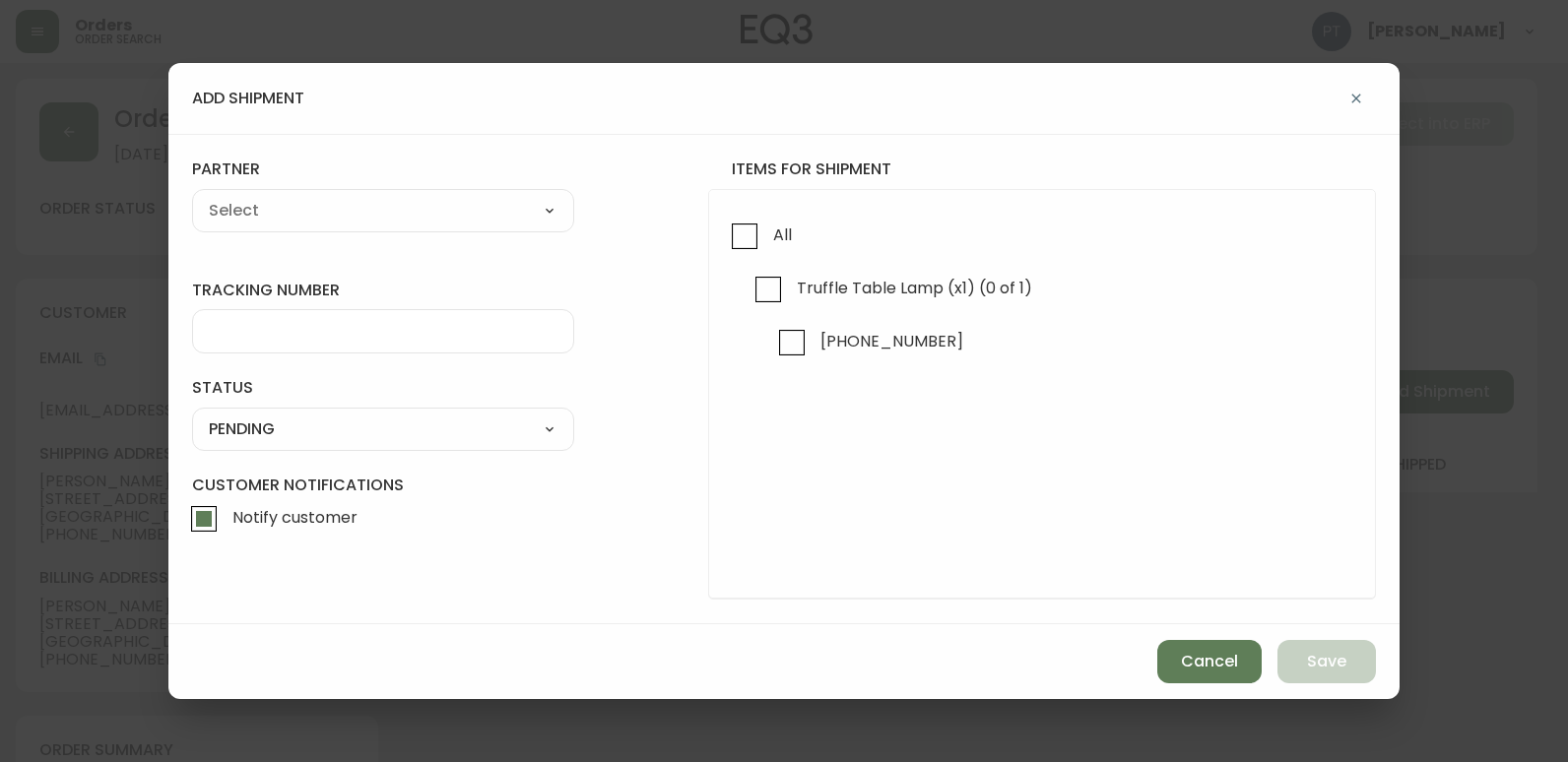
click at [737, 238] on input "All" at bounding box center [745, 237] width 46 height 46
checkbox input "true"
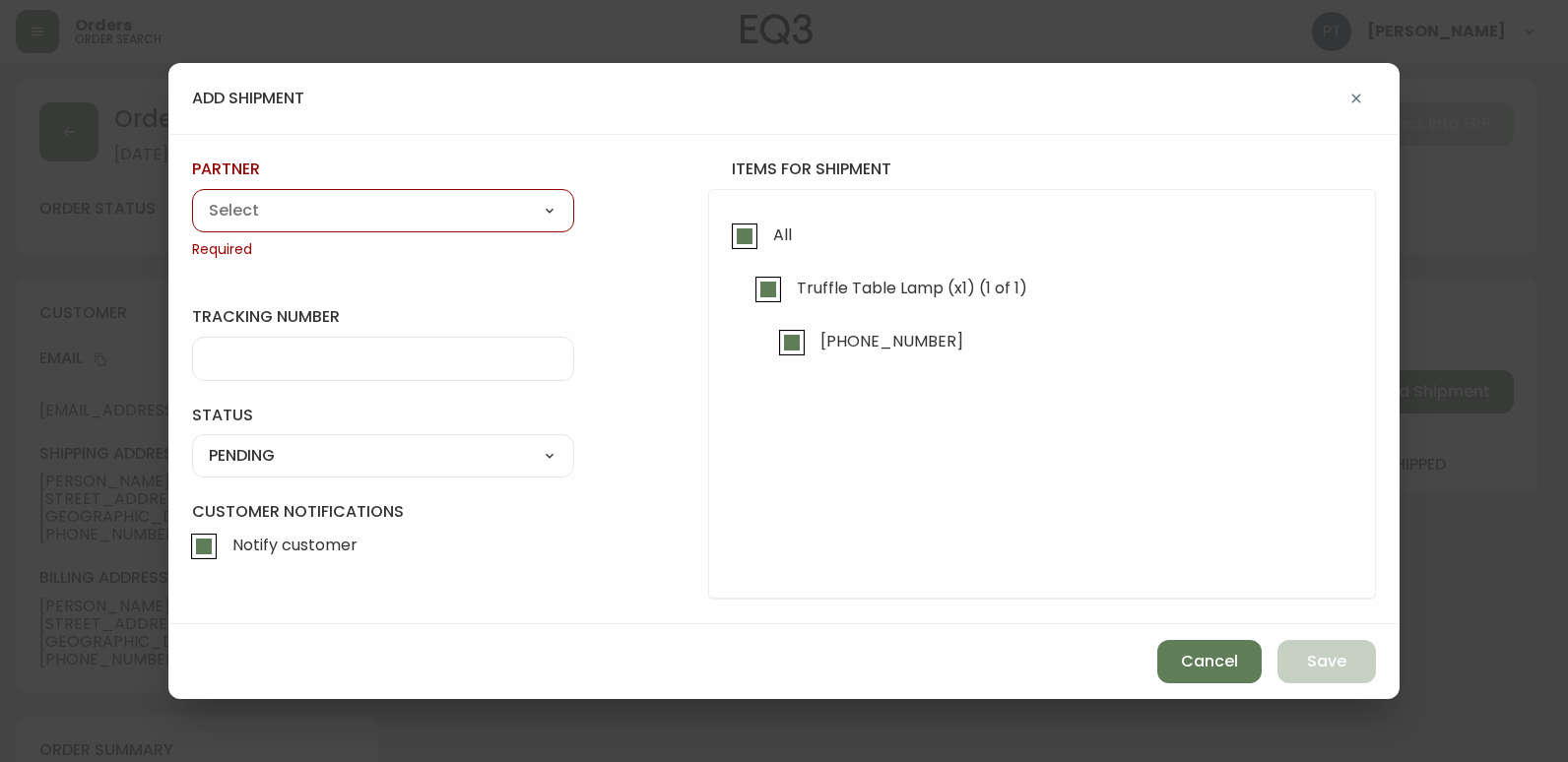
click at [472, 223] on select "A Move to Remember LLC ABF Freight Alero [PERSON_NAME] Canada Post Canpar Expre…" at bounding box center [383, 211] width 382 height 30
select select "cjy0a9taa01x001669l98m63c"
click at [192, 196] on select "A Move to Remember LLC ABF Freight Alero [PERSON_NAME] Canada Post Canpar Expre…" at bounding box center [383, 211] width 382 height 30
type input "FedEx"
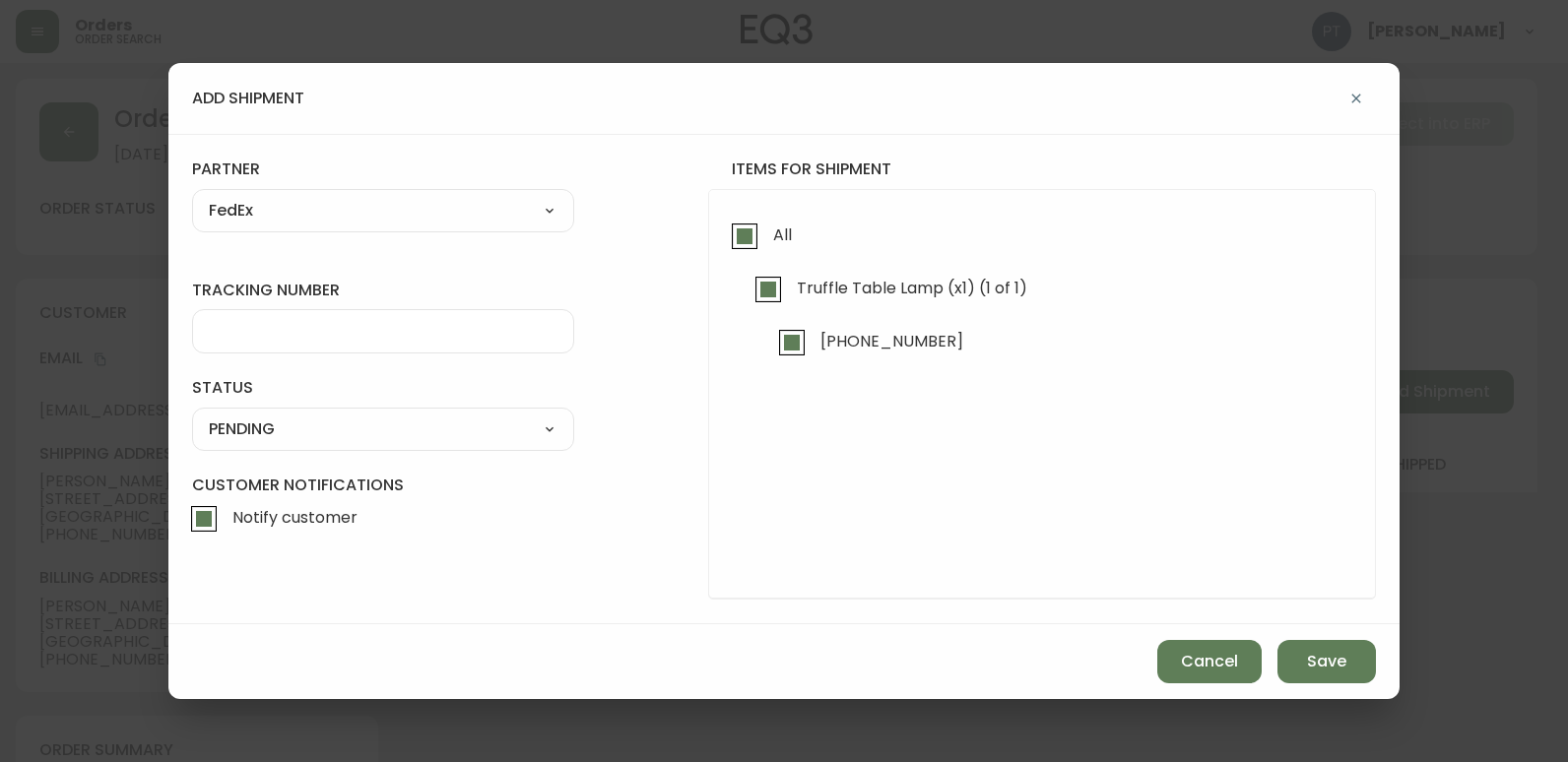
click at [419, 336] on input "tracking number" at bounding box center [383, 331] width 348 height 19
type input "902217263752"
click at [446, 437] on select "SHIPPED PENDING CANCELLED" at bounding box center [383, 430] width 382 height 30
click at [192, 415] on select "SHIPPED PENDING CANCELLED" at bounding box center [383, 430] width 382 height 30
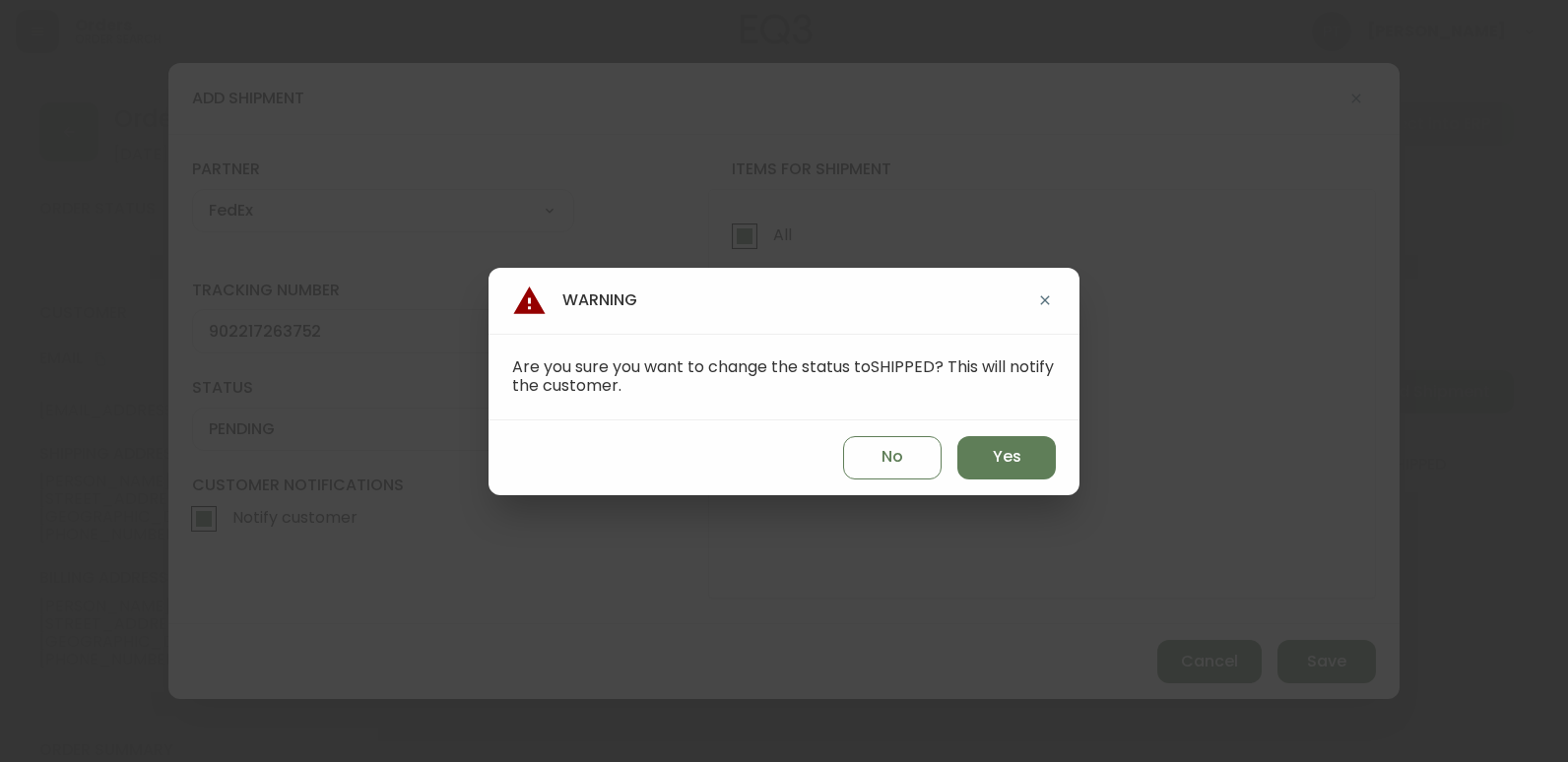
select select "PENDING"
click at [981, 456] on button "Yes" at bounding box center [1006, 458] width 98 height 44
type input "SHIPPED"
select select "SHIPPED"
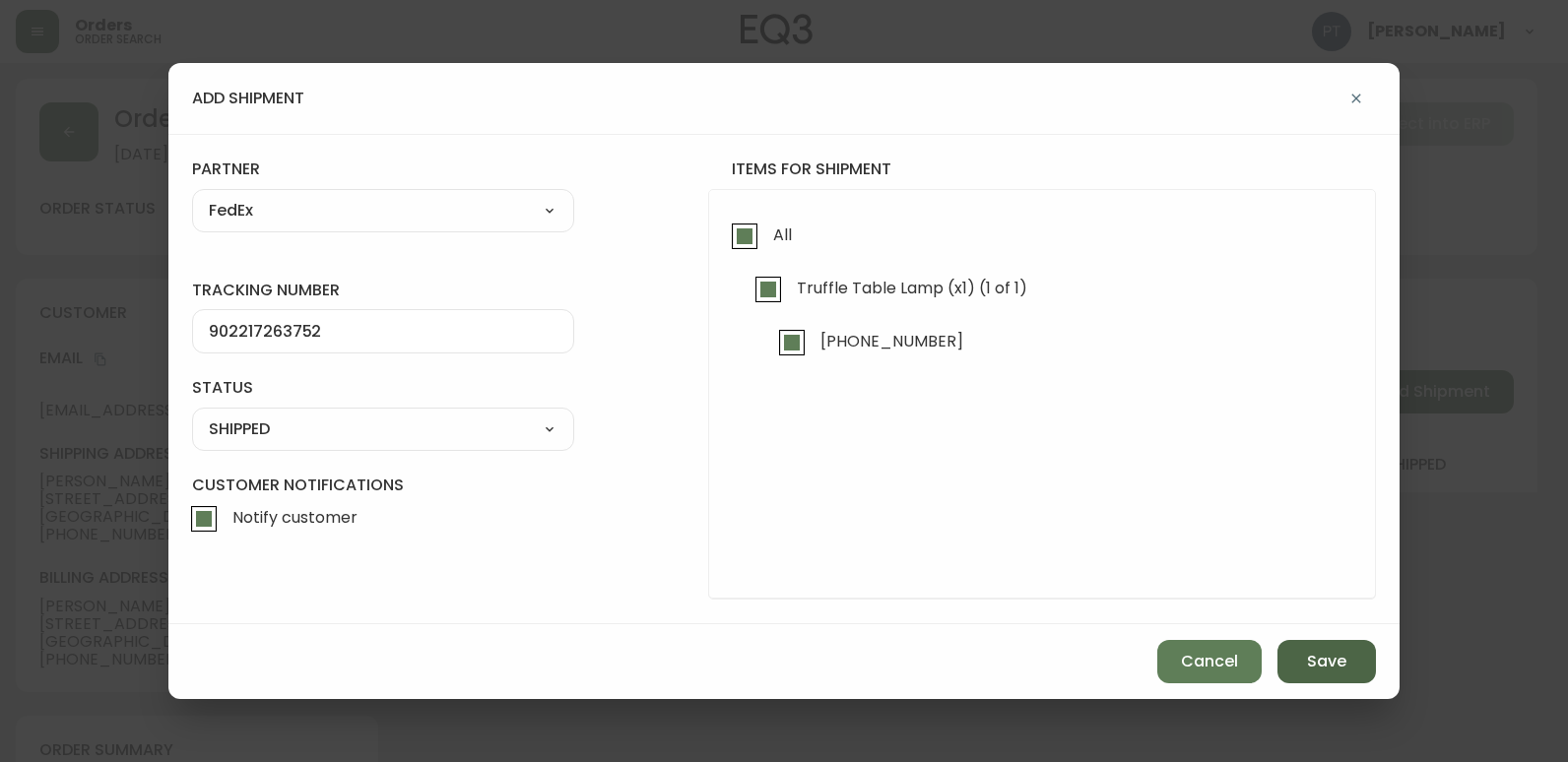
click at [1328, 669] on span "Save" at bounding box center [1326, 662] width 40 height 22
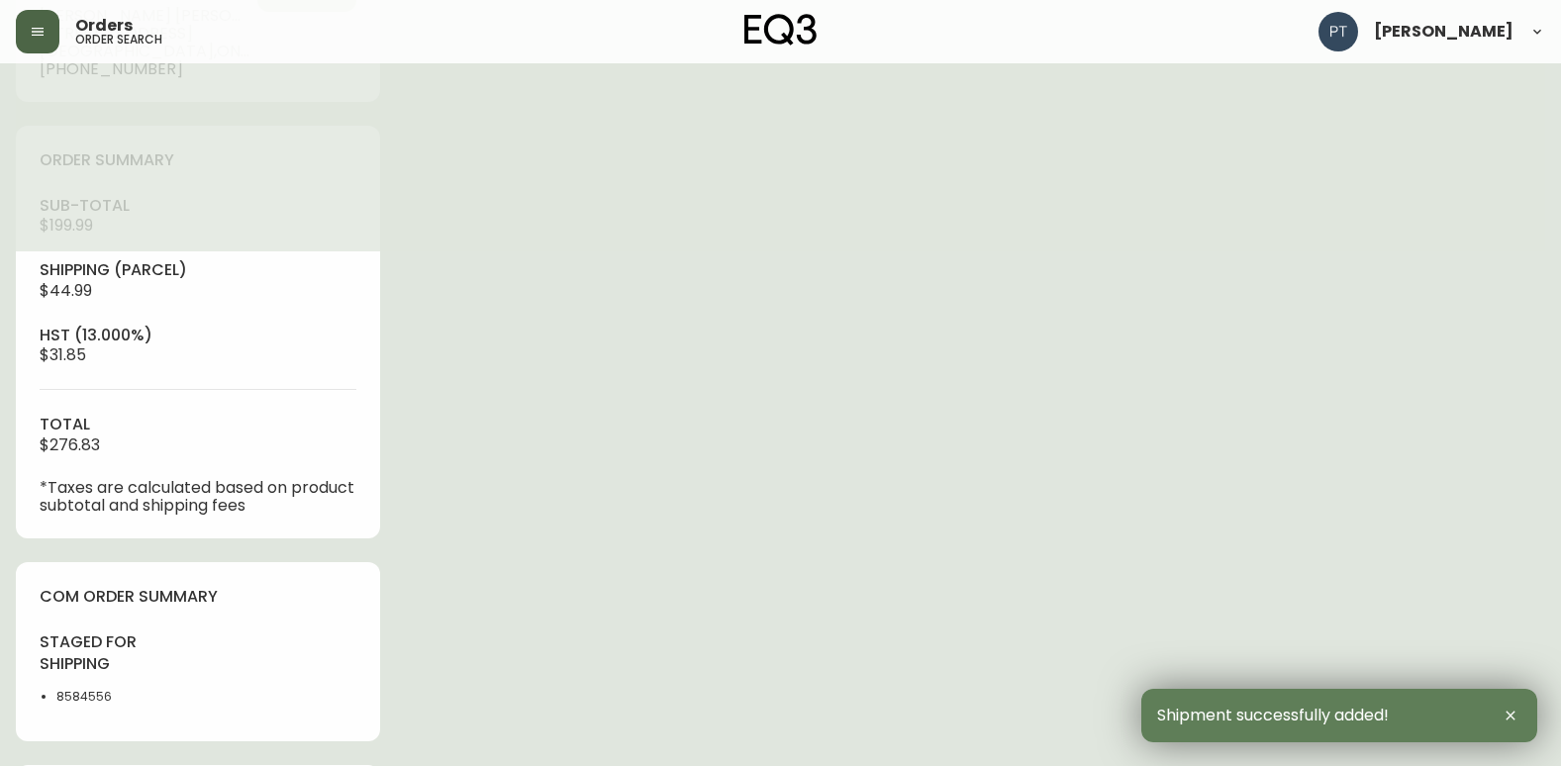
type input "Fully Shipped"
select select "FULLY_SHIPPED"
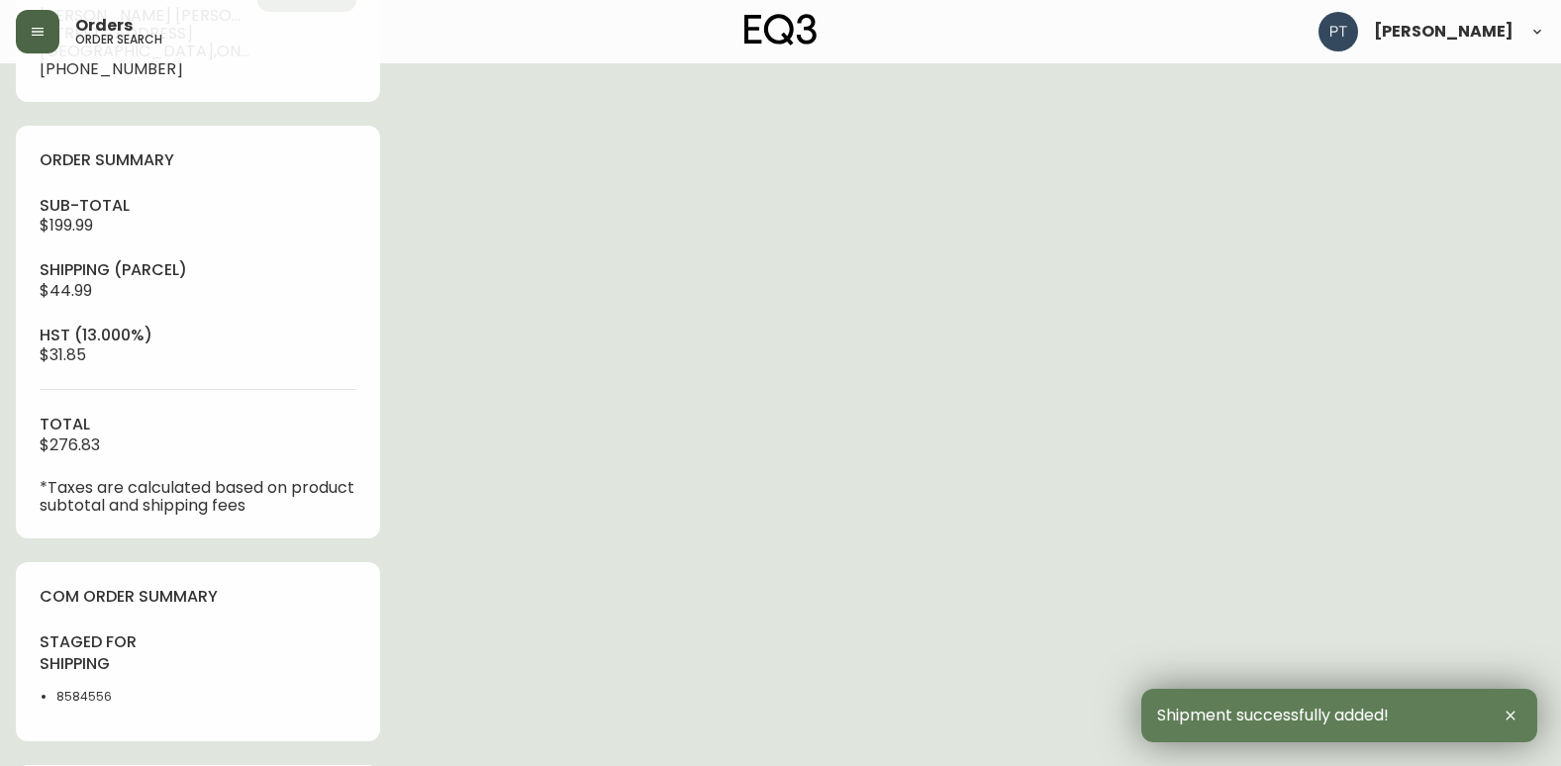
scroll to position [944, 0]
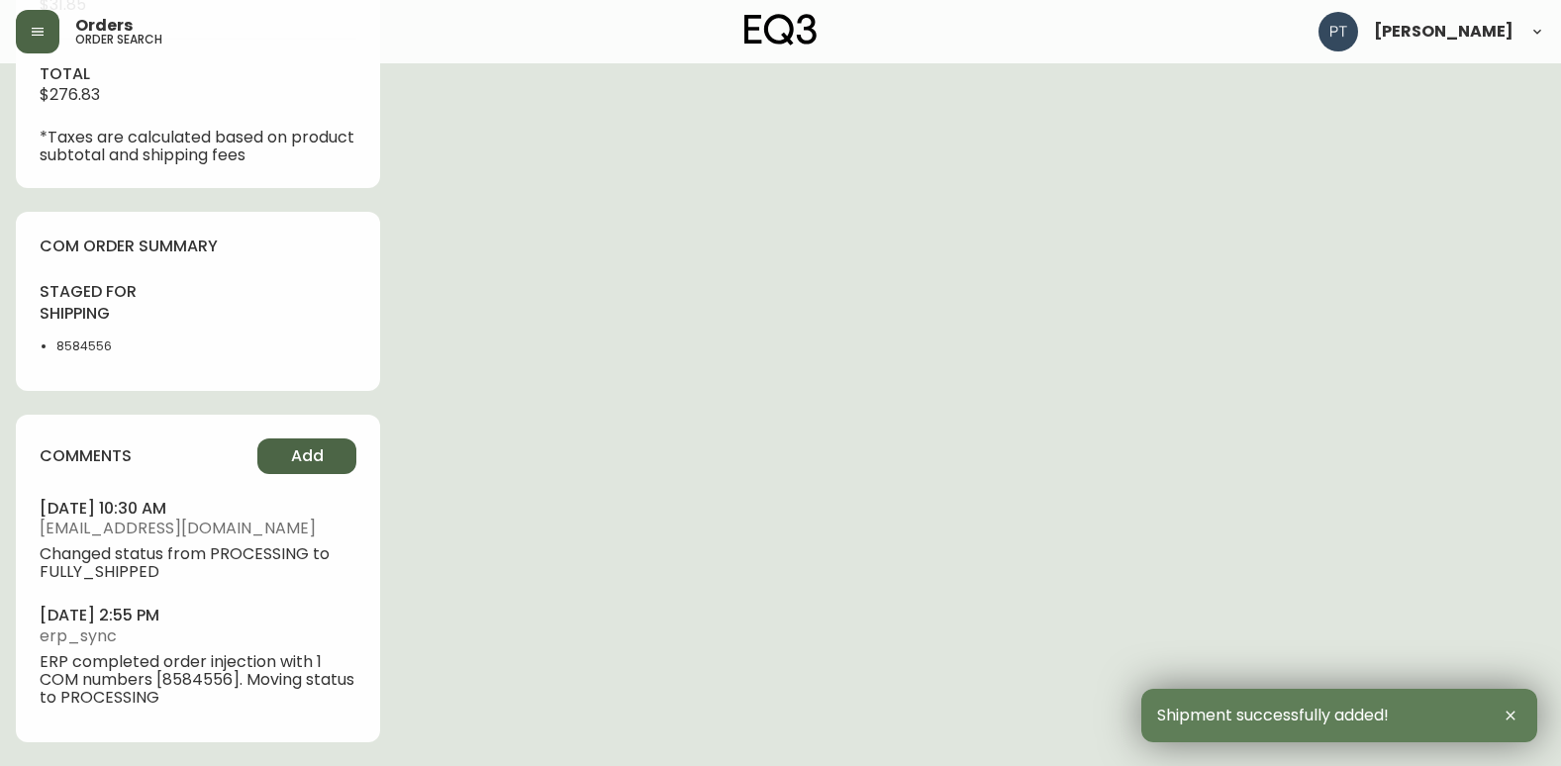
click at [304, 458] on span "Add" at bounding box center [307, 456] width 33 height 22
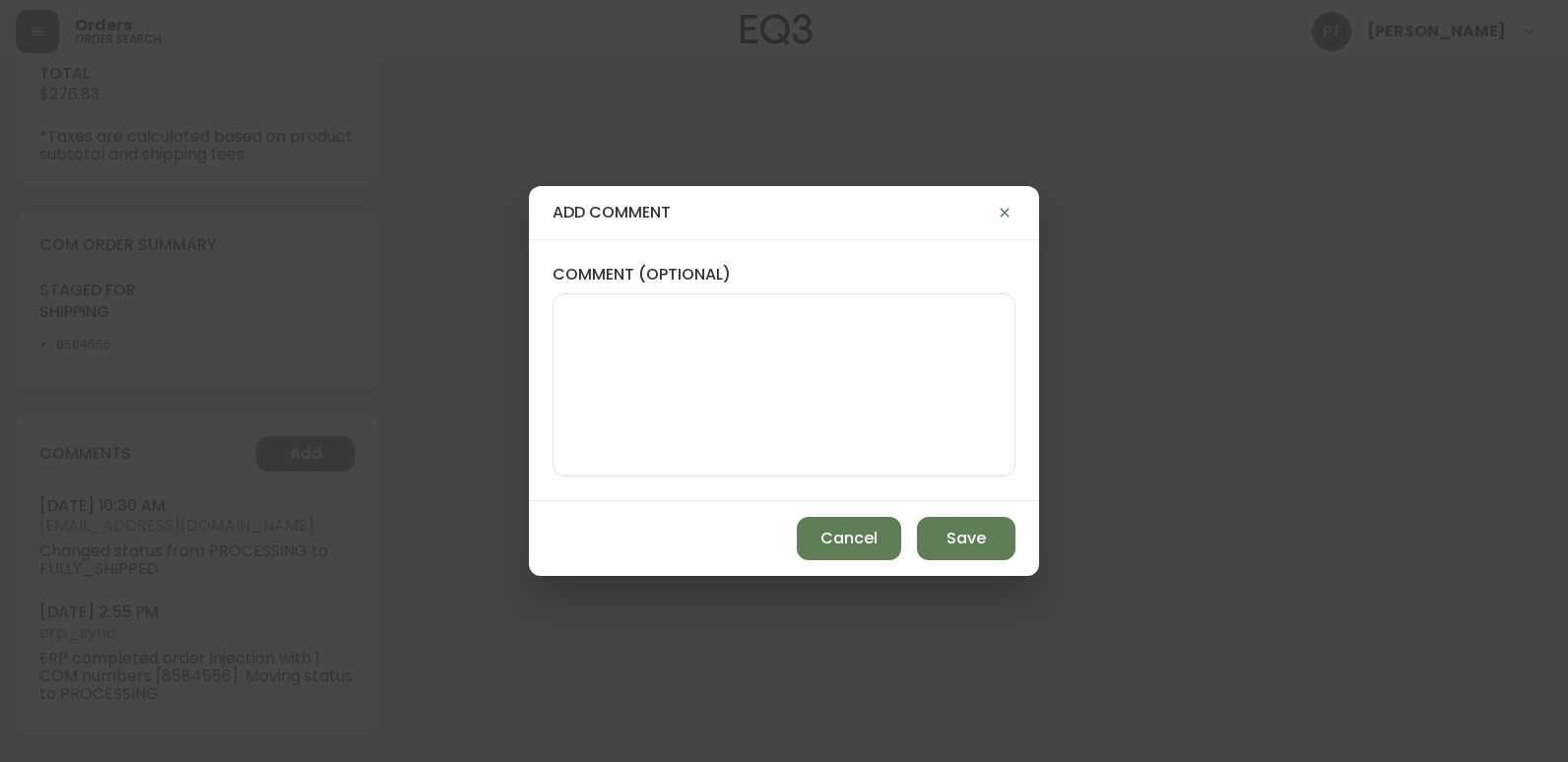
click at [719, 358] on textarea "comment (optional)" at bounding box center [784, 385] width 430 height 157
type textarea "PT"
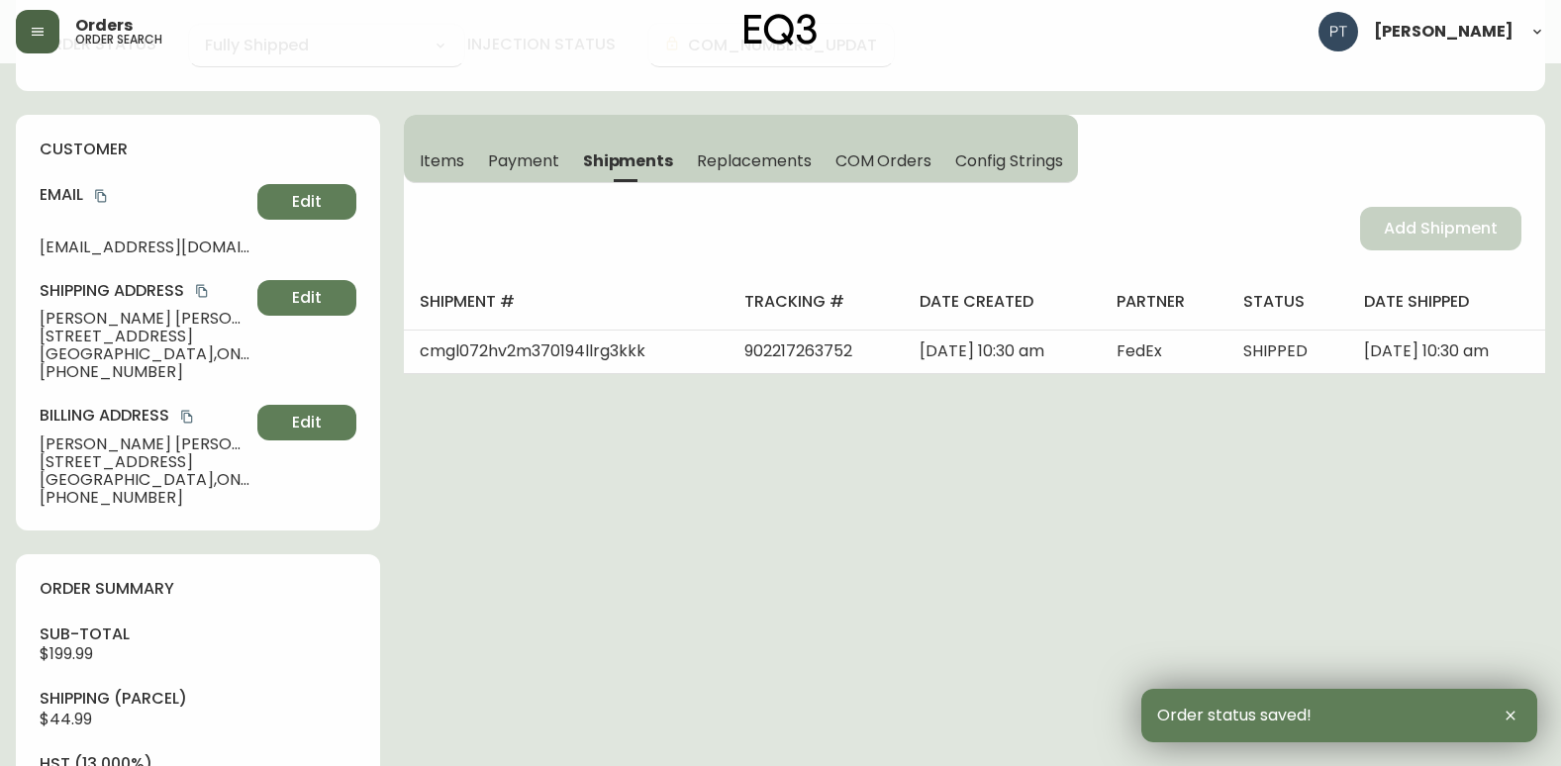
scroll to position [0, 0]
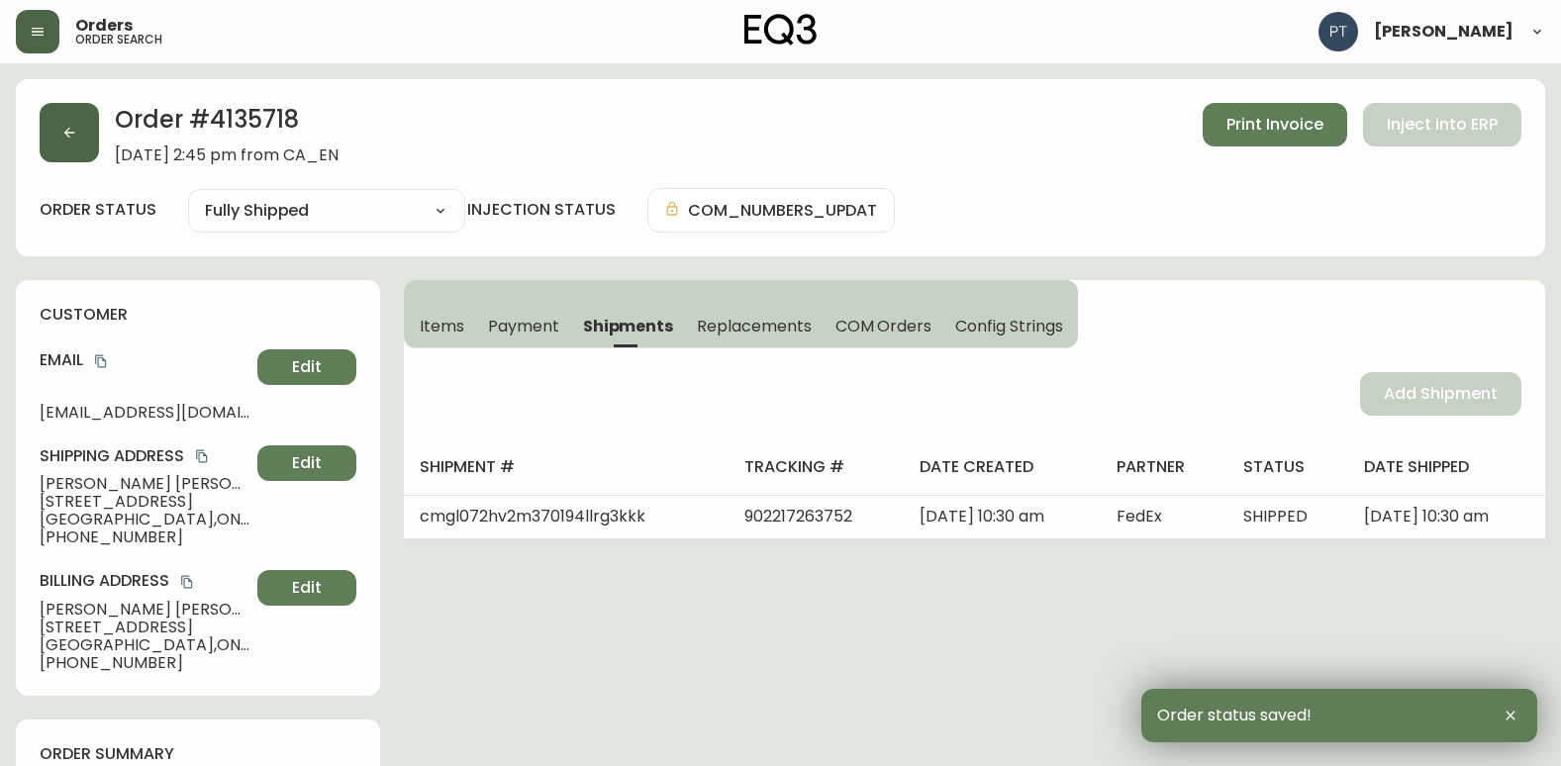
click at [57, 140] on button "button" at bounding box center [69, 132] width 59 height 59
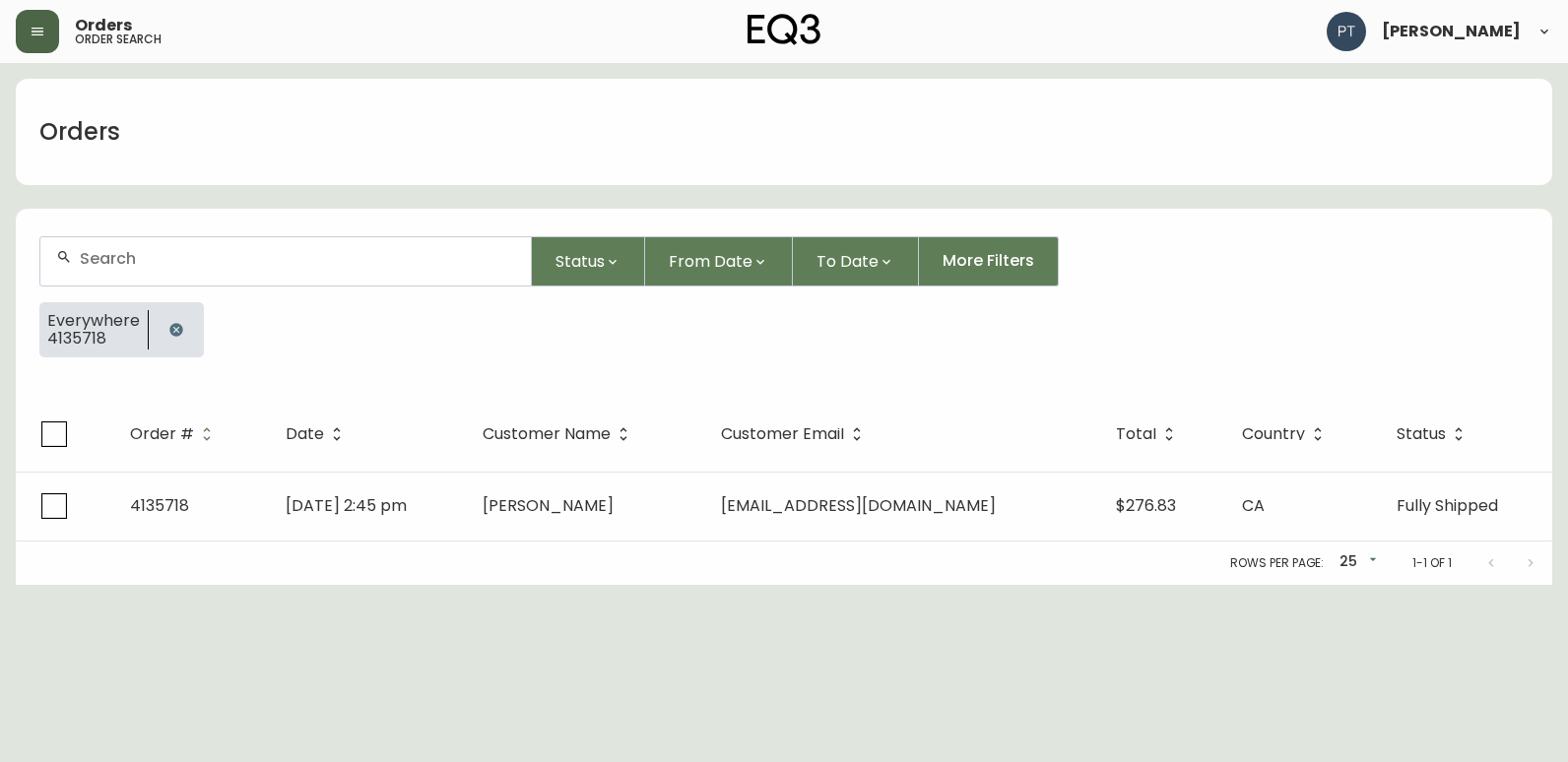
click at [176, 329] on icon "button" at bounding box center [175, 329] width 13 height 13
